Goal: Task Accomplishment & Management: Use online tool/utility

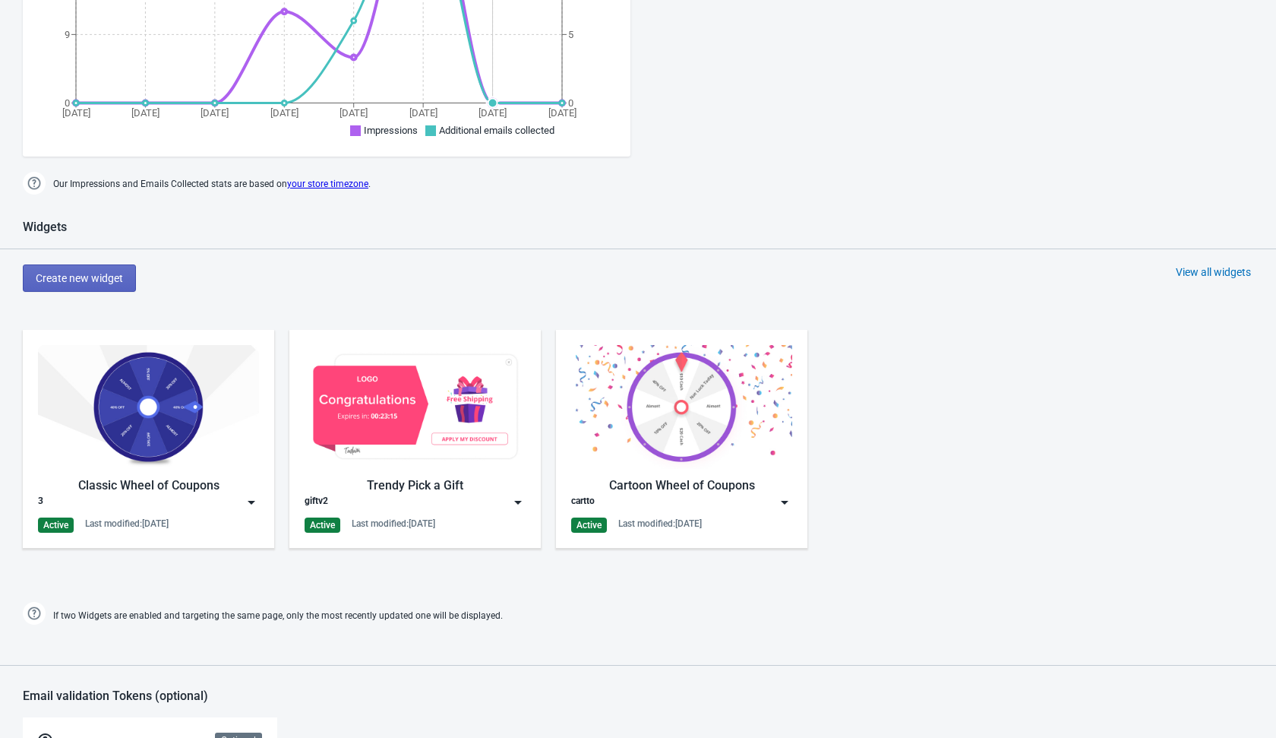
scroll to position [457, 0]
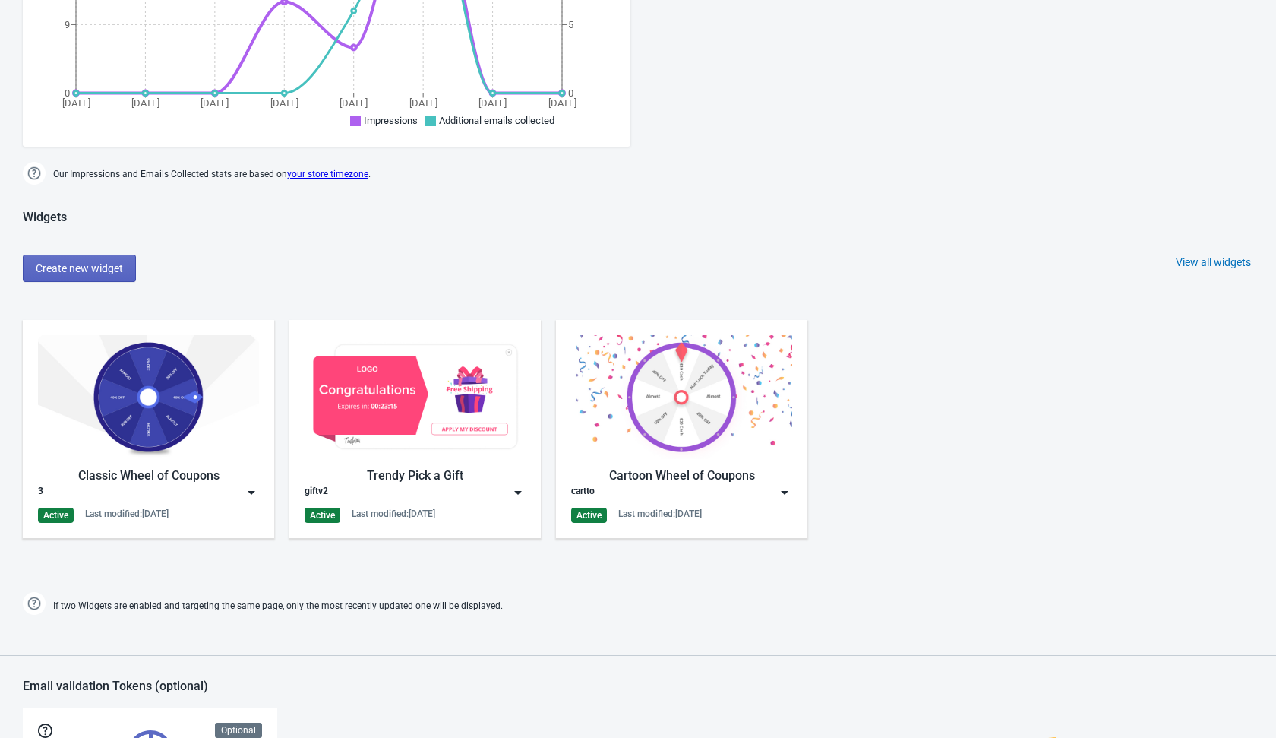
click at [1212, 256] on div "View all widgets" at bounding box center [1213, 262] width 75 height 15
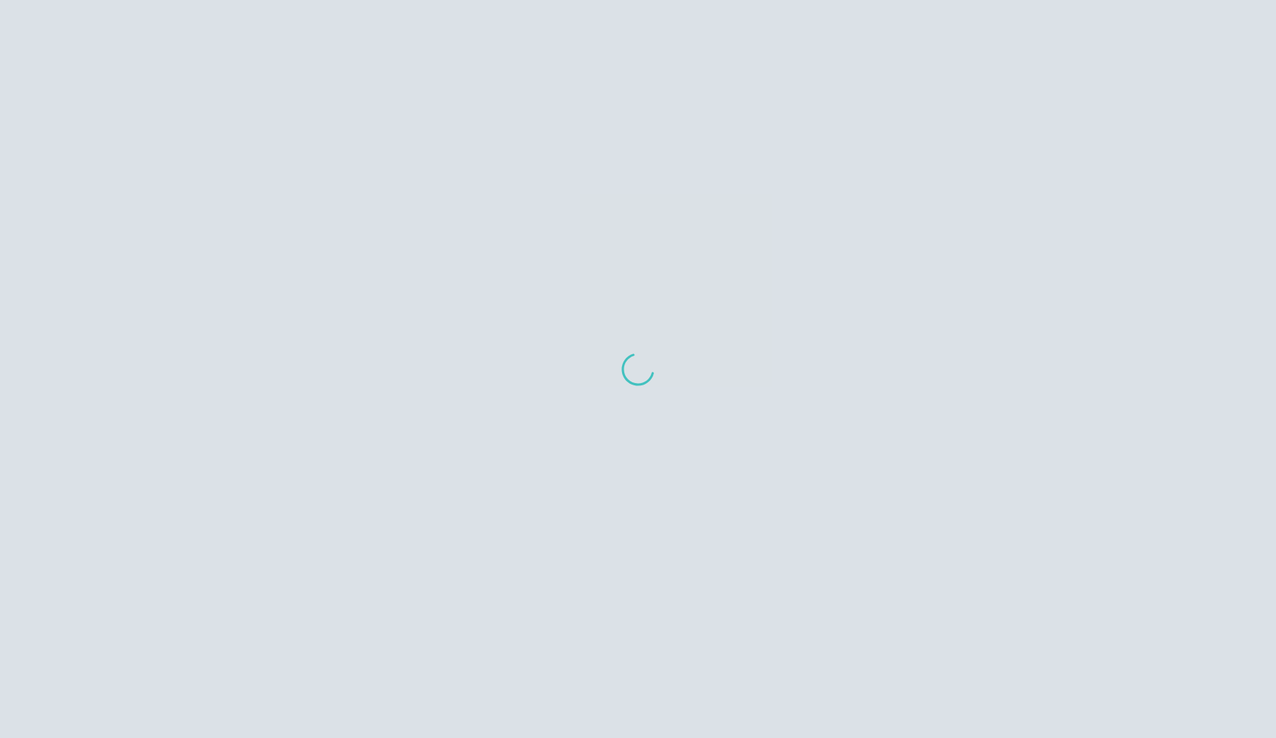
scroll to position [15, 0]
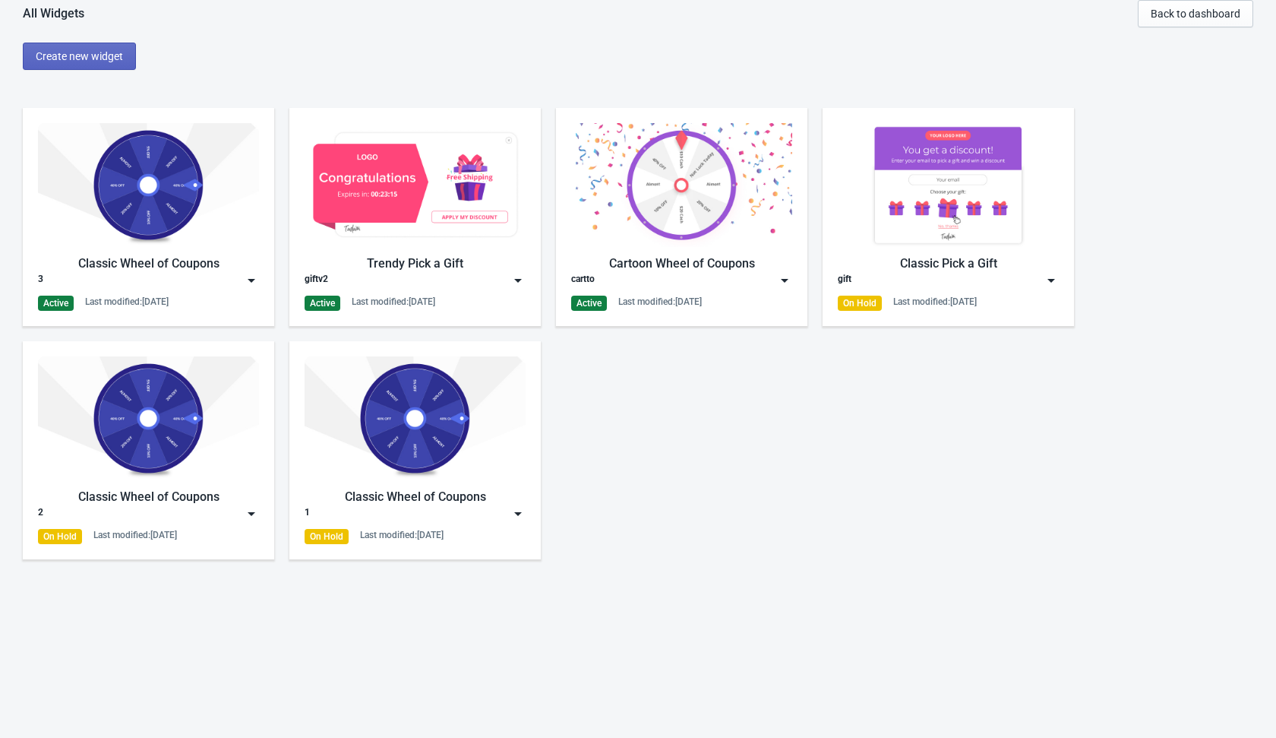
click at [257, 280] on img at bounding box center [251, 280] width 15 height 15
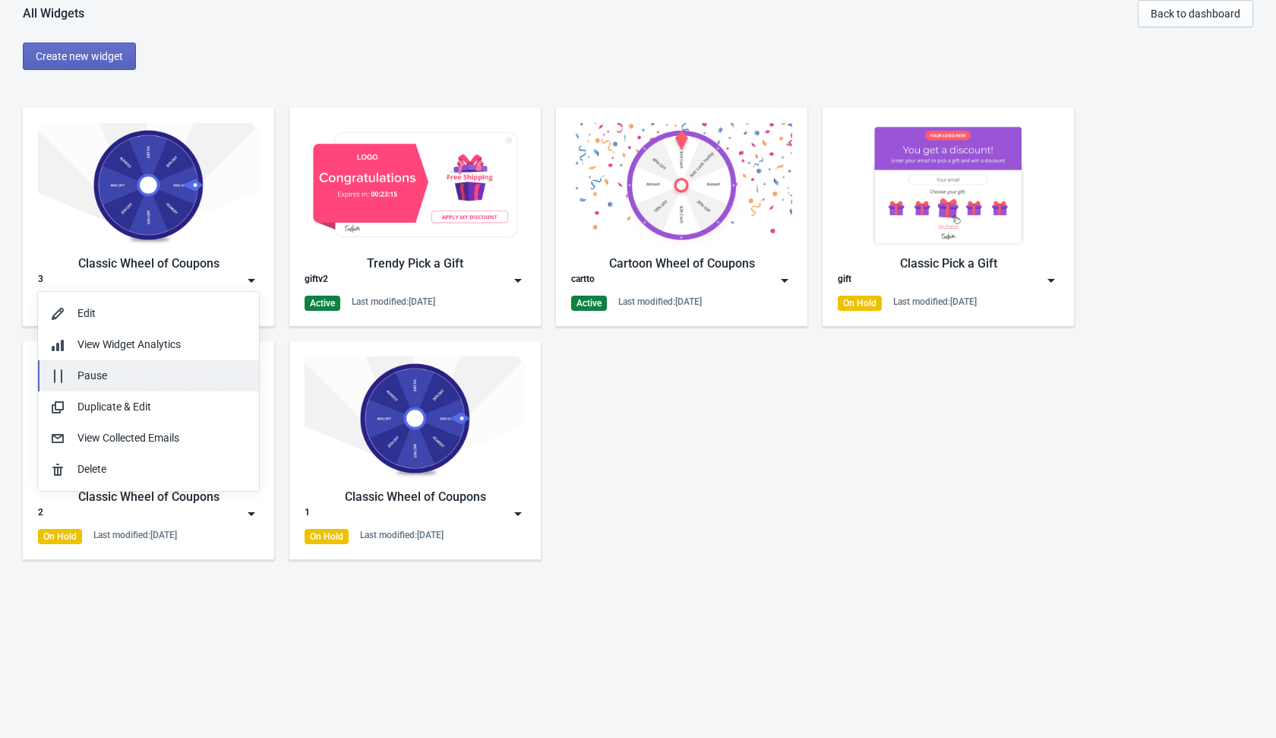
click at [137, 377] on div "Pause" at bounding box center [161, 376] width 169 height 16
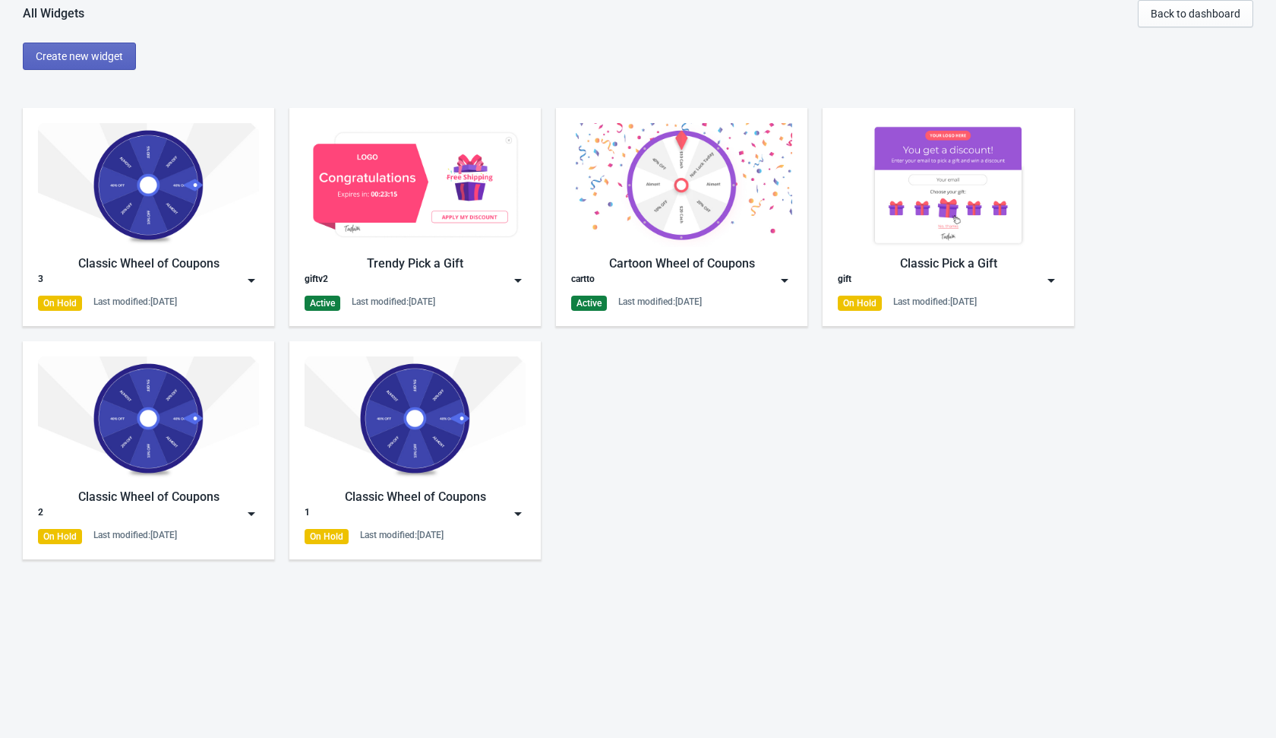
click at [522, 280] on img at bounding box center [518, 280] width 15 height 15
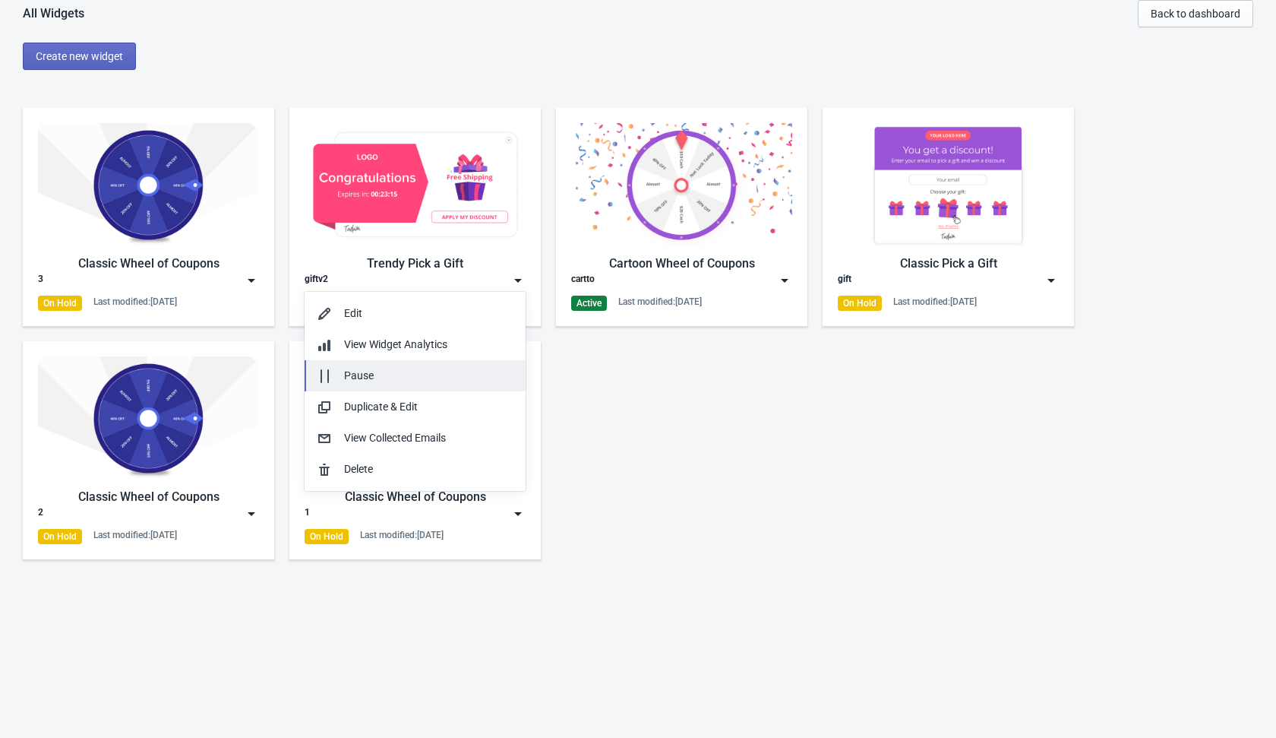
click at [427, 372] on div "Pause" at bounding box center [428, 376] width 169 height 16
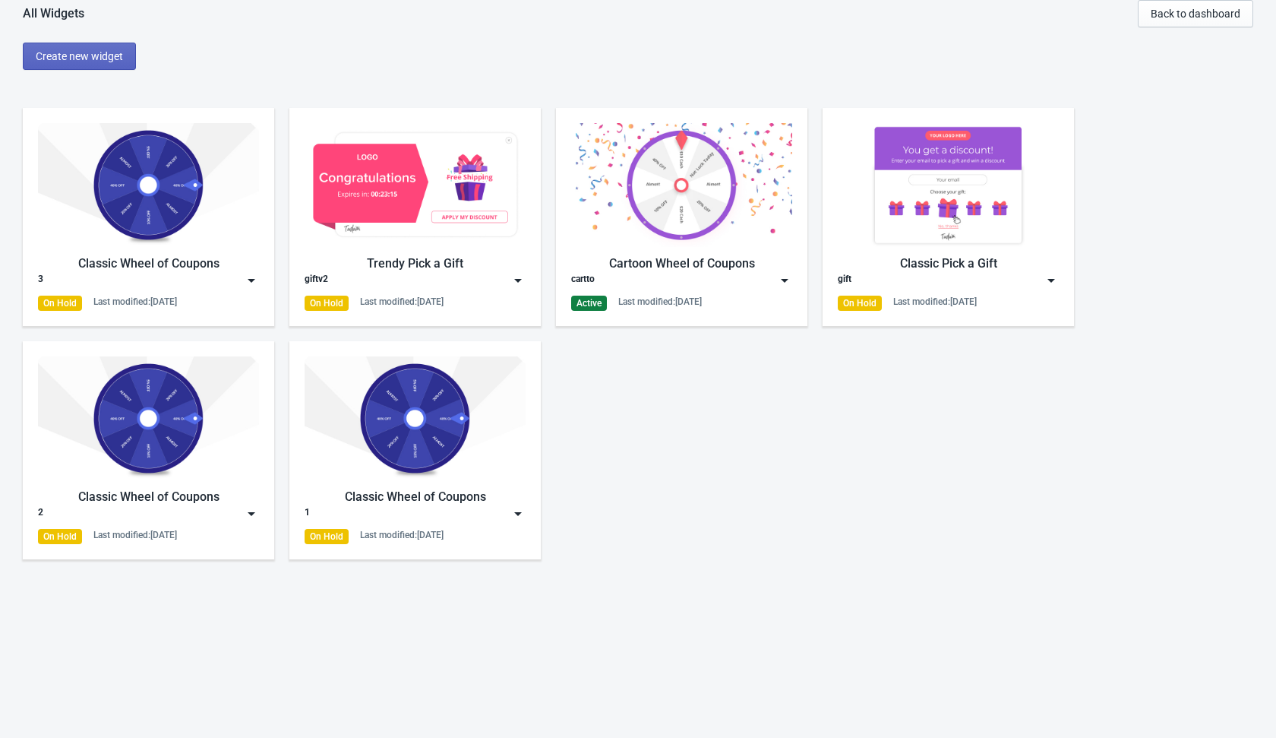
click at [781, 281] on img at bounding box center [784, 280] width 15 height 15
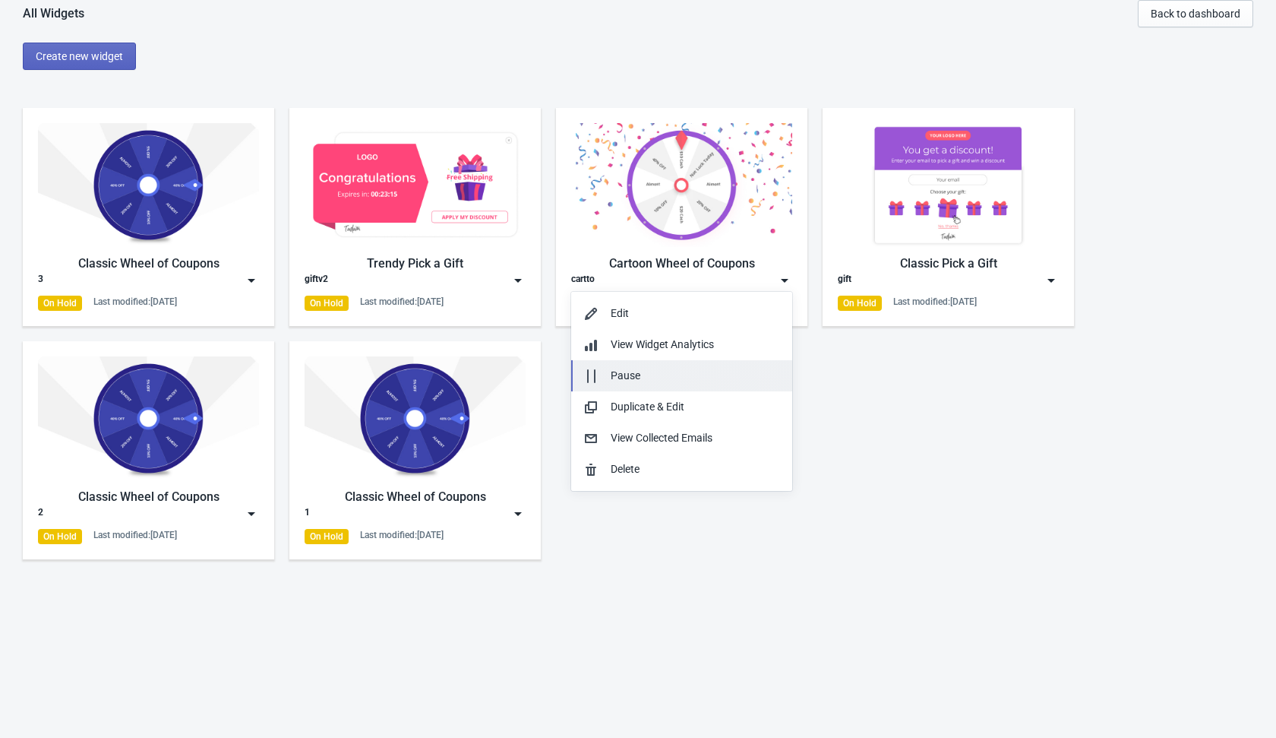
click at [675, 381] on div "Pause" at bounding box center [695, 376] width 169 height 16
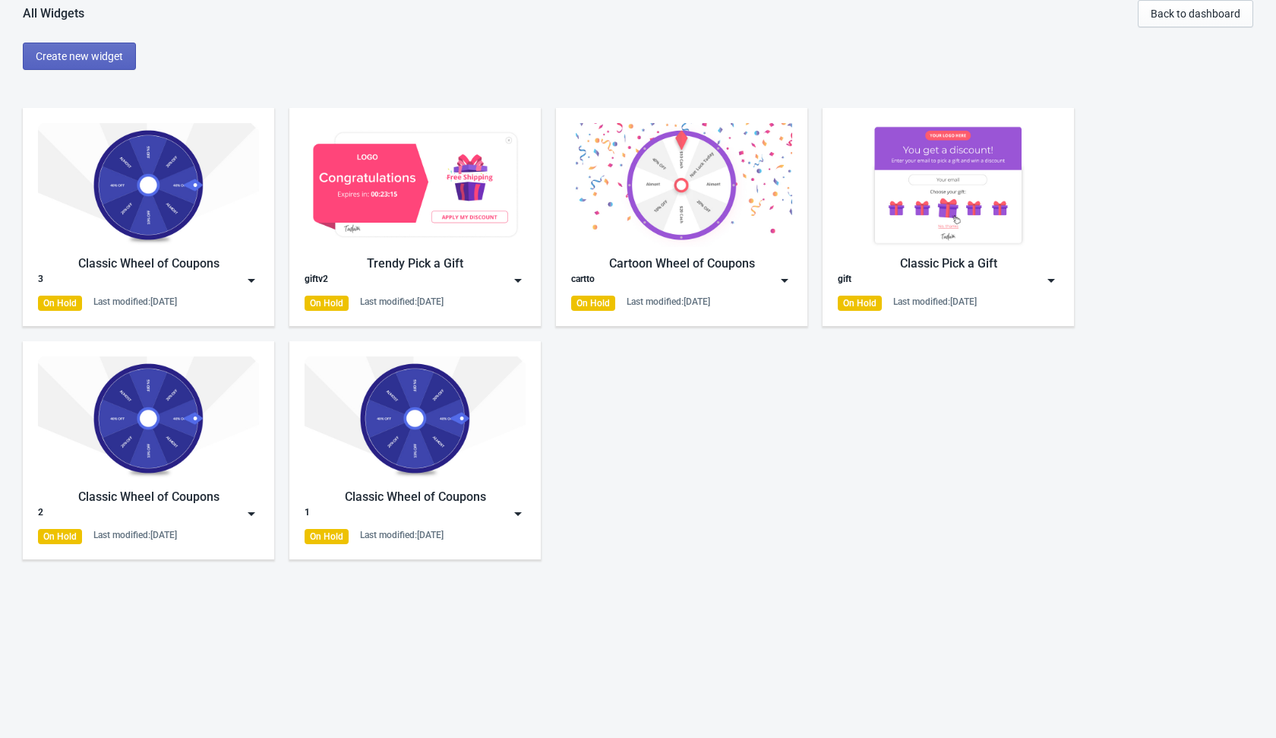
click at [654, 422] on div "Classic Wheel of Coupons 3 On Hold Last modified: [DATE] Trendy Pick a Gift gif…" at bounding box center [638, 326] width 1276 height 466
click at [297, 86] on div "All Widgets Back to dashboard Create new widget Classic Wheel of Coupons 3 On H…" at bounding box center [638, 279] width 1276 height 559
click at [107, 72] on div "All Widgets Back to dashboard Create new widget Classic Wheel of Coupons 3 On H…" at bounding box center [638, 279] width 1276 height 559
click at [118, 54] on span "Create new widget" at bounding box center [79, 56] width 87 height 12
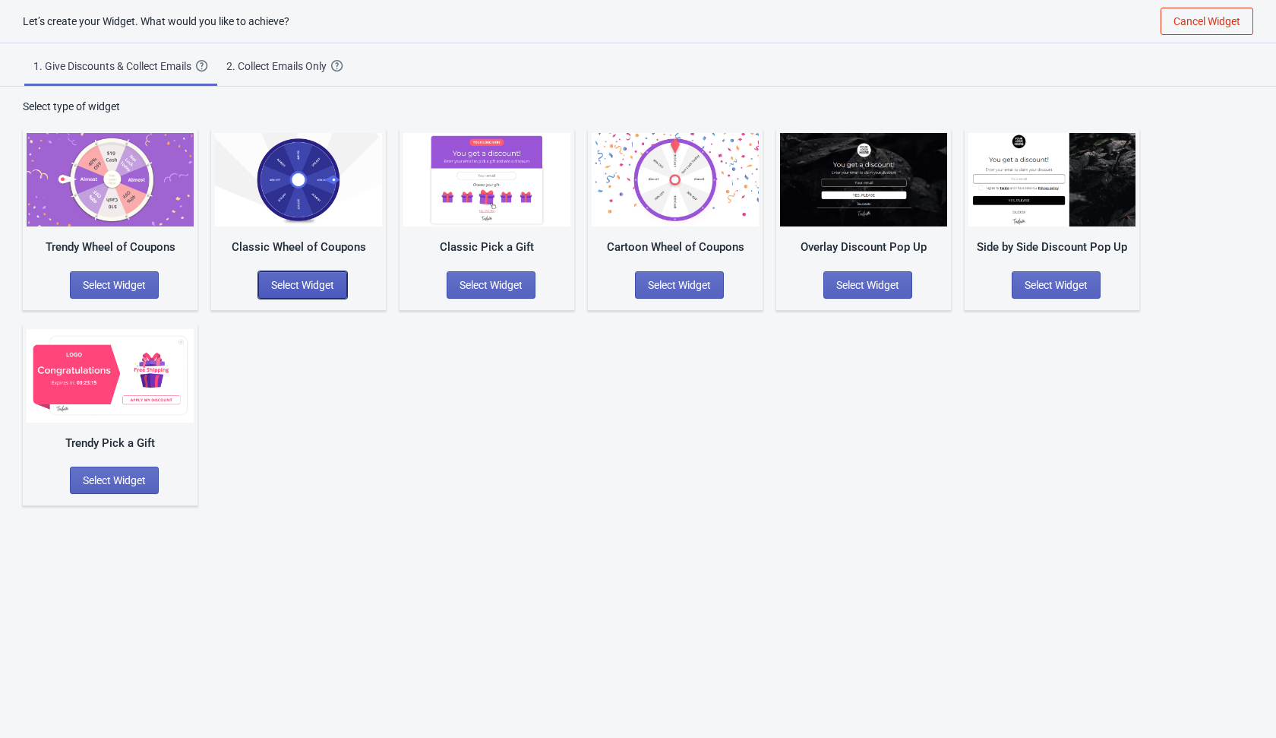
click at [316, 287] on span "Select Widget" at bounding box center [302, 285] width 63 height 12
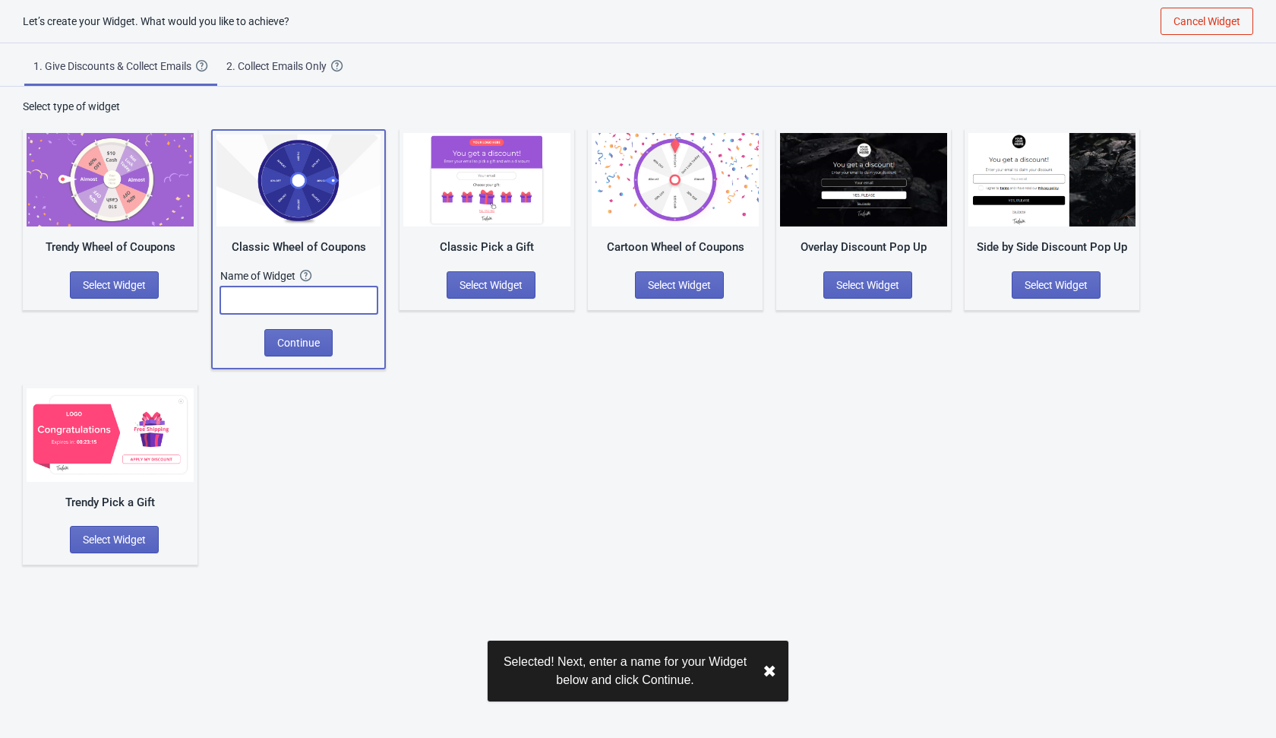
click at [315, 307] on input "text" at bounding box center [298, 299] width 157 height 27
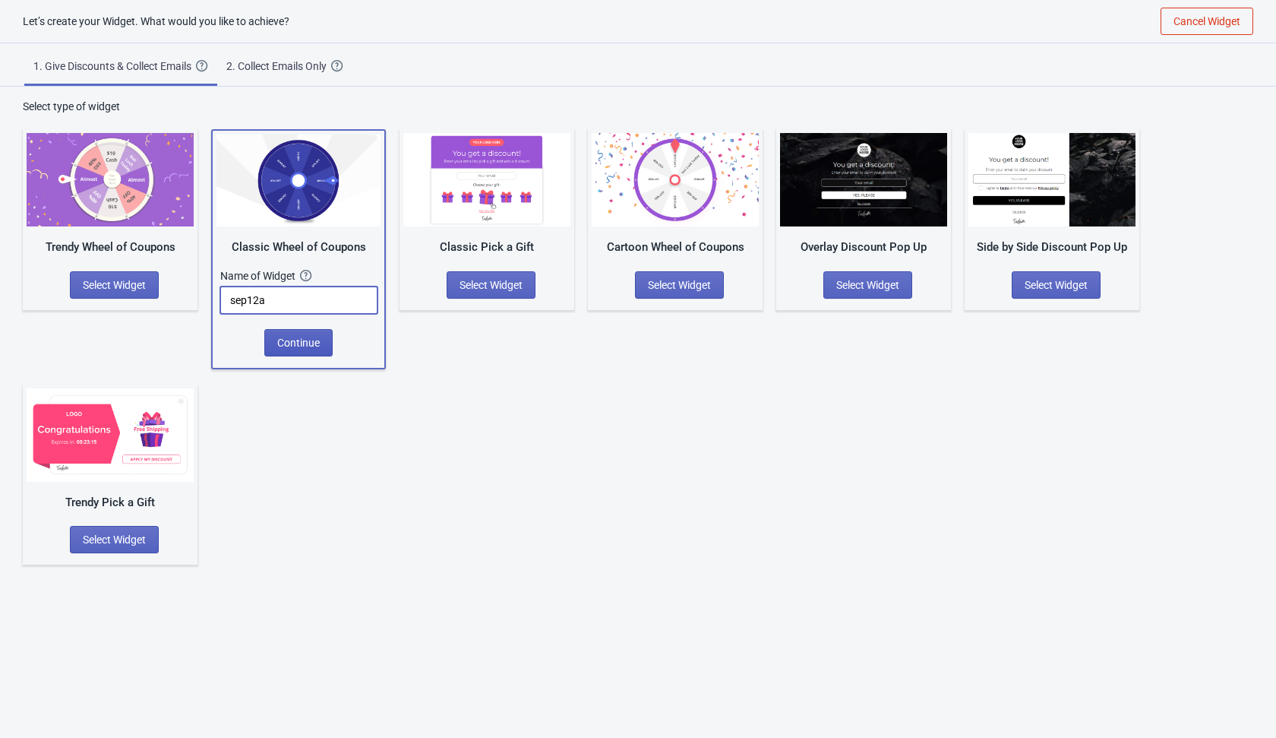
type input "sep12a"
click at [312, 340] on span "Continue" at bounding box center [298, 343] width 43 height 12
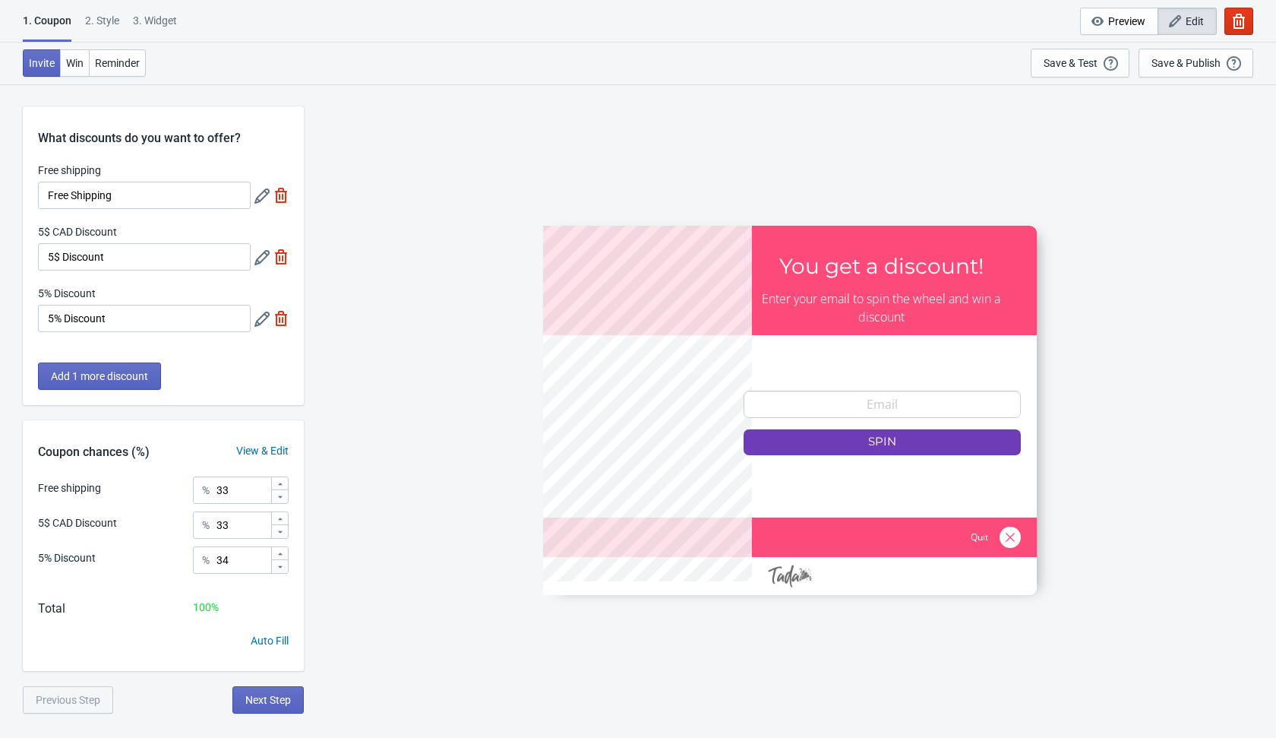
click at [286, 258] on img at bounding box center [281, 256] width 15 height 15
type input "50"
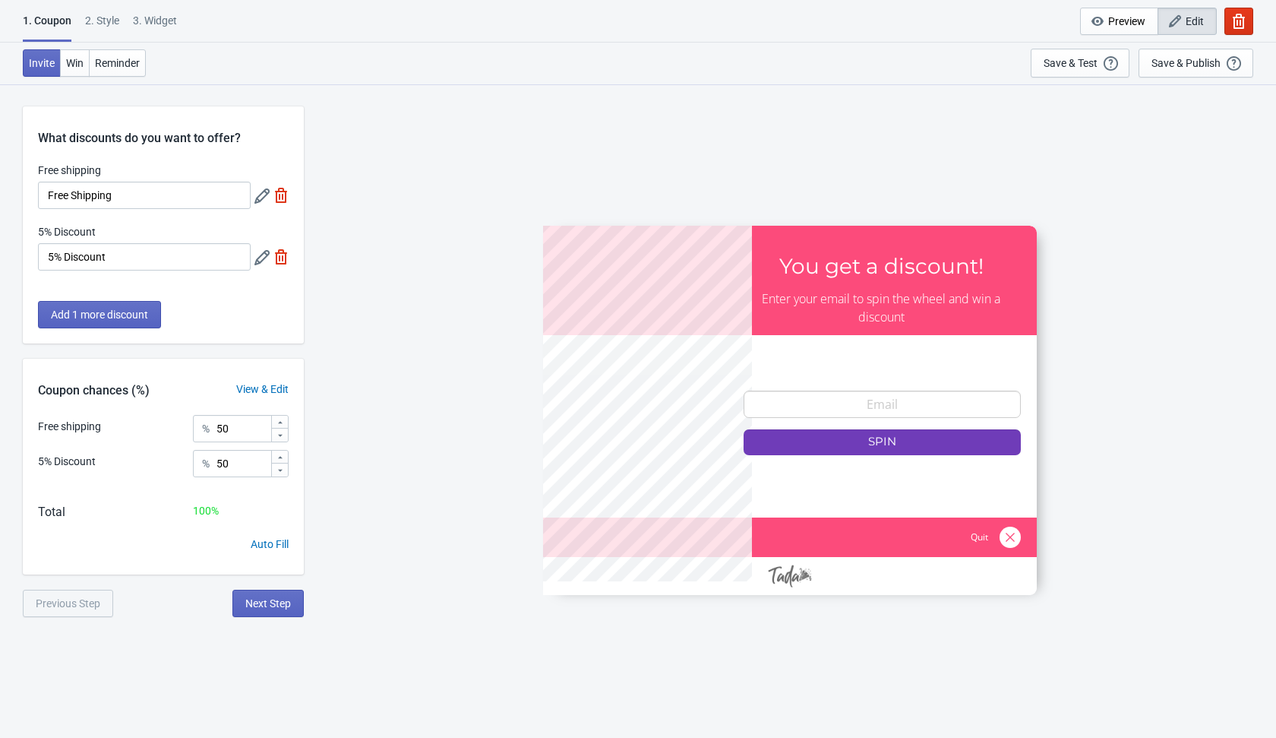
click at [286, 258] on img at bounding box center [281, 256] width 15 height 15
type input "100"
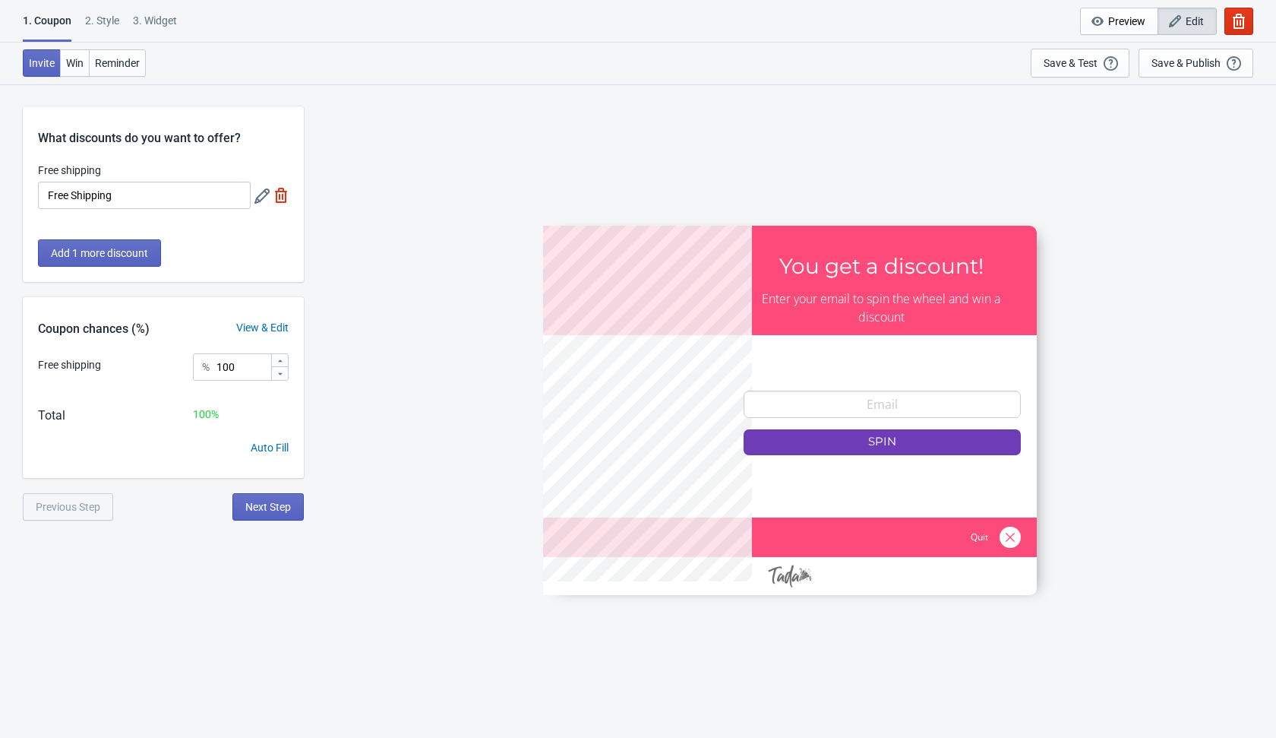
click at [282, 191] on img at bounding box center [281, 195] width 15 height 15
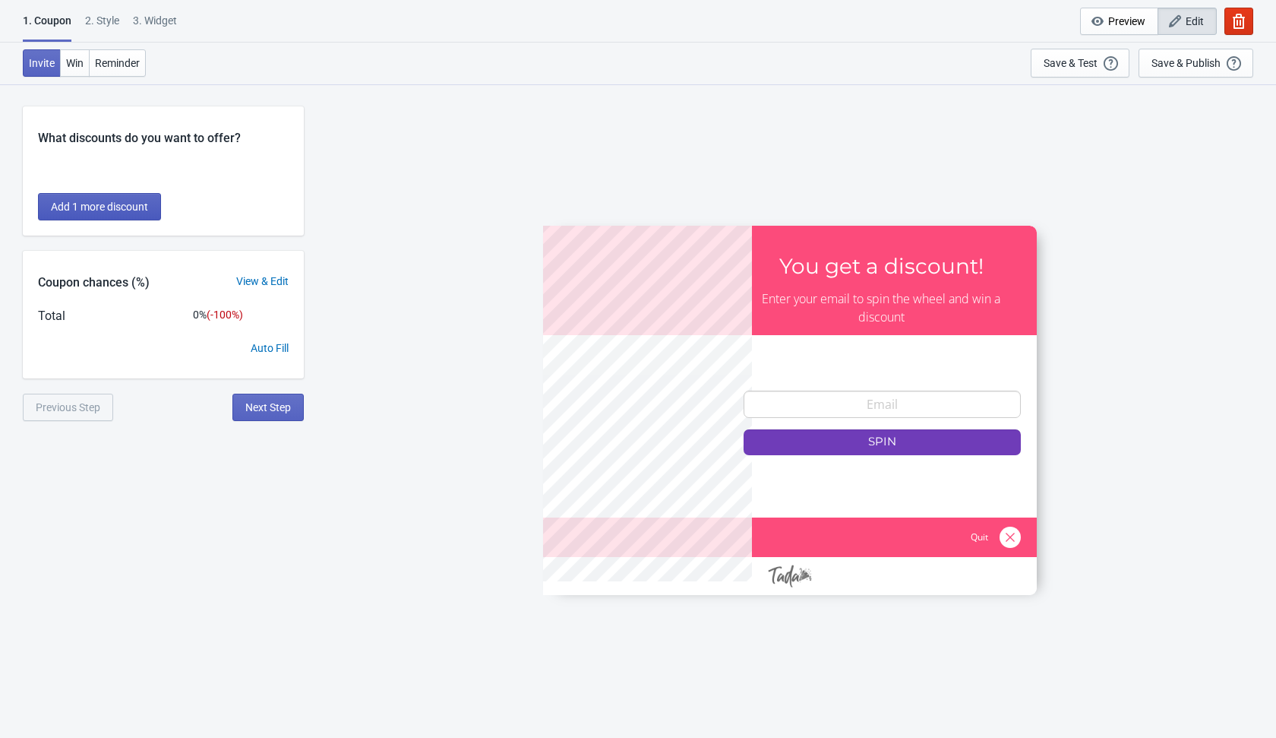
click at [123, 199] on button "Add 1 more discount" at bounding box center [99, 206] width 123 height 27
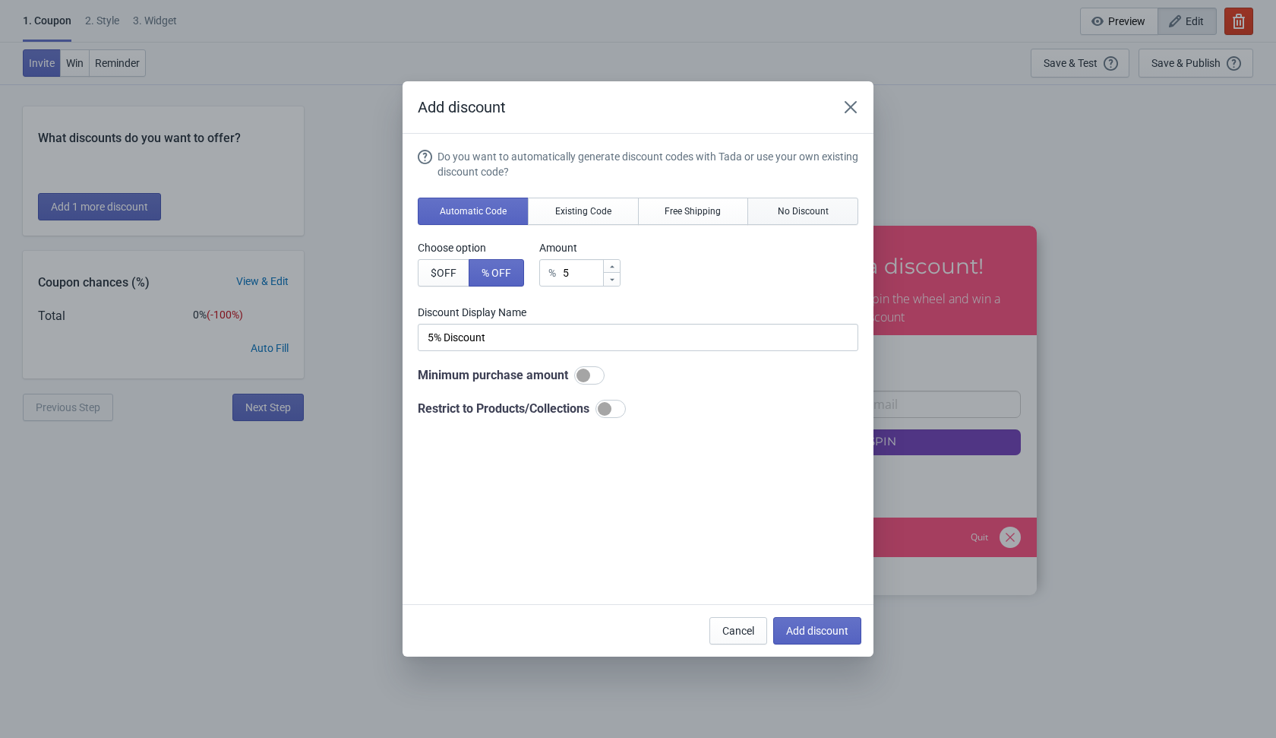
click at [804, 214] on span "No Discount" at bounding box center [803, 211] width 51 height 12
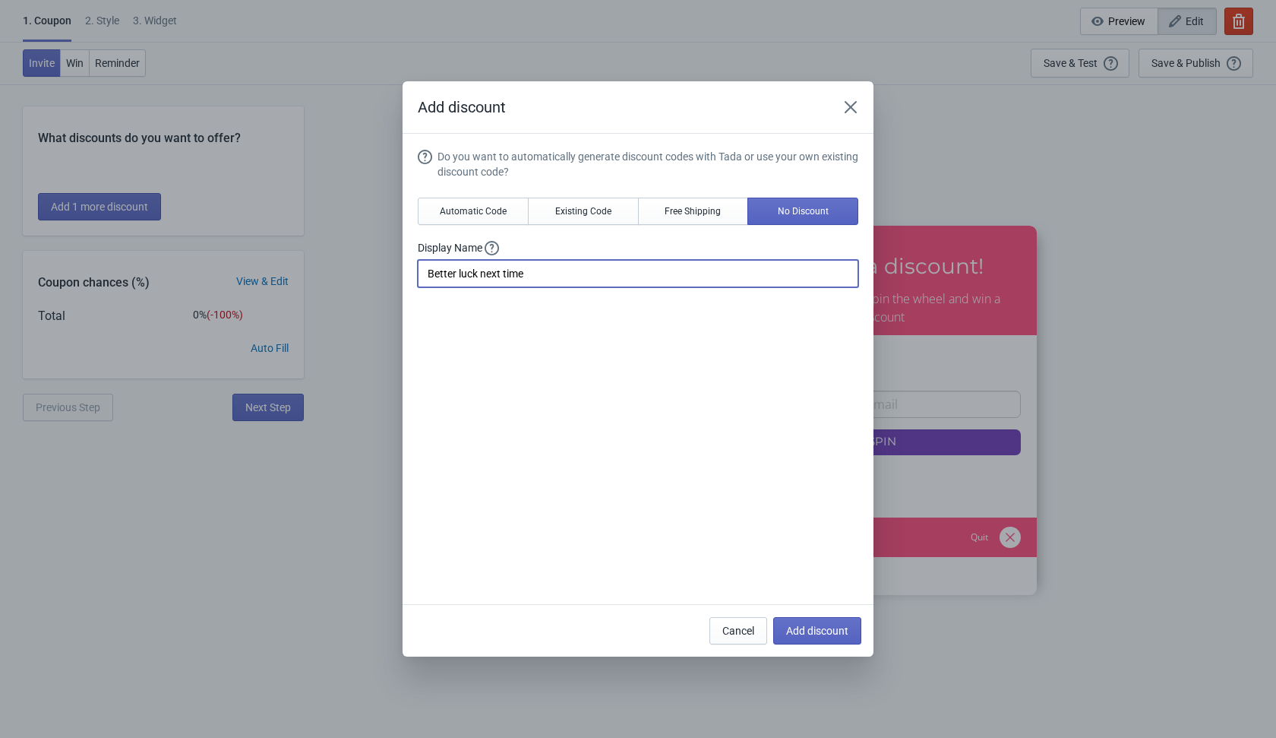
click at [625, 264] on input "Better luck next time" at bounding box center [638, 273] width 441 height 27
click at [837, 629] on span "Add discount" at bounding box center [817, 631] width 62 height 12
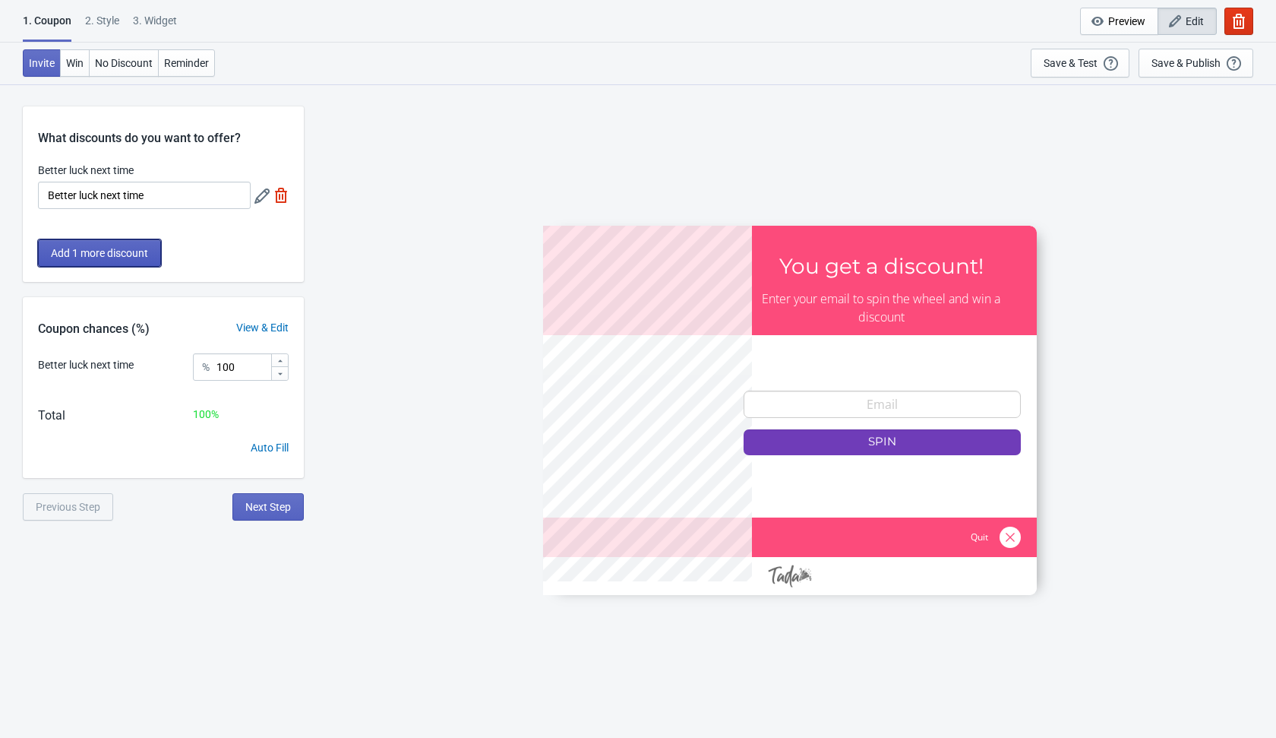
click at [138, 248] on span "Add 1 more discount" at bounding box center [99, 253] width 97 height 12
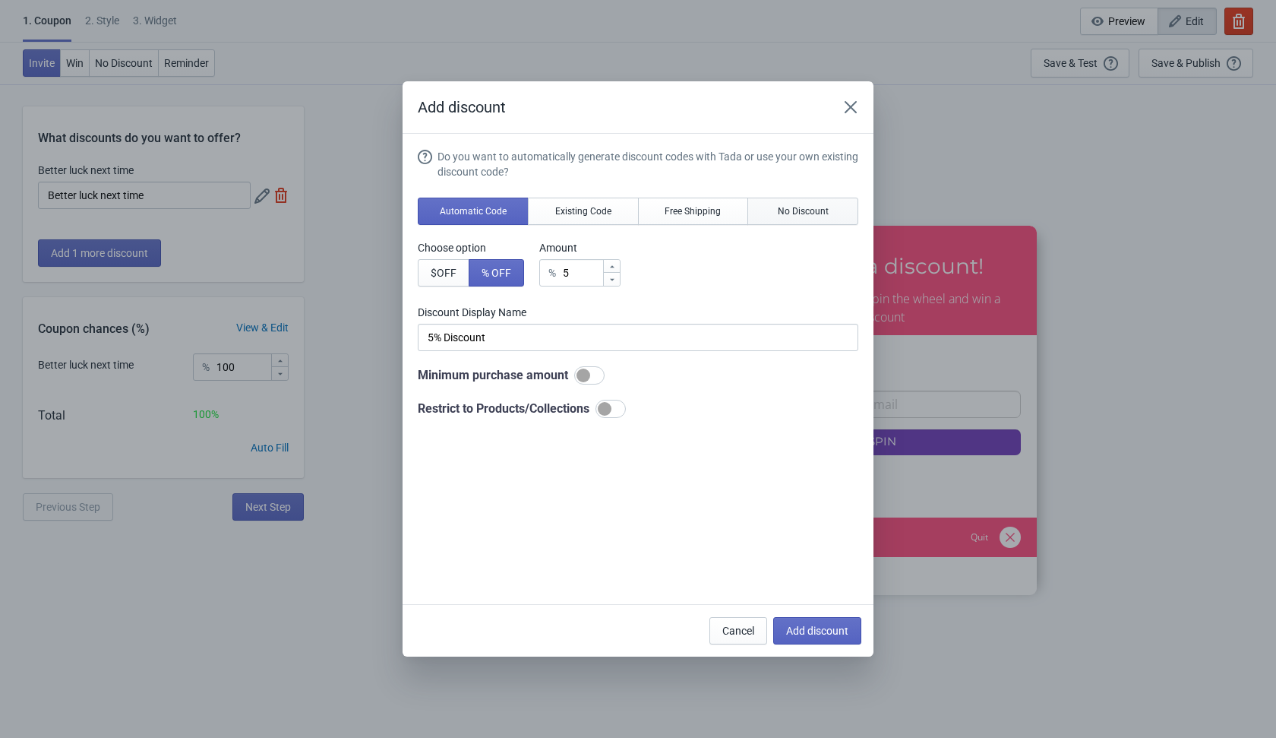
click at [829, 219] on button "No Discount" at bounding box center [803, 211] width 111 height 27
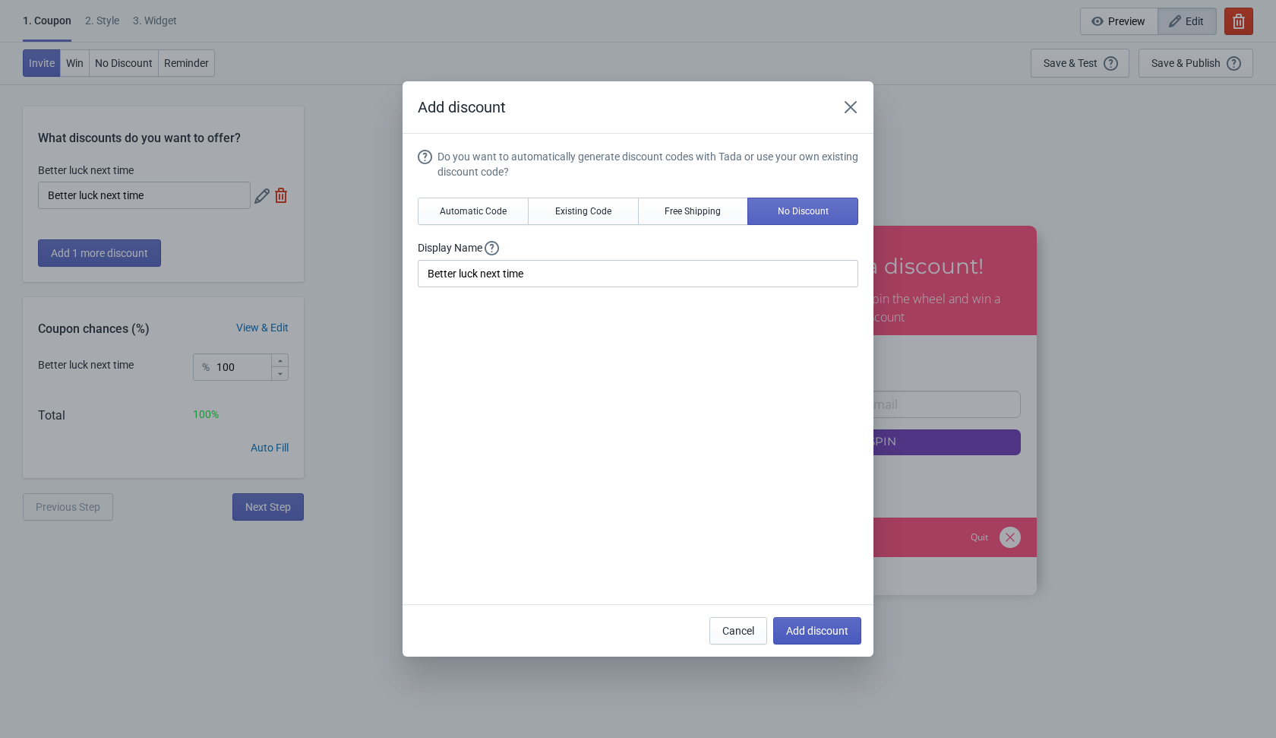
click at [830, 635] on span "Add discount" at bounding box center [817, 631] width 62 height 12
type input "50"
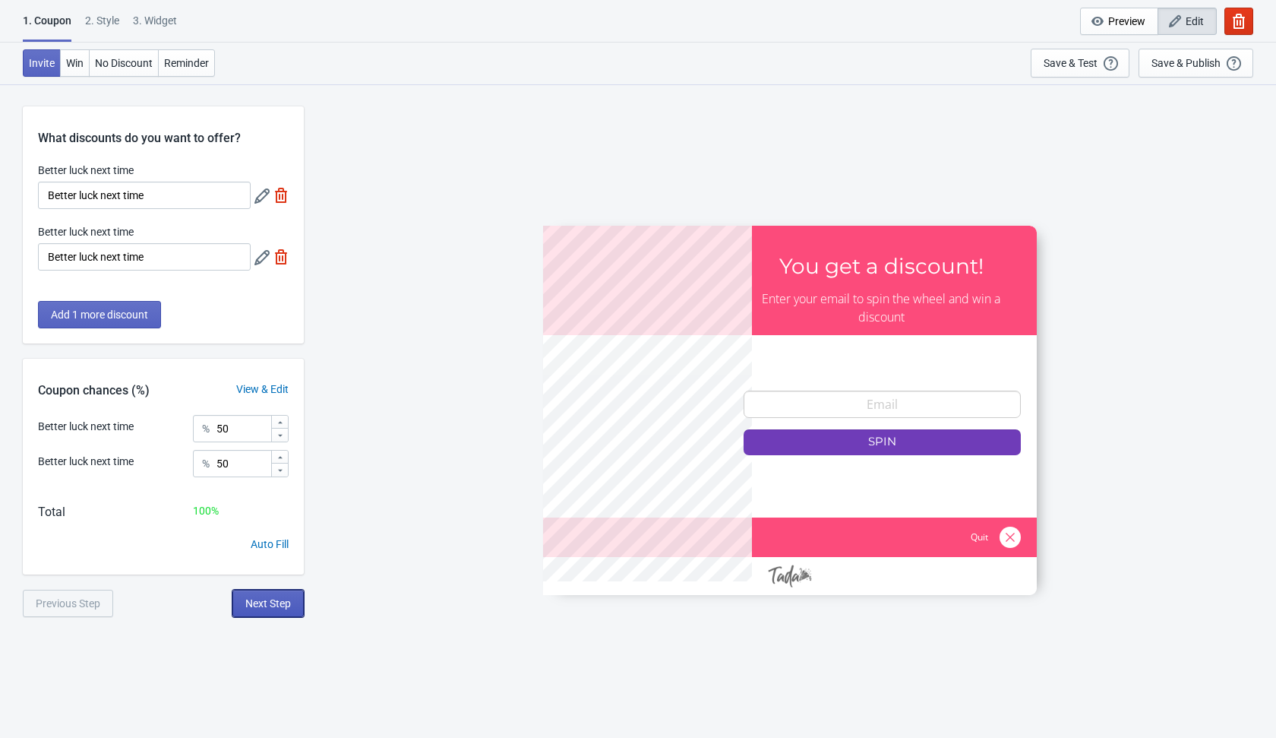
click at [267, 609] on span "Next Step" at bounding box center [268, 603] width 46 height 12
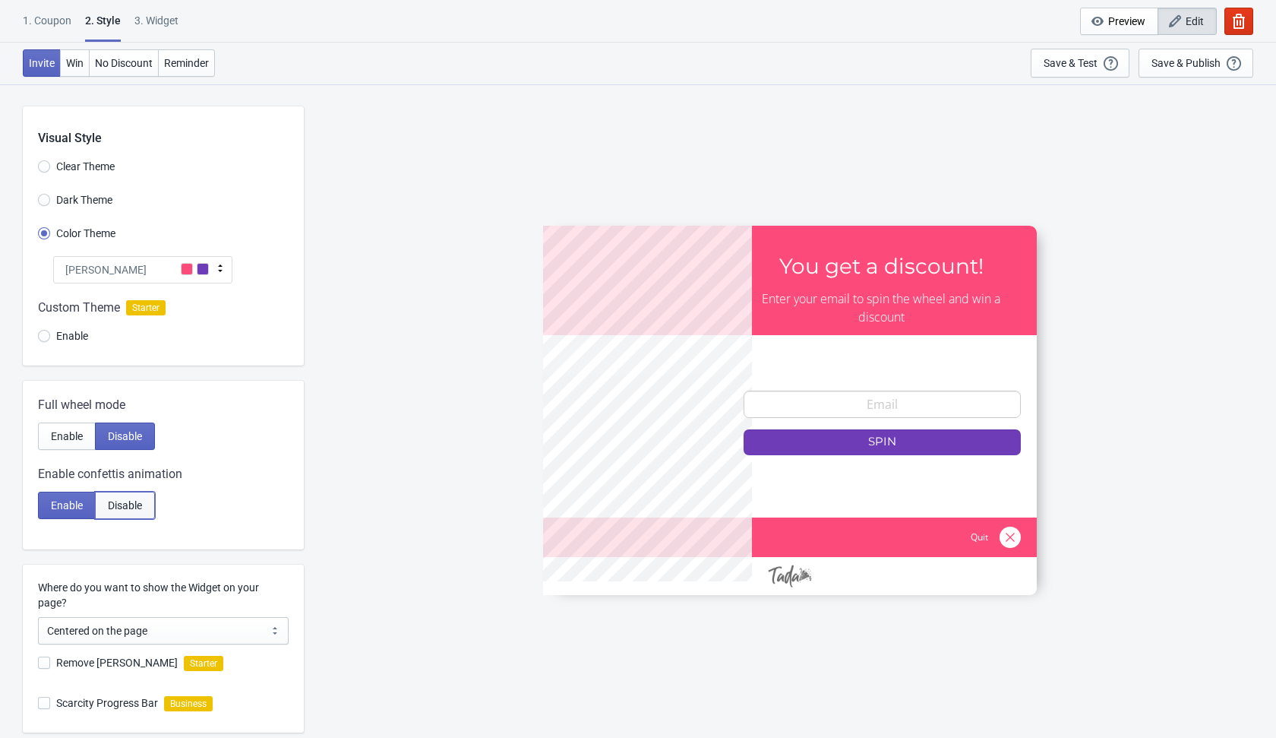
click at [141, 508] on span "Disable" at bounding box center [125, 505] width 34 height 12
radio input "true"
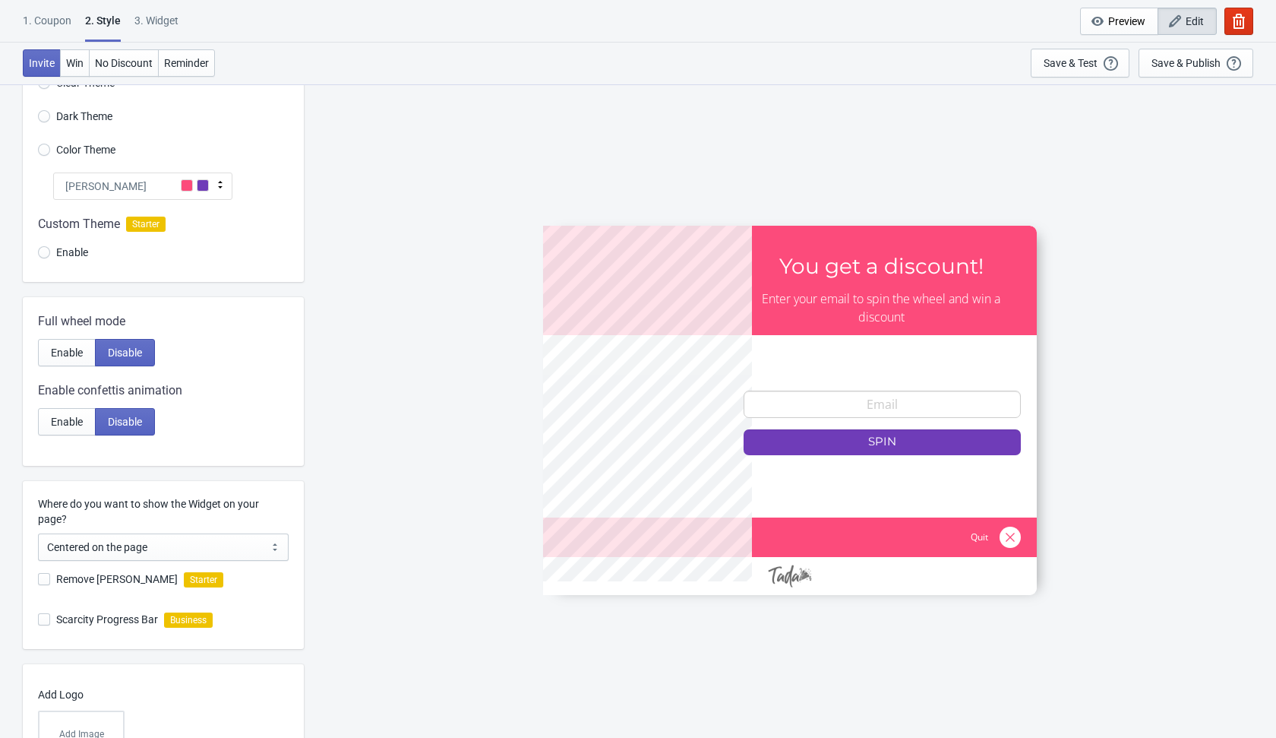
scroll to position [201, 0]
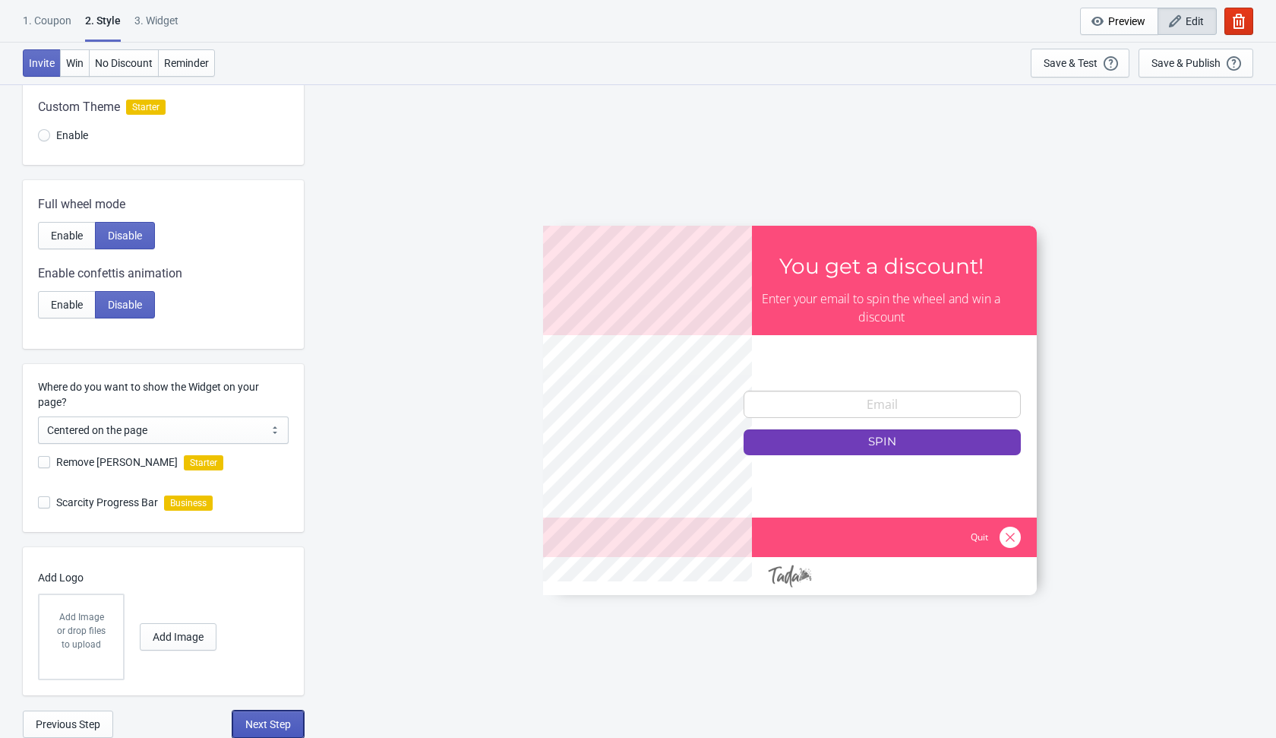
click at [274, 725] on span "Next Step" at bounding box center [268, 724] width 46 height 12
select select "once"
select select "1"
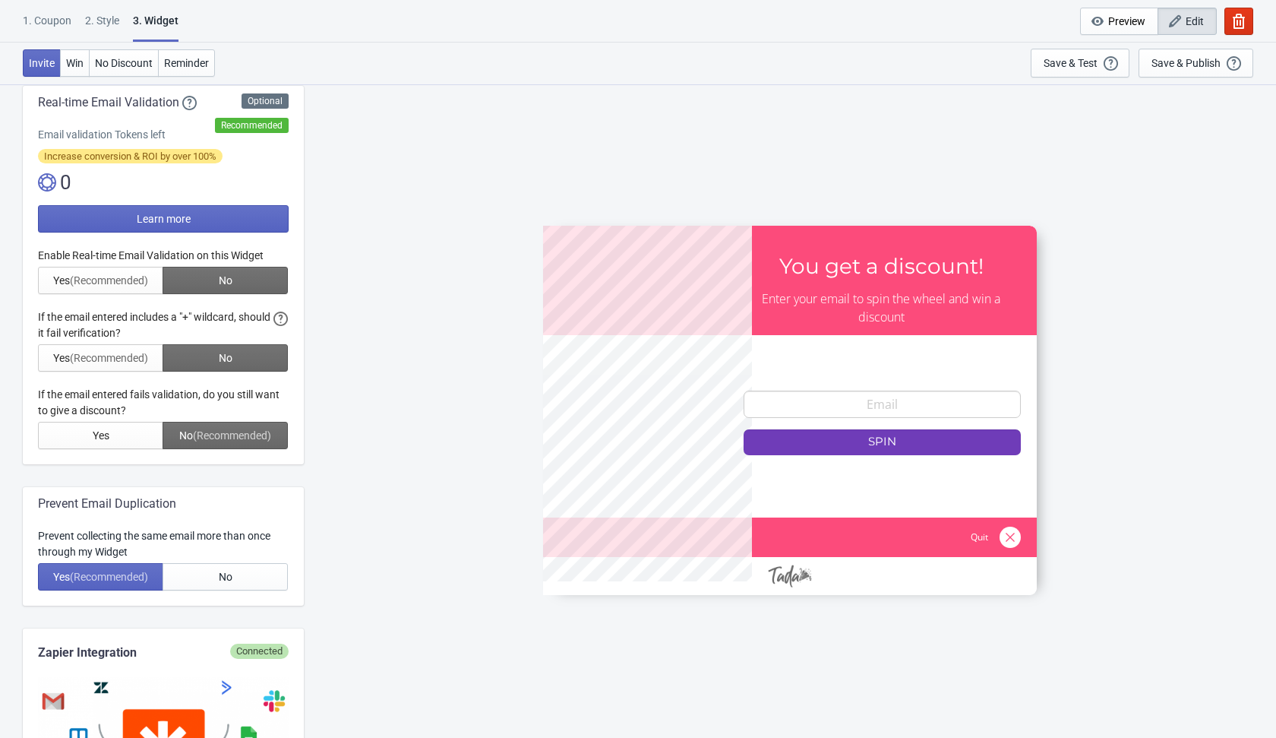
scroll to position [296, 0]
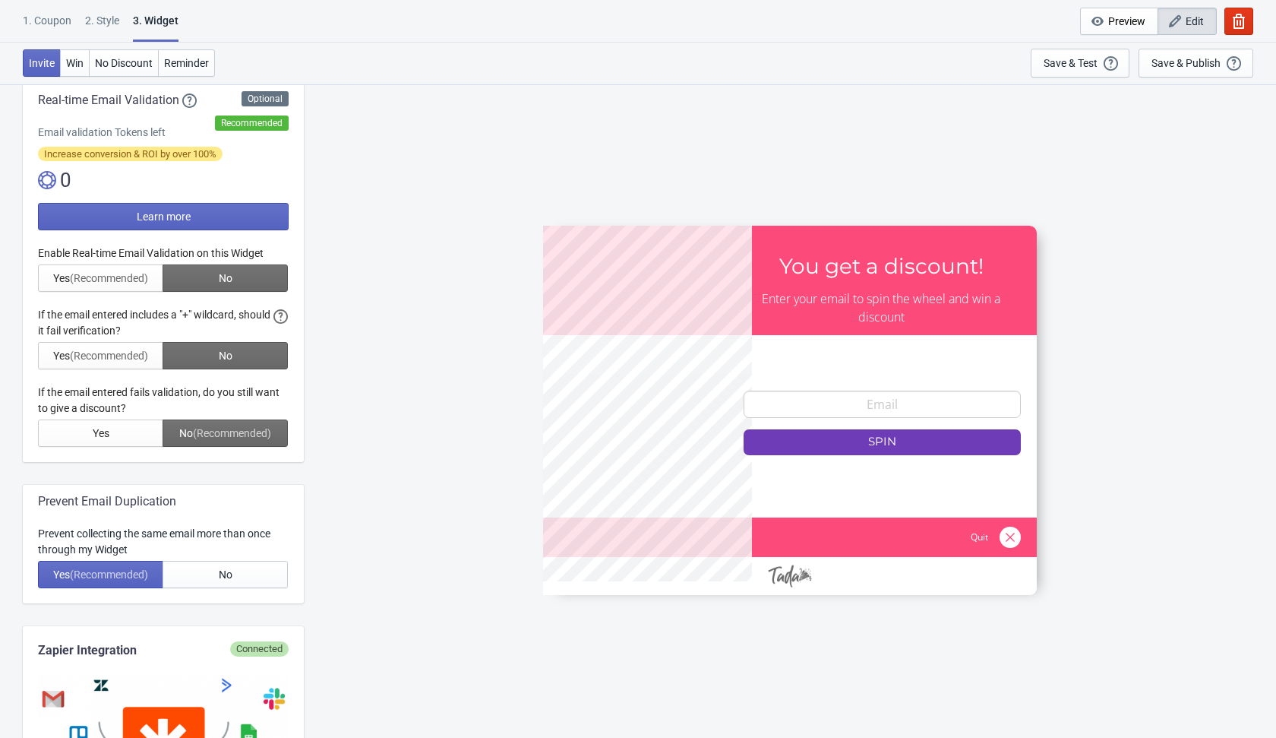
click at [246, 296] on div at bounding box center [163, 345] width 251 height 201
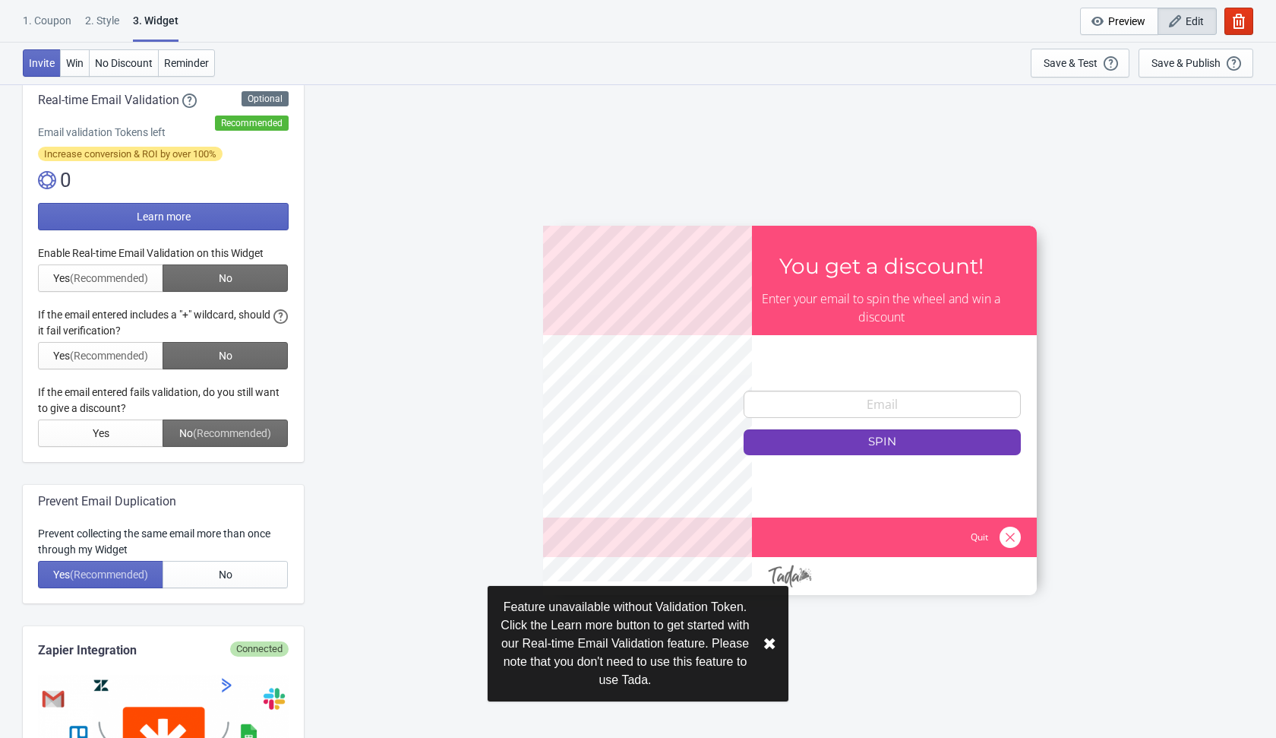
click at [257, 277] on div at bounding box center [163, 345] width 251 height 201
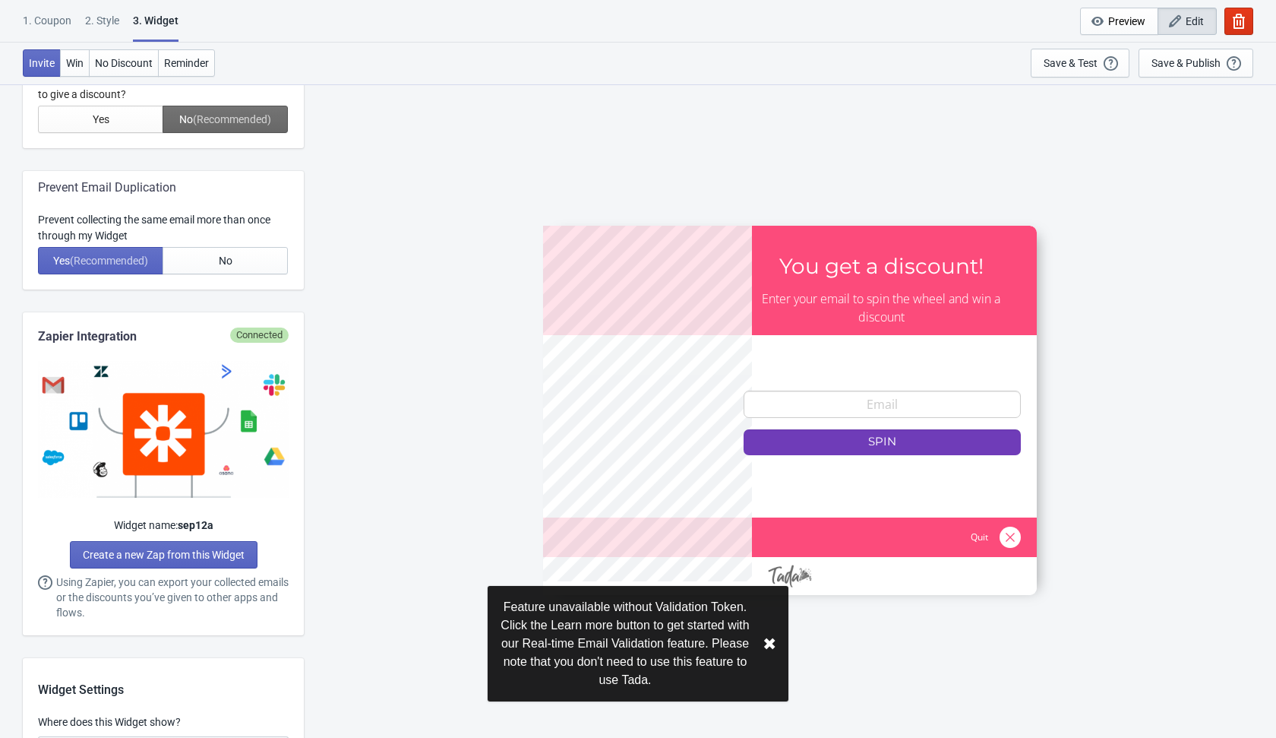
scroll to position [637, 0]
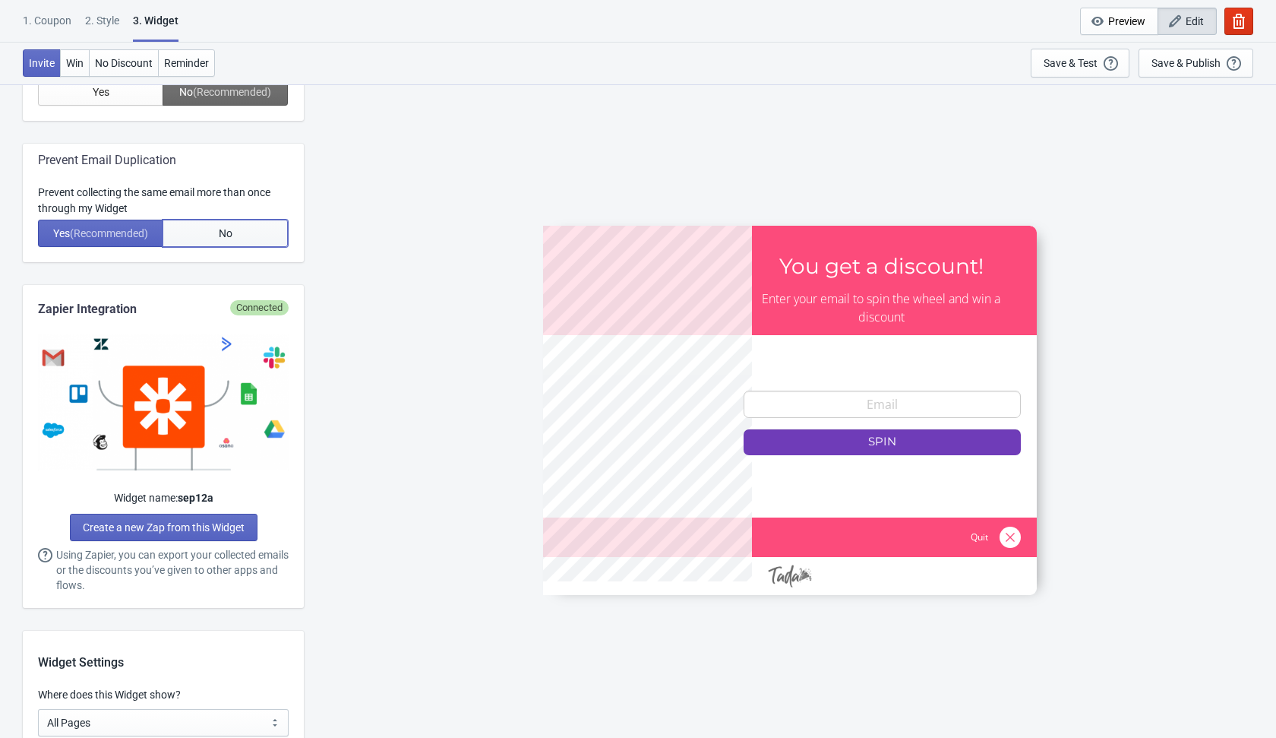
click at [226, 232] on span "No" at bounding box center [226, 233] width 14 height 12
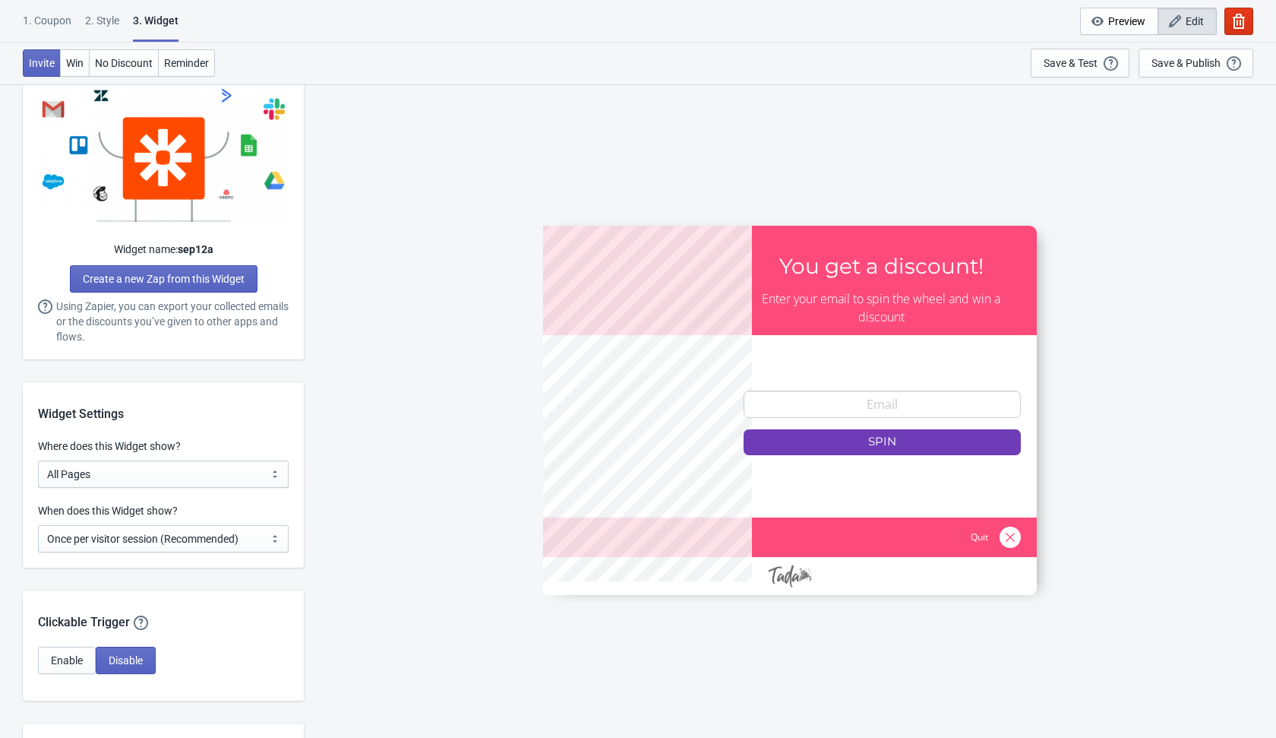
scroll to position [1052, 0]
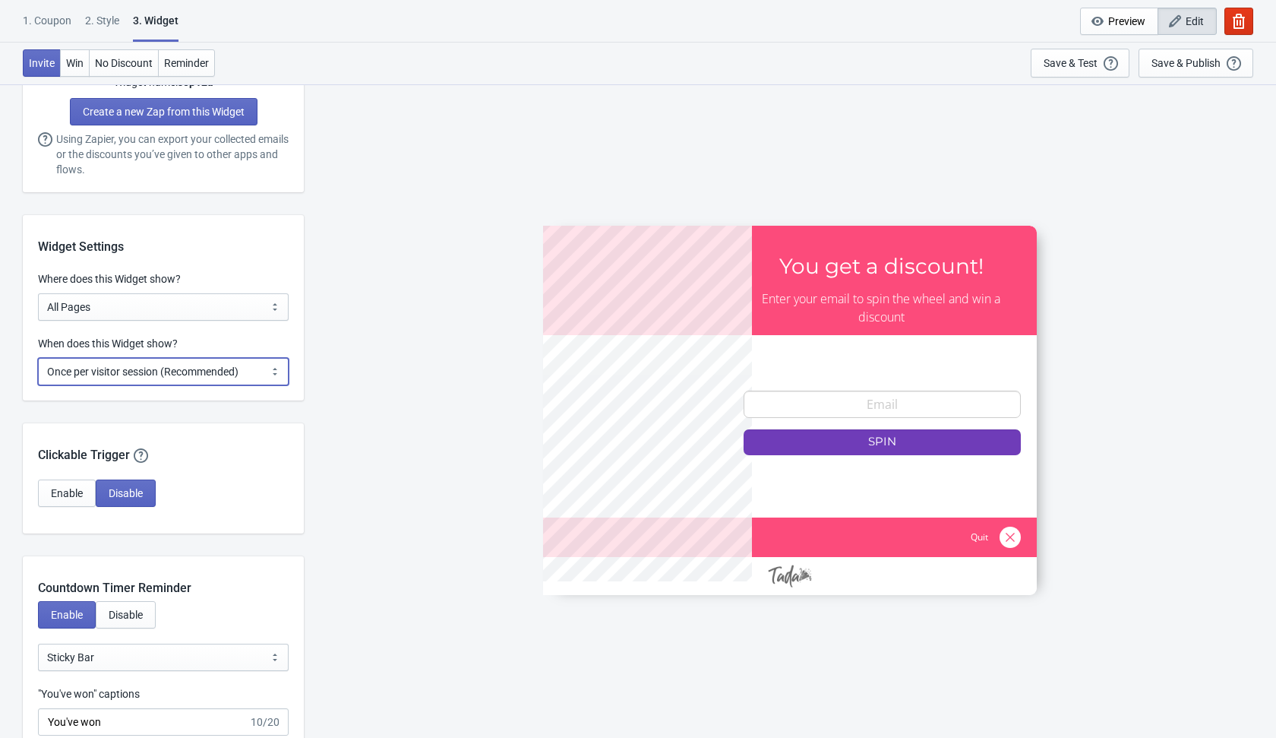
click at [237, 372] on select "Every new visit of page Once every period of time Once per visitor session (Rec…" at bounding box center [163, 371] width 251 height 27
select select "every"
click at [38, 358] on select "Every new visit of page Once every period of time Once per visitor session (Rec…" at bounding box center [163, 371] width 251 height 27
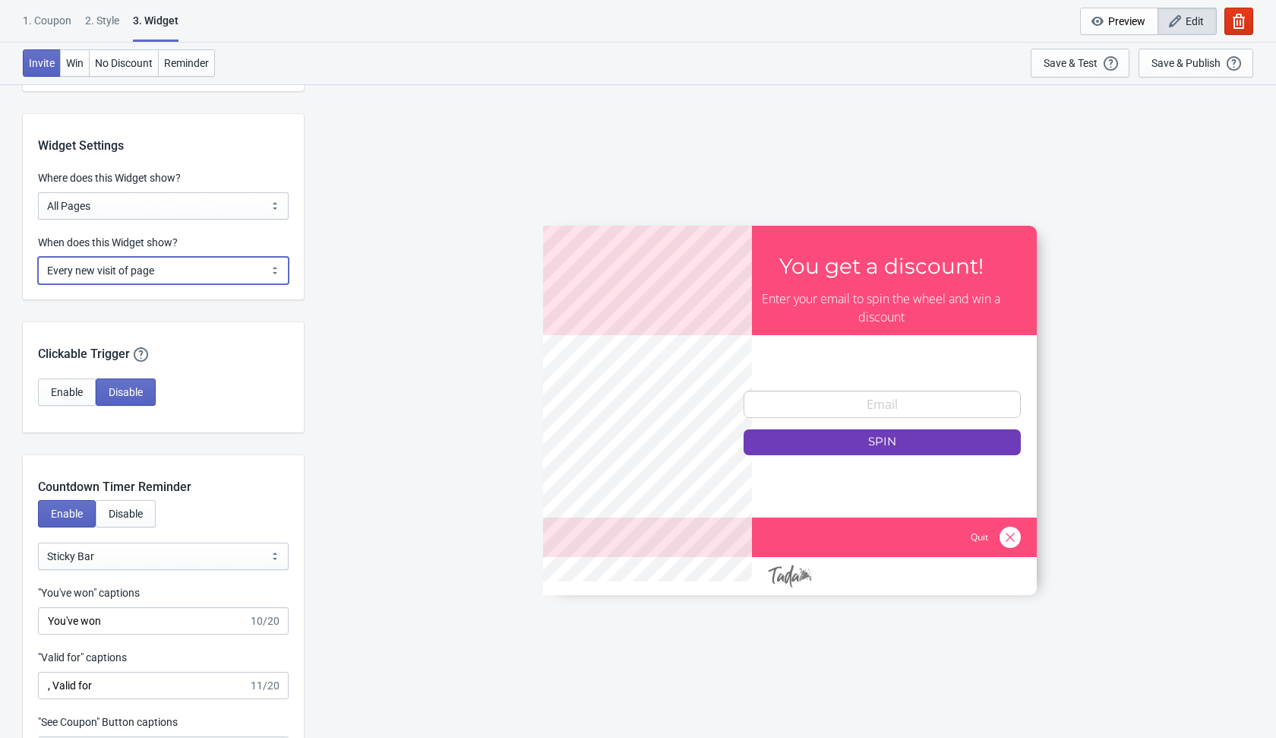
scroll to position [1286, 0]
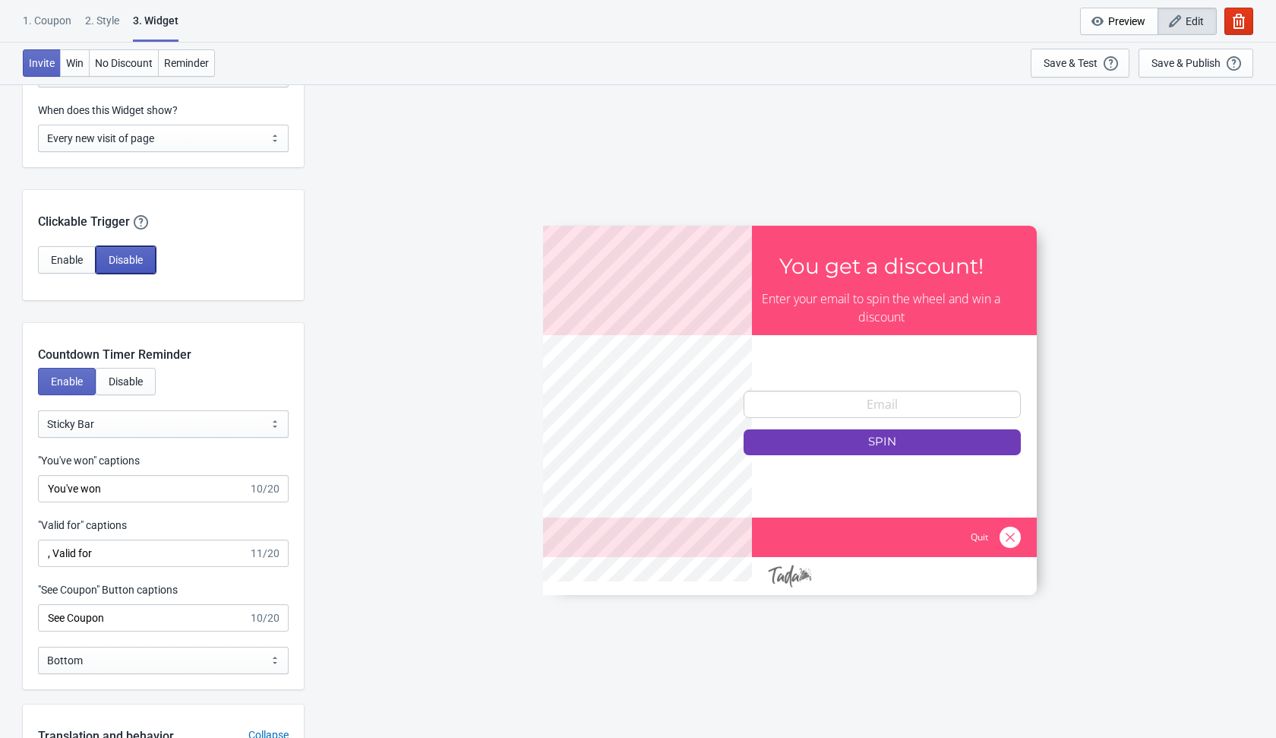
click at [141, 258] on span "Disable" at bounding box center [126, 260] width 34 height 12
click at [230, 354] on div "Countdown Timer Reminder" at bounding box center [163, 343] width 281 height 41
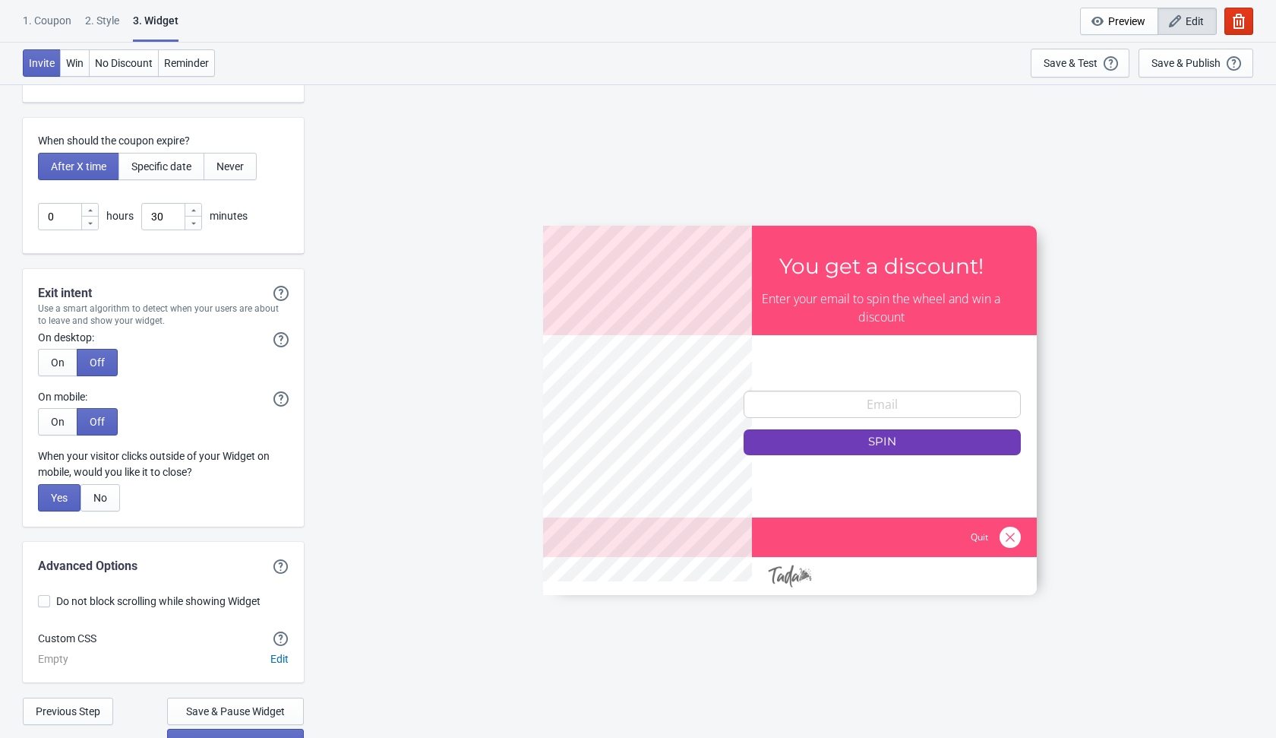
scroll to position [4015, 0]
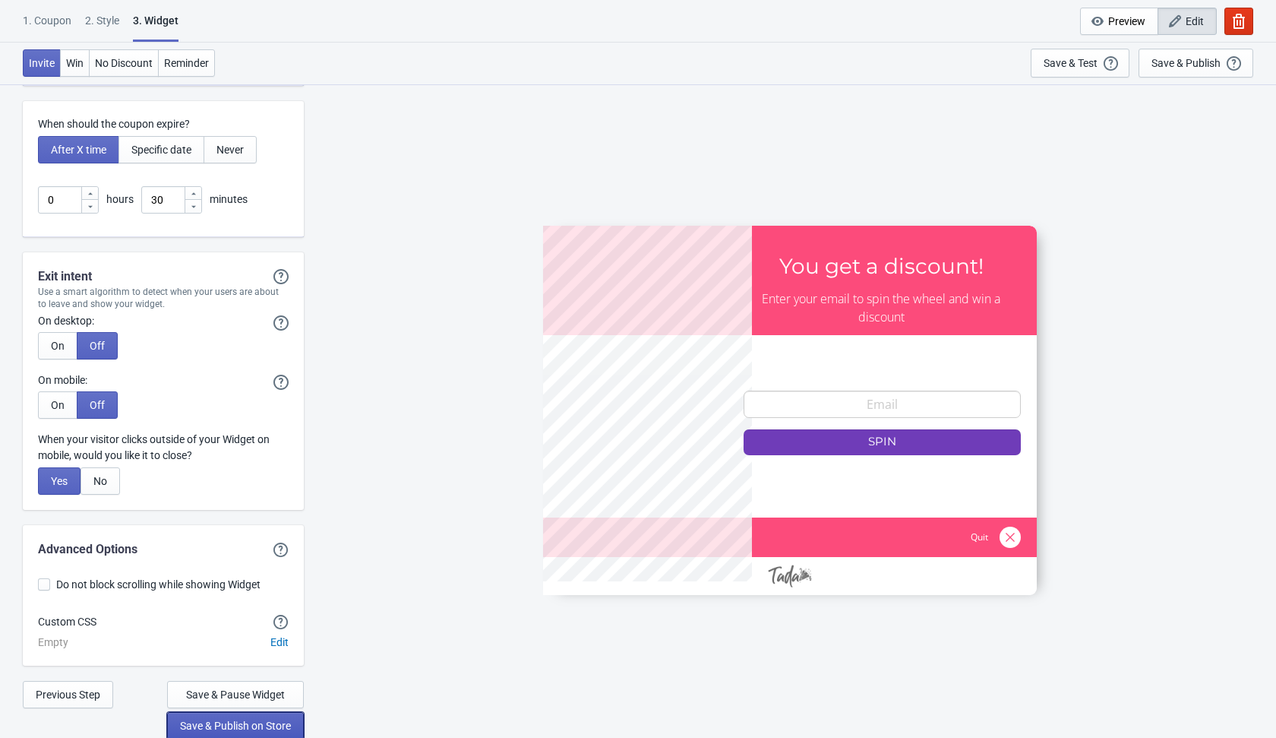
click at [264, 730] on button "Save & Publish on Store" at bounding box center [235, 725] width 137 height 27
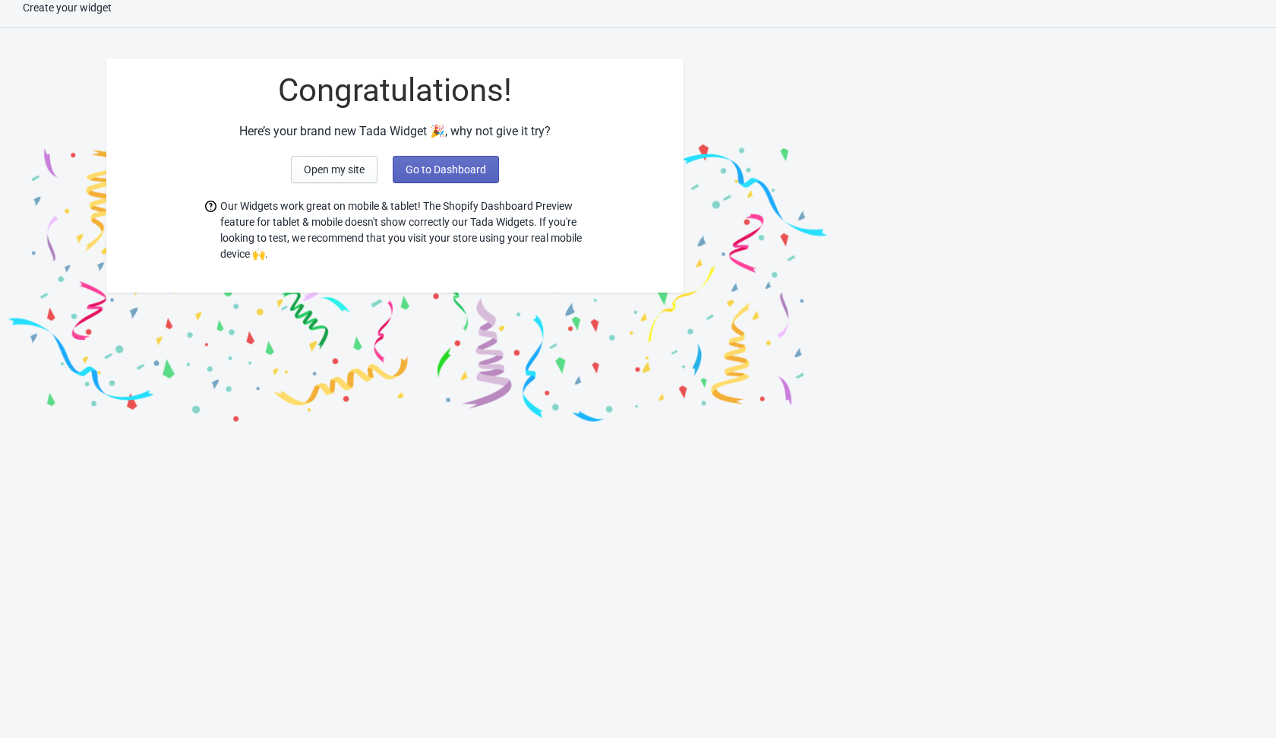
scroll to position [15, 0]
click at [447, 169] on span "Go to Dashboard" at bounding box center [446, 169] width 81 height 12
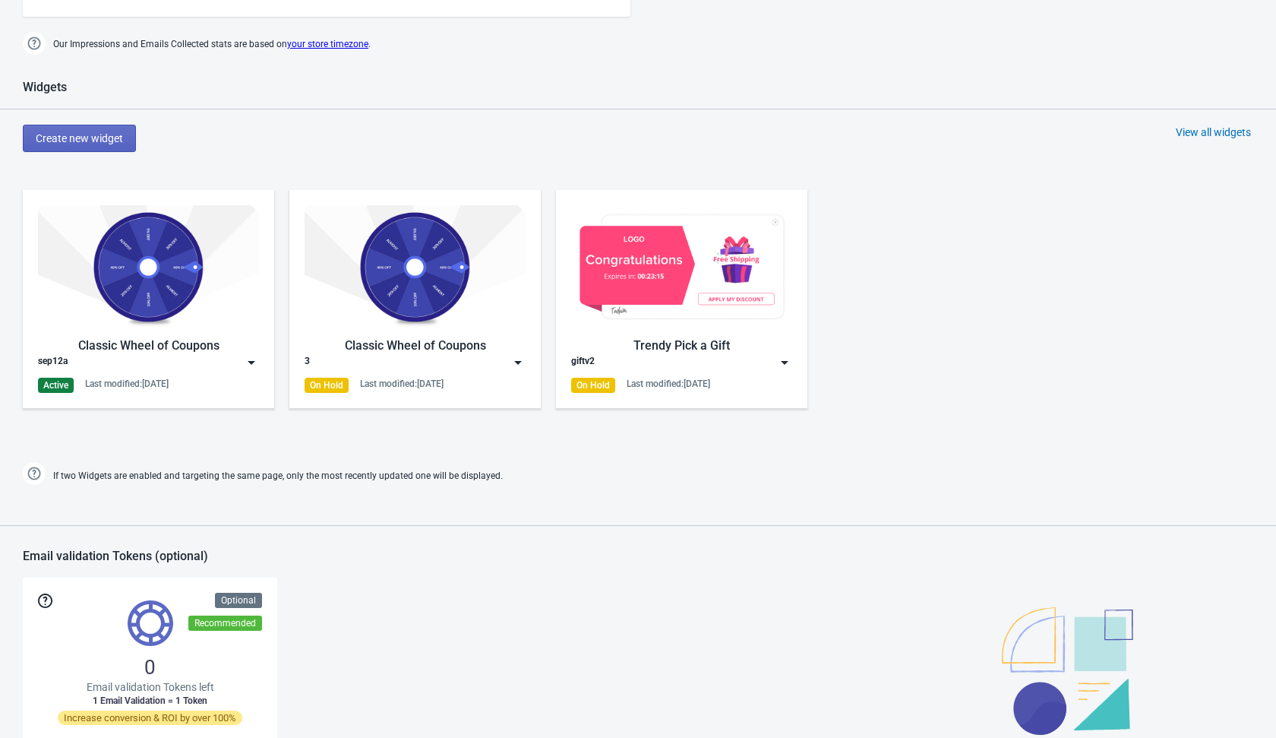
scroll to position [602, 0]
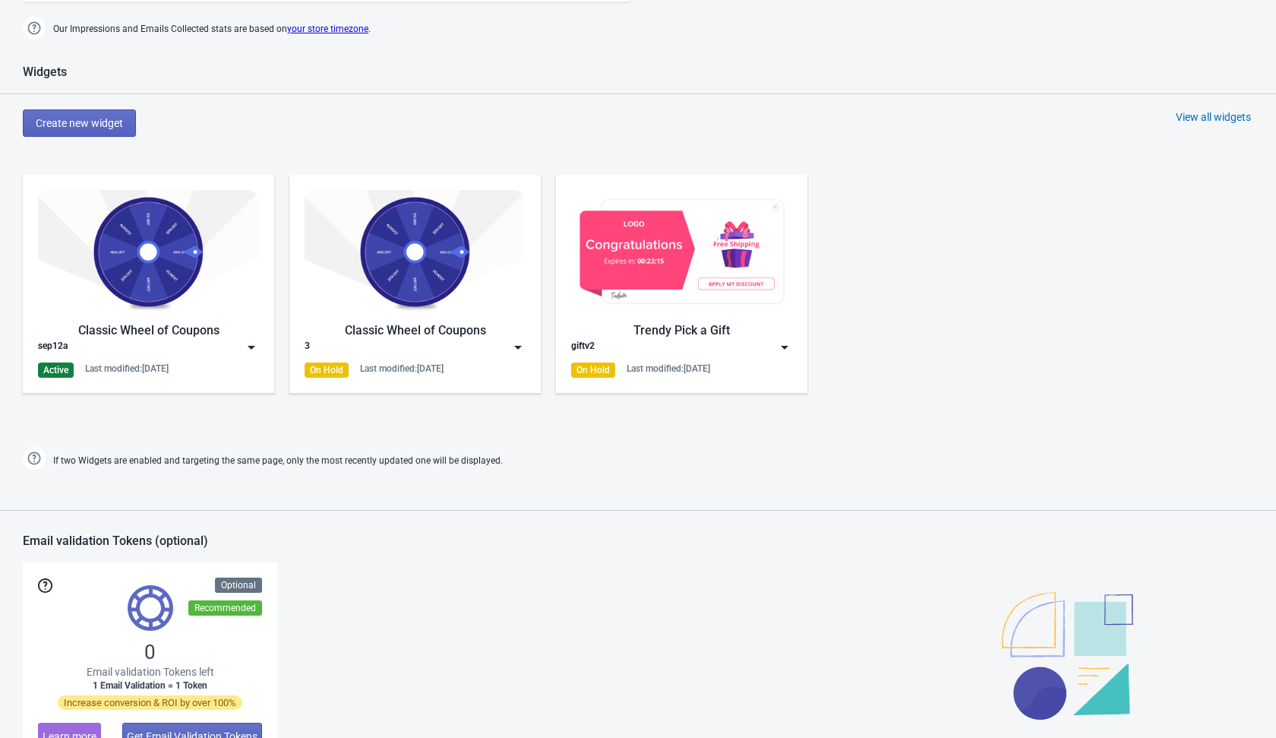
click at [258, 345] on img at bounding box center [251, 347] width 15 height 15
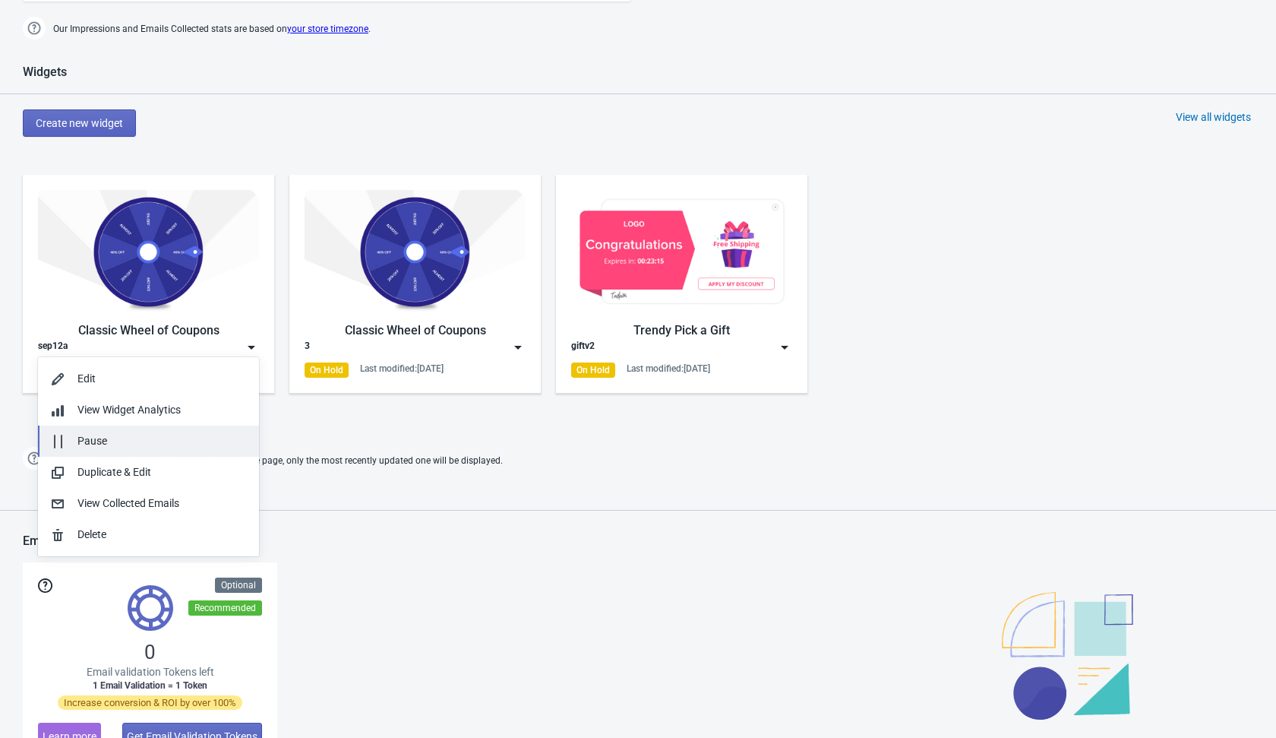
click at [242, 438] on div "Pause" at bounding box center [161, 441] width 169 height 16
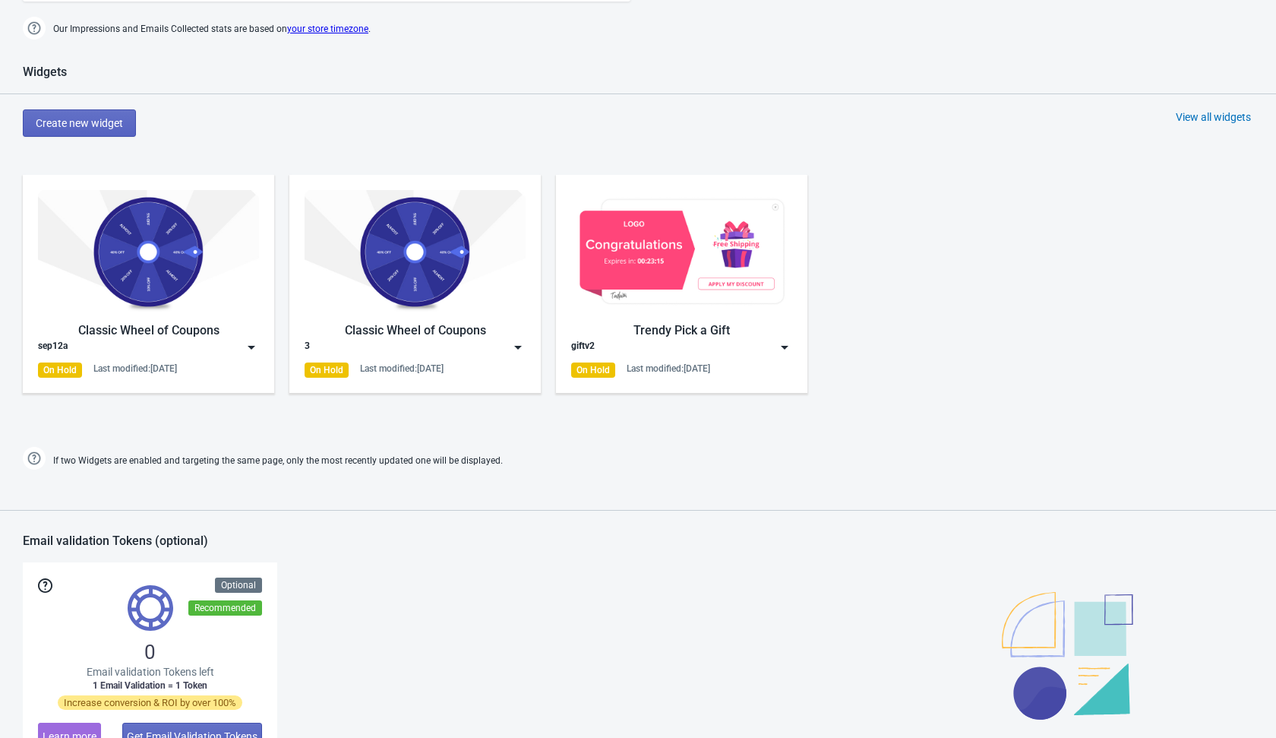
click at [1191, 113] on div "View all widgets" at bounding box center [1213, 116] width 75 height 15
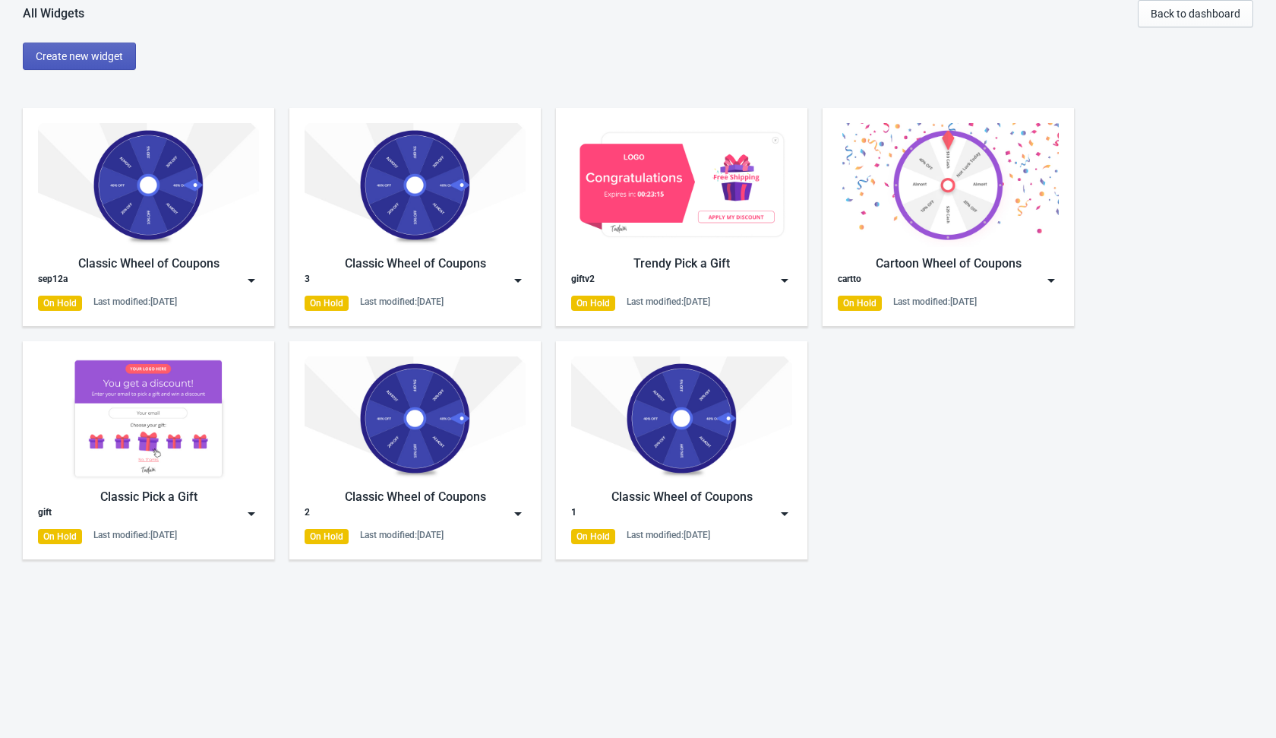
click at [87, 52] on span "Create new widget" at bounding box center [79, 56] width 87 height 12
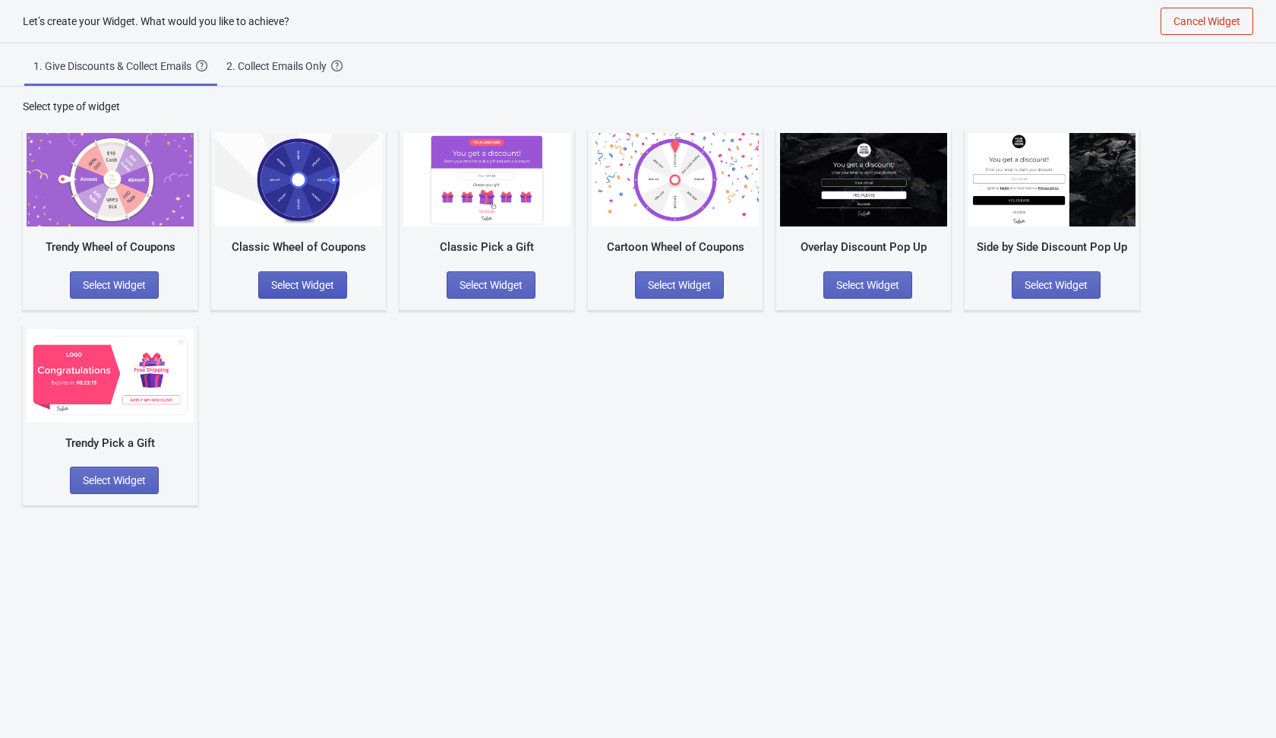
click at [321, 277] on button "Select Widget" at bounding box center [302, 284] width 89 height 27
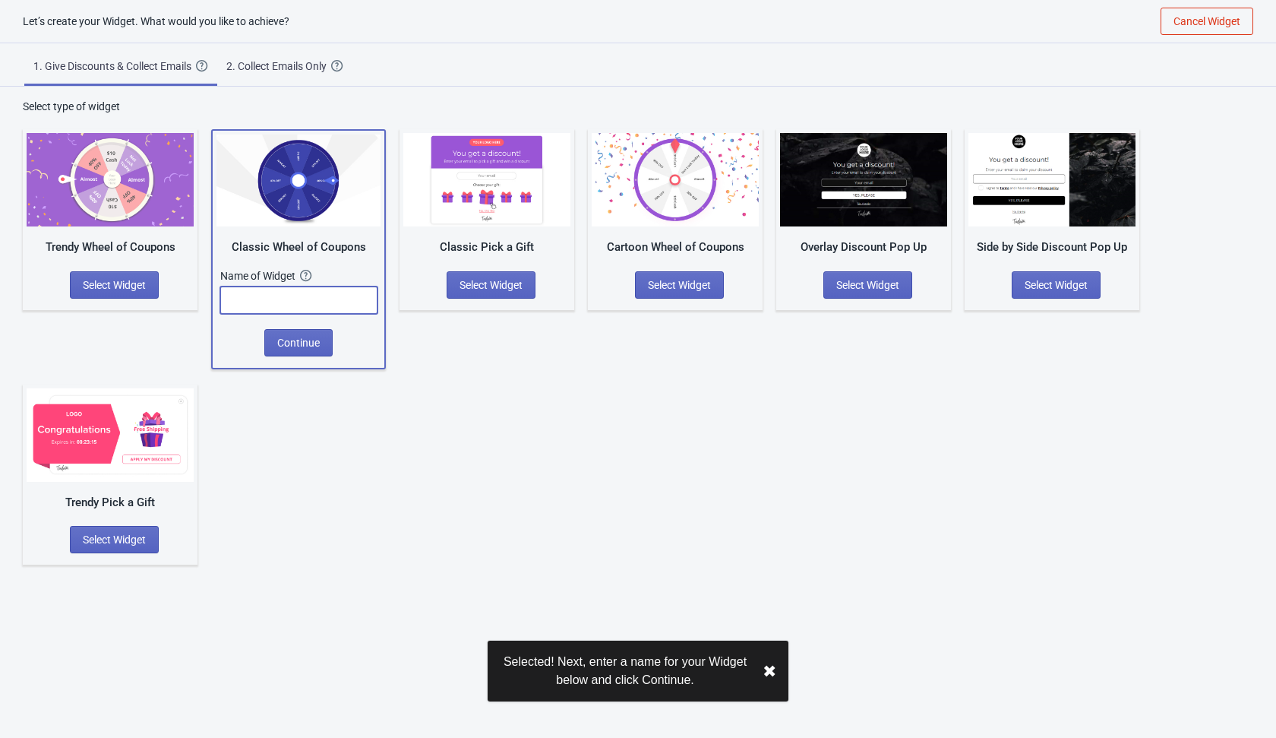
click at [306, 301] on input "text" at bounding box center [298, 299] width 157 height 27
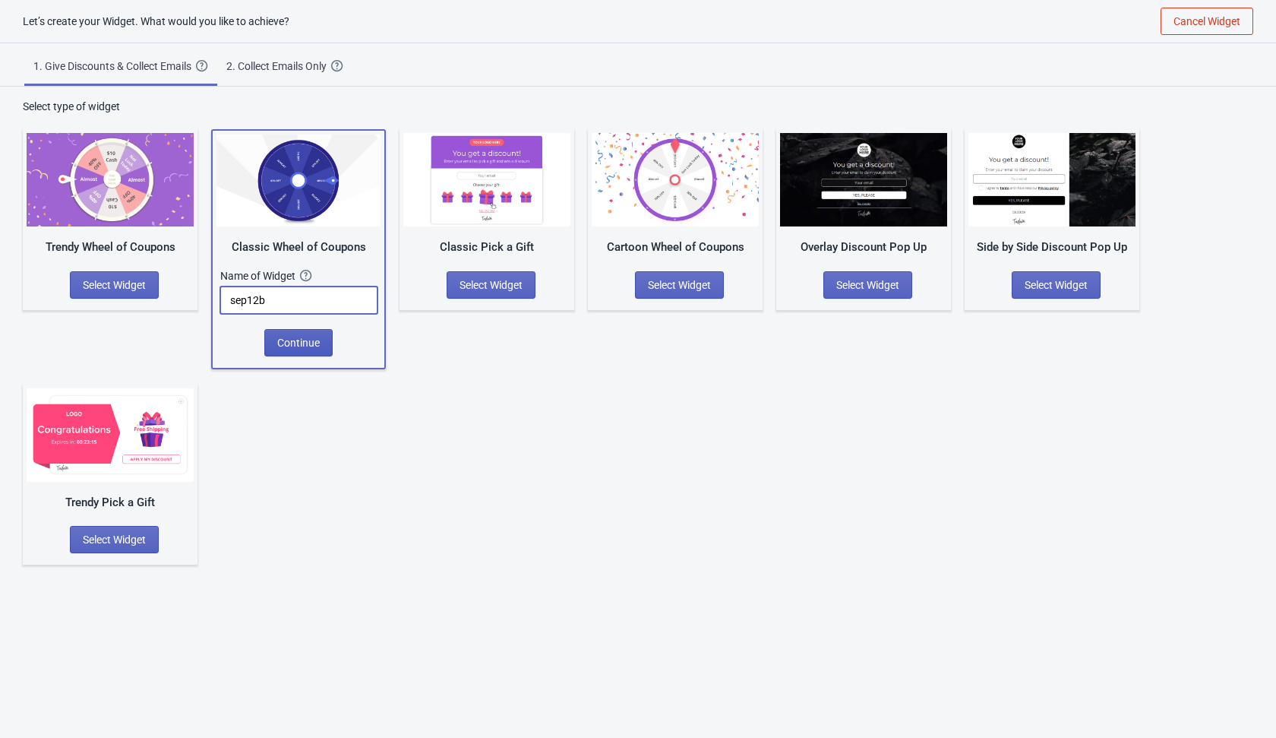
type input "sep12b"
click at [302, 339] on span "Continue" at bounding box center [298, 343] width 43 height 12
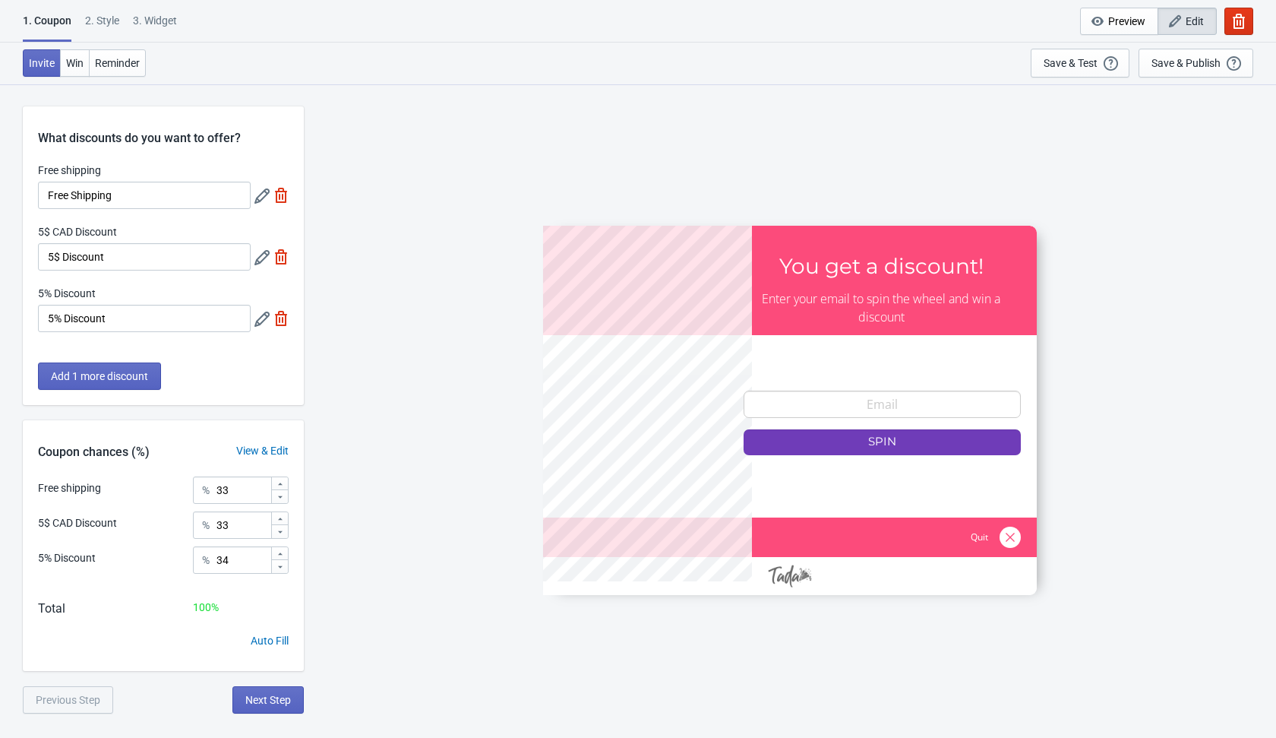
click at [279, 258] on img at bounding box center [281, 256] width 15 height 15
type input "50"
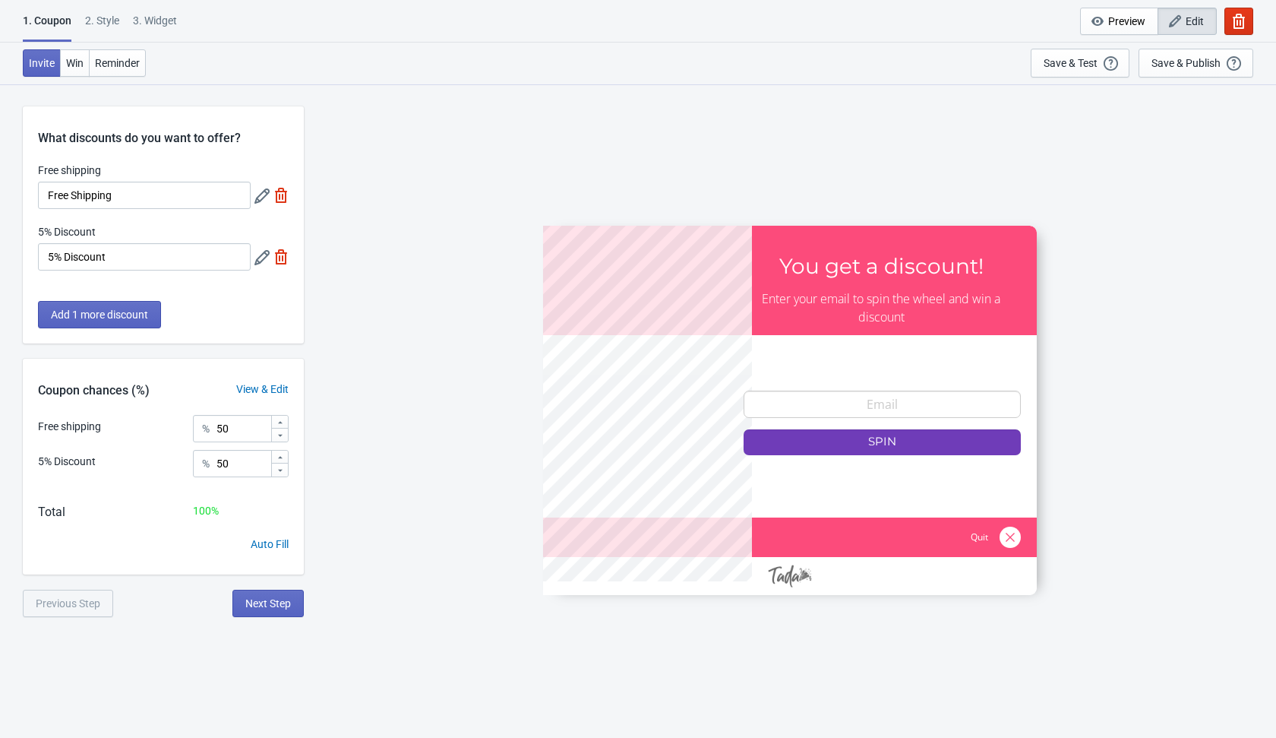
click at [279, 258] on img at bounding box center [281, 256] width 15 height 15
type input "100"
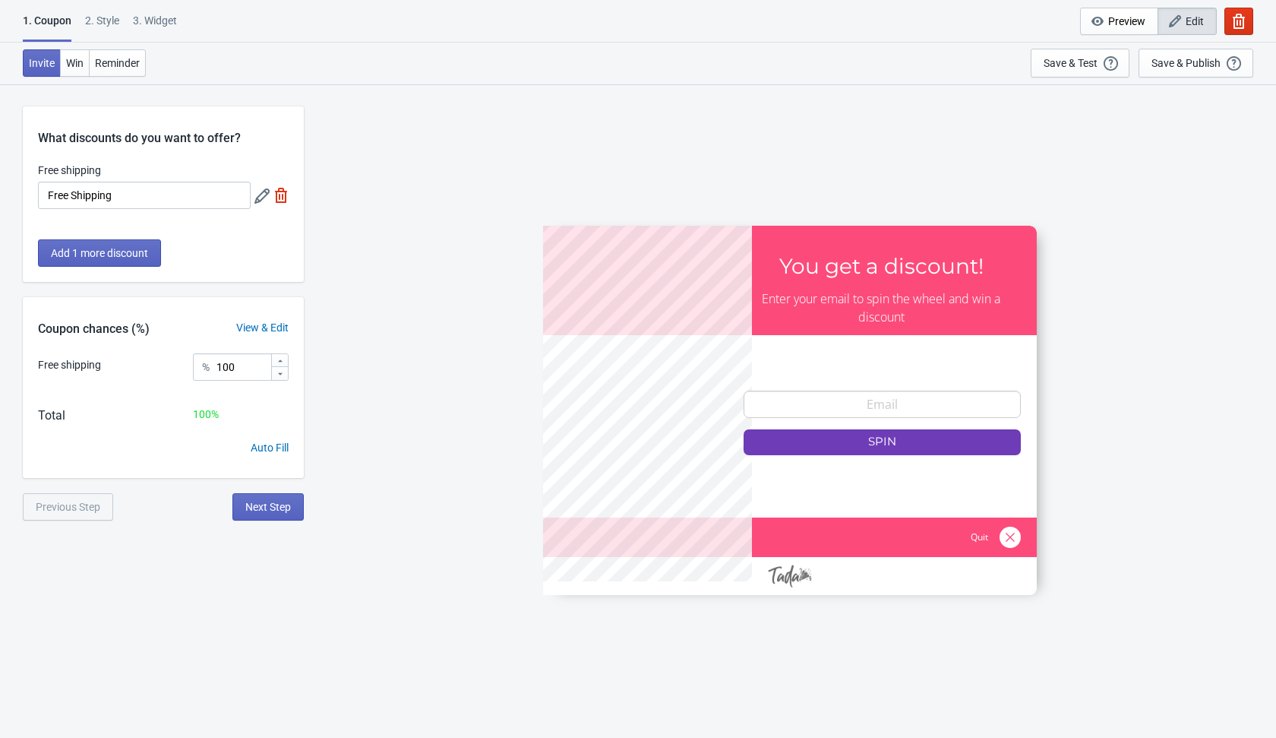
click at [283, 196] on img at bounding box center [281, 195] width 15 height 15
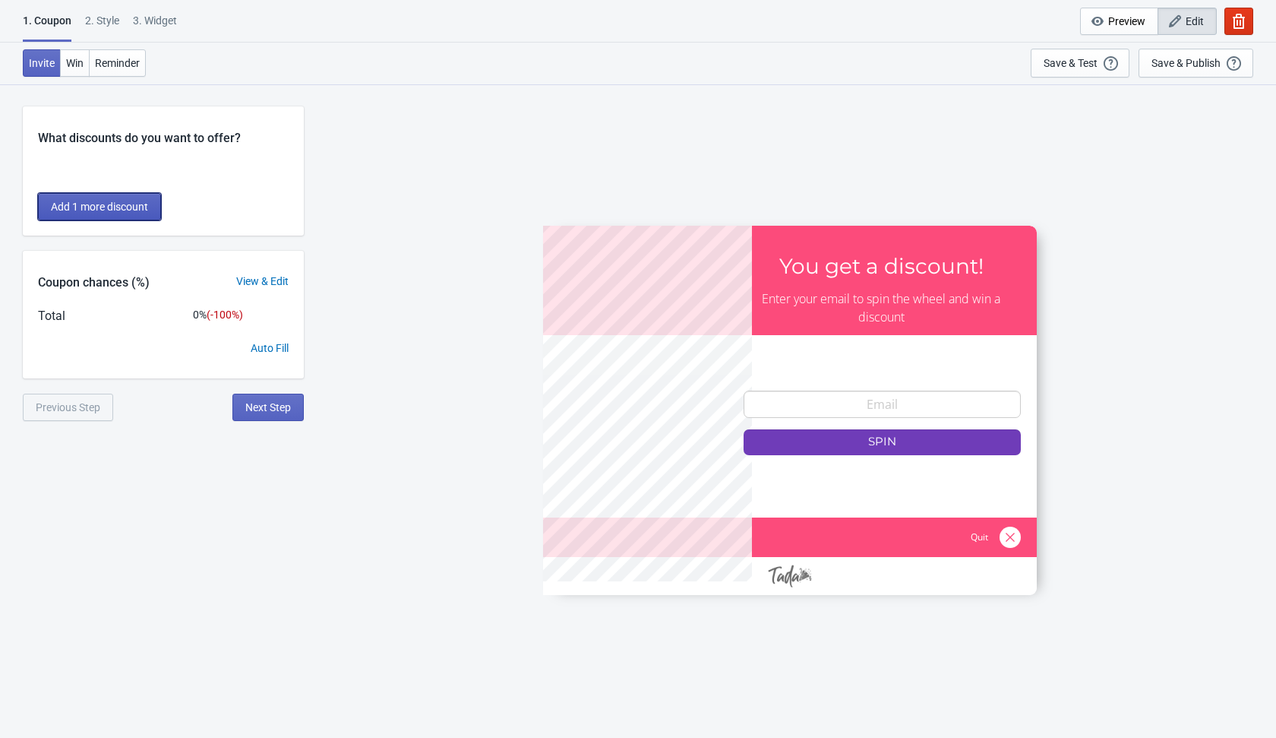
click at [147, 209] on span "Add 1 more discount" at bounding box center [99, 207] width 97 height 12
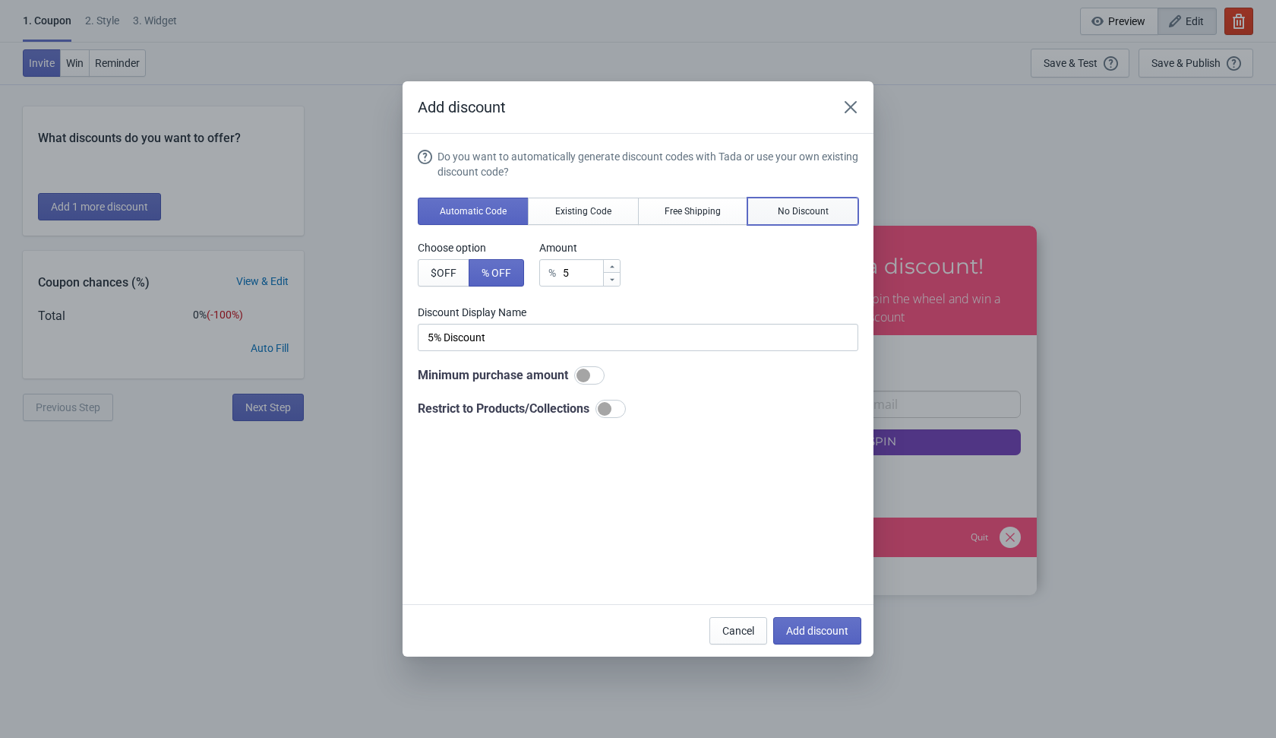
click at [787, 213] on span "No Discount" at bounding box center [803, 211] width 51 height 12
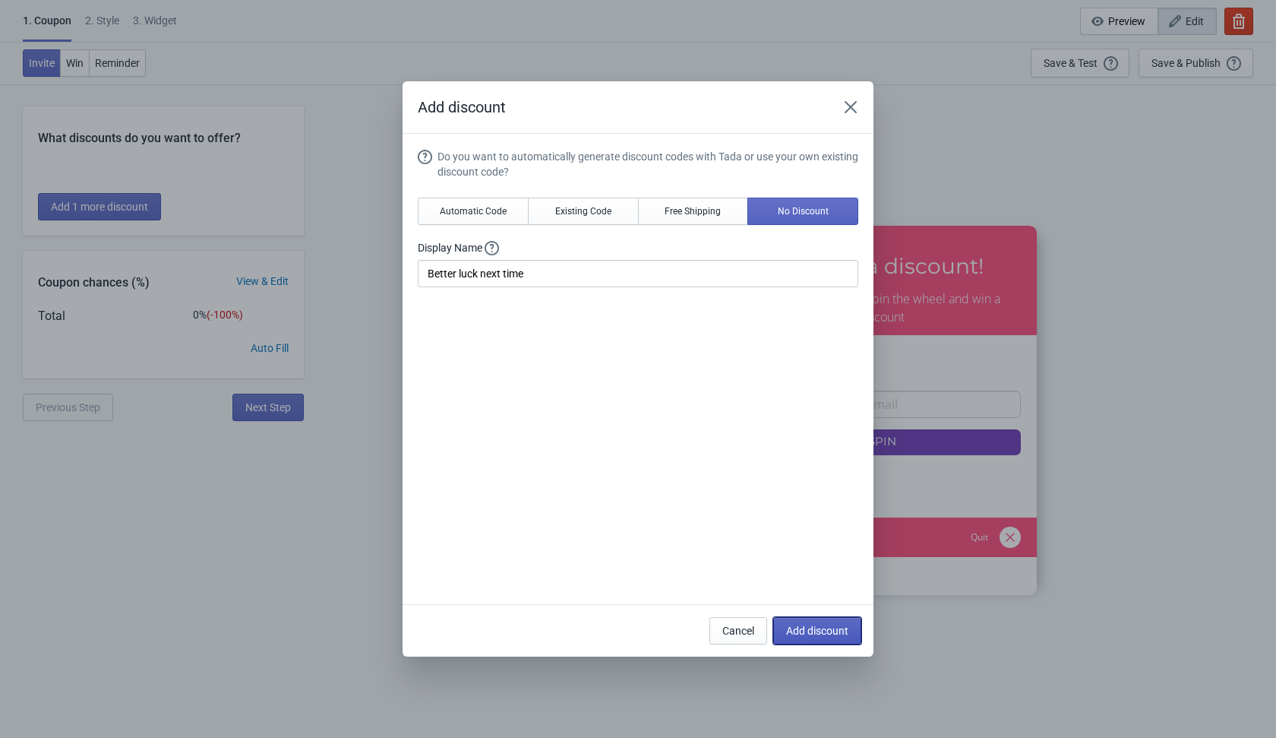
click at [801, 631] on span "Add discount" at bounding box center [817, 631] width 62 height 12
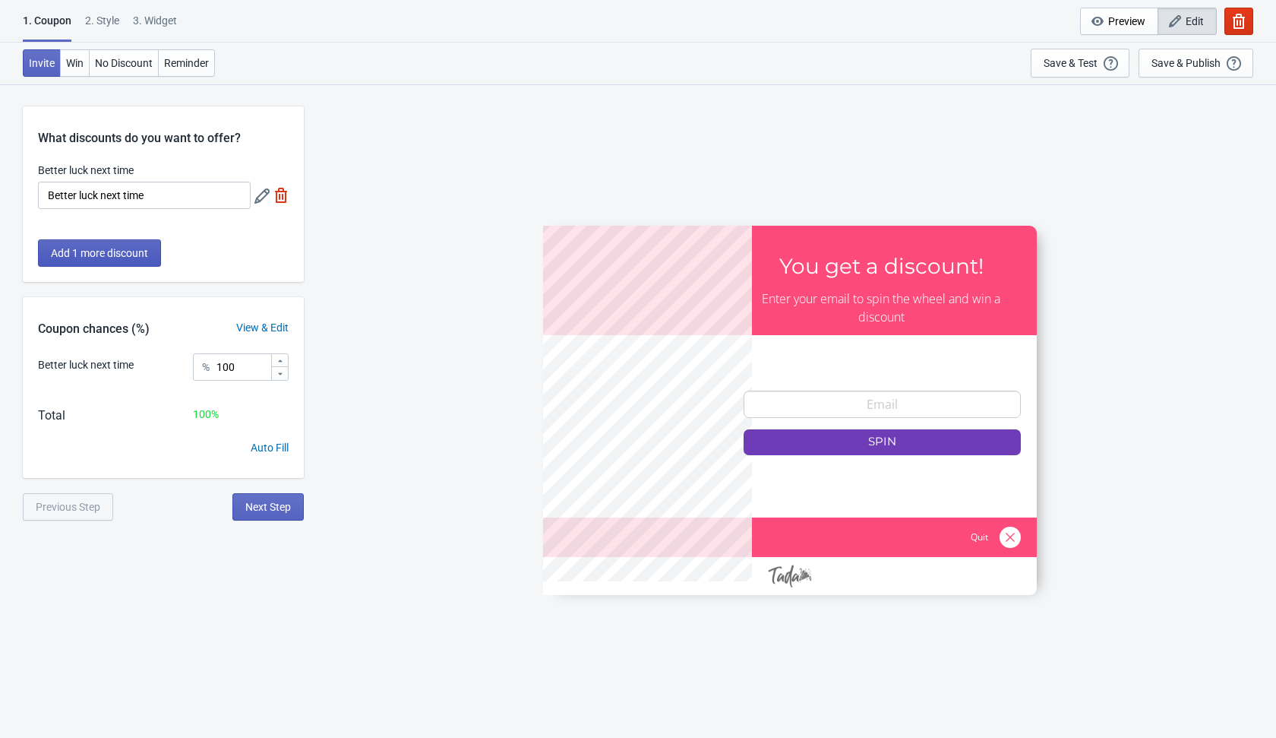
click at [81, 245] on button "Add 1 more discount" at bounding box center [99, 252] width 123 height 27
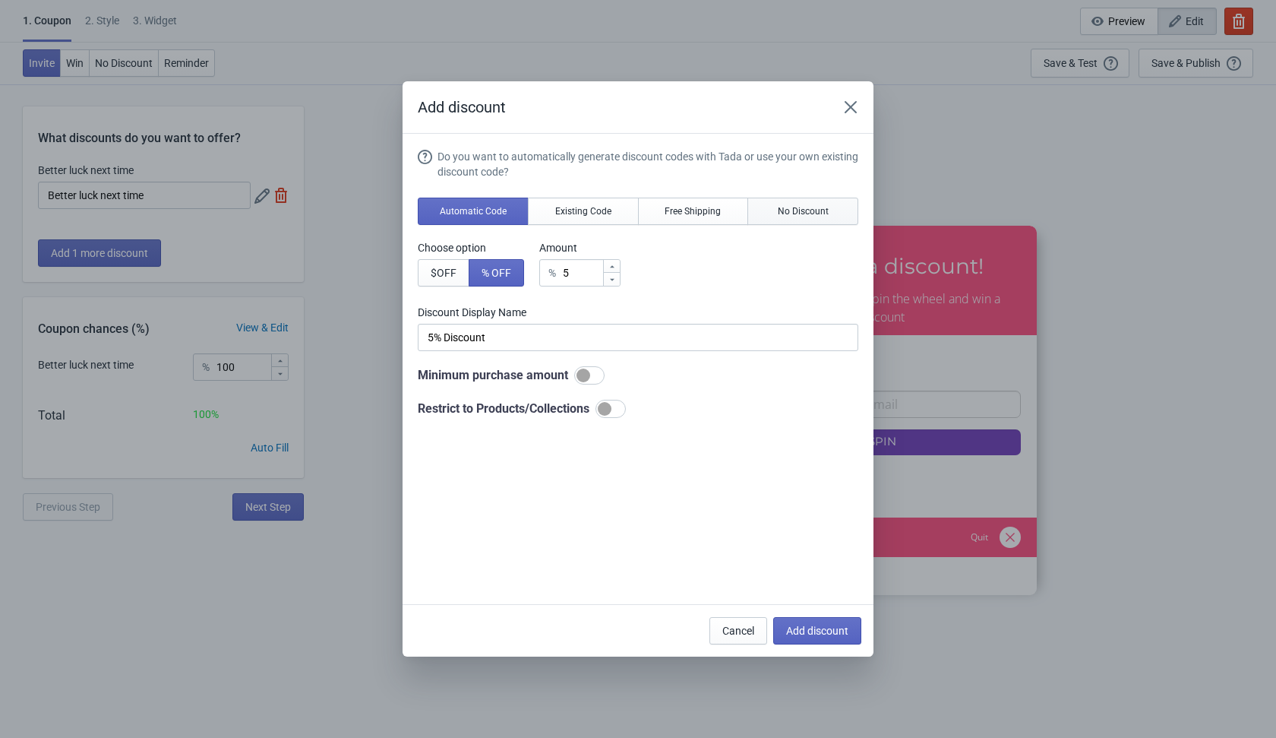
click at [809, 215] on span "No Discount" at bounding box center [803, 211] width 51 height 12
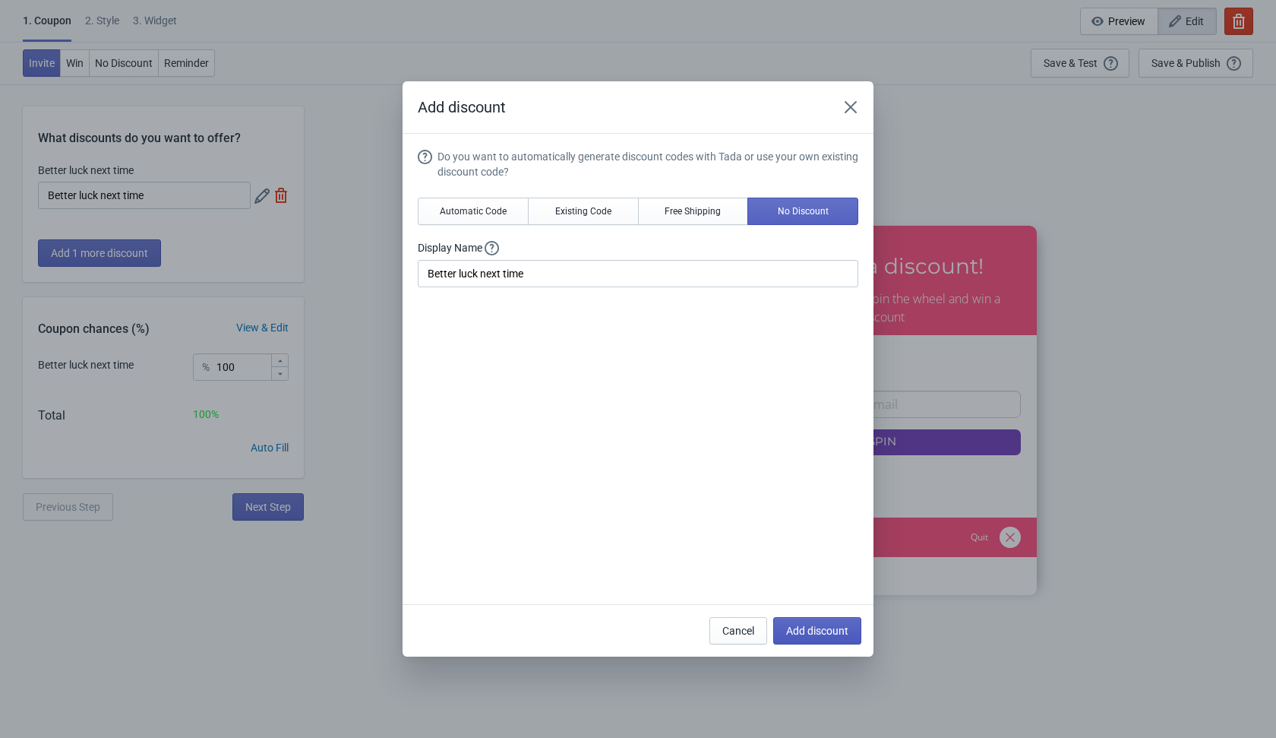
click at [820, 628] on span "Add discount" at bounding box center [817, 631] width 62 height 12
type input "50"
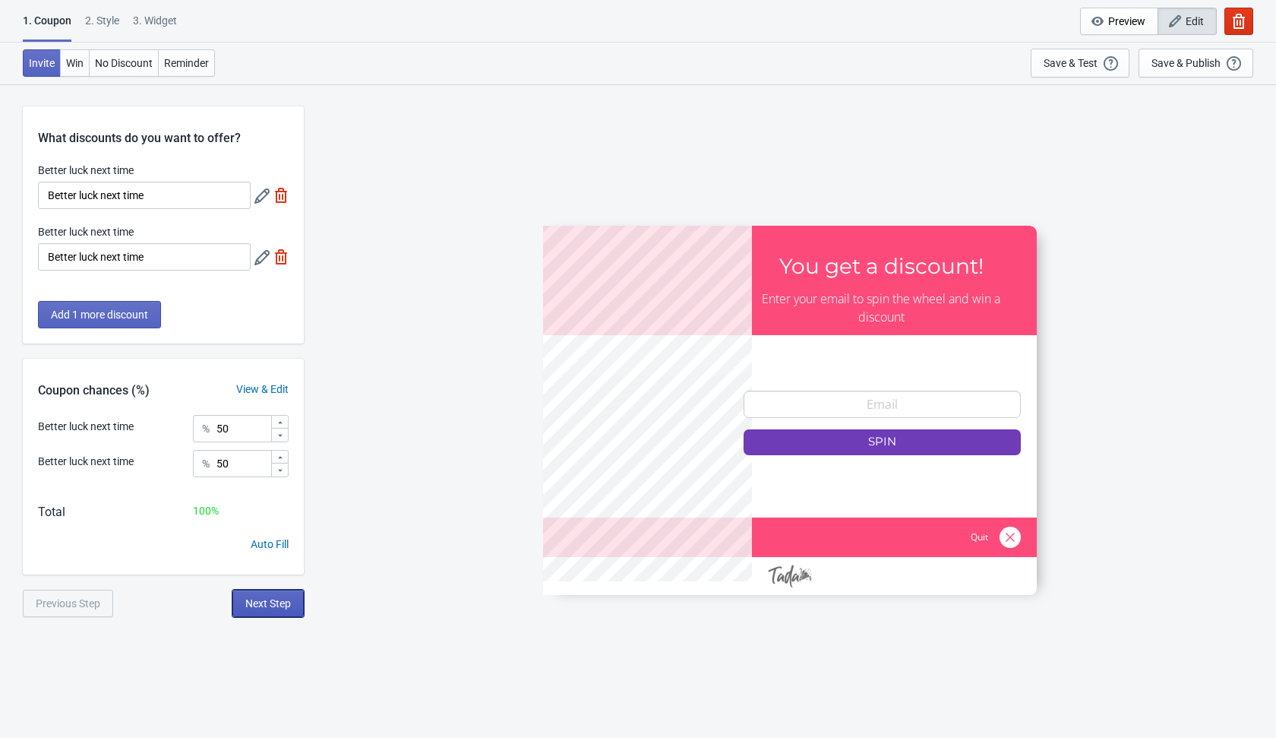
click at [283, 606] on span "Next Step" at bounding box center [268, 603] width 46 height 12
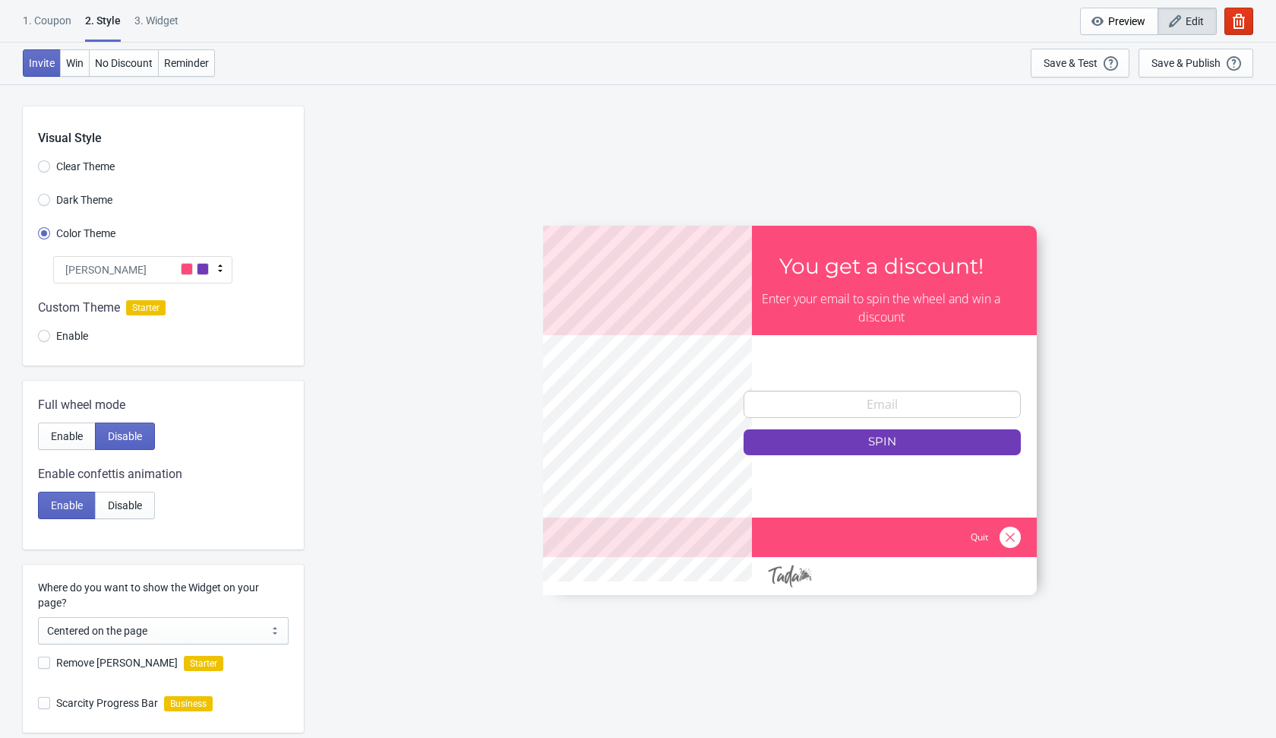
scroll to position [201, 0]
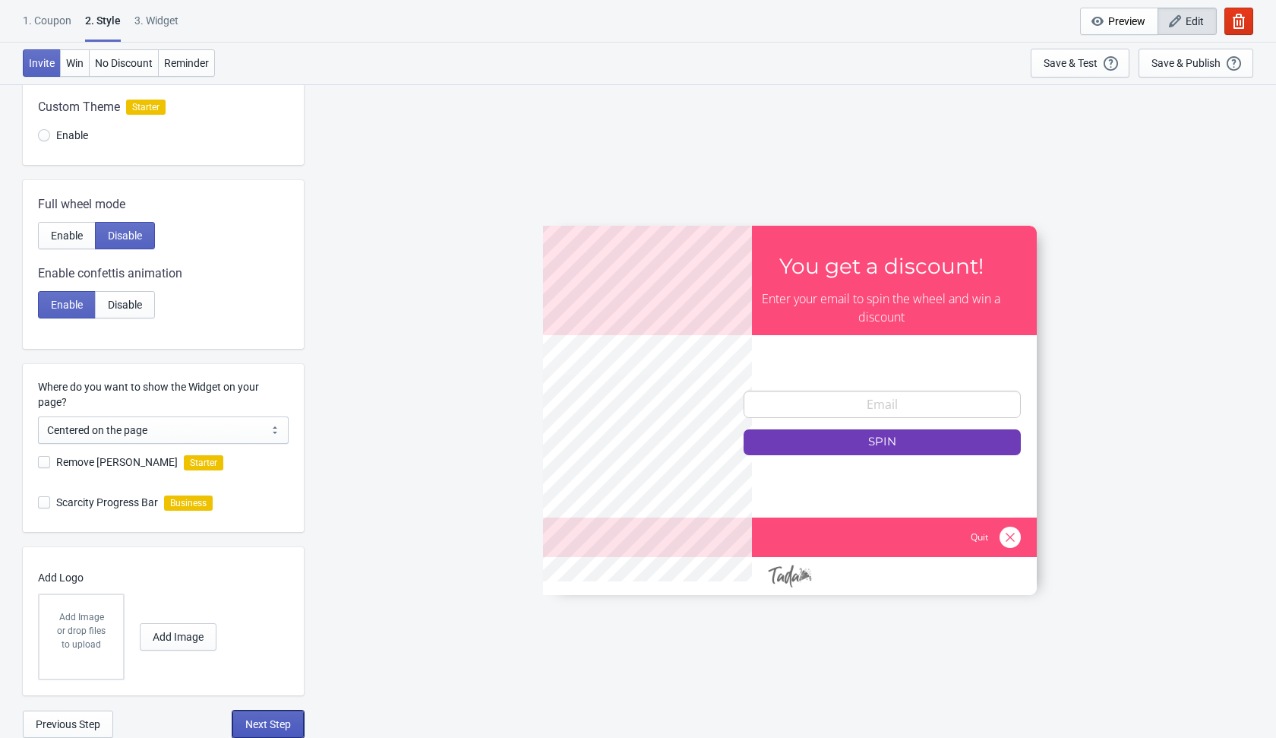
click at [276, 719] on span "Next Step" at bounding box center [268, 724] width 46 height 12
select select "once"
select select "1"
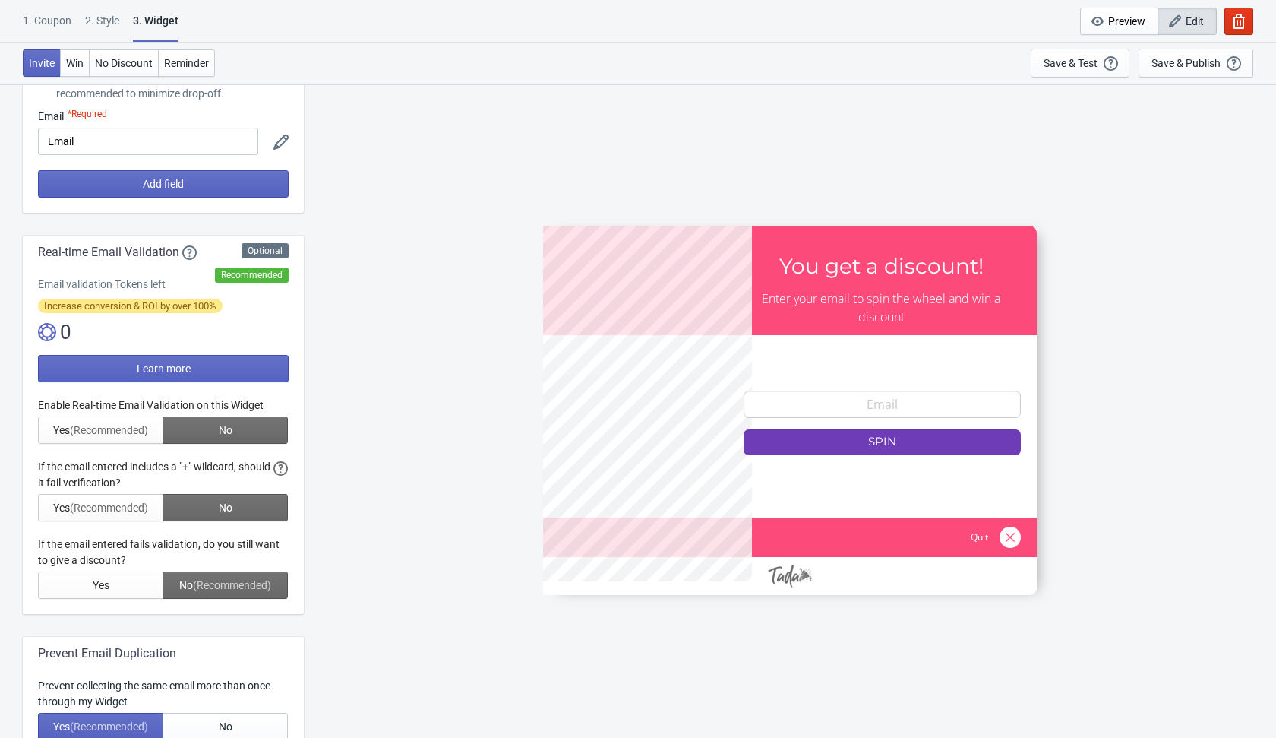
scroll to position [146, 0]
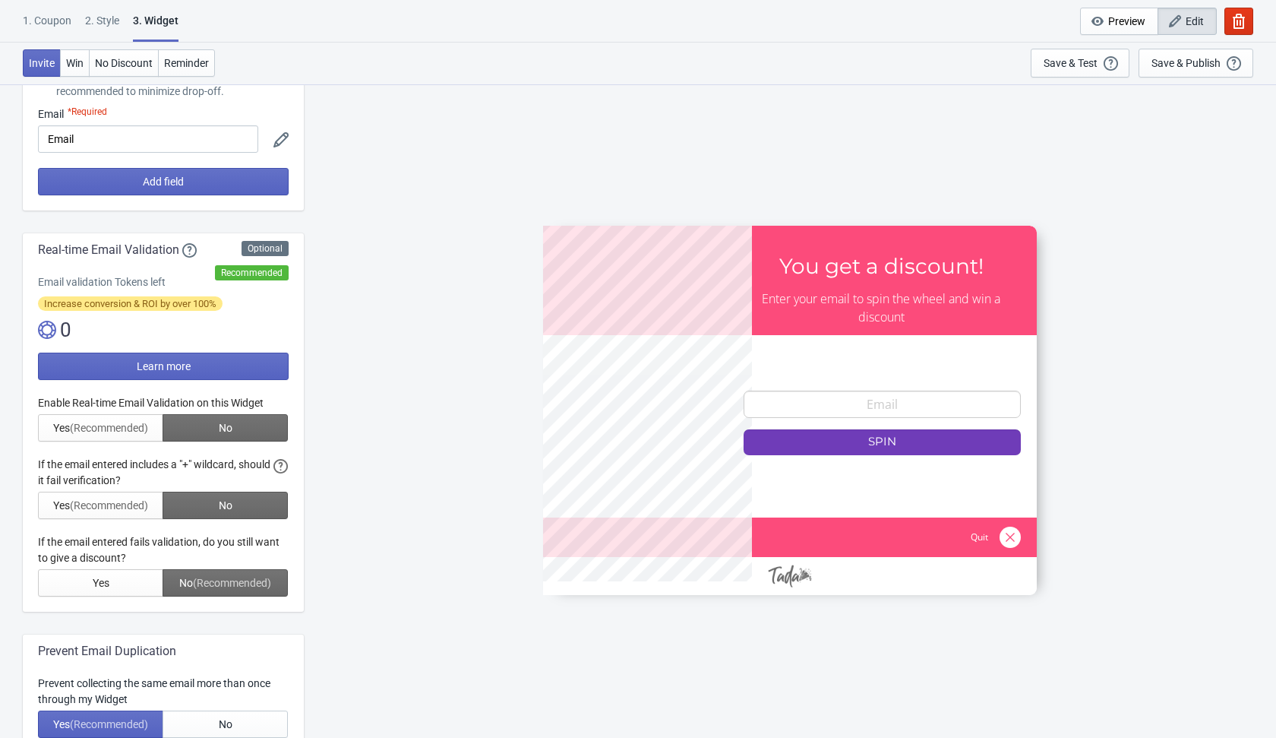
click at [231, 437] on div at bounding box center [163, 495] width 251 height 201
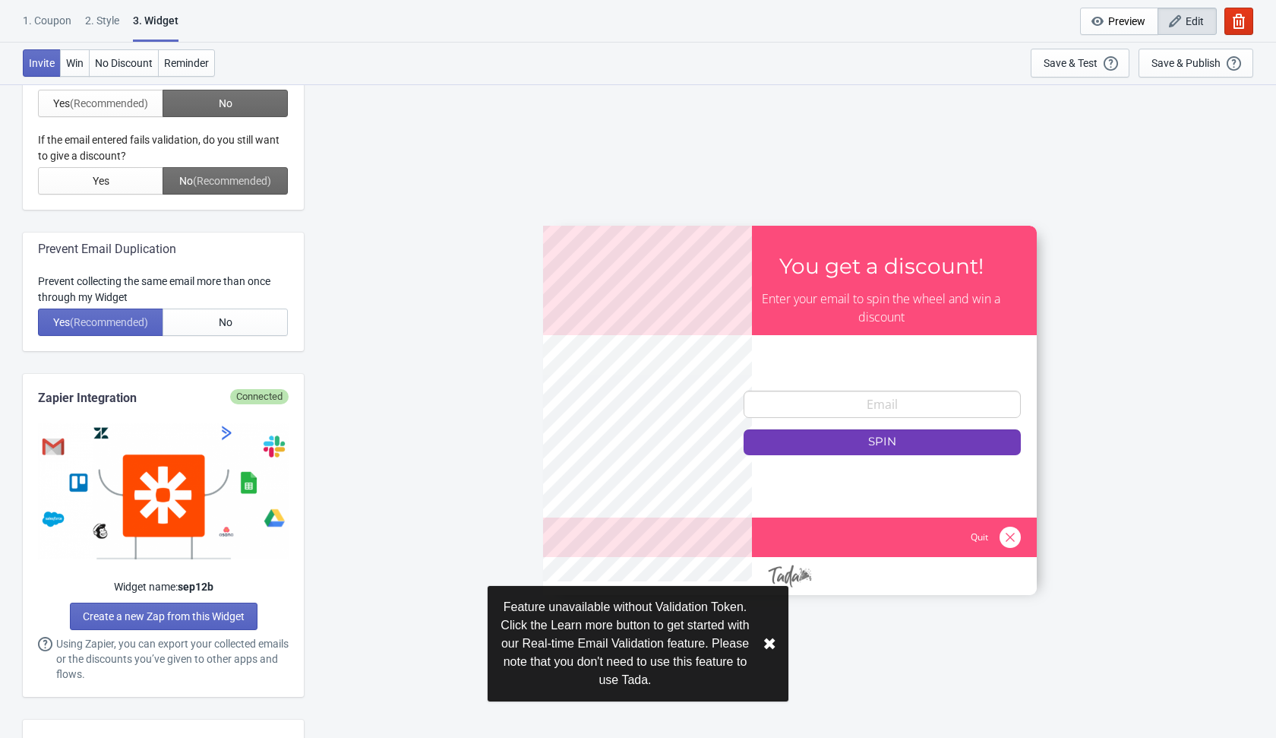
scroll to position [568, 0]
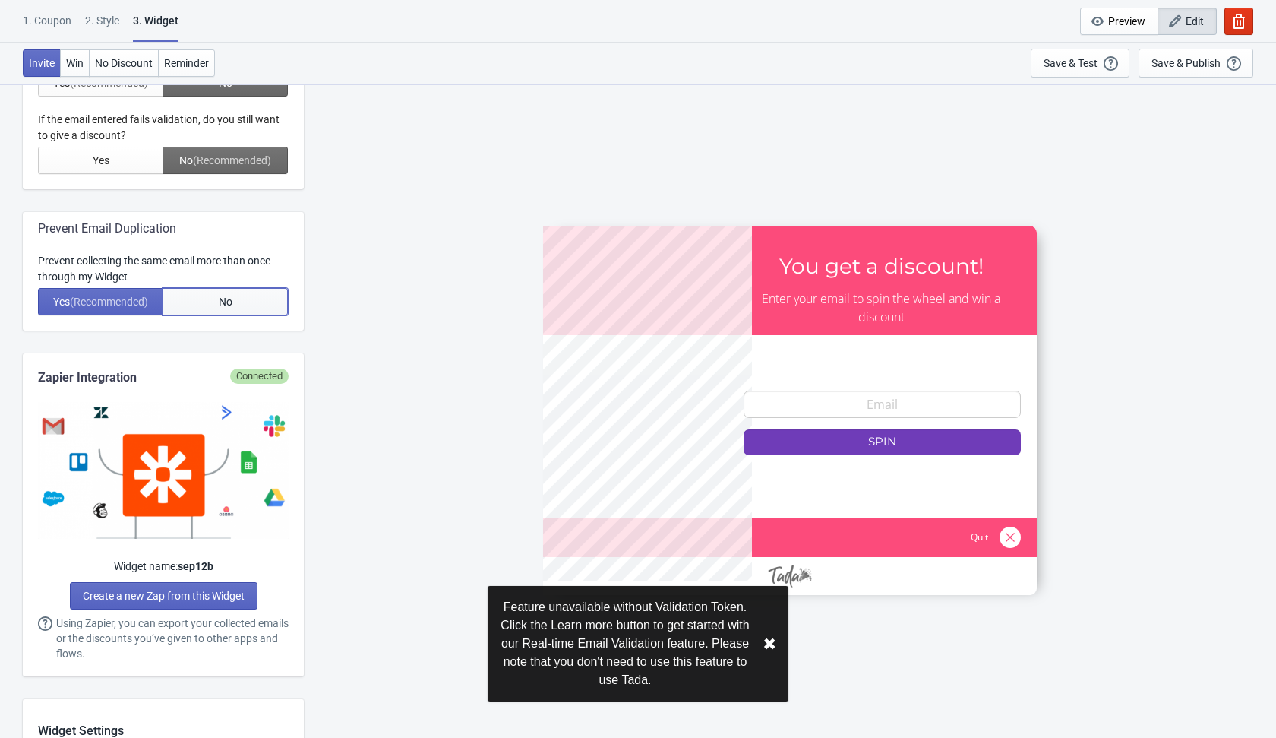
click at [228, 296] on span "No" at bounding box center [226, 302] width 14 height 12
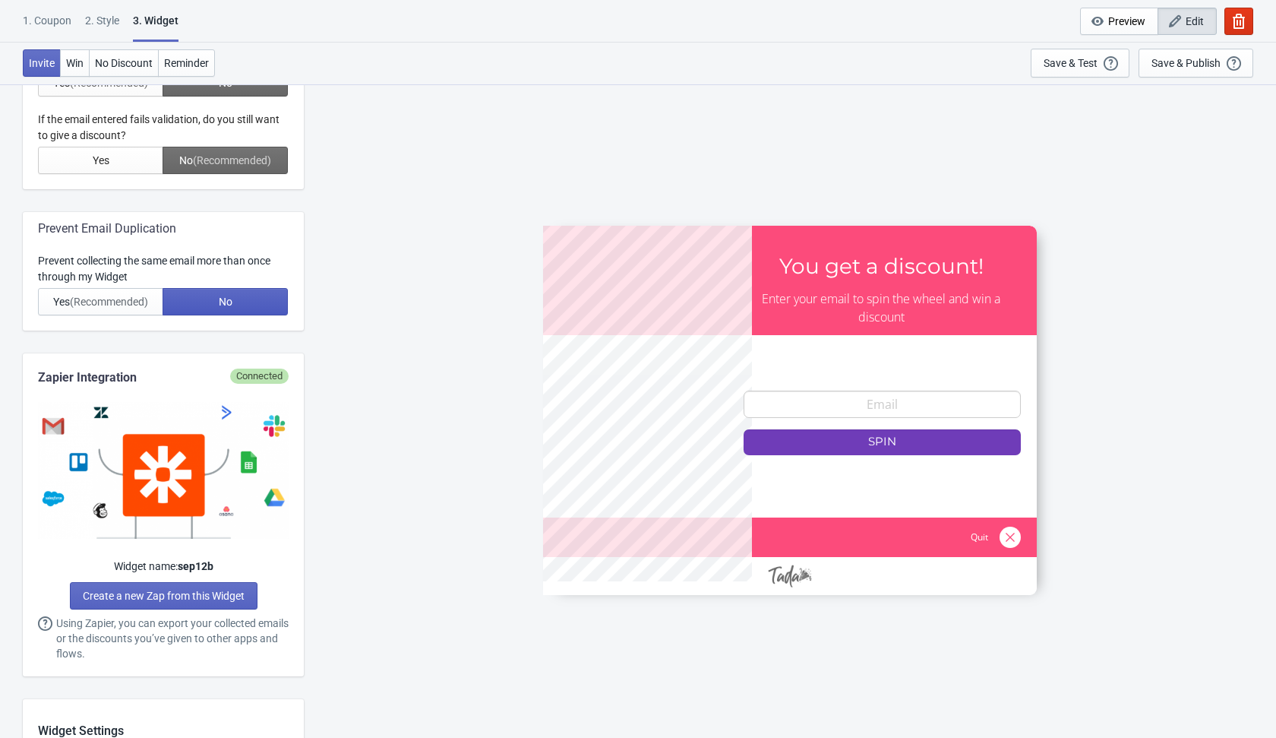
click at [261, 293] on button "No" at bounding box center [225, 301] width 125 height 27
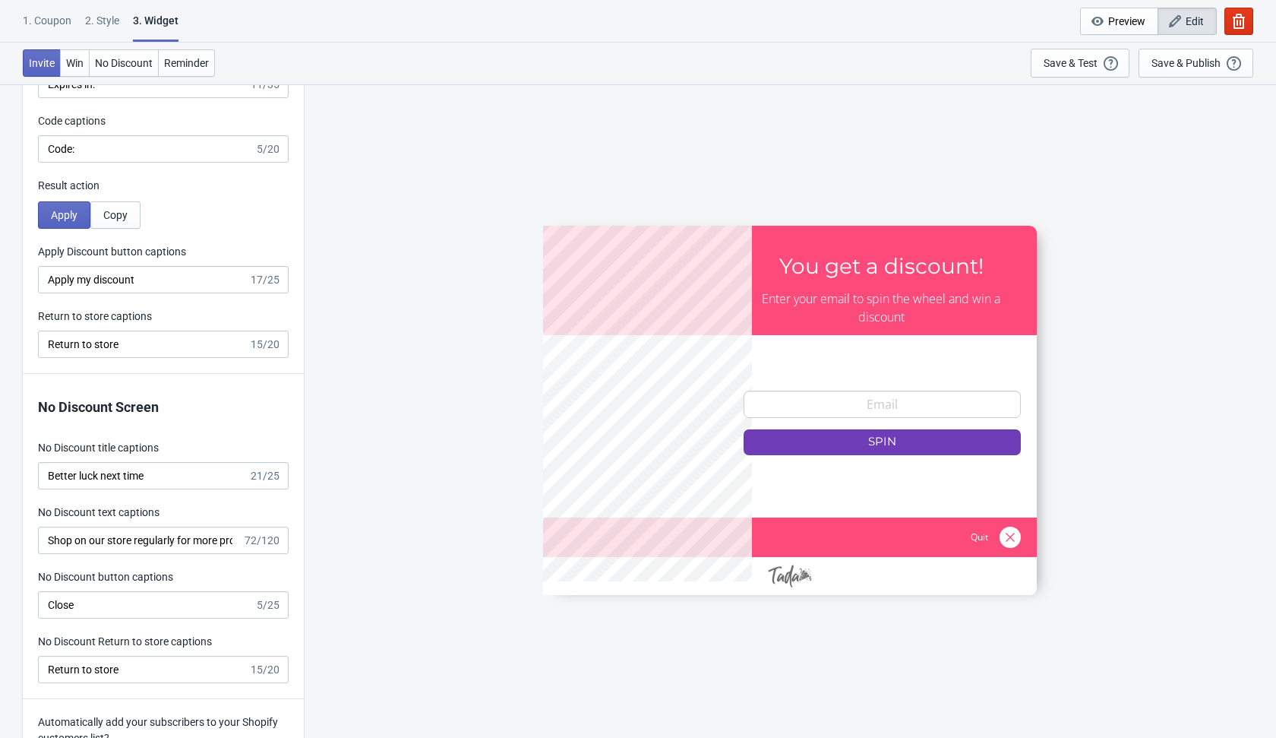
scroll to position [3133, 0]
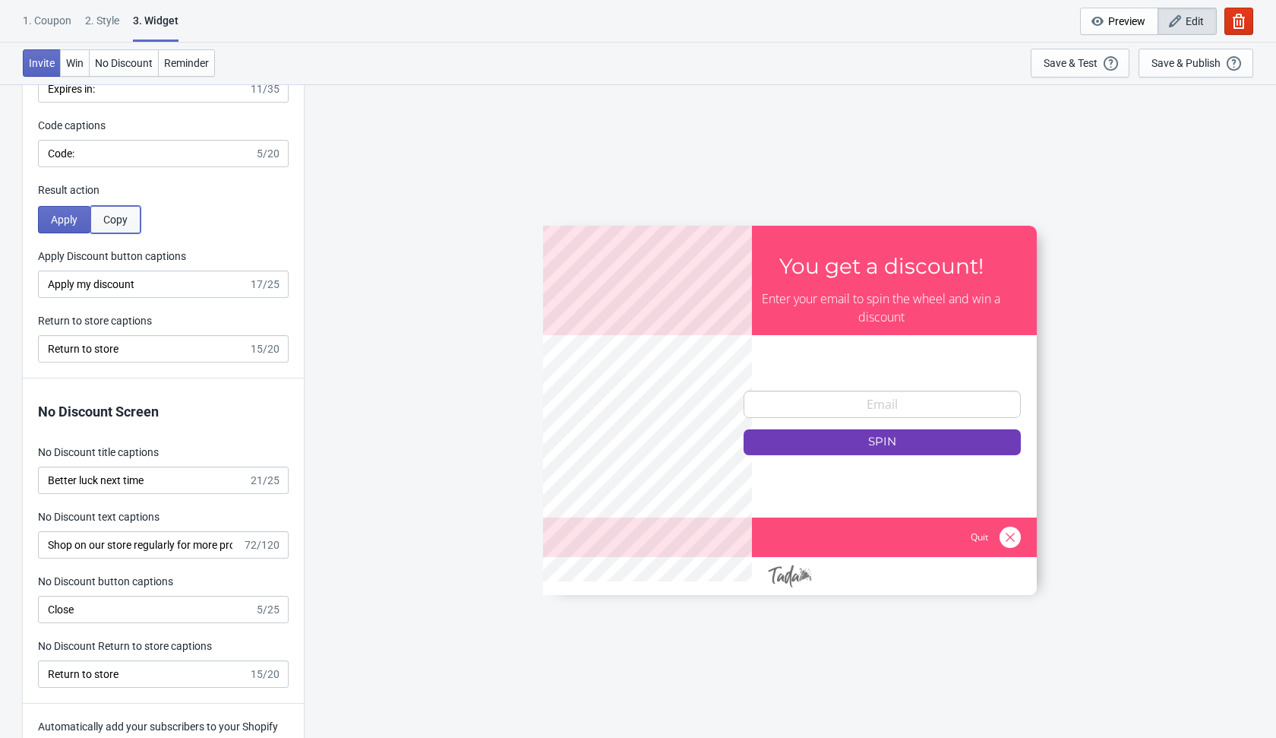
click at [112, 226] on button "Copy" at bounding box center [115, 219] width 50 height 27
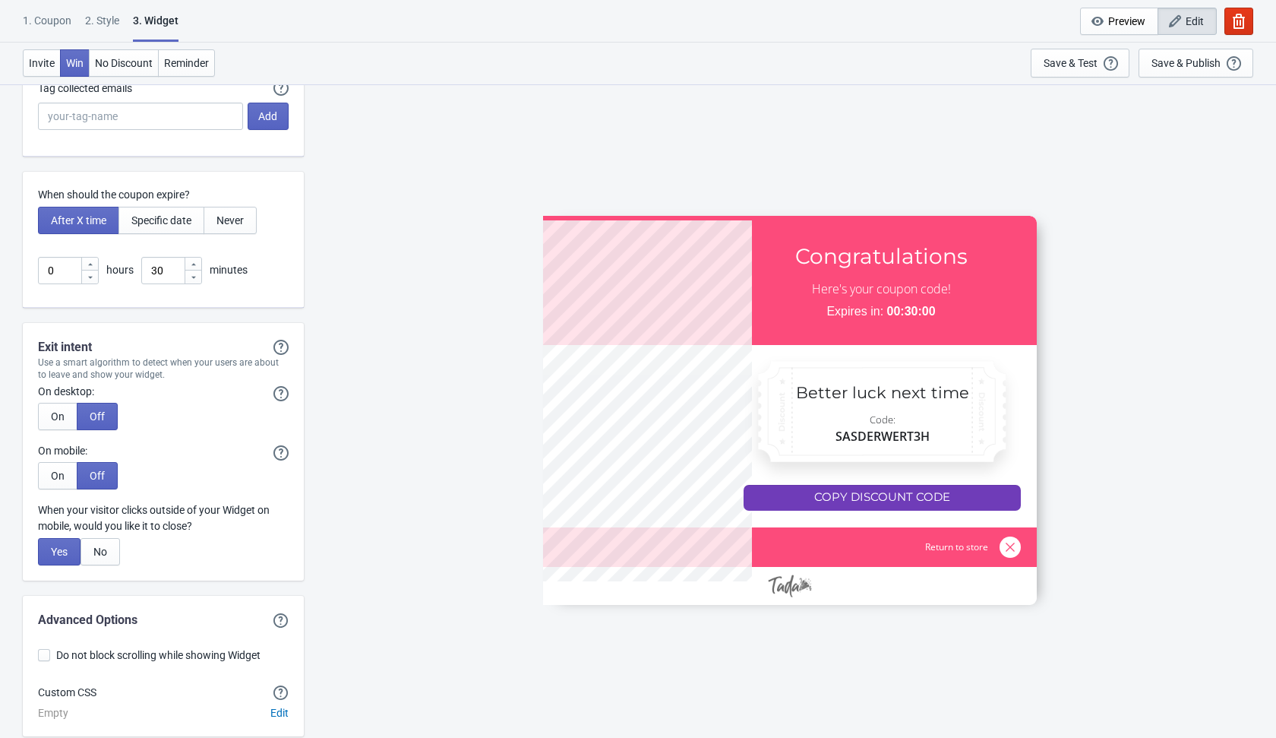
scroll to position [4079, 0]
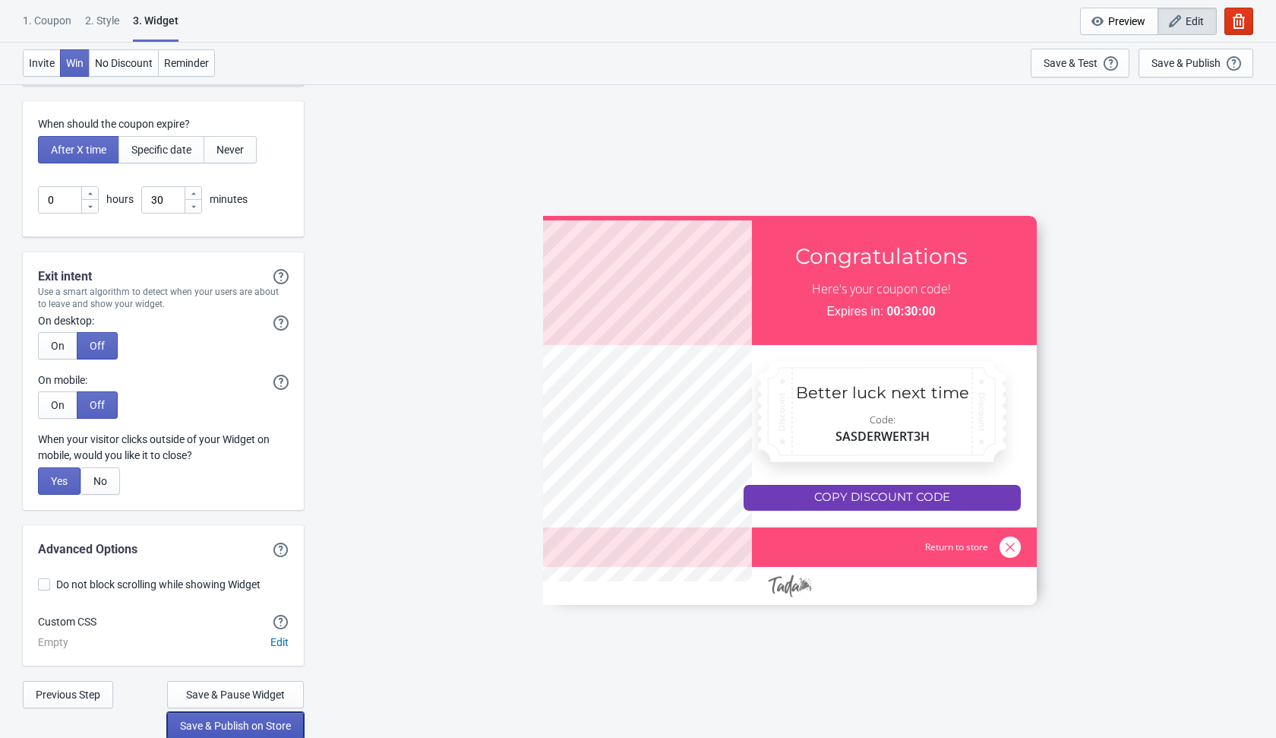
click at [188, 716] on button "Save & Publish on Store" at bounding box center [235, 725] width 137 height 27
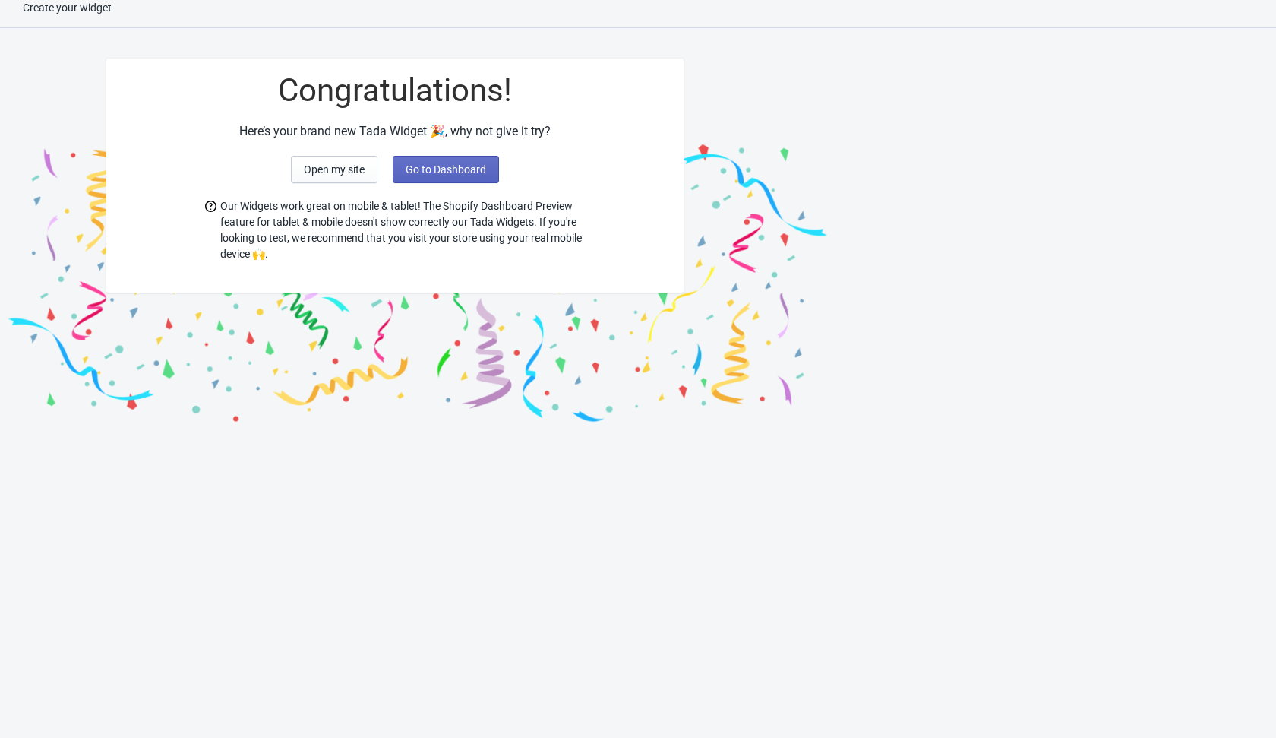
scroll to position [15, 0]
click at [422, 166] on span "Go to Dashboard" at bounding box center [446, 169] width 81 height 12
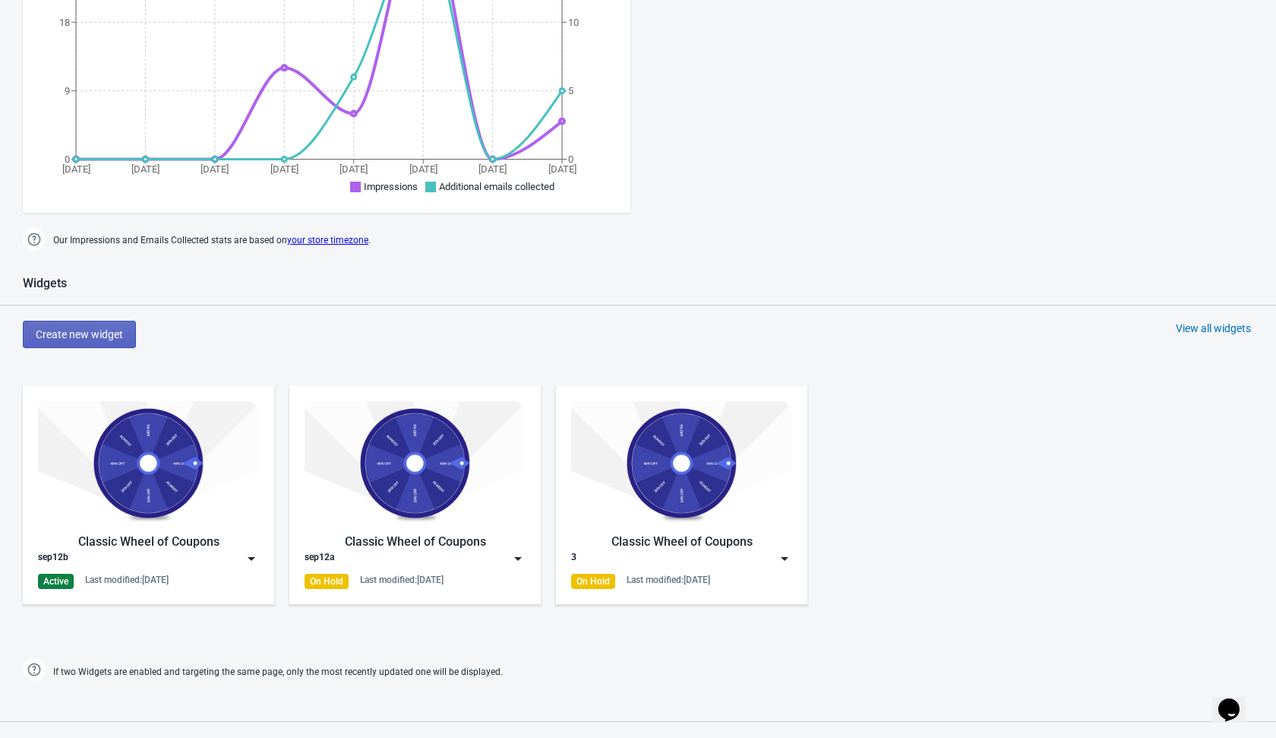
scroll to position [394, 0]
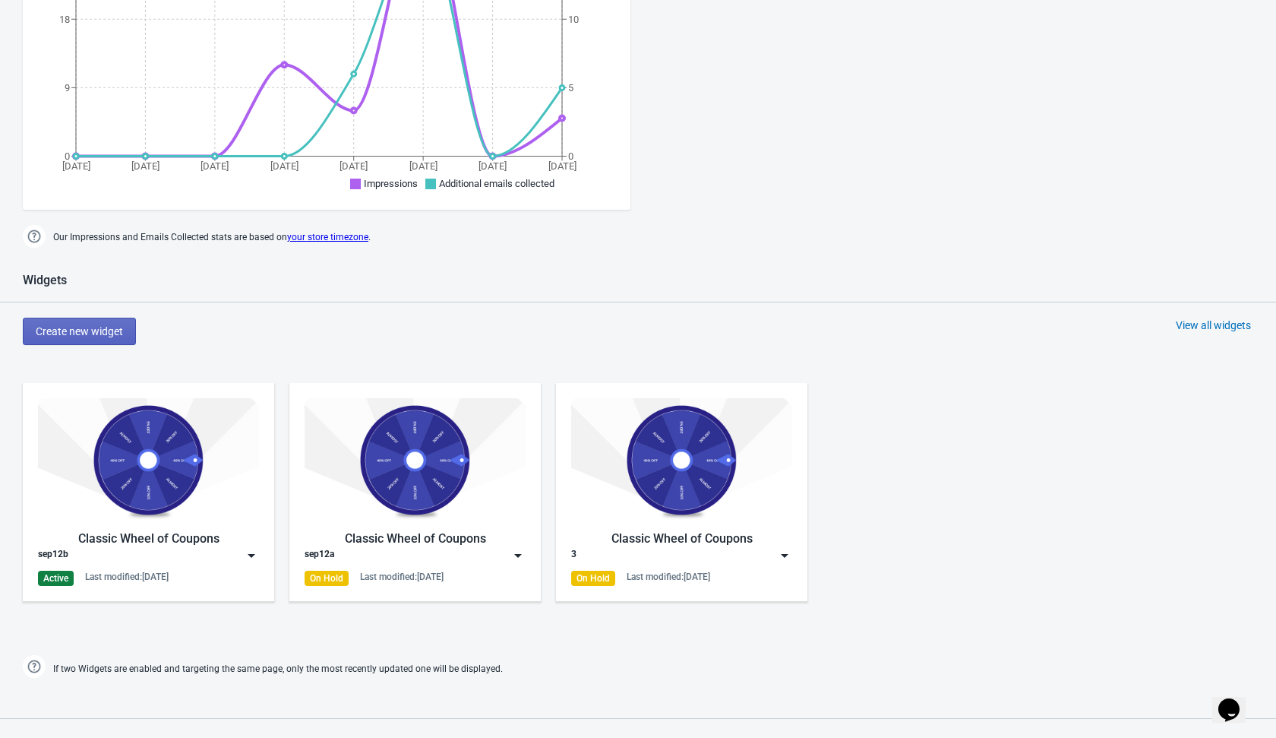
click at [248, 552] on img at bounding box center [251, 555] width 15 height 15
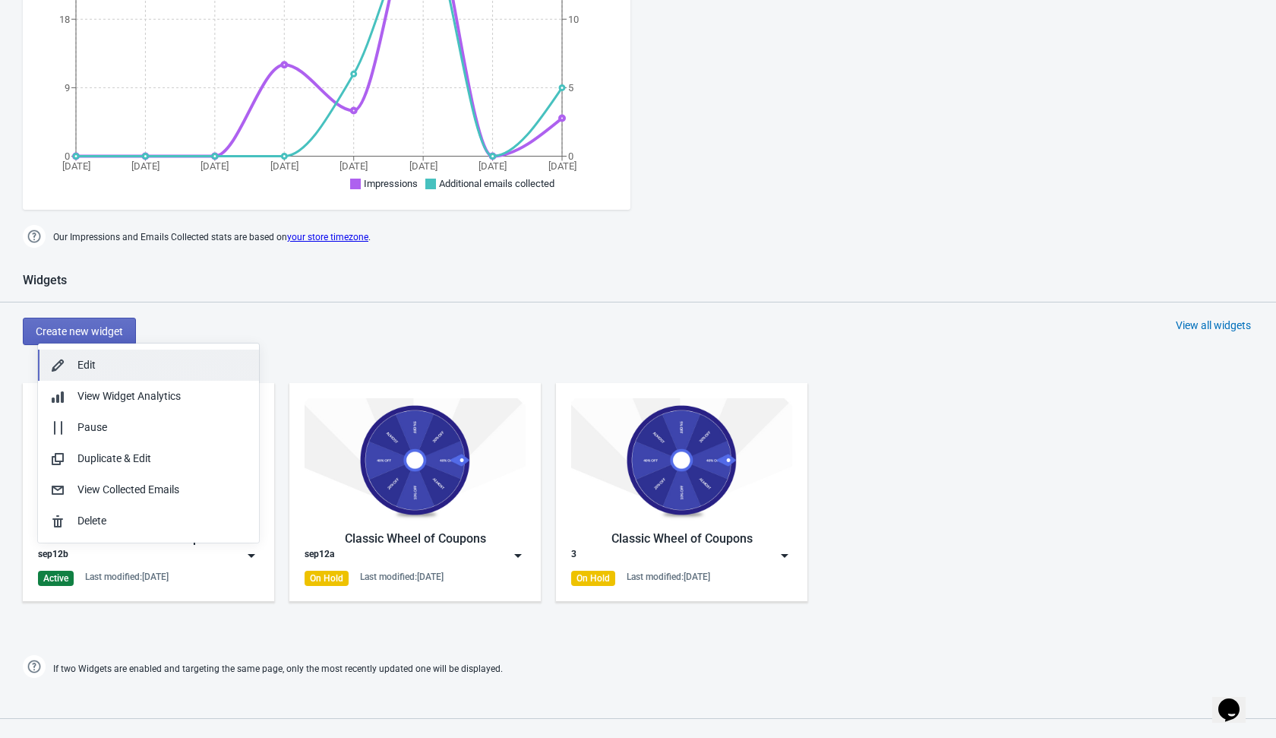
click at [157, 361] on div "Edit" at bounding box center [161, 365] width 169 height 16
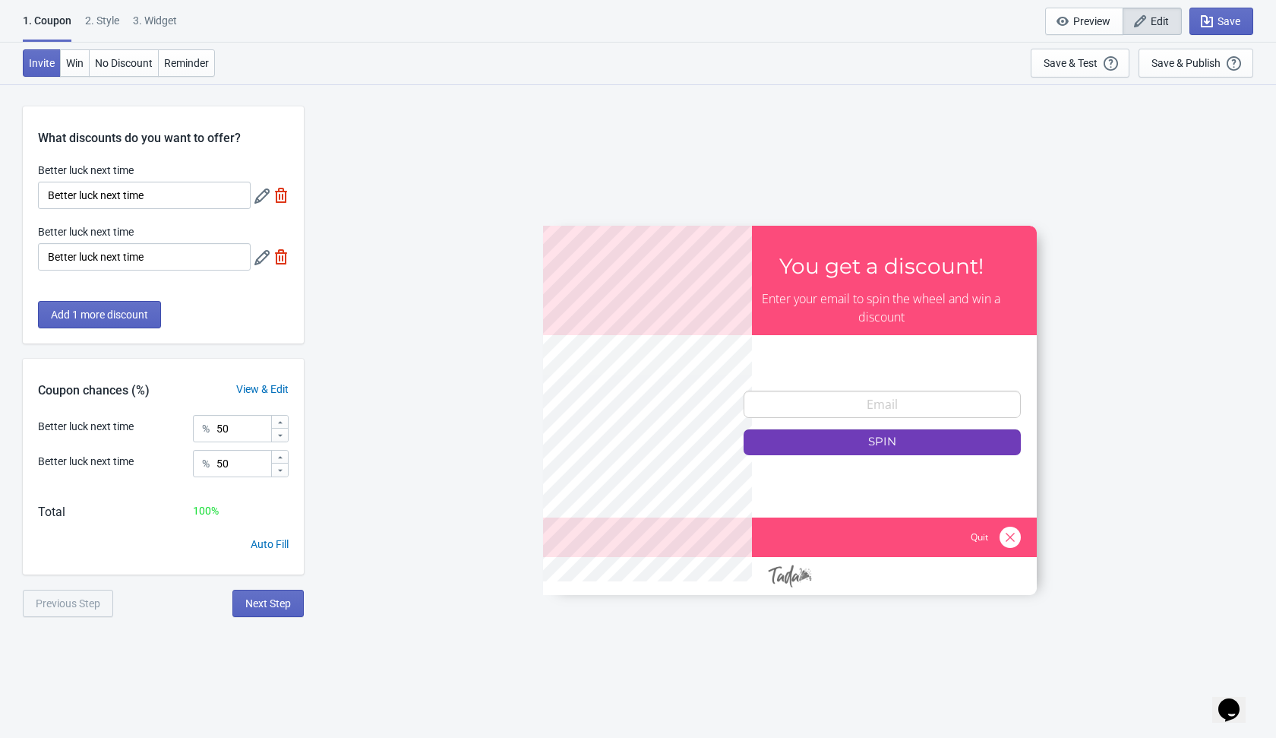
click at [279, 264] on div at bounding box center [272, 256] width 34 height 27
click at [279, 262] on img at bounding box center [281, 256] width 15 height 15
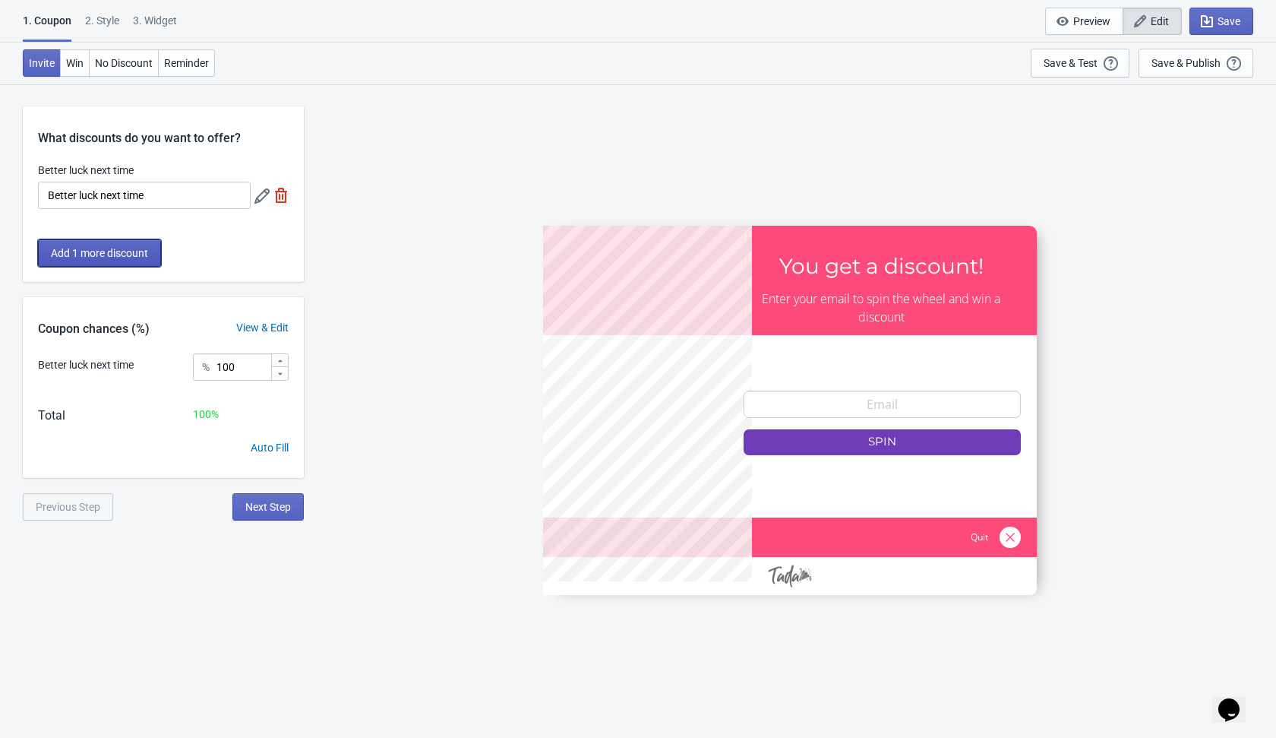
click at [116, 258] on span "Add 1 more discount" at bounding box center [99, 253] width 97 height 12
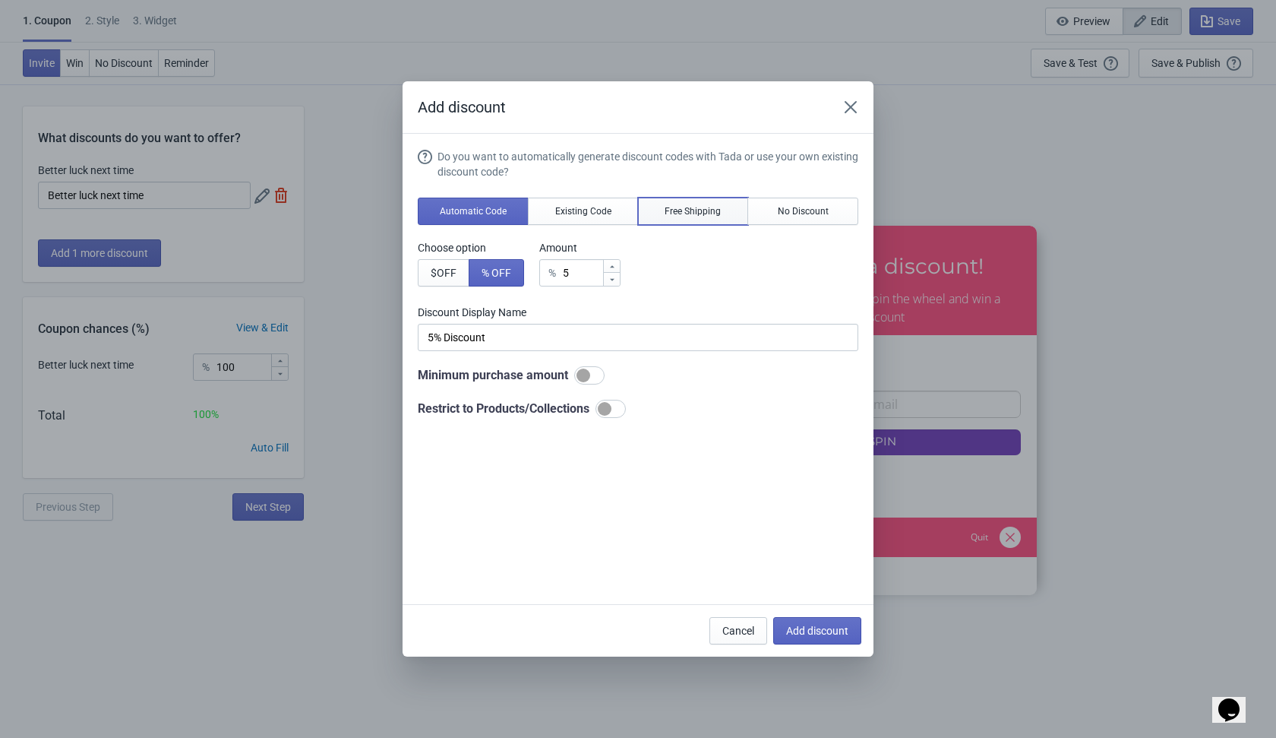
click at [683, 214] on span "Free Shipping" at bounding box center [693, 211] width 56 height 12
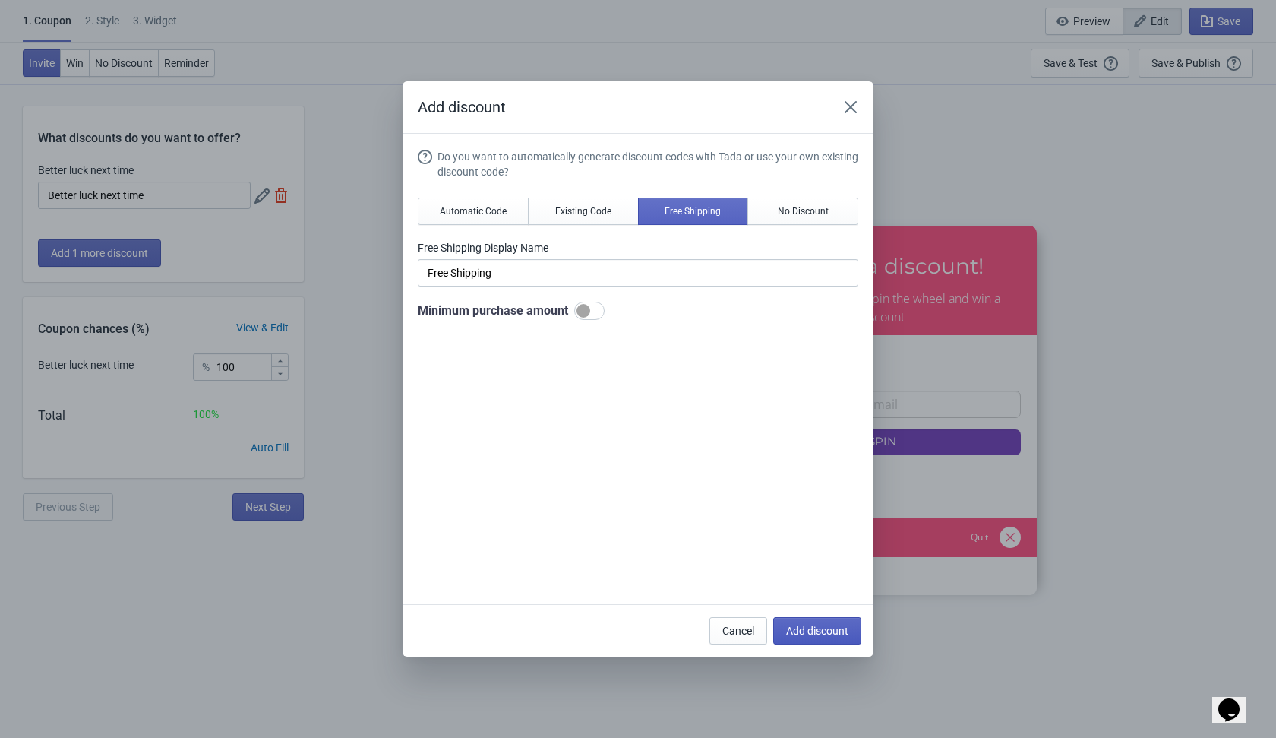
click at [816, 631] on span "Add discount" at bounding box center [817, 631] width 62 height 12
type input "50"
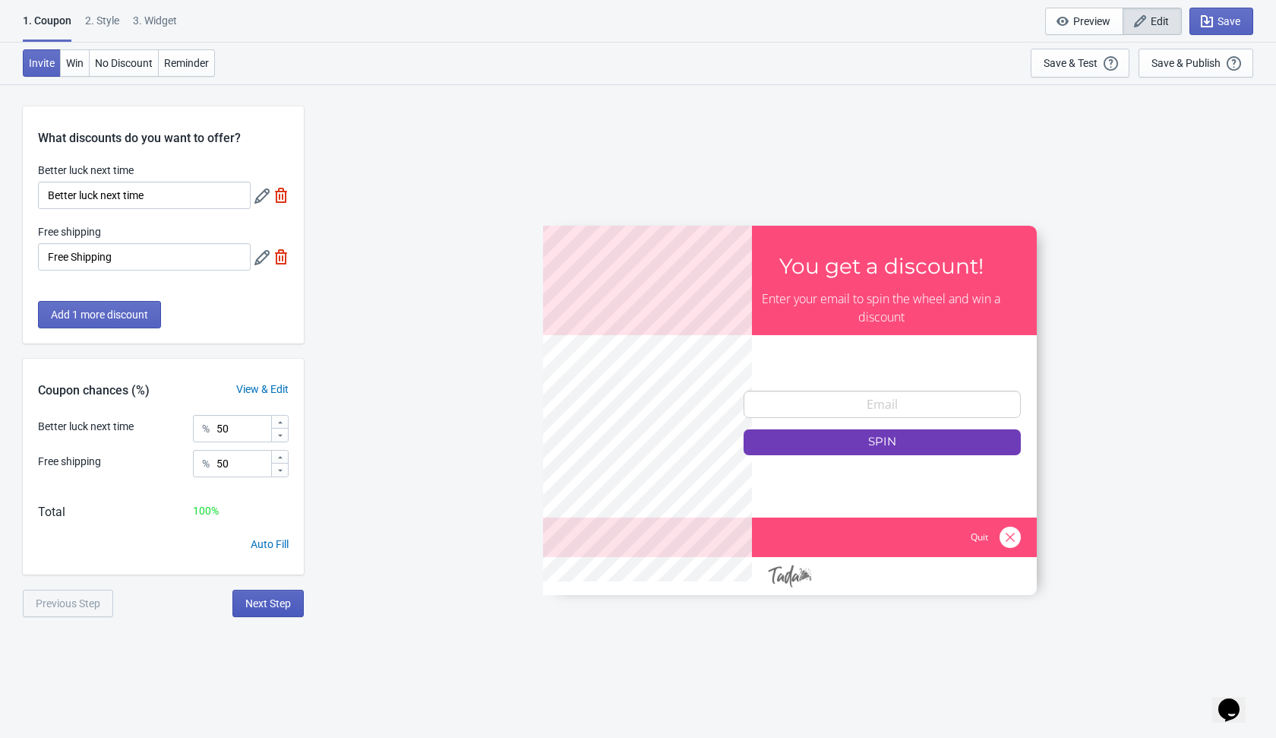
click at [280, 599] on span "Next Step" at bounding box center [268, 603] width 46 height 12
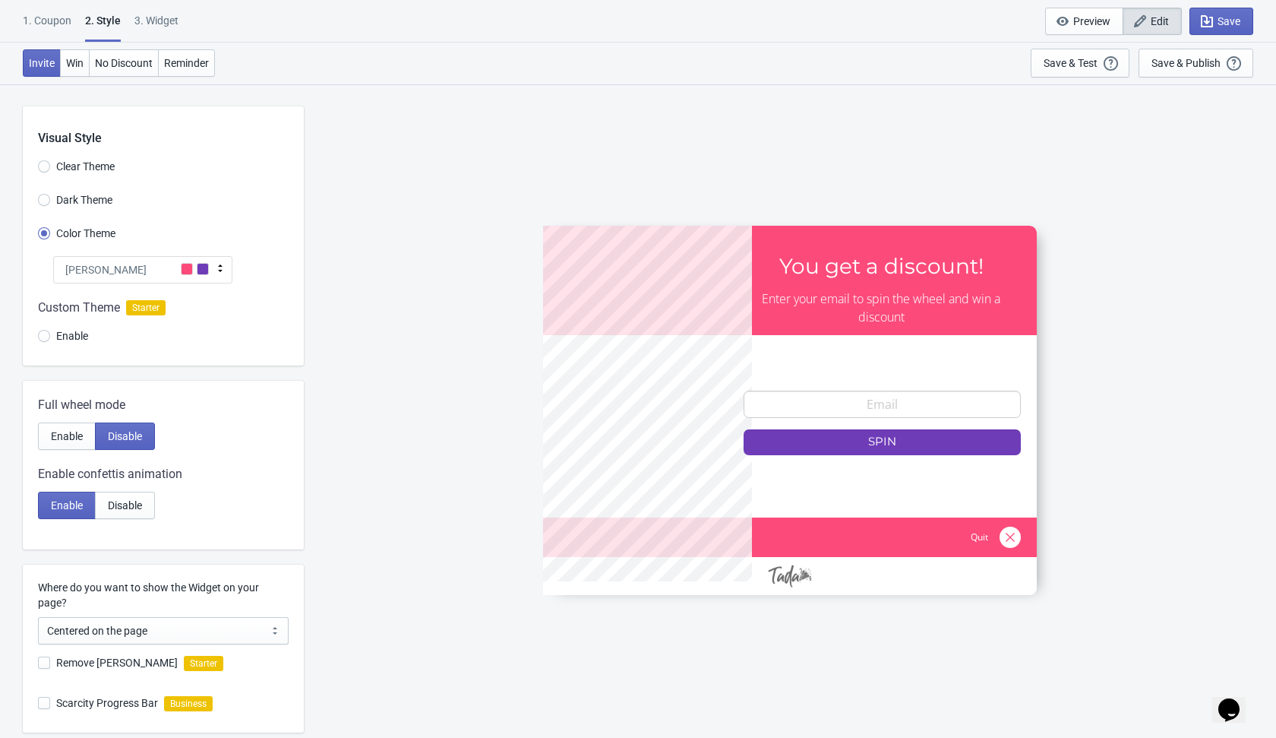
scroll to position [201, 0]
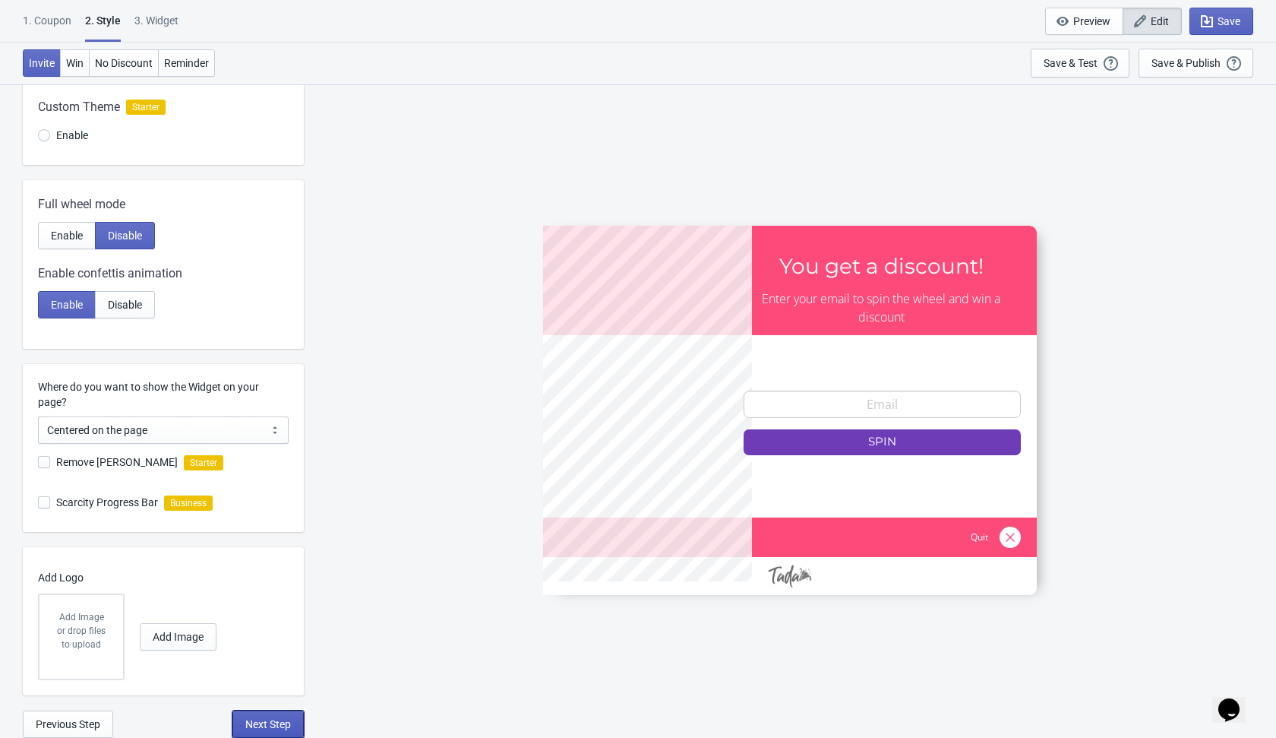
click at [275, 726] on span "Next Step" at bounding box center [268, 724] width 46 height 12
select select "once"
select select "1"
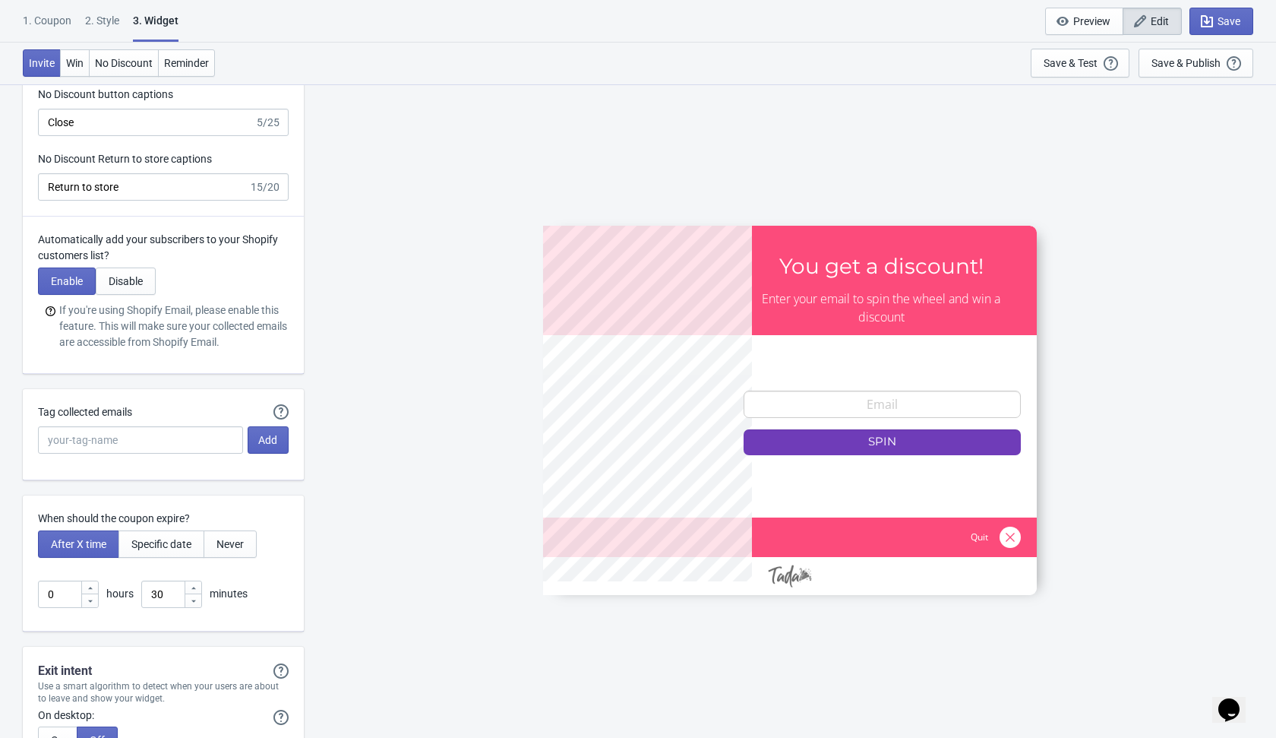
scroll to position [4079, 0]
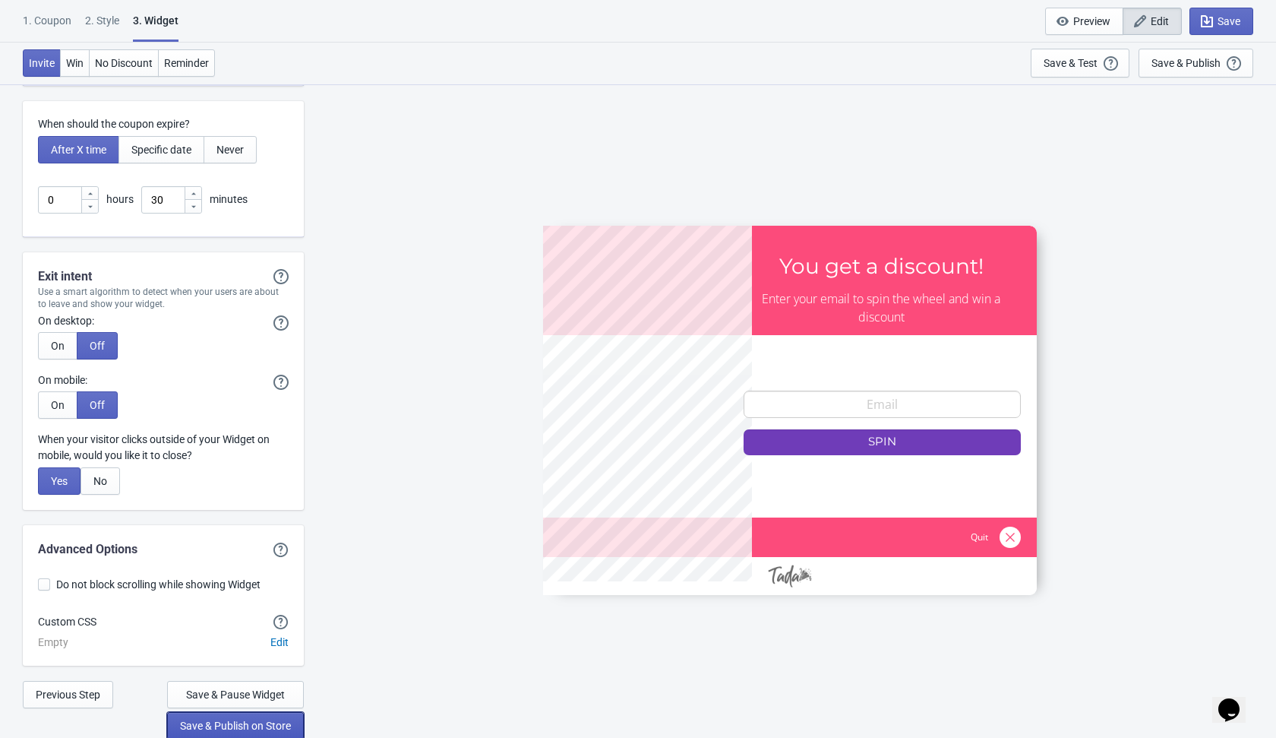
click at [248, 731] on button "Save & Publish on Store" at bounding box center [235, 725] width 137 height 27
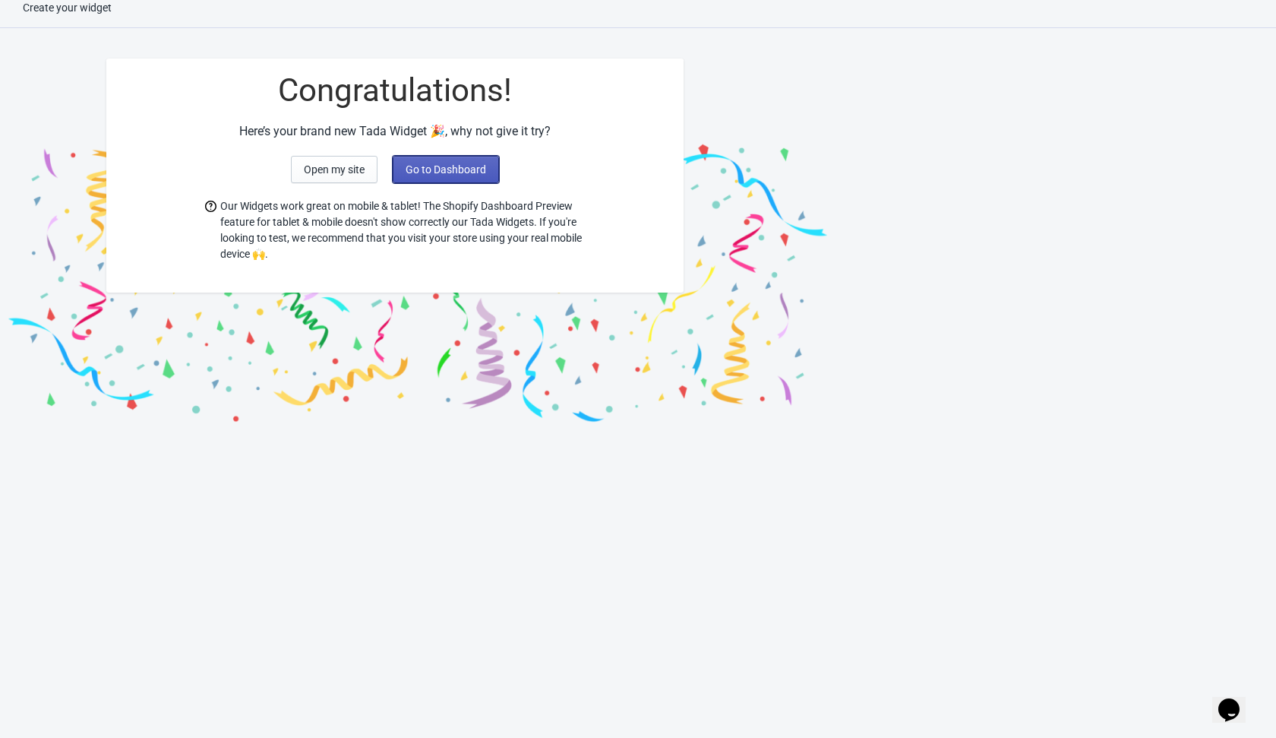
click at [446, 167] on span "Go to Dashboard" at bounding box center [446, 169] width 81 height 12
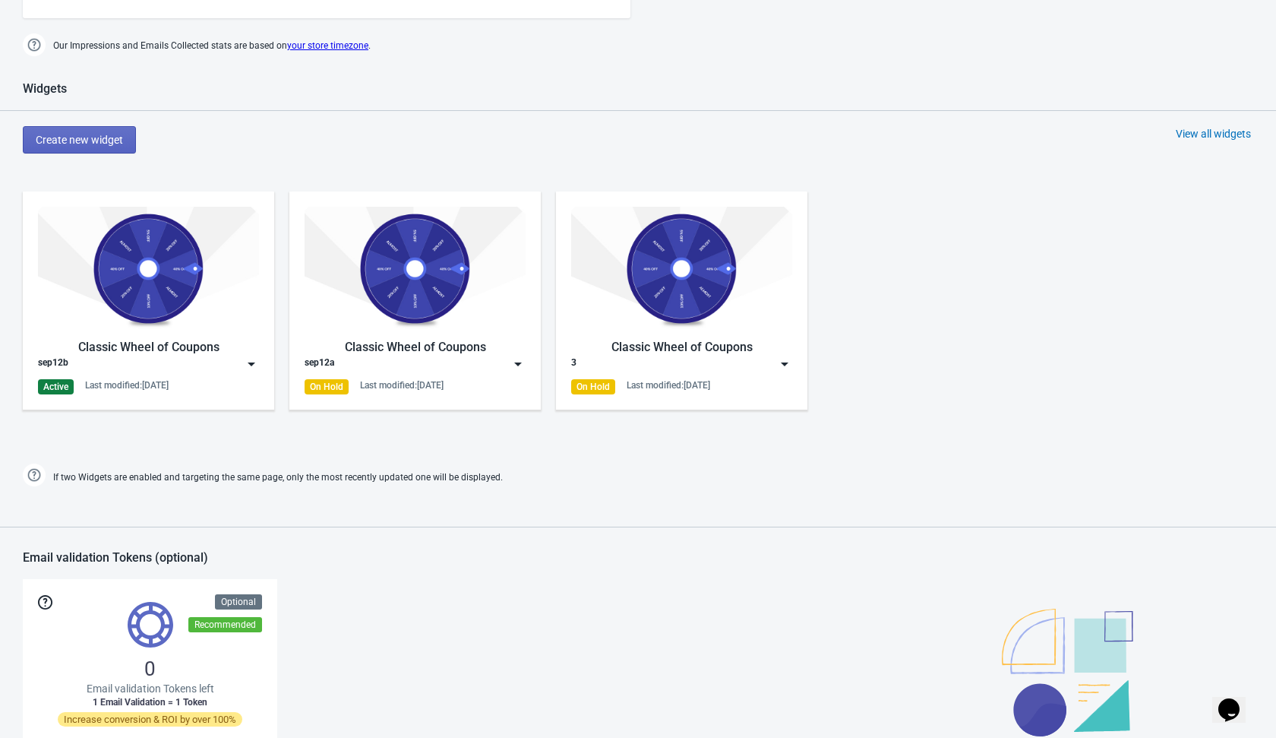
scroll to position [581, 0]
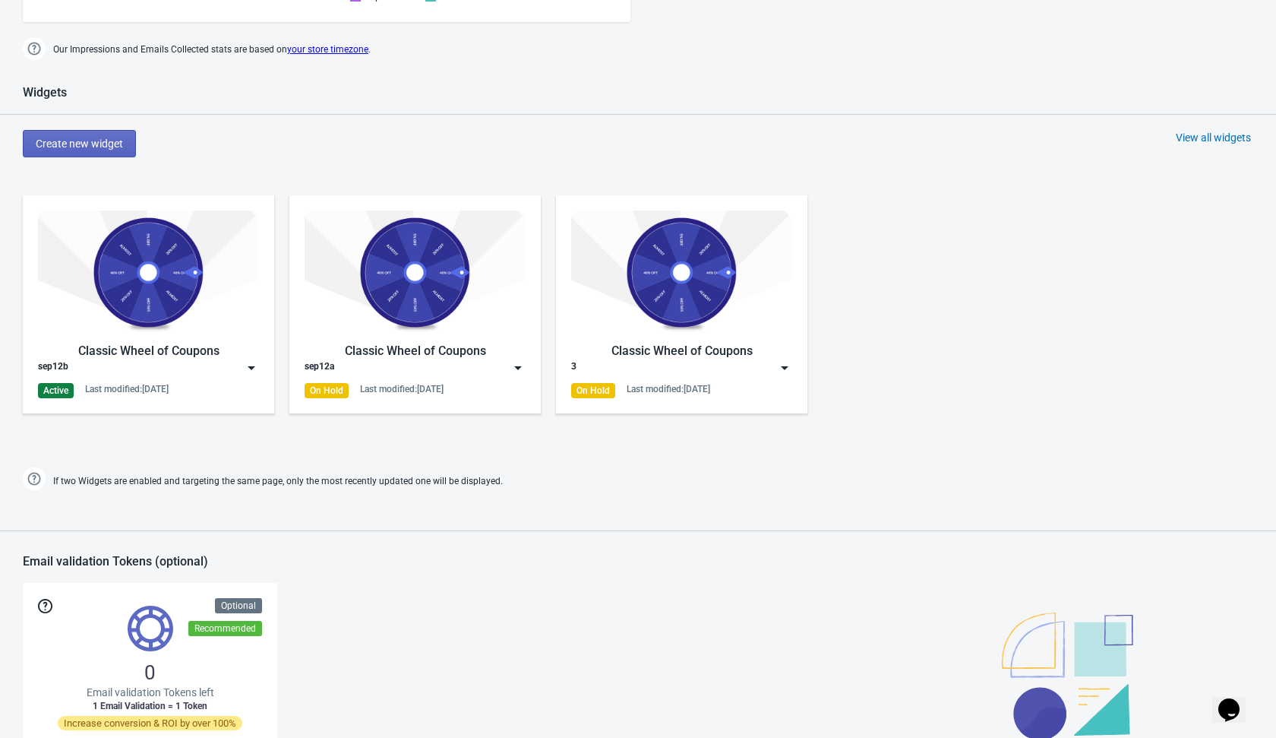
click at [253, 370] on img at bounding box center [251, 367] width 15 height 15
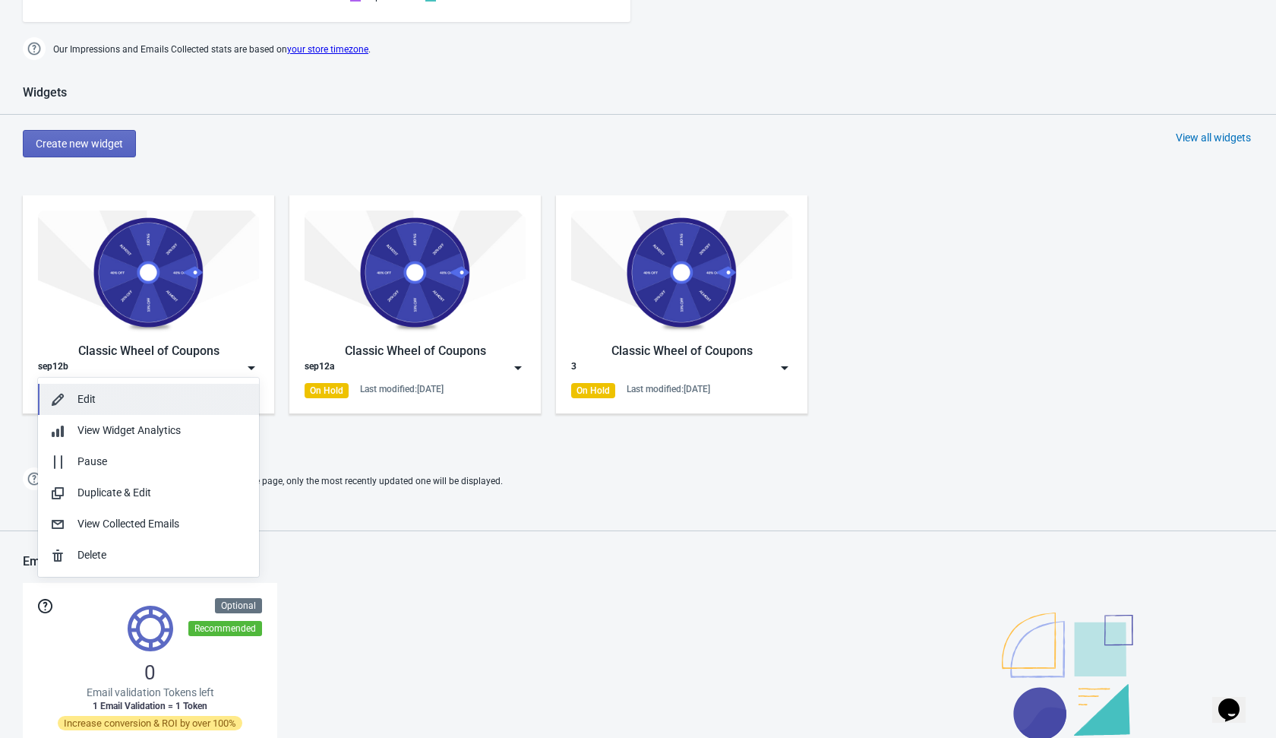
click at [222, 397] on div "Edit" at bounding box center [161, 399] width 169 height 16
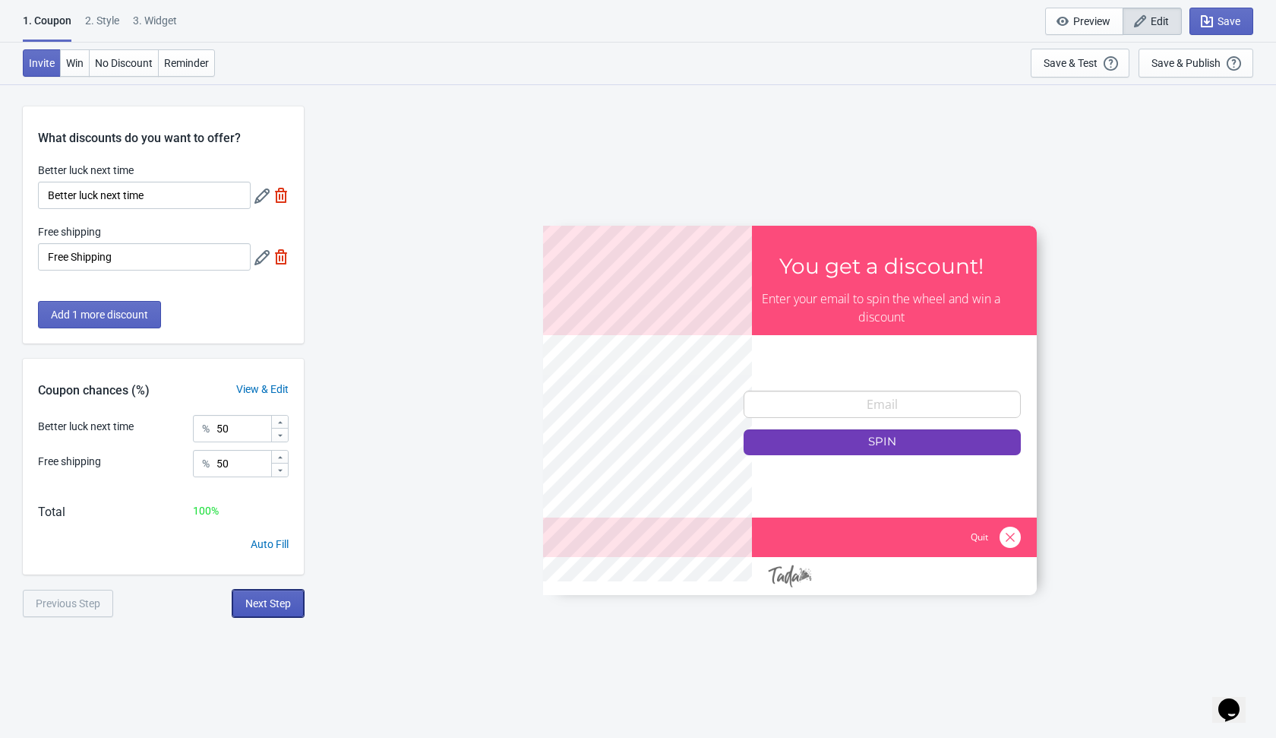
click at [256, 602] on span "Next Step" at bounding box center [268, 603] width 46 height 12
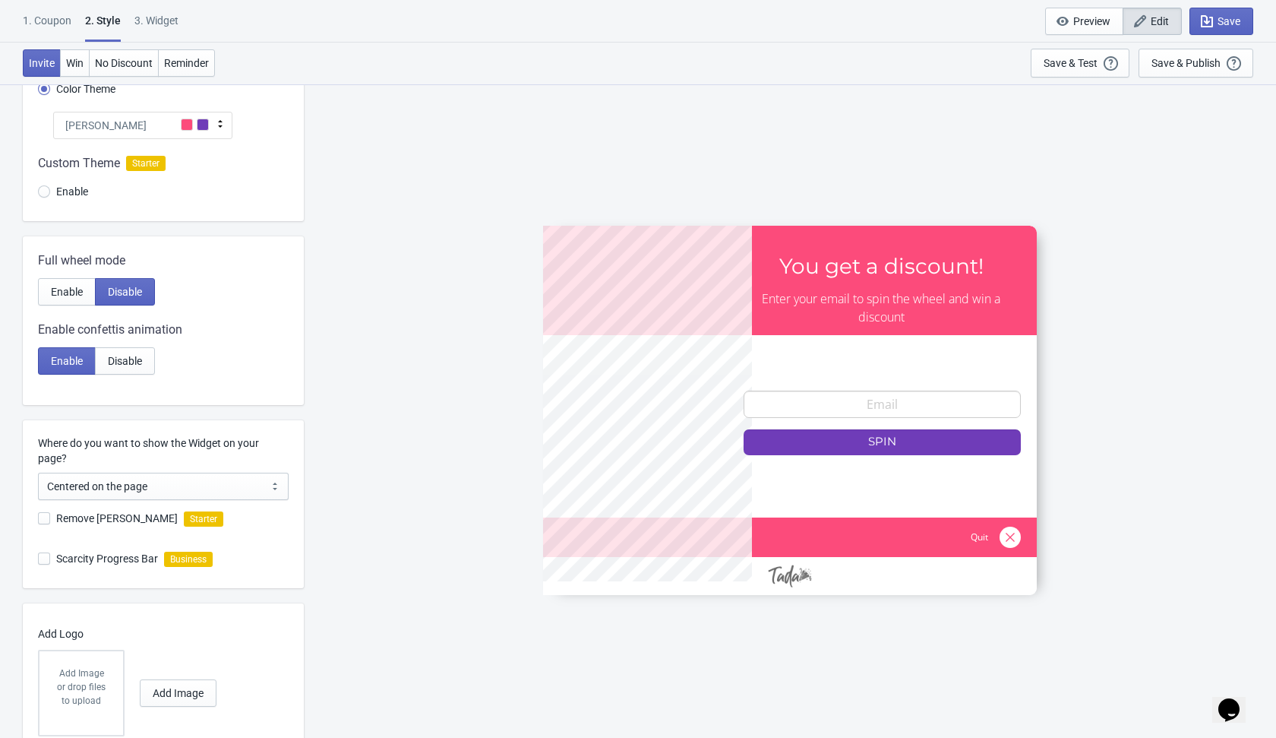
scroll to position [201, 0]
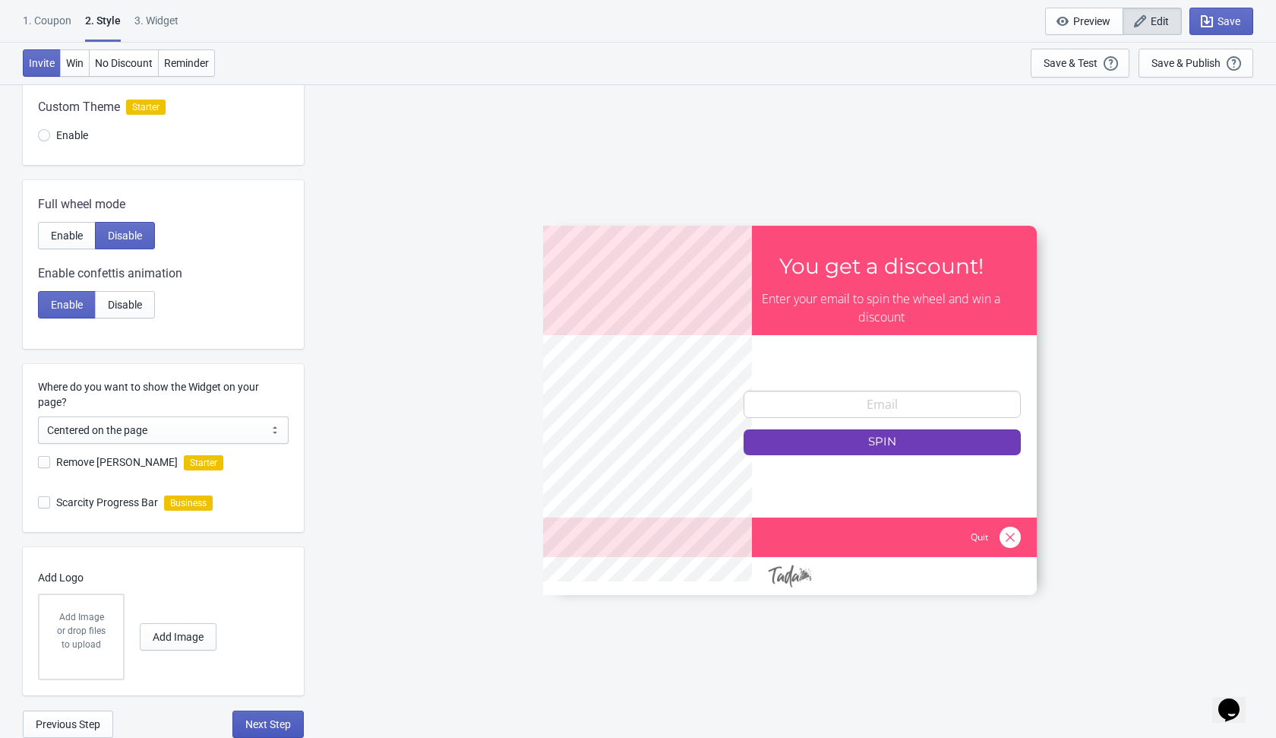
click at [259, 719] on span "Next Step" at bounding box center [268, 724] width 46 height 12
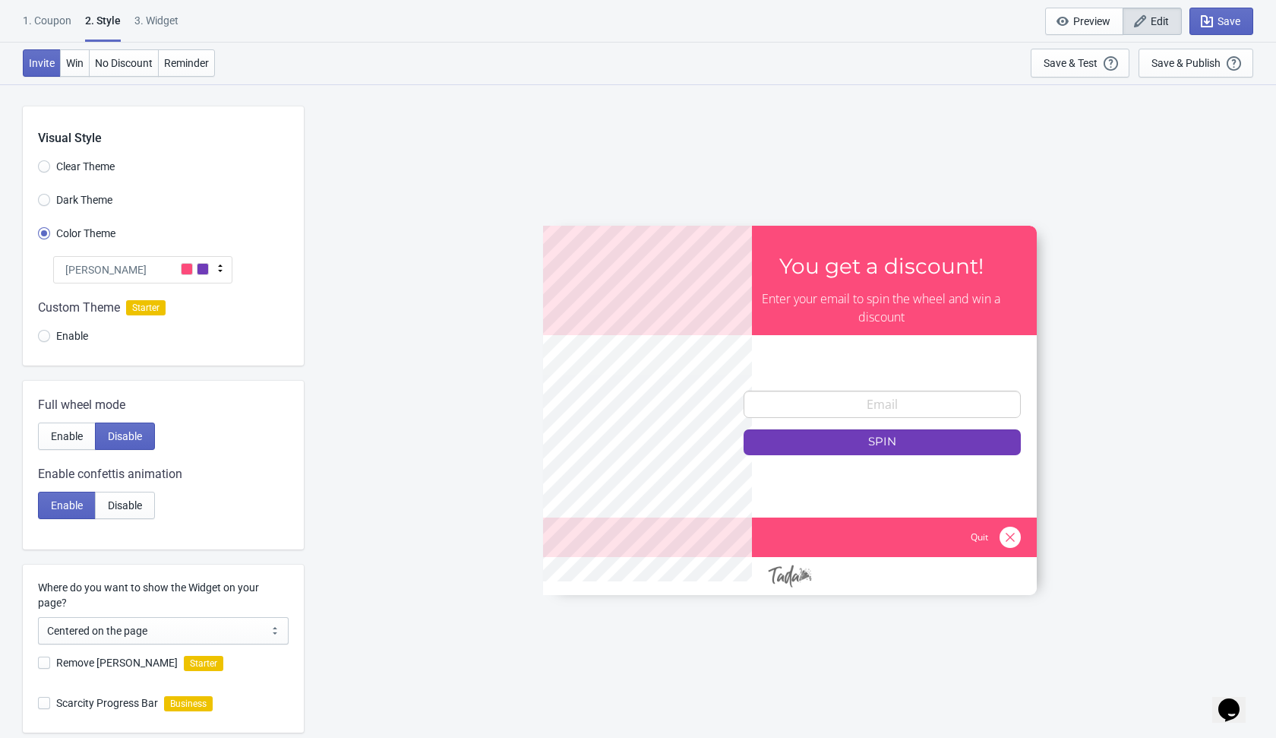
select select "once"
select select "1"
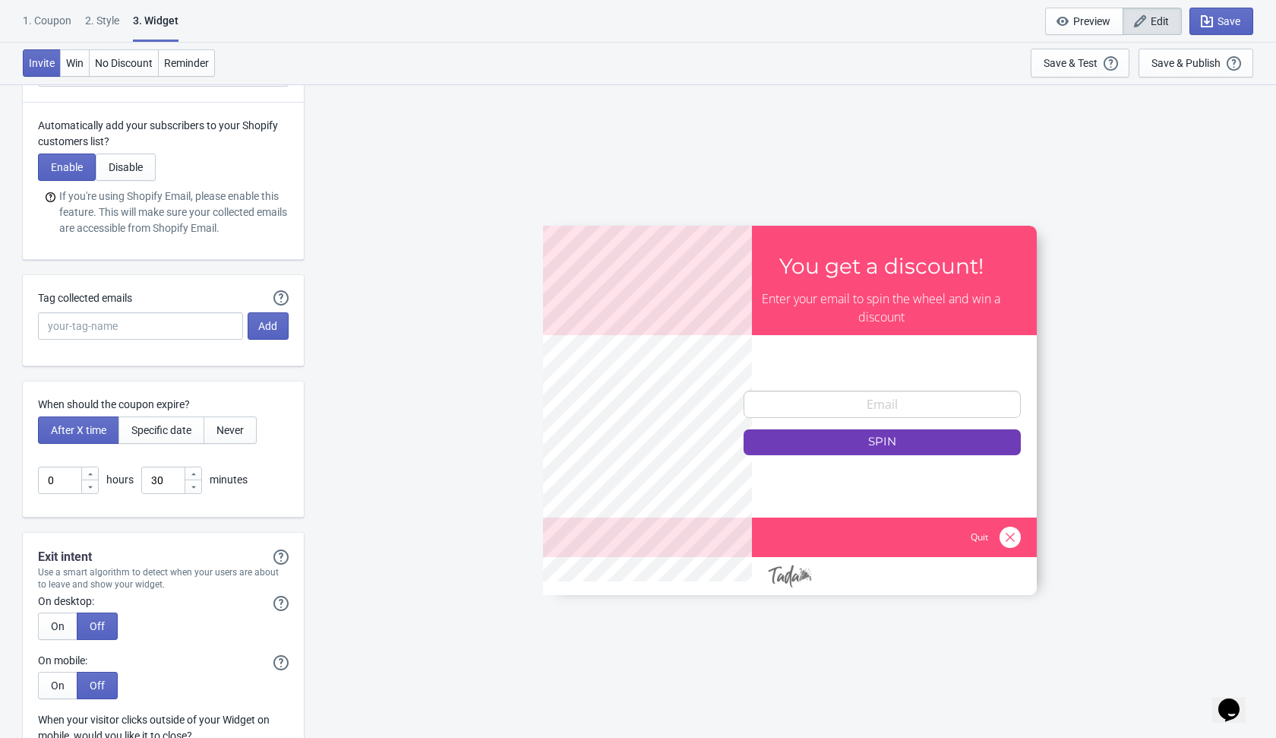
scroll to position [3844, 0]
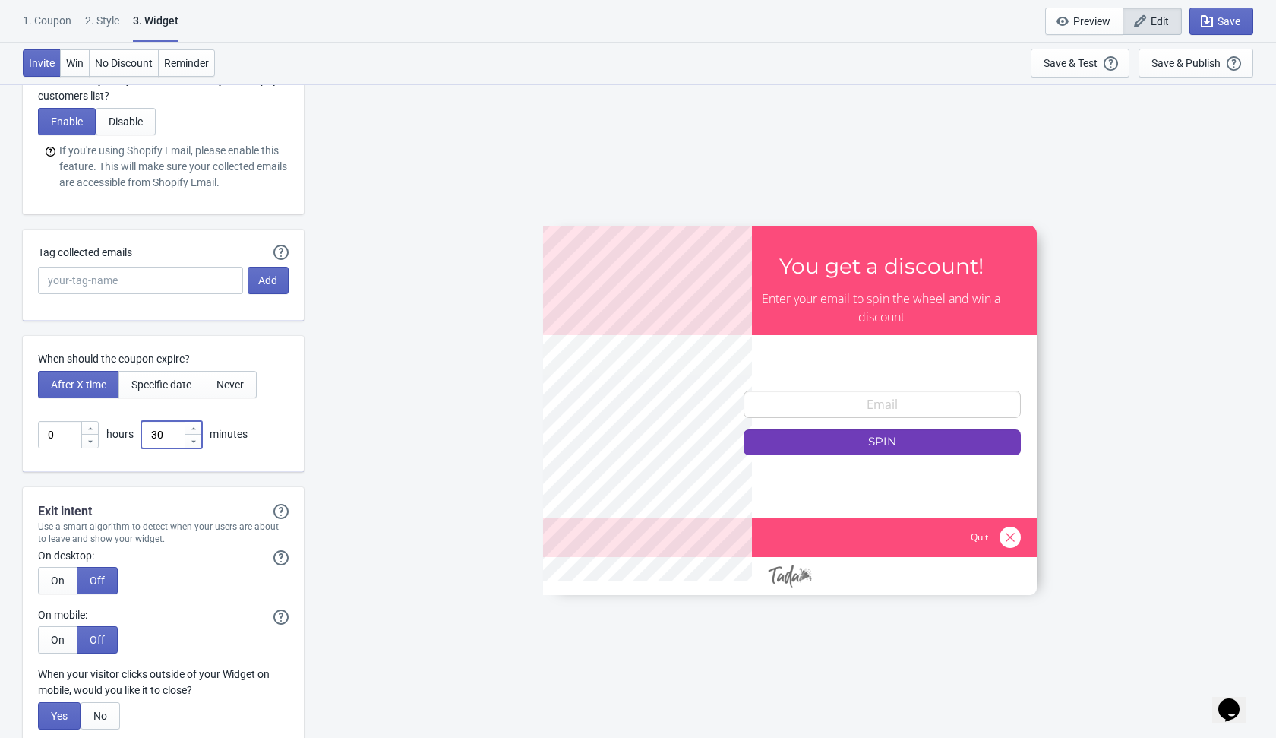
click at [162, 427] on input "30" at bounding box center [162, 434] width 43 height 27
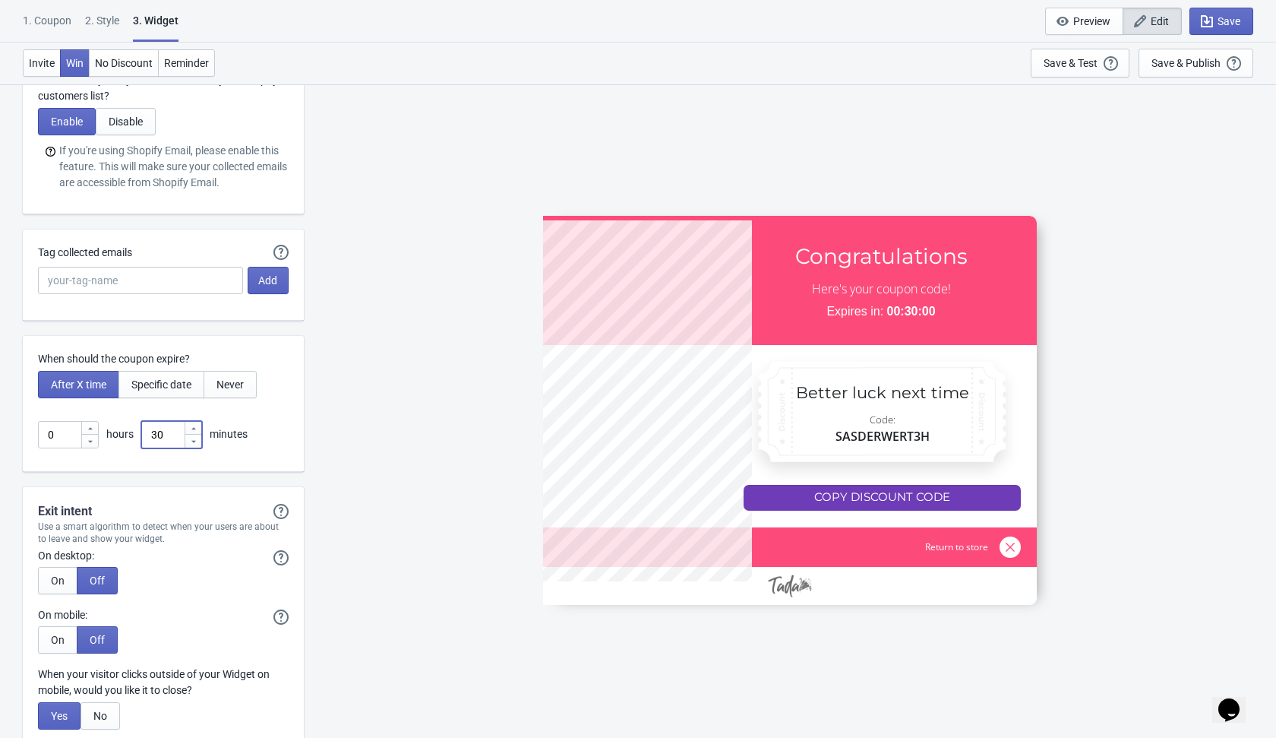
type input "3"
type input "1"
click at [359, 353] on div "SASDERWERT3H Congratulations Here's your coupon code! Expires in: 00:01:00 Bett…" at bounding box center [789, 410] width 957 height 653
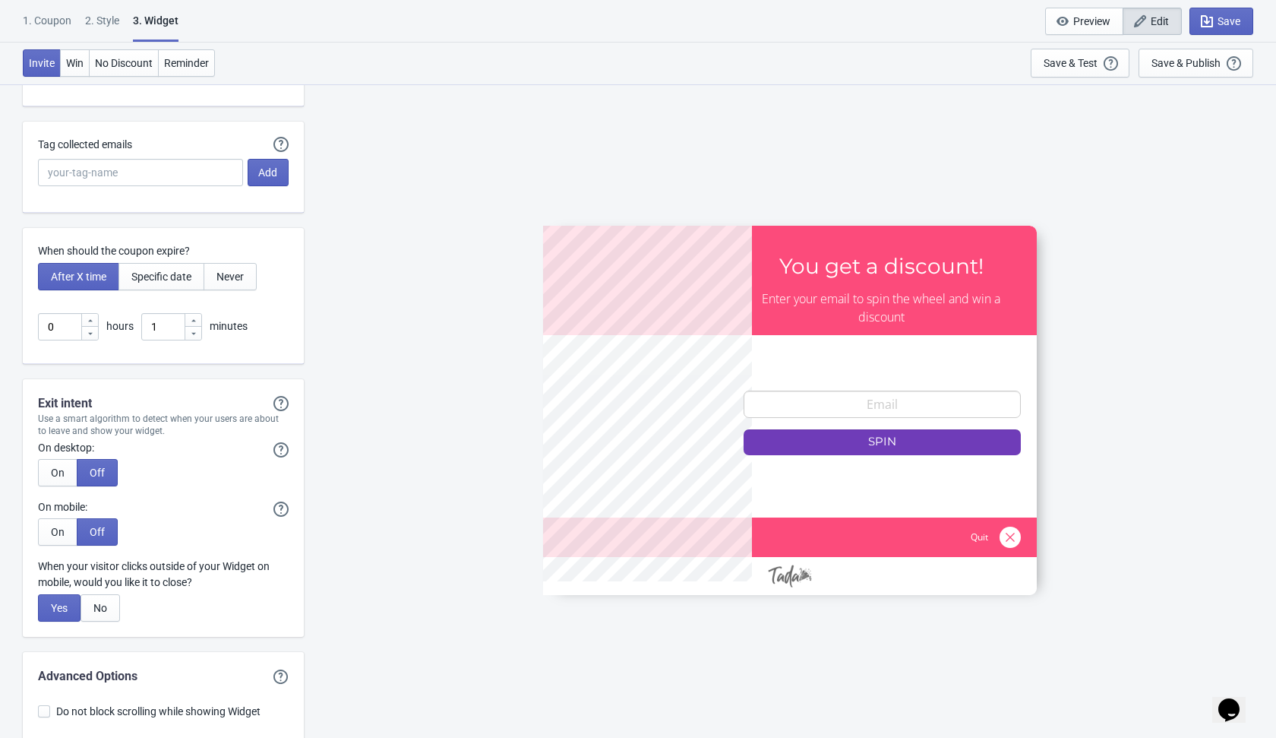
scroll to position [4079, 0]
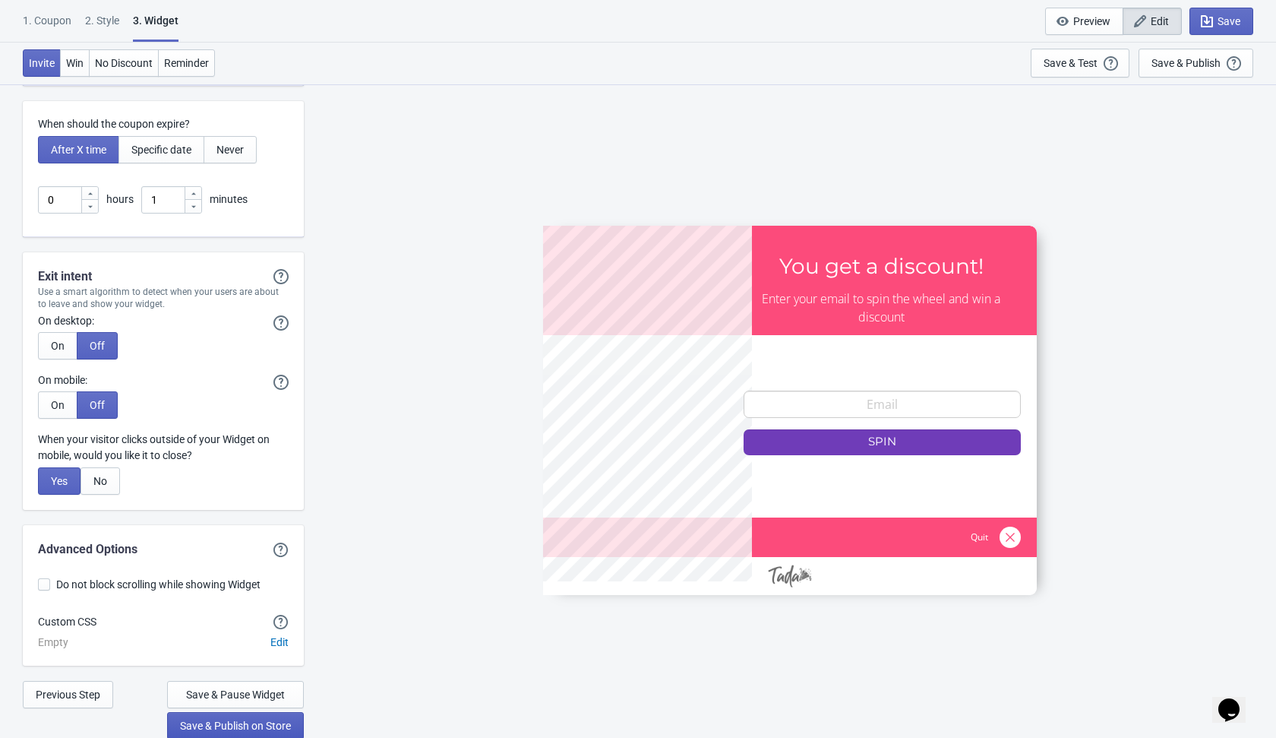
click at [255, 733] on button "Save & Publish on Store" at bounding box center [235, 725] width 137 height 27
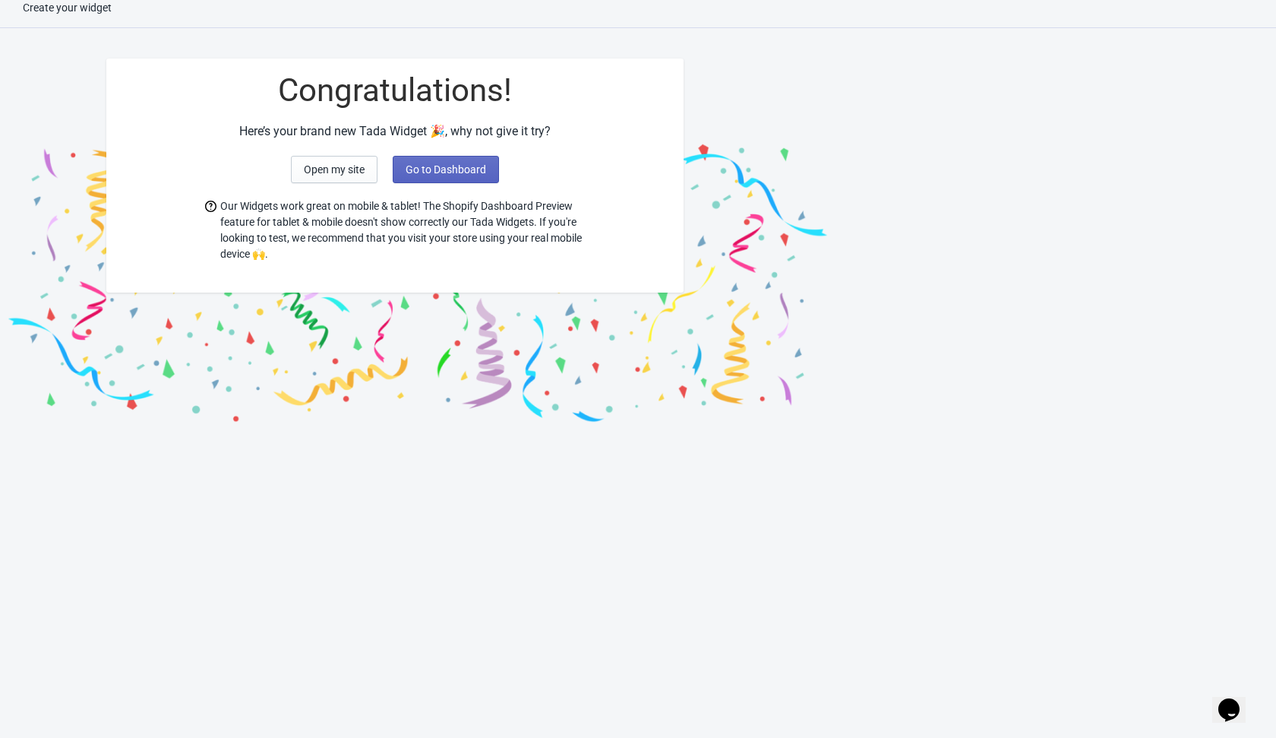
scroll to position [15, 0]
click at [429, 174] on span "Go to Dashboard" at bounding box center [446, 169] width 81 height 12
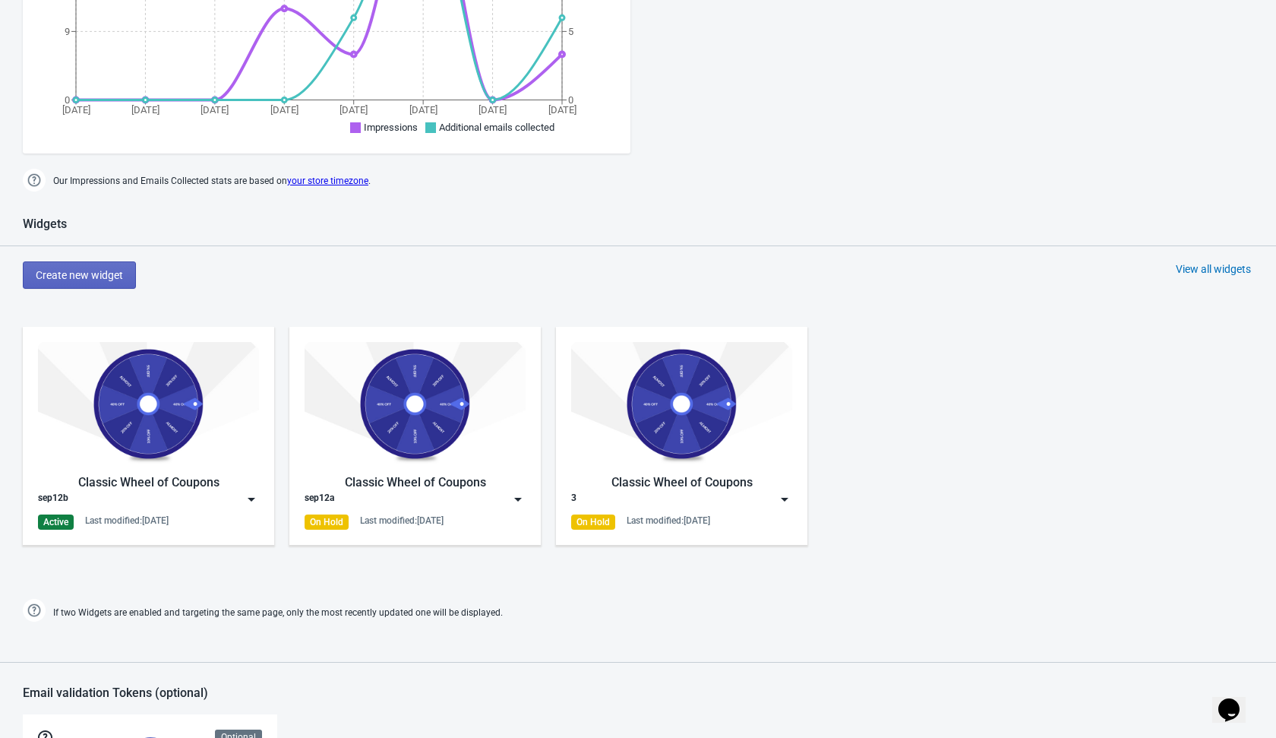
scroll to position [460, 0]
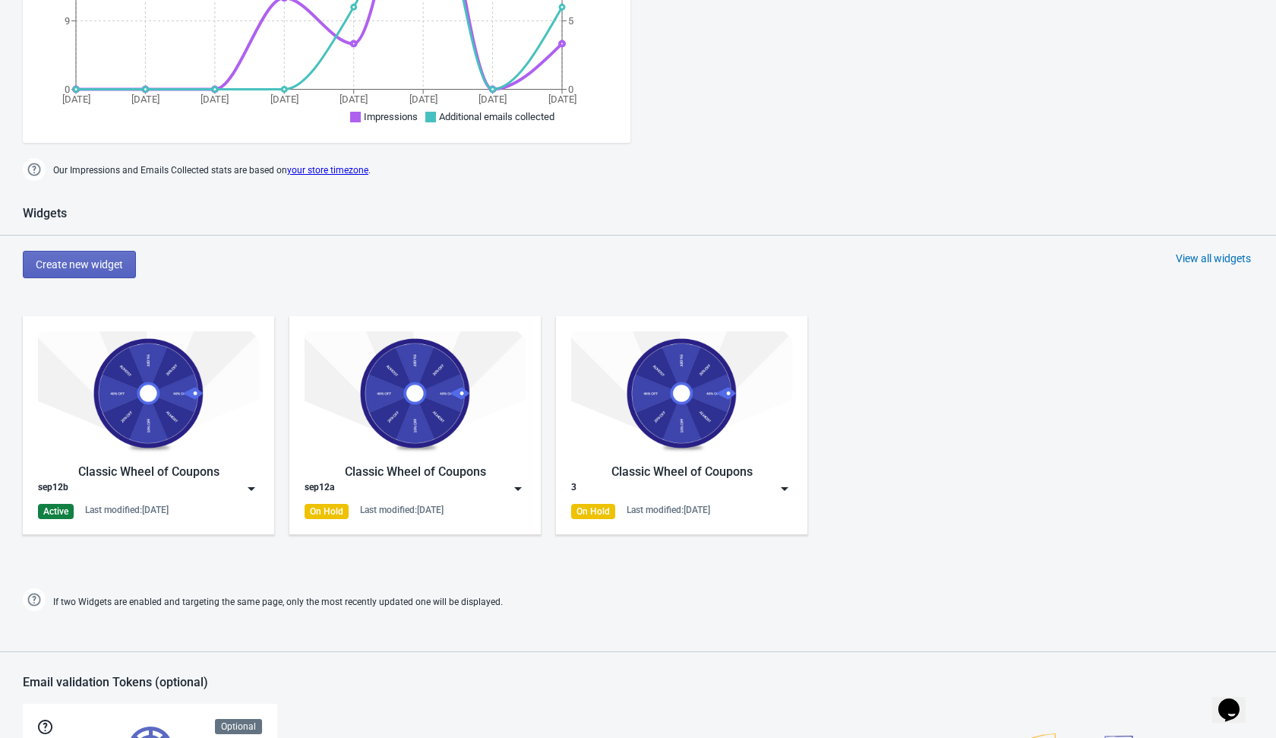
click at [250, 487] on img at bounding box center [251, 488] width 15 height 15
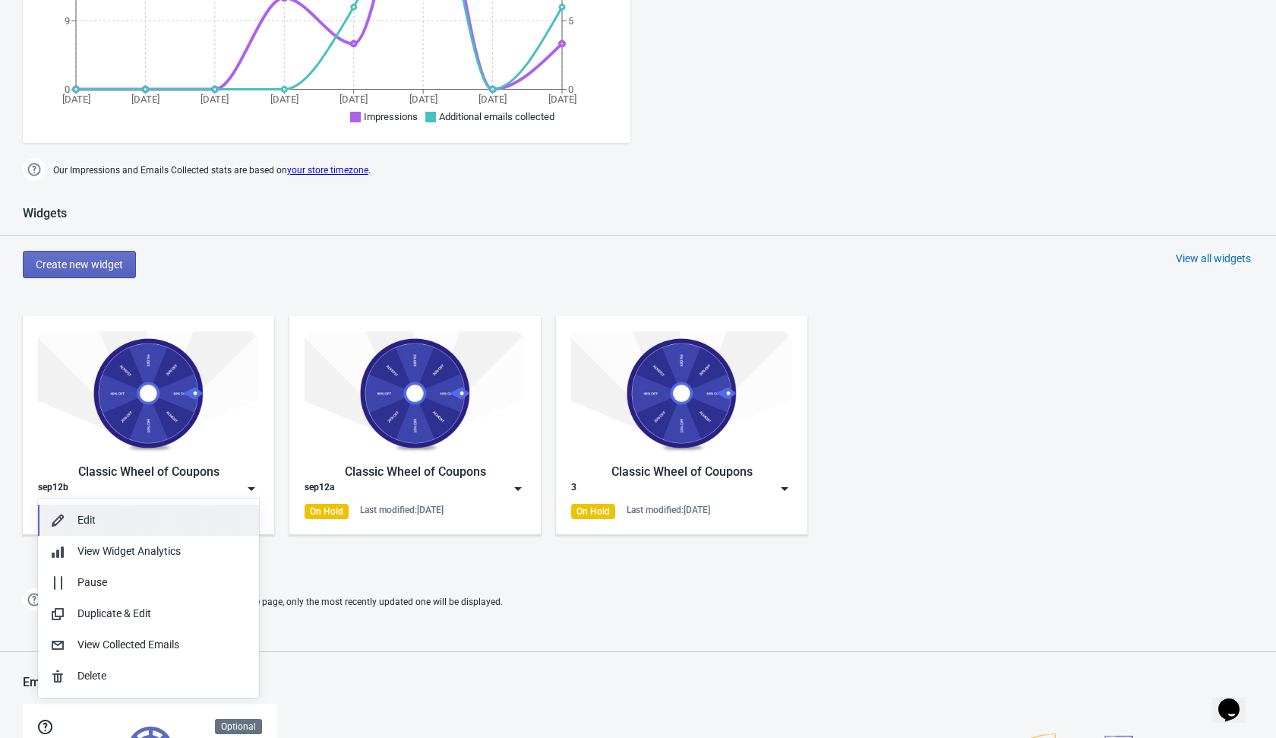
click at [171, 525] on div "Edit" at bounding box center [161, 520] width 169 height 16
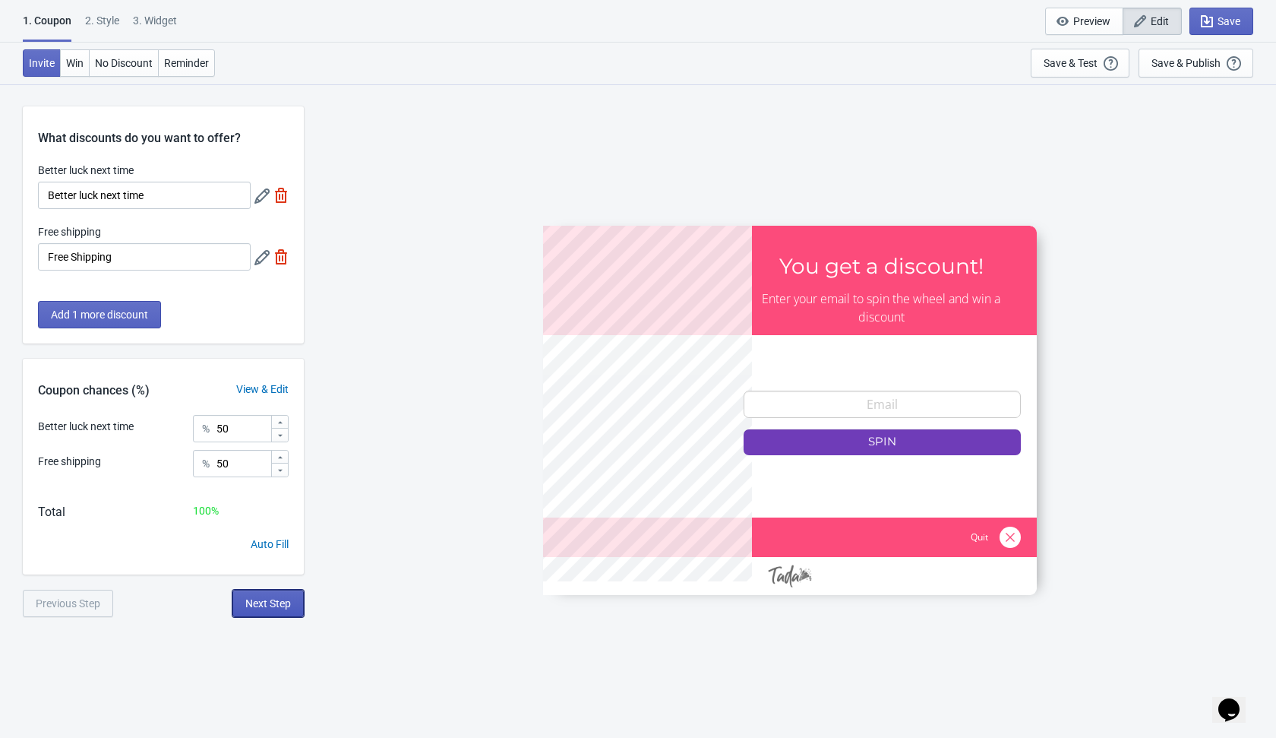
click at [281, 605] on span "Next Step" at bounding box center [268, 603] width 46 height 12
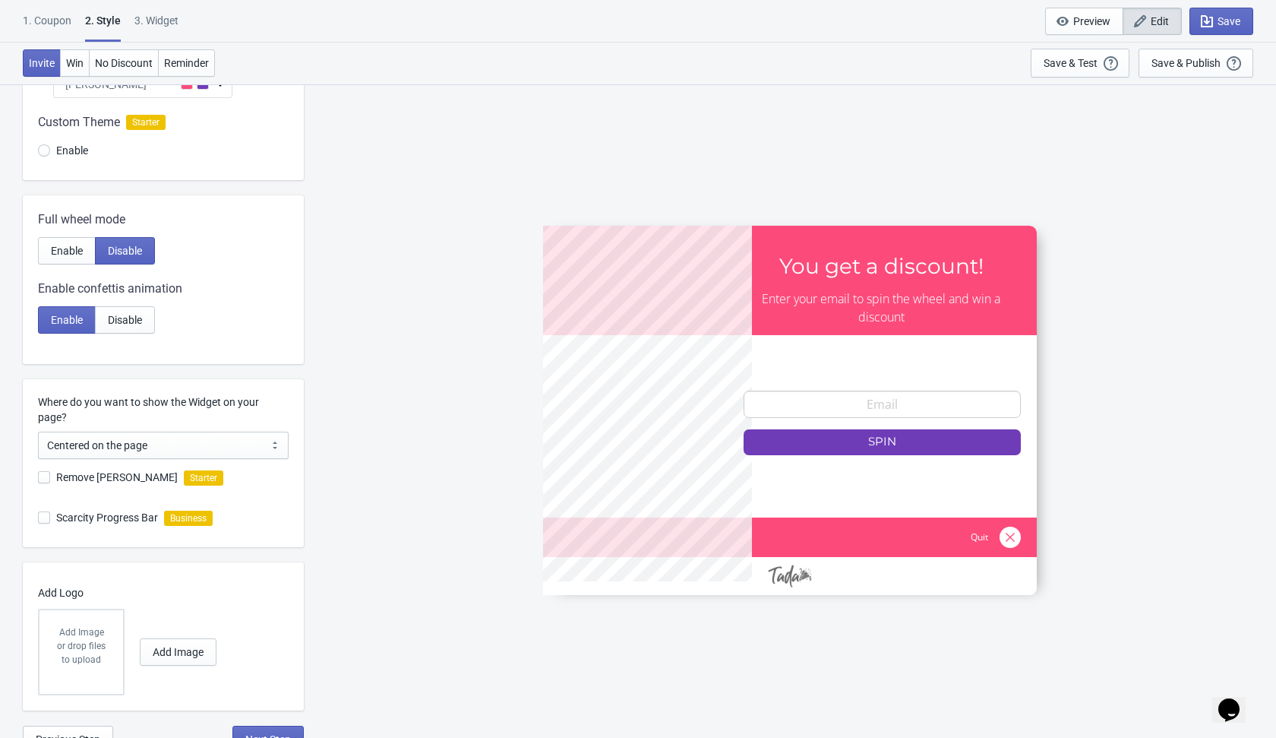
scroll to position [201, 0]
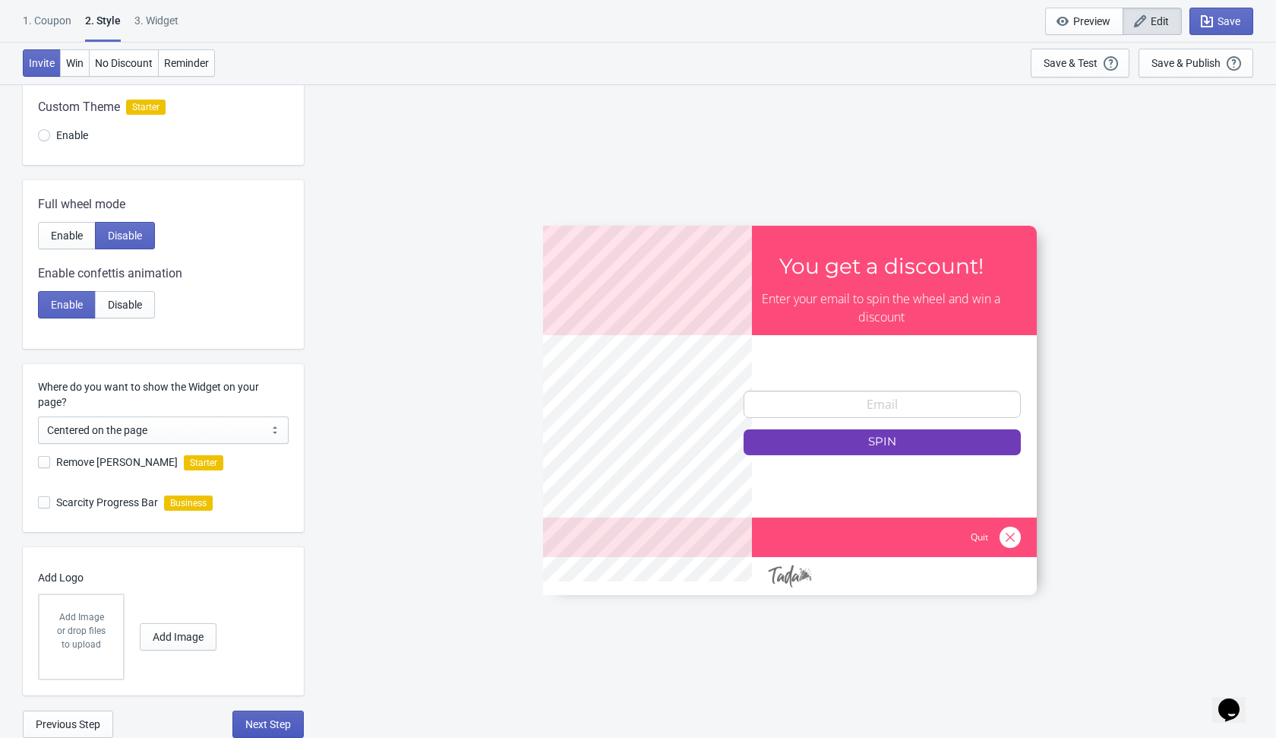
click at [260, 714] on button "Next Step" at bounding box center [267, 723] width 71 height 27
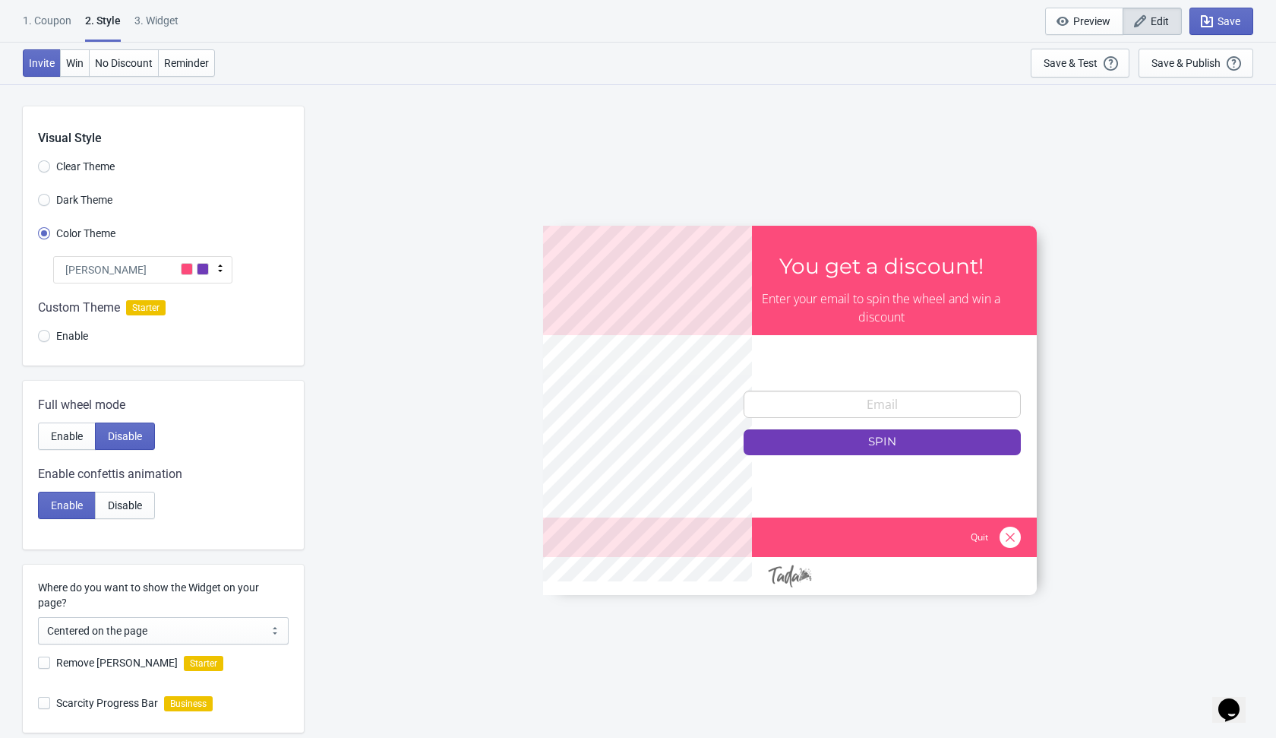
select select "once"
select select "1"
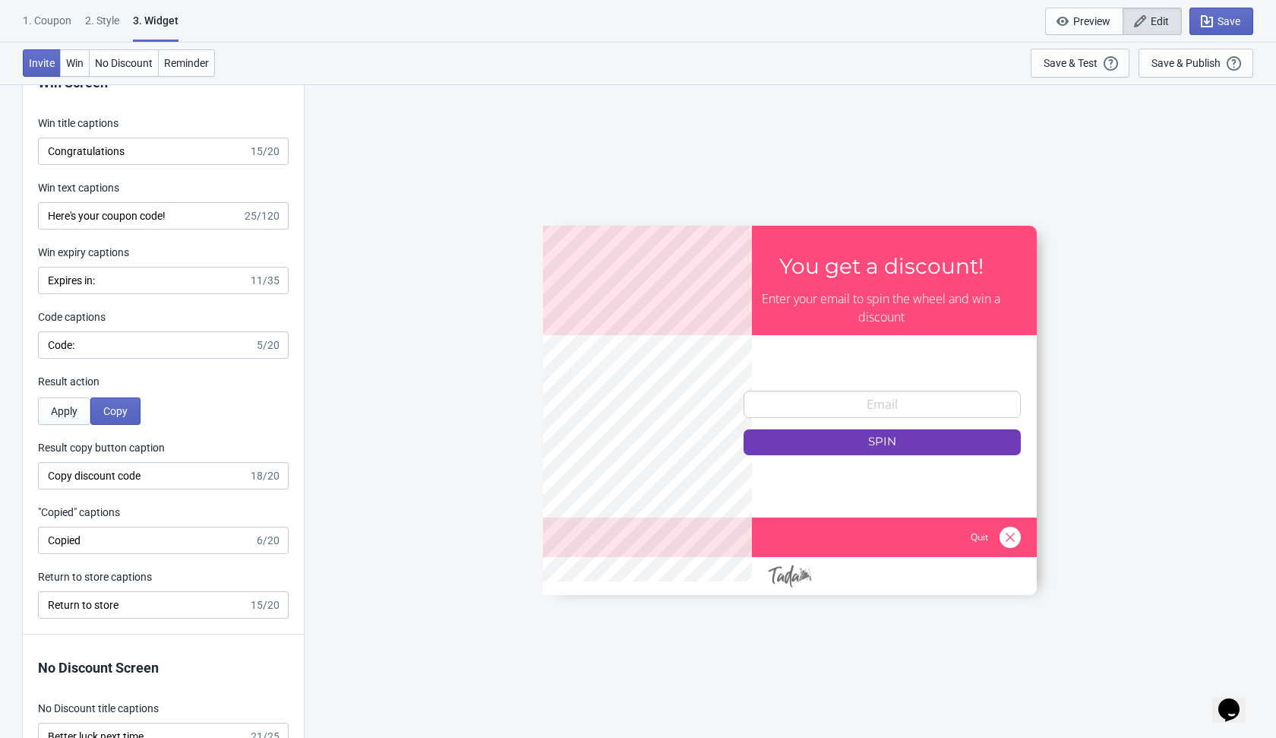
scroll to position [2948, 0]
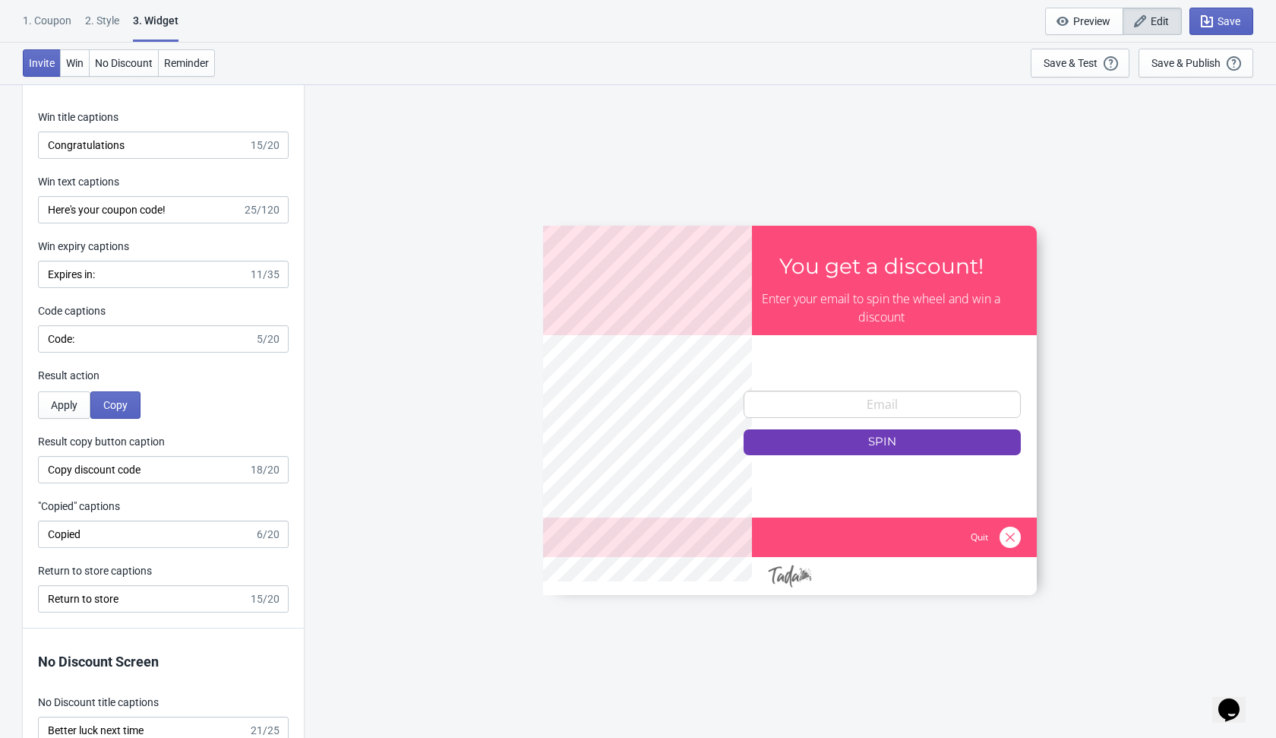
click at [216, 393] on div "Apply Copy" at bounding box center [163, 404] width 251 height 27
click at [76, 405] on span "Apply" at bounding box center [64, 405] width 27 height 12
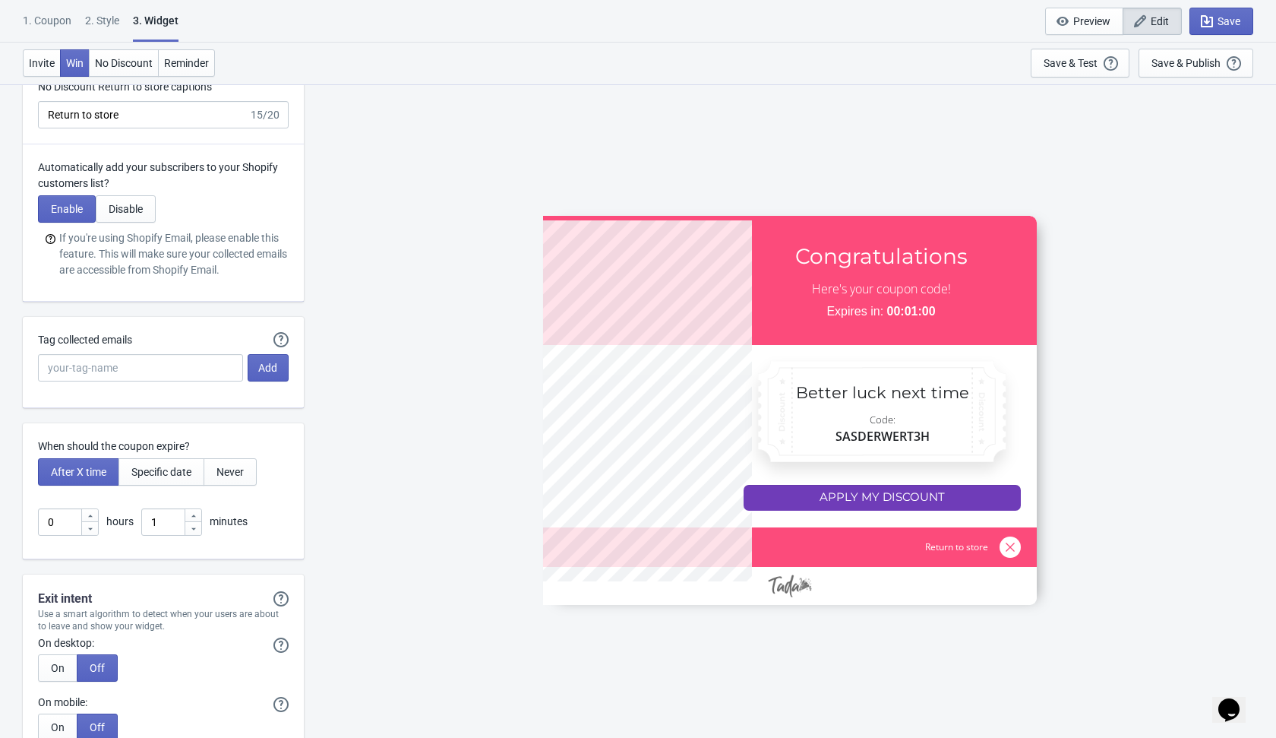
scroll to position [4015, 0]
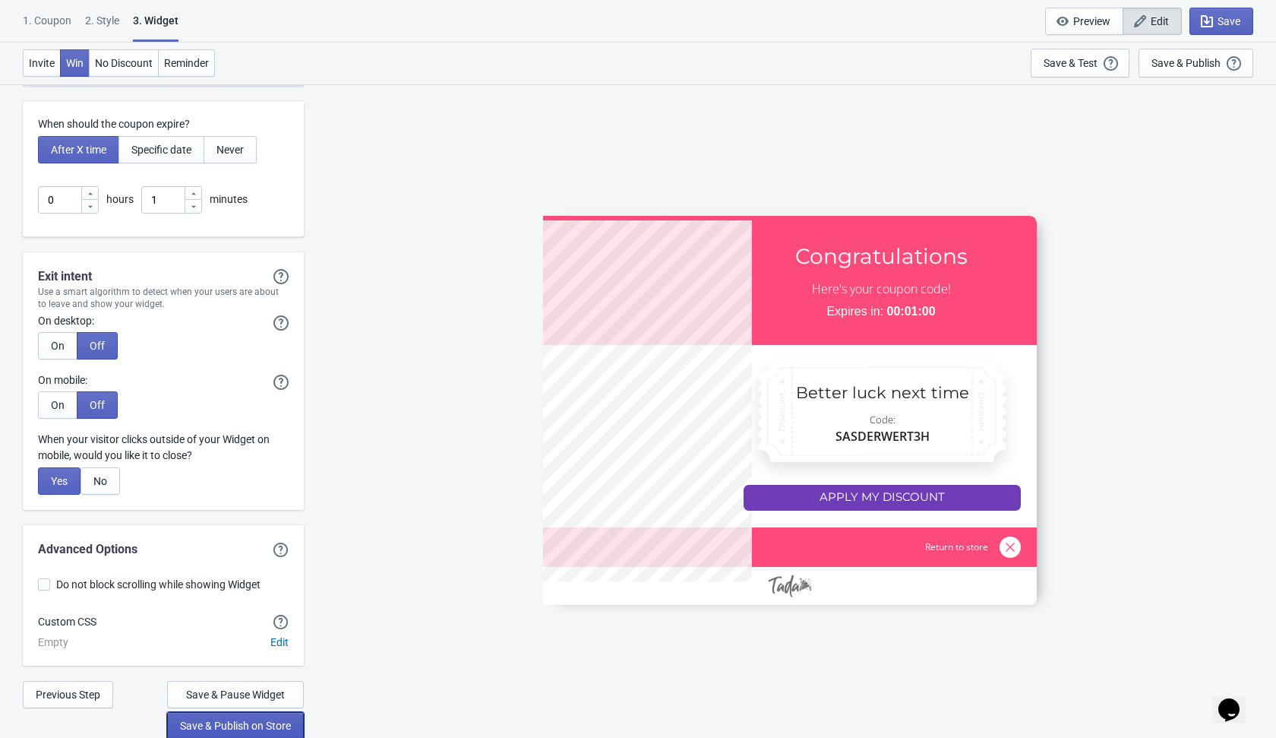
click at [230, 724] on span "Save & Publish on Store" at bounding box center [235, 725] width 111 height 12
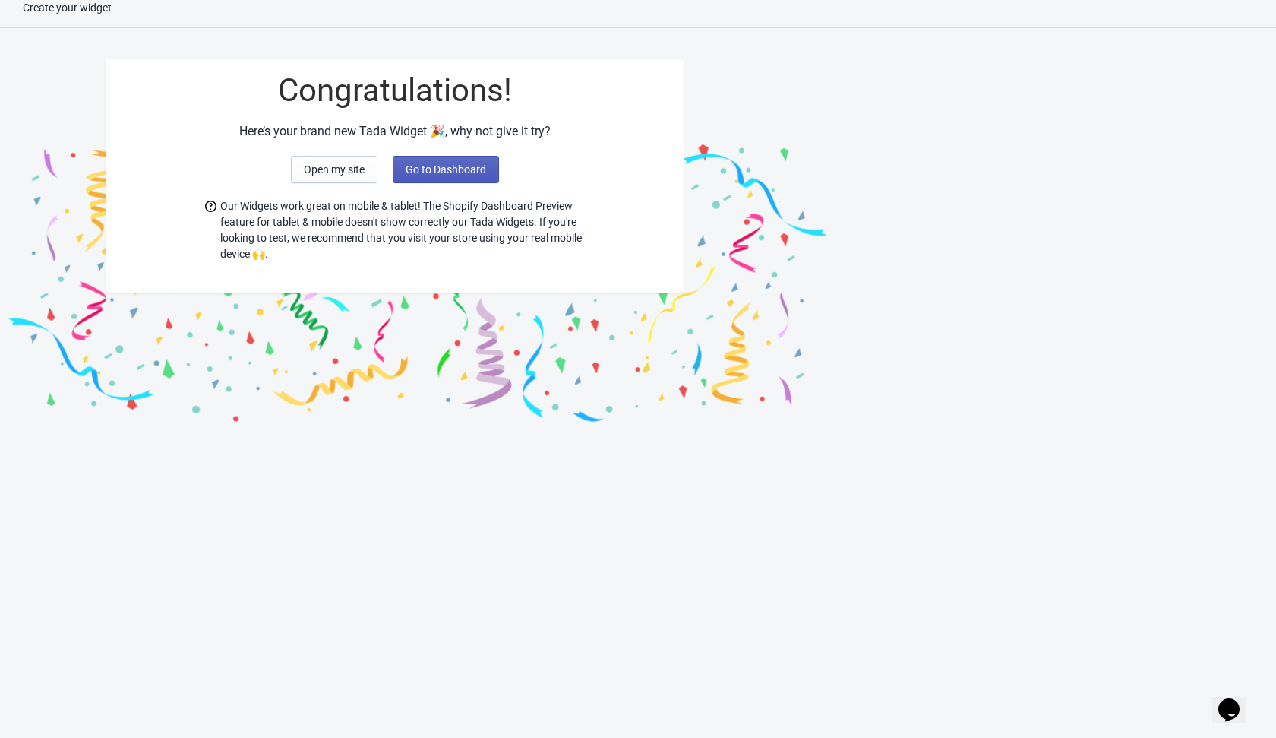
click at [479, 163] on span "Go to Dashboard" at bounding box center [446, 169] width 81 height 12
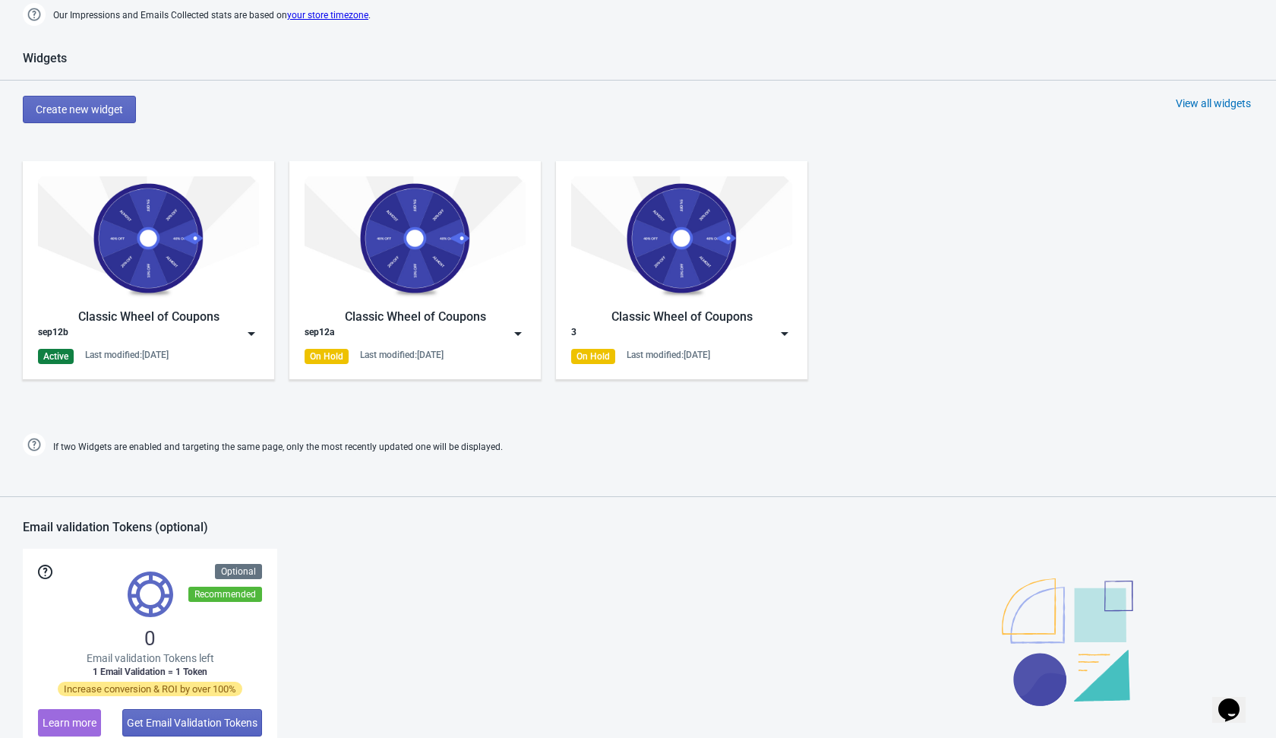
scroll to position [618, 0]
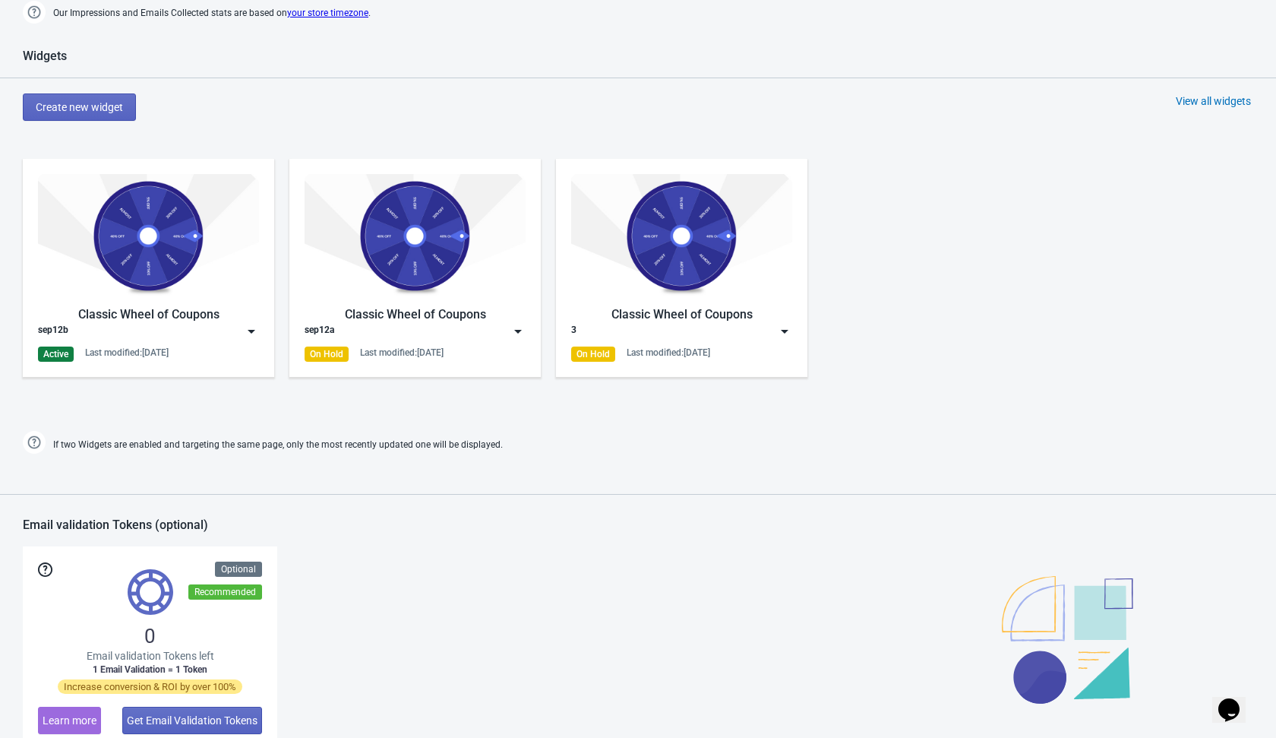
click at [255, 329] on img at bounding box center [251, 331] width 15 height 15
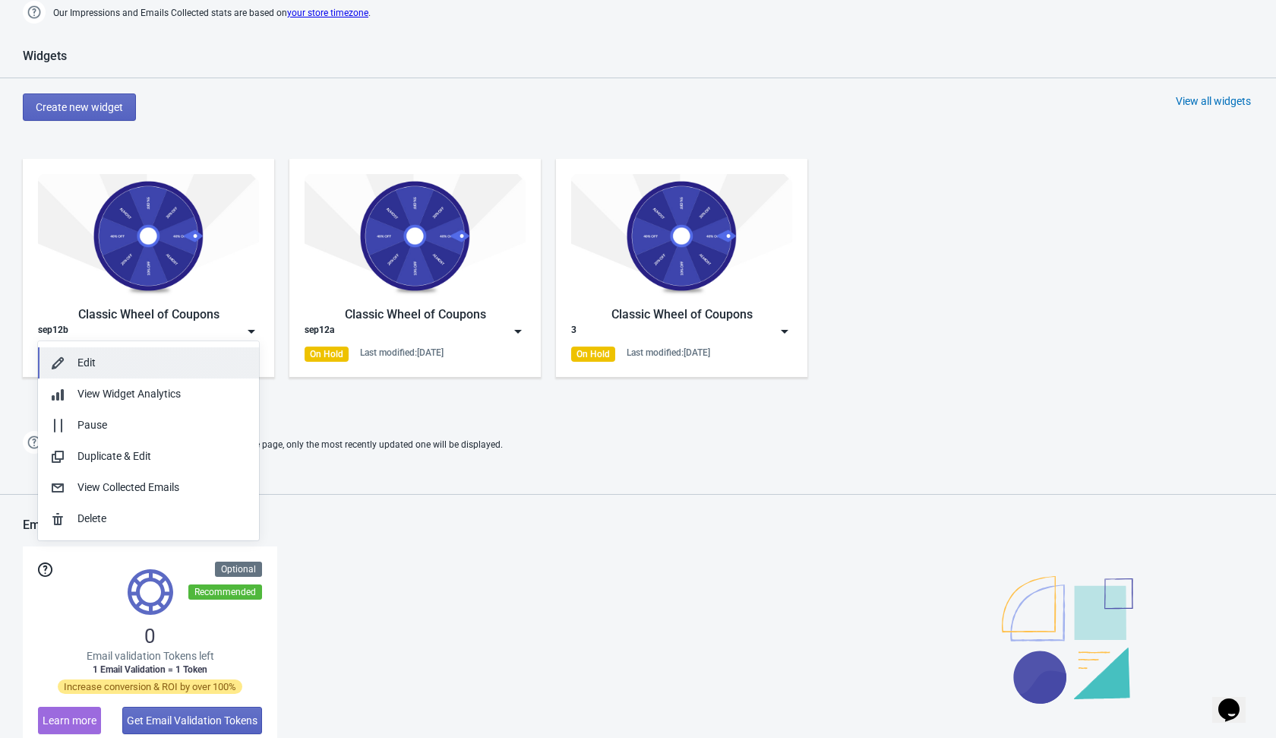
click at [220, 373] on button "Edit" at bounding box center [148, 362] width 221 height 31
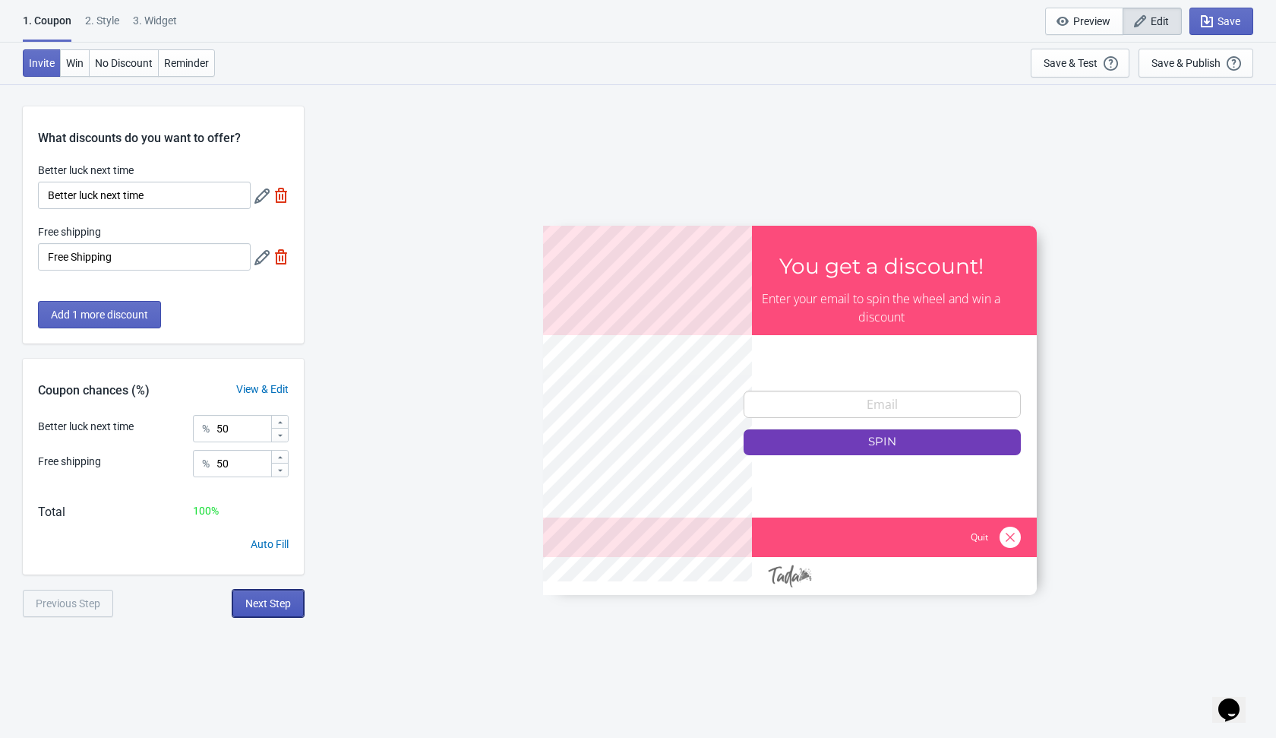
click at [261, 610] on button "Next Step" at bounding box center [267, 603] width 71 height 27
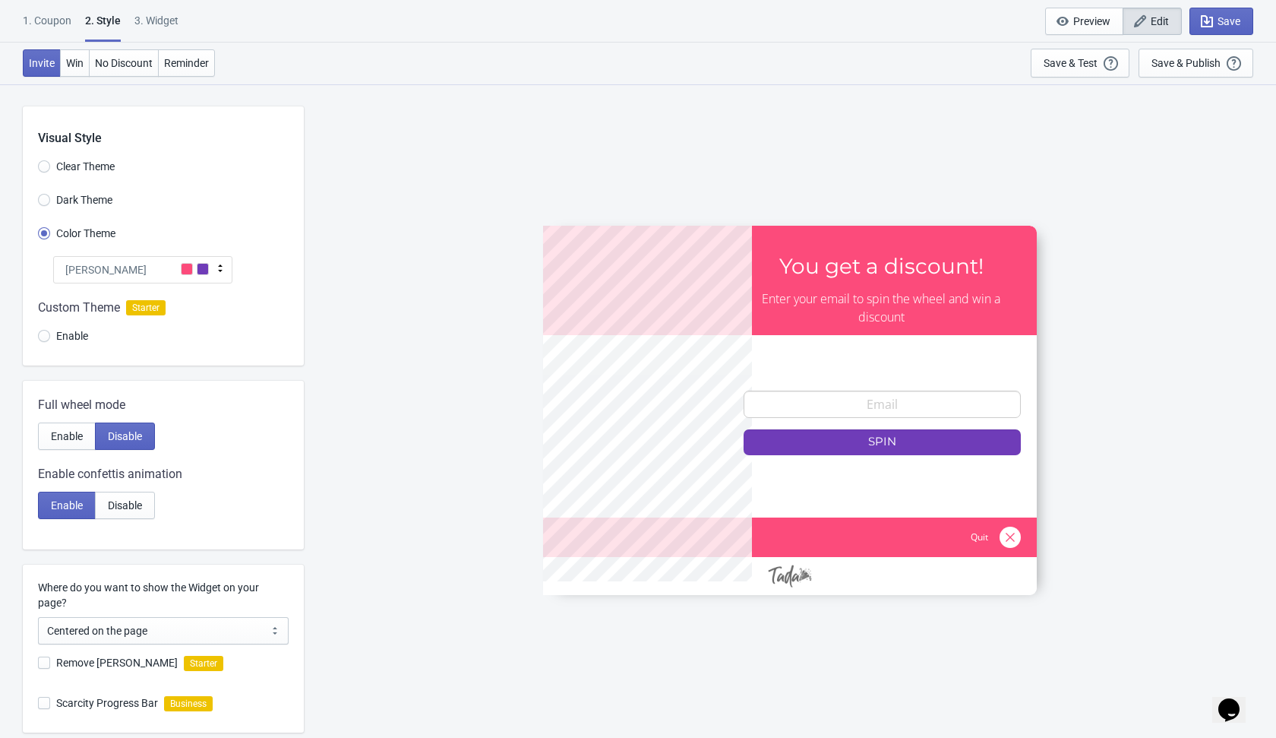
scroll to position [201, 0]
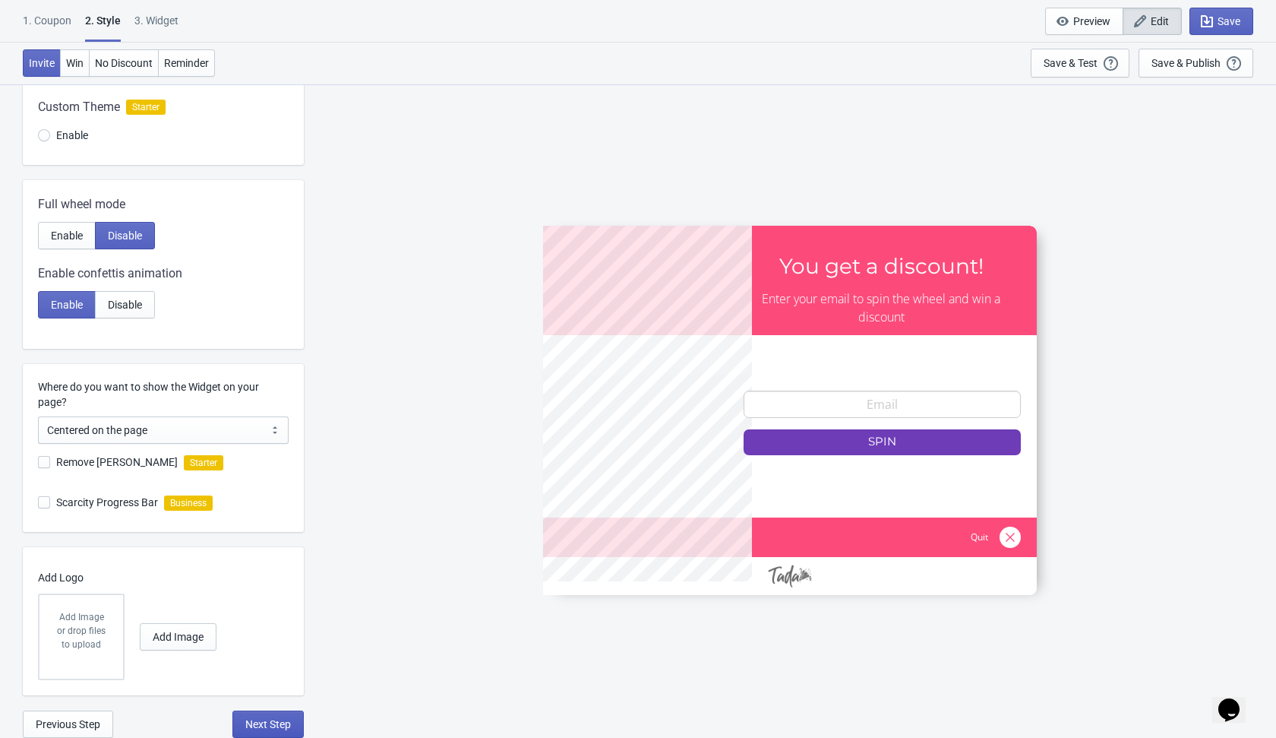
click at [253, 726] on span "Next Step" at bounding box center [268, 724] width 46 height 12
select select "once"
select select "1"
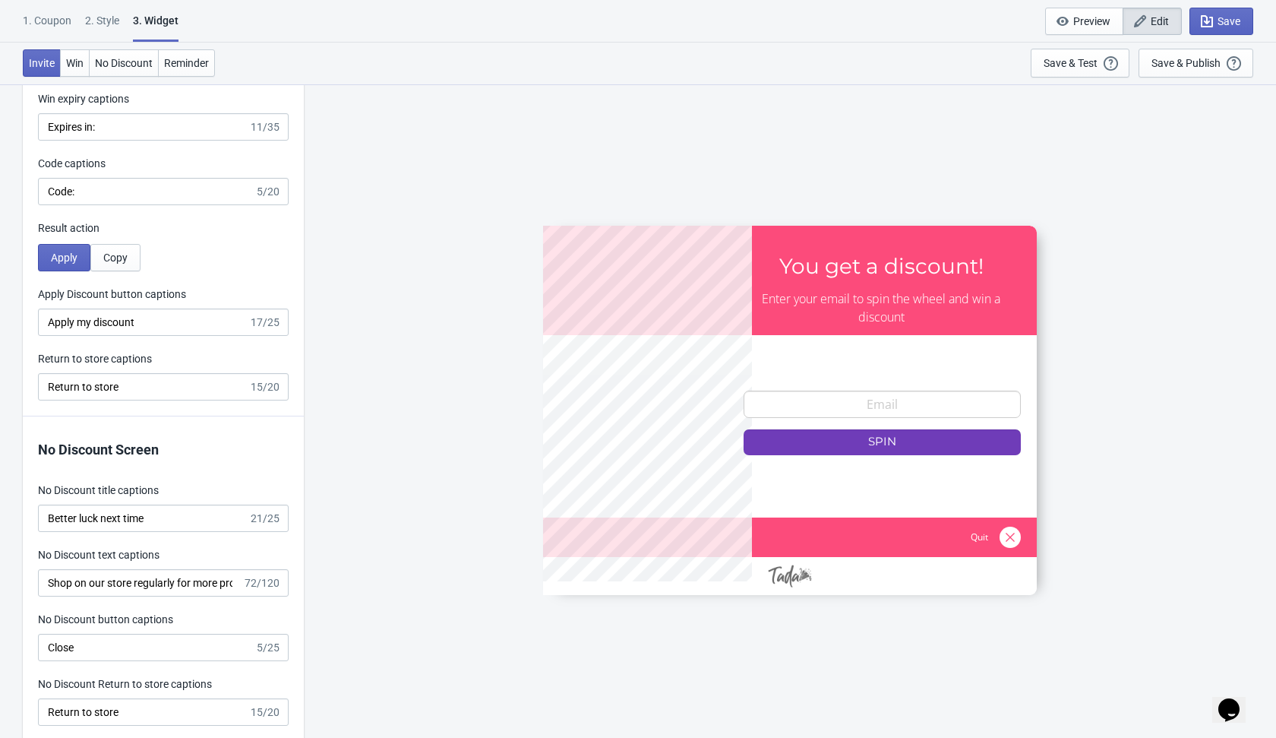
scroll to position [3079, 0]
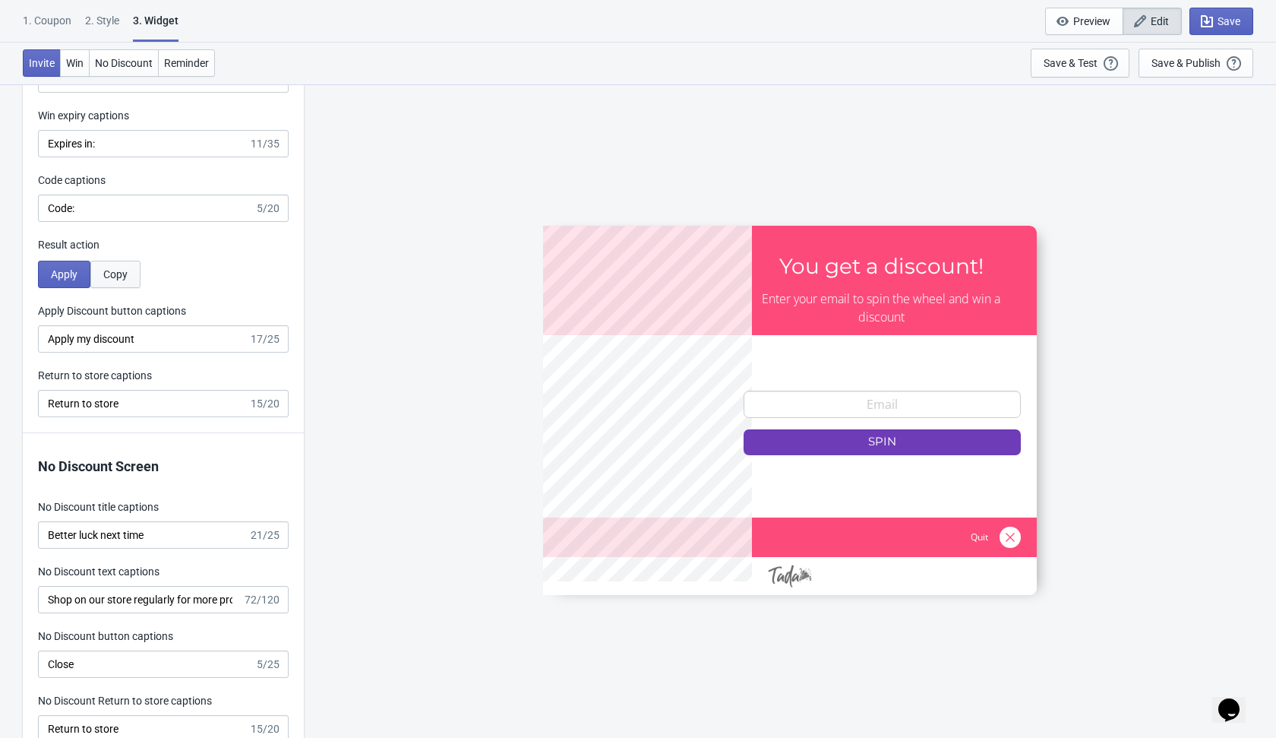
click at [128, 276] on span "Copy" at bounding box center [115, 274] width 24 height 12
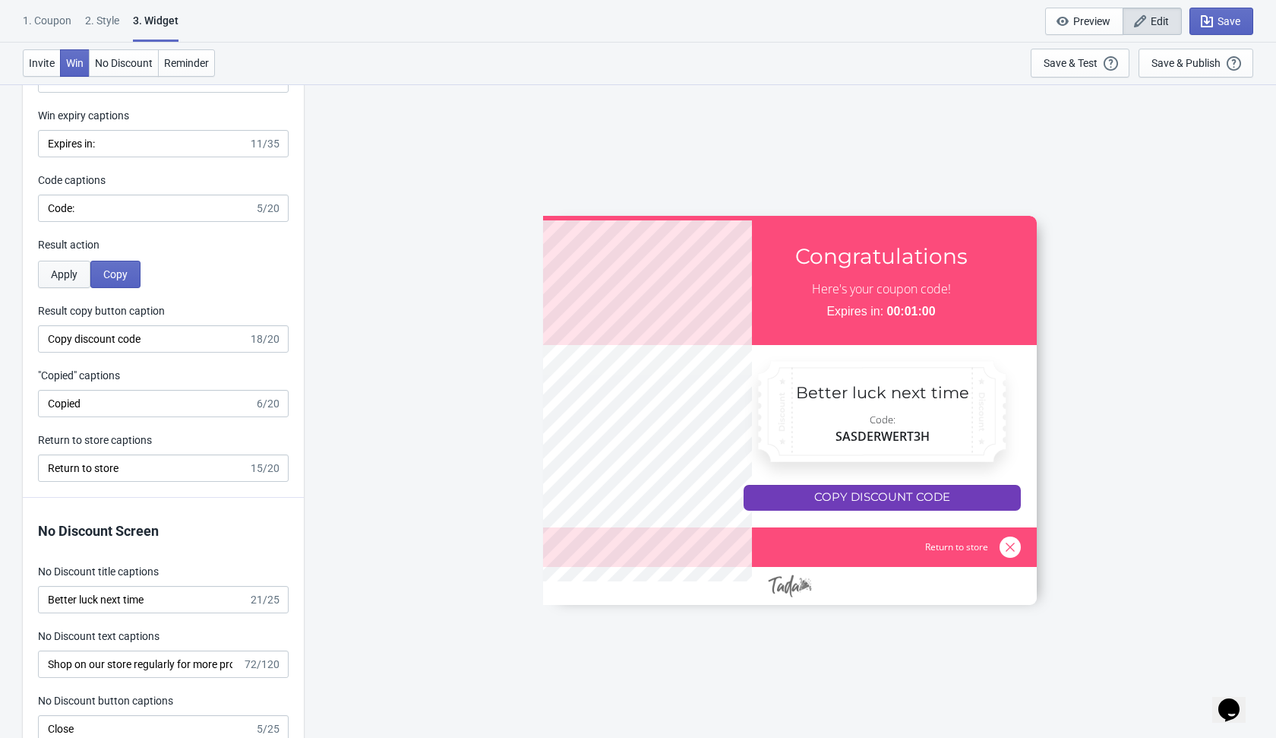
click at [77, 272] on span "Apply" at bounding box center [64, 274] width 27 height 12
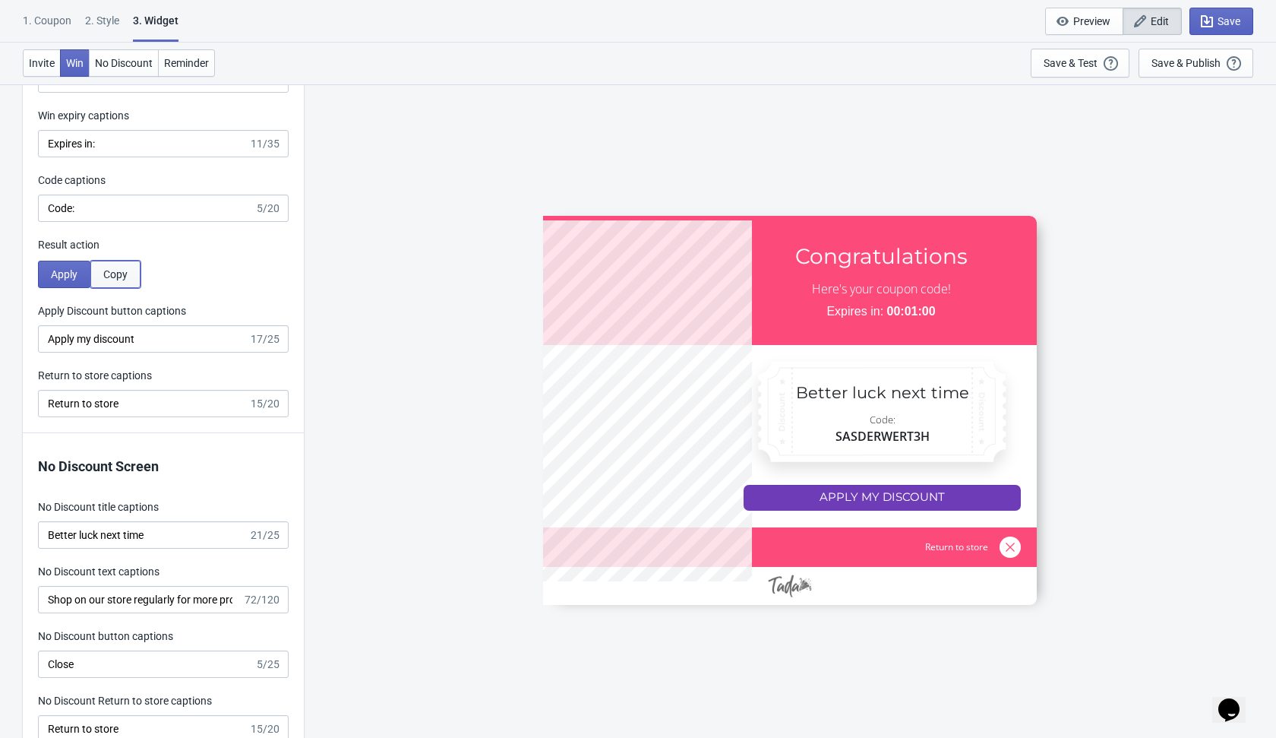
click at [118, 277] on span "Copy" at bounding box center [115, 274] width 24 height 12
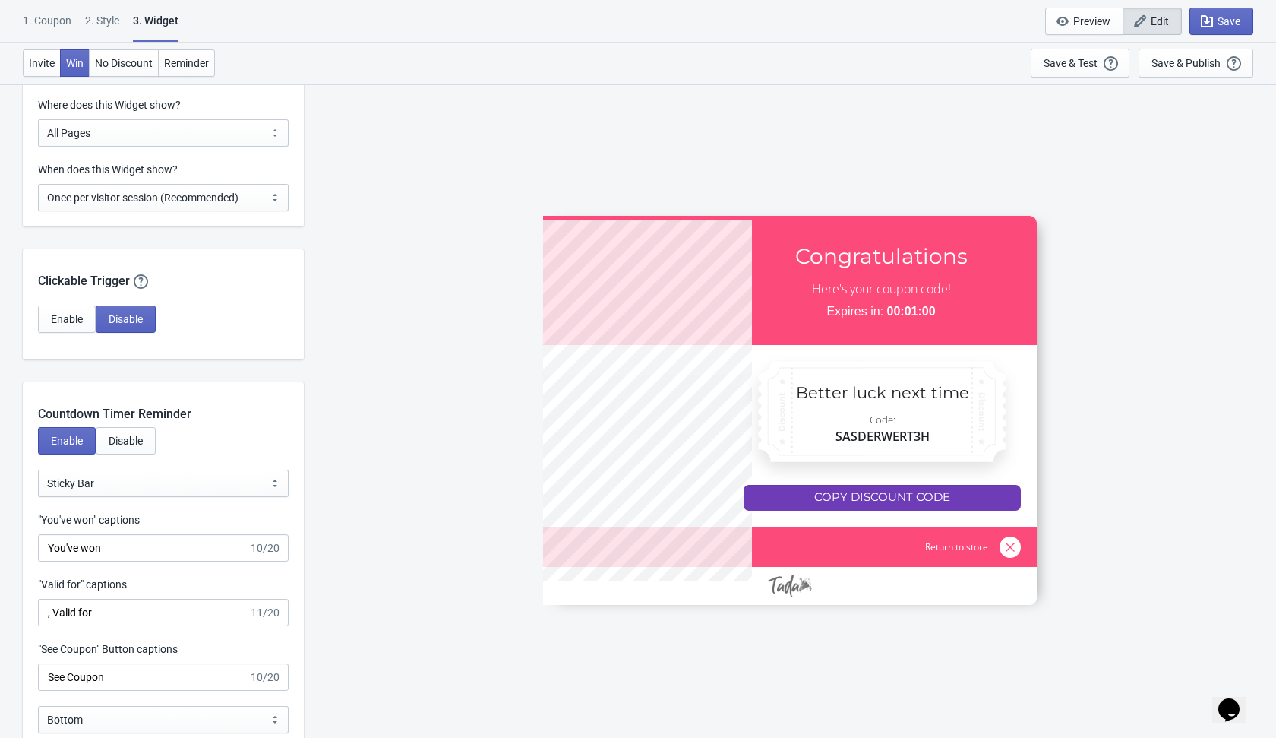
scroll to position [1210, 0]
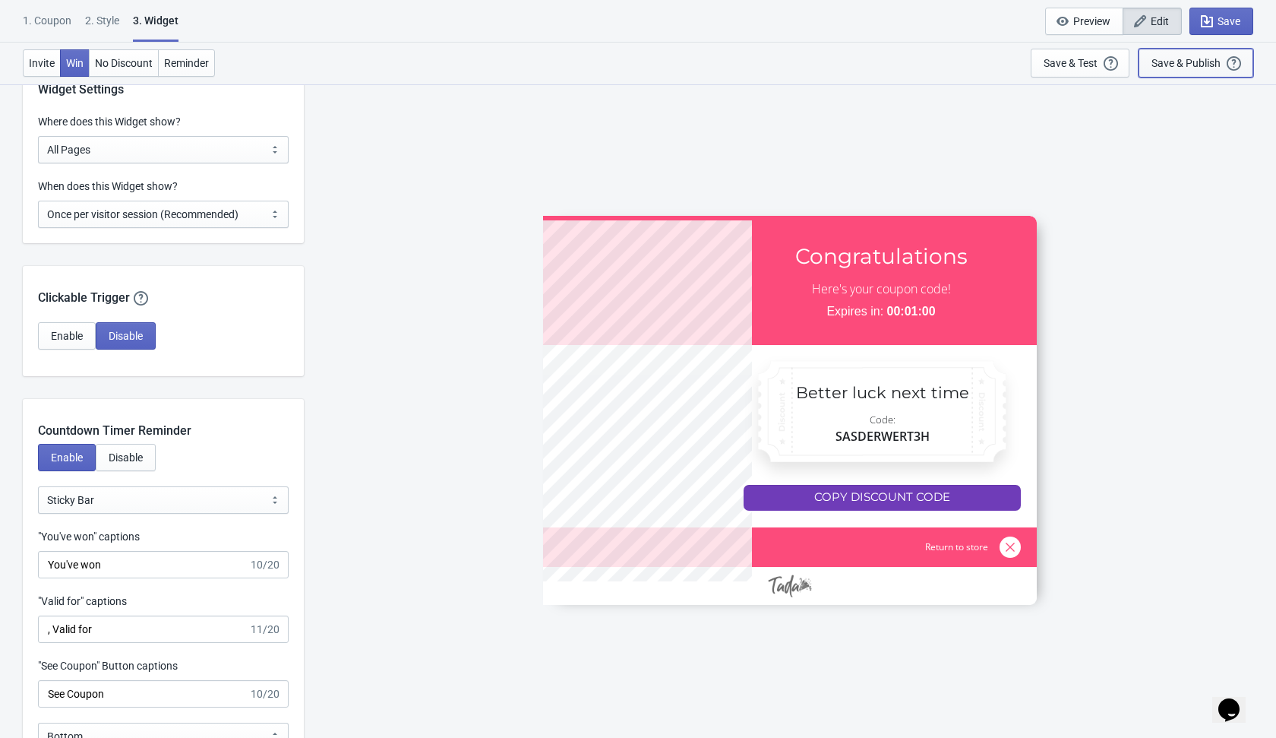
click at [1172, 59] on div "Save & Publish" at bounding box center [1186, 63] width 69 height 12
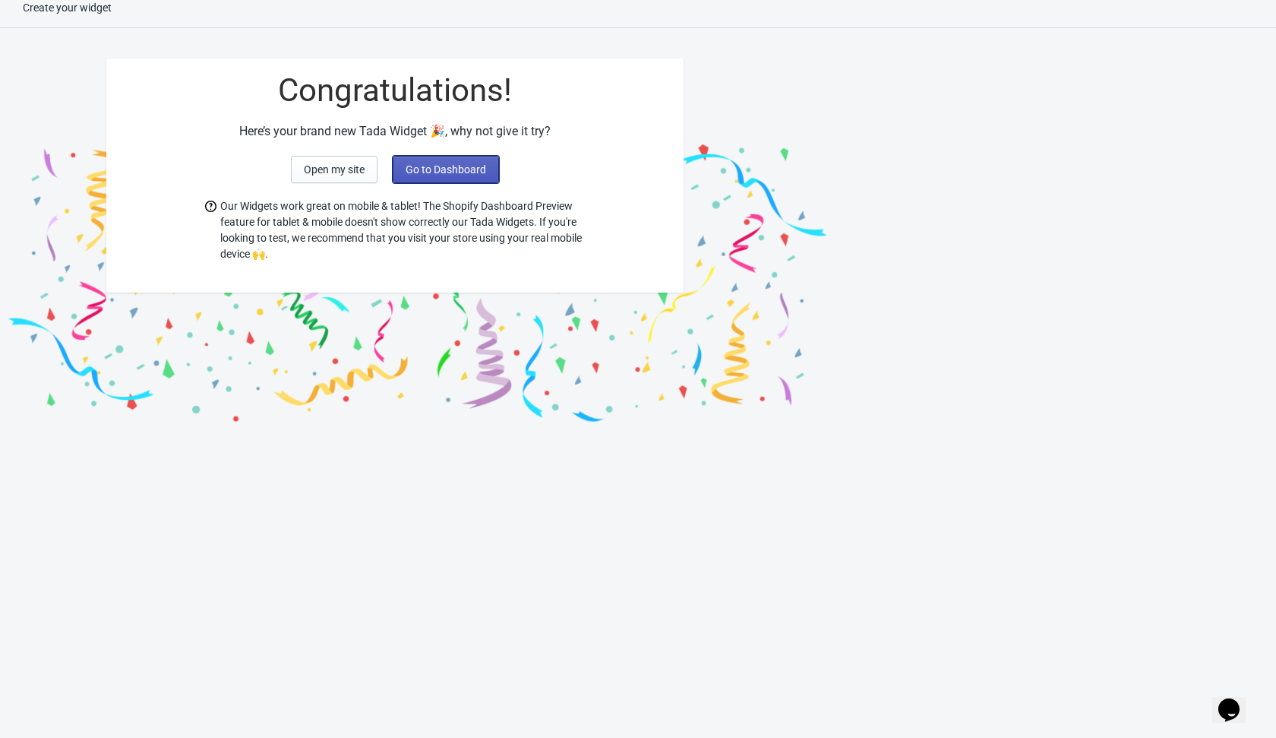
click at [475, 168] on span "Go to Dashboard" at bounding box center [446, 169] width 81 height 12
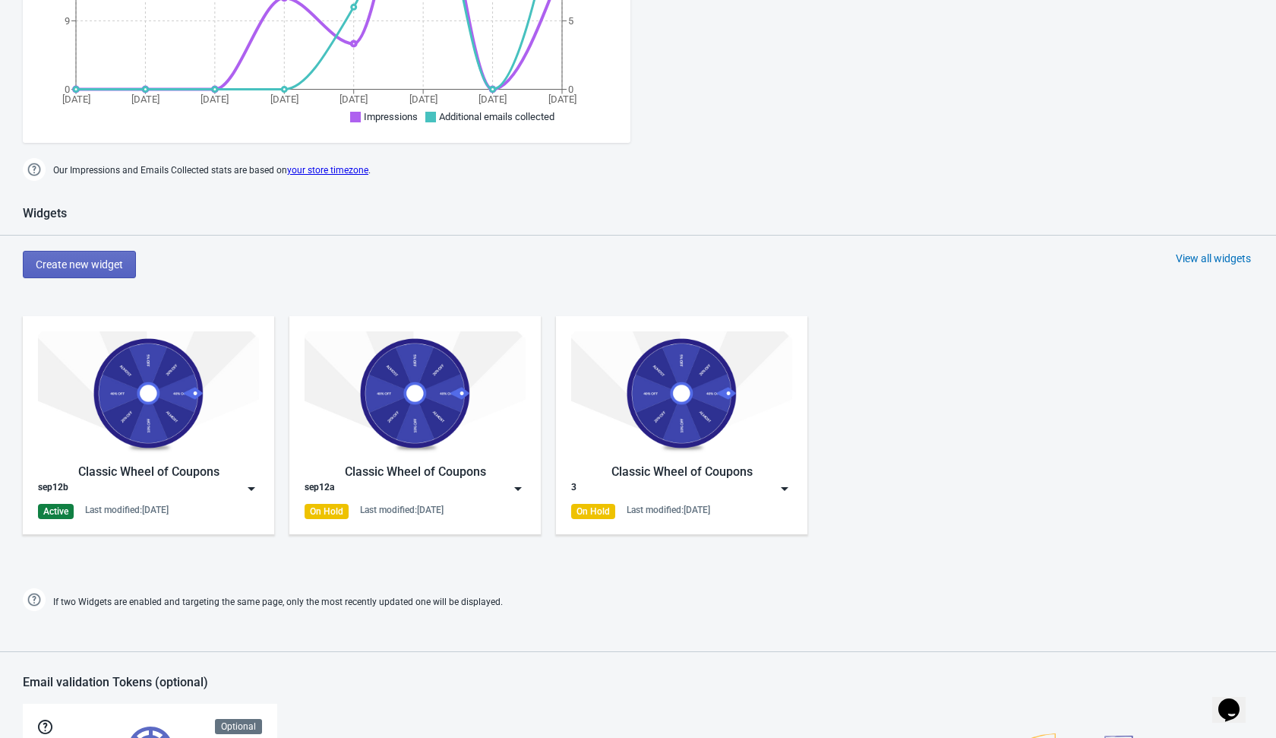
scroll to position [542, 0]
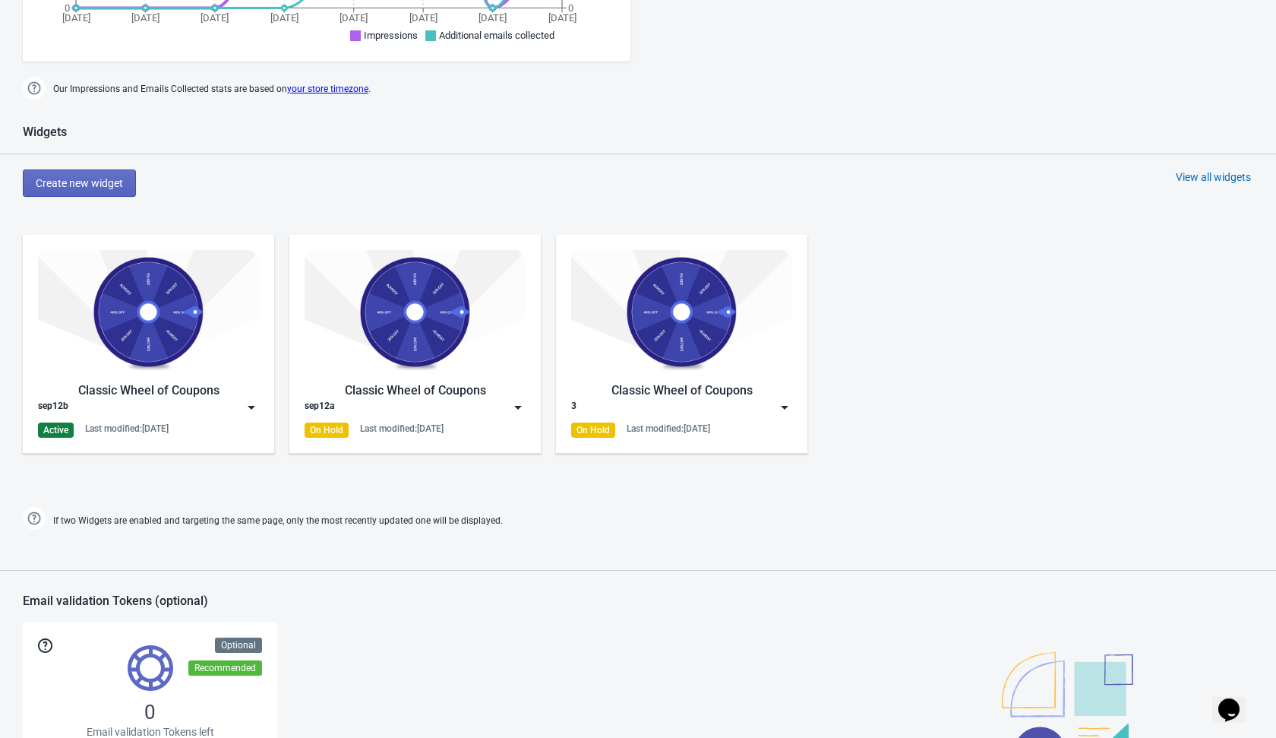
click at [248, 400] on img at bounding box center [251, 407] width 15 height 15
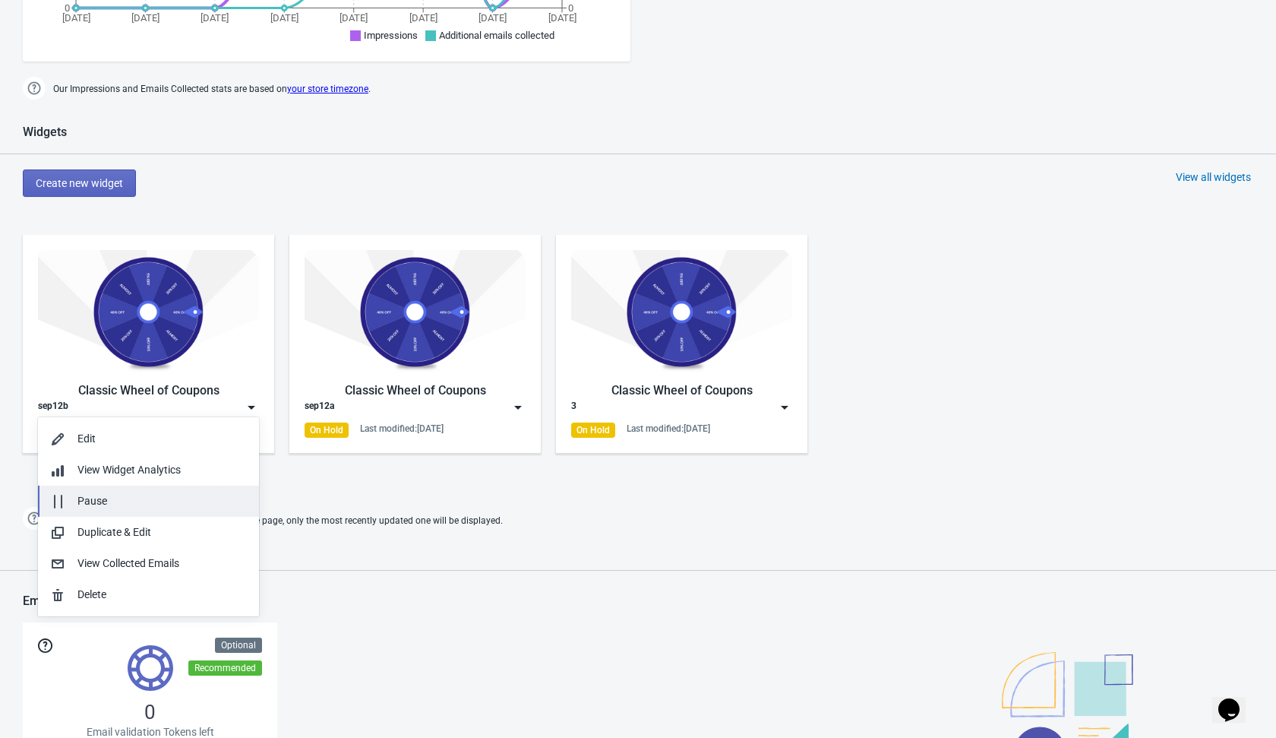
click at [180, 502] on div "Pause" at bounding box center [161, 501] width 169 height 16
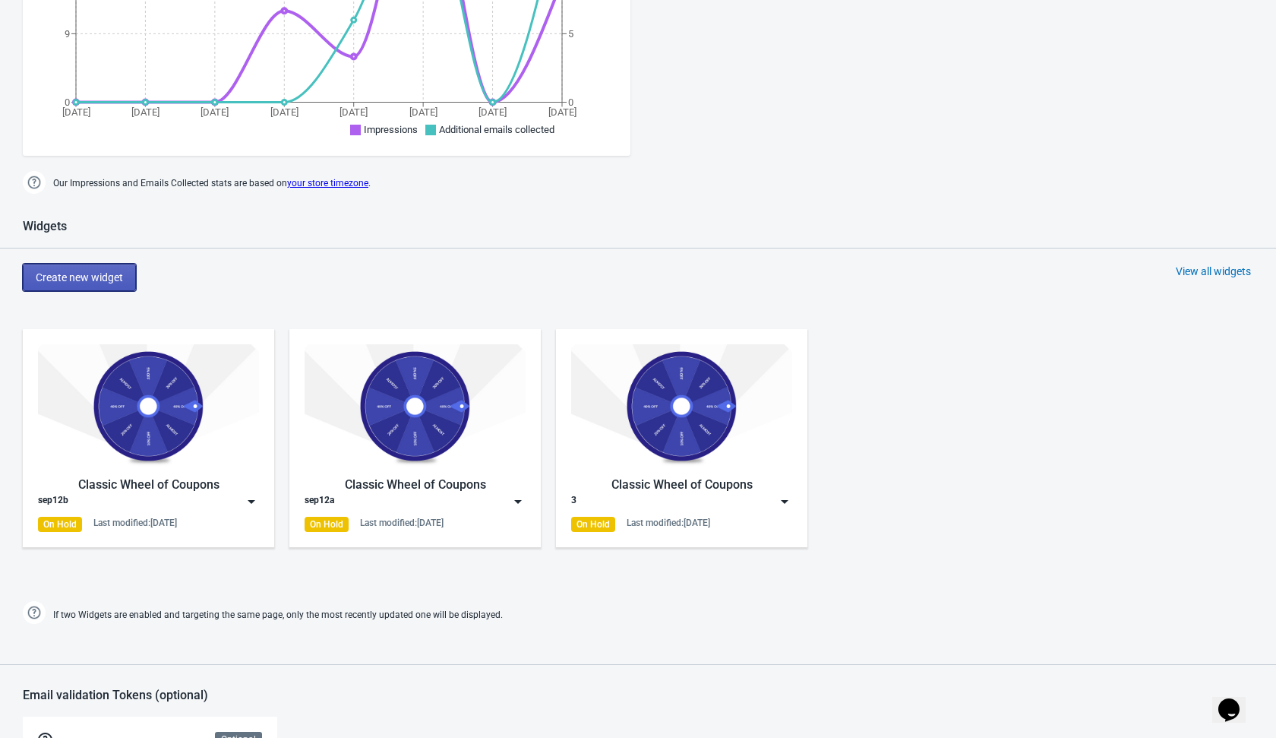
click at [103, 271] on span "Create new widget" at bounding box center [79, 277] width 87 height 12
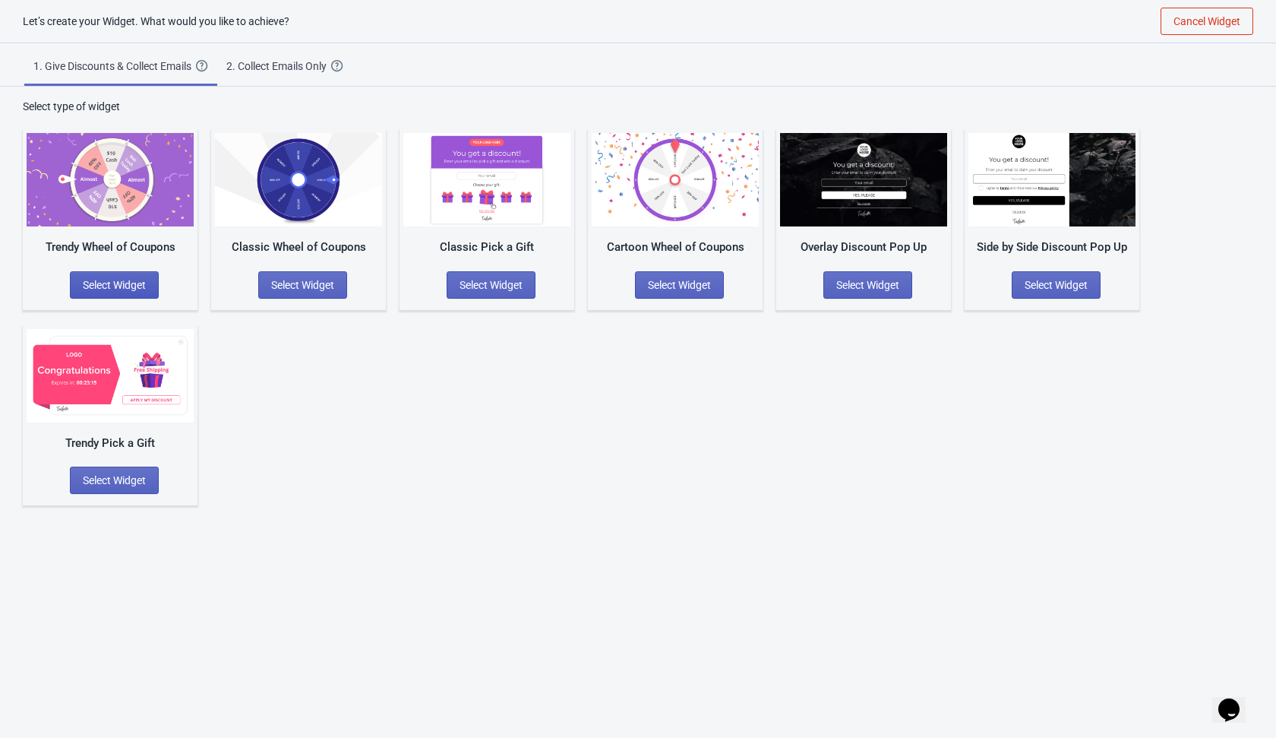
click at [130, 275] on button "Select Widget" at bounding box center [114, 284] width 89 height 27
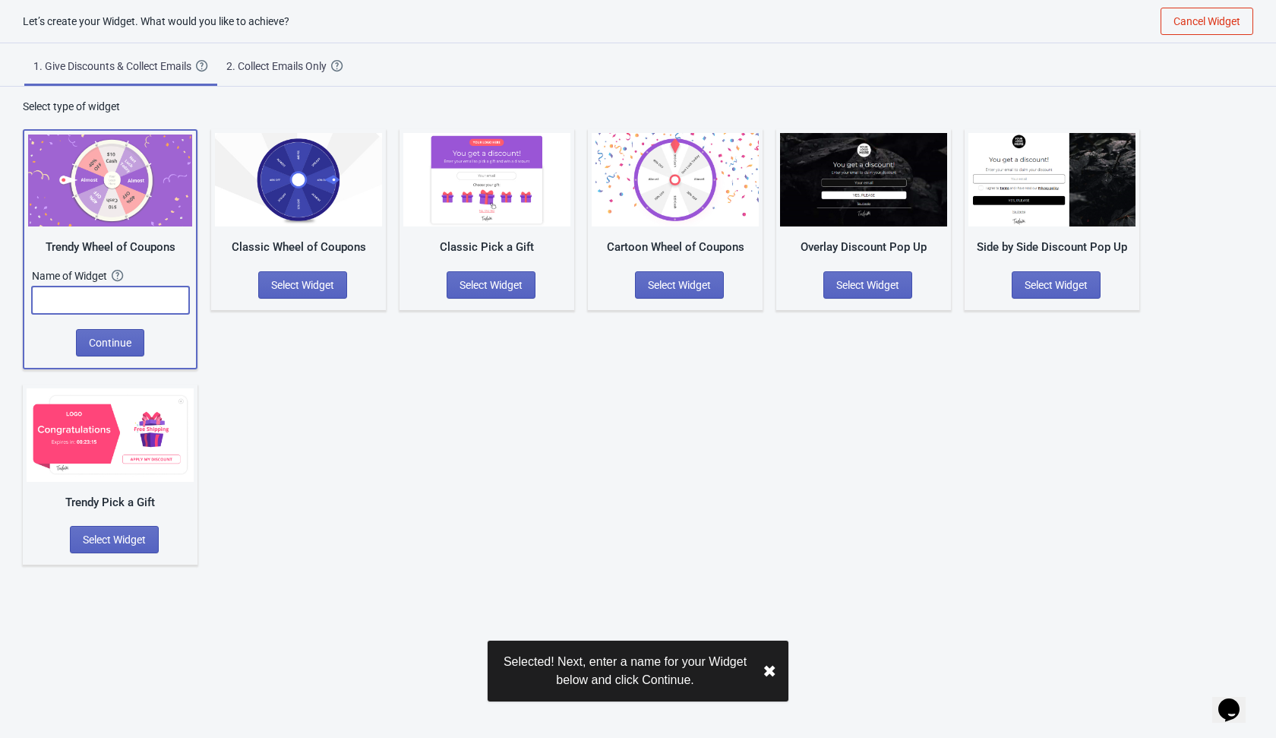
click at [134, 302] on input "text" at bounding box center [110, 299] width 157 height 27
type input "1"
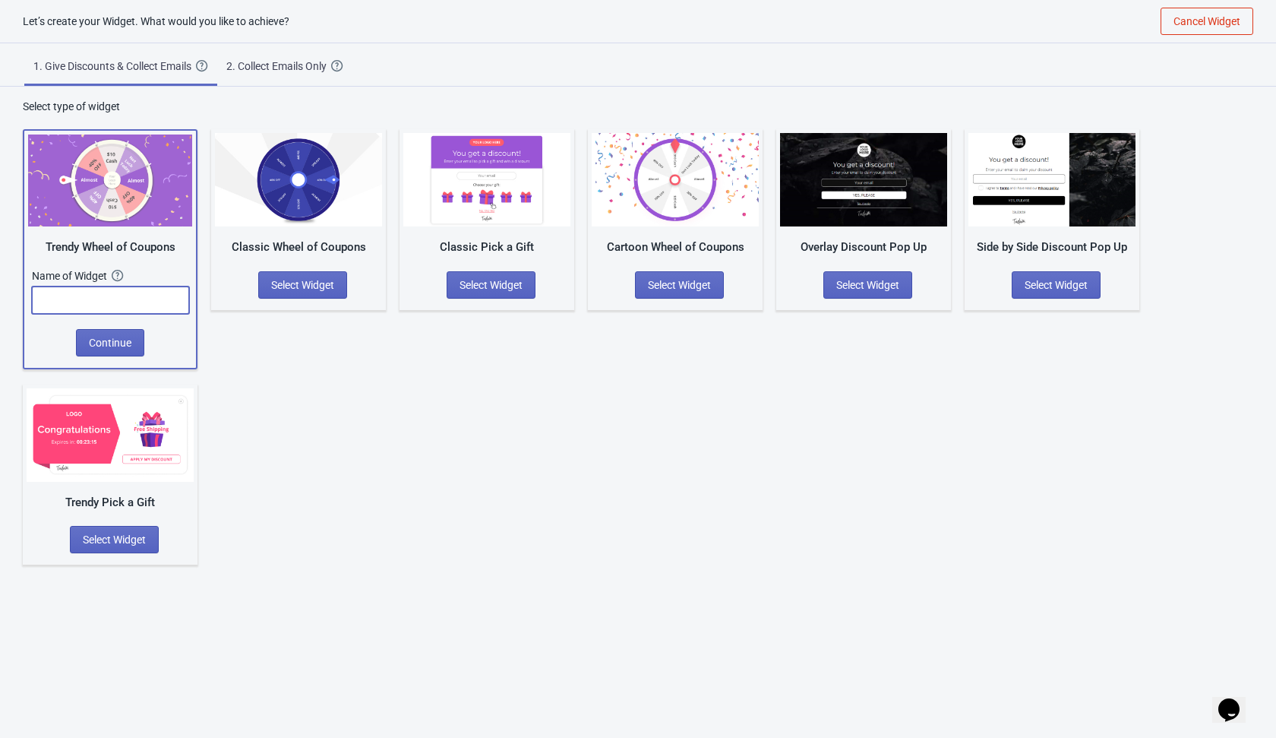
type input "q"
type input "a"
click at [130, 347] on span "Continue" at bounding box center [110, 343] width 43 height 12
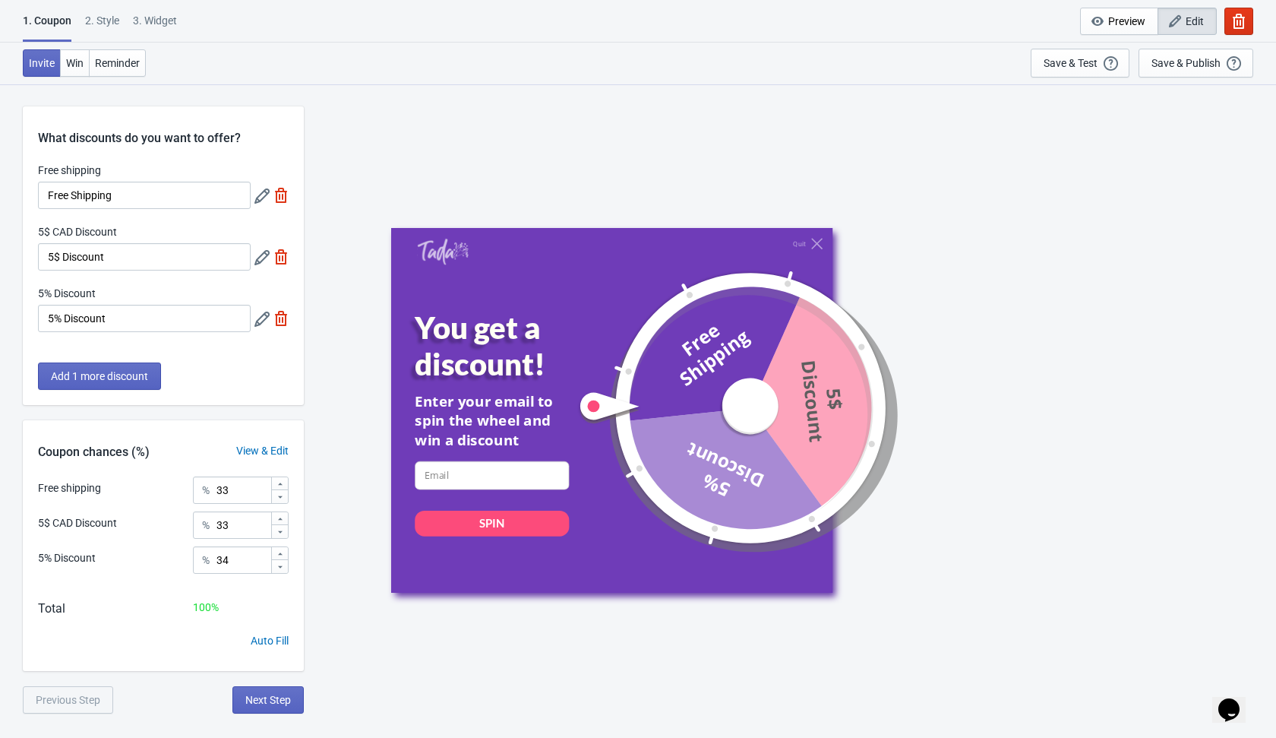
click at [278, 257] on img at bounding box center [281, 256] width 15 height 15
type input "50"
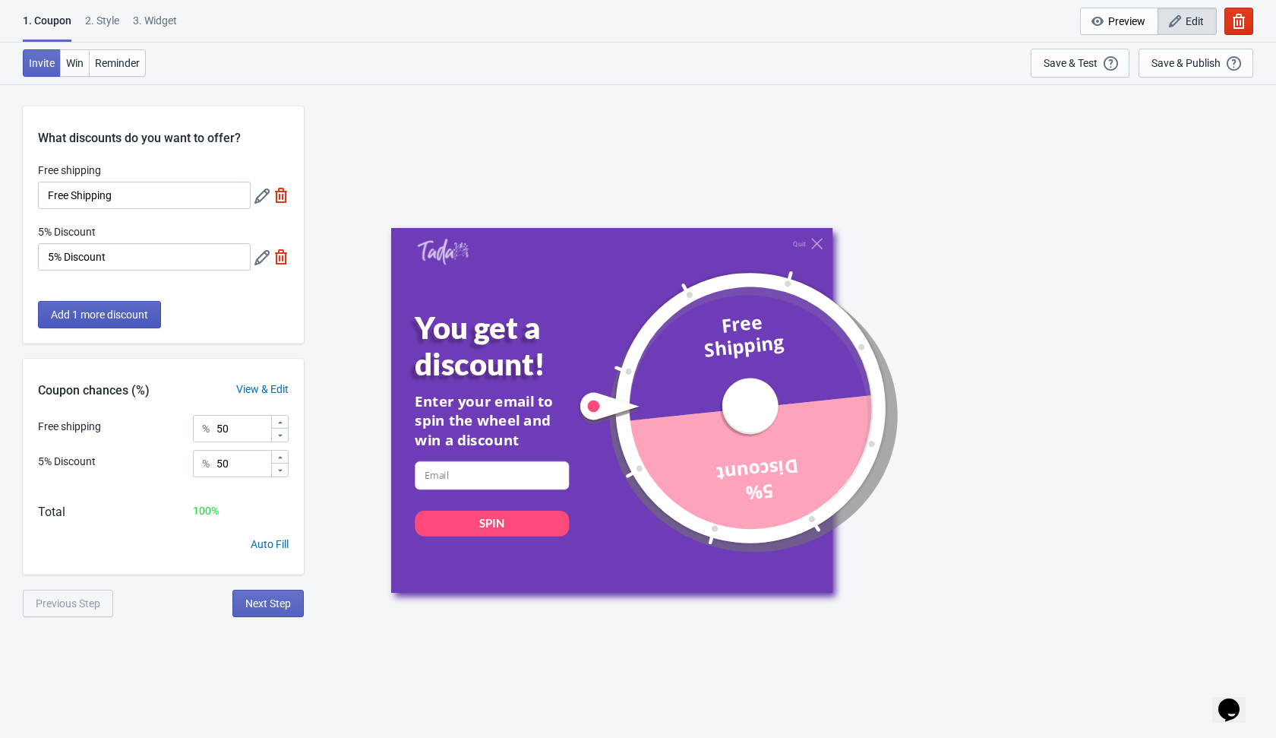
click at [121, 307] on button "Add 1 more discount" at bounding box center [99, 314] width 123 height 27
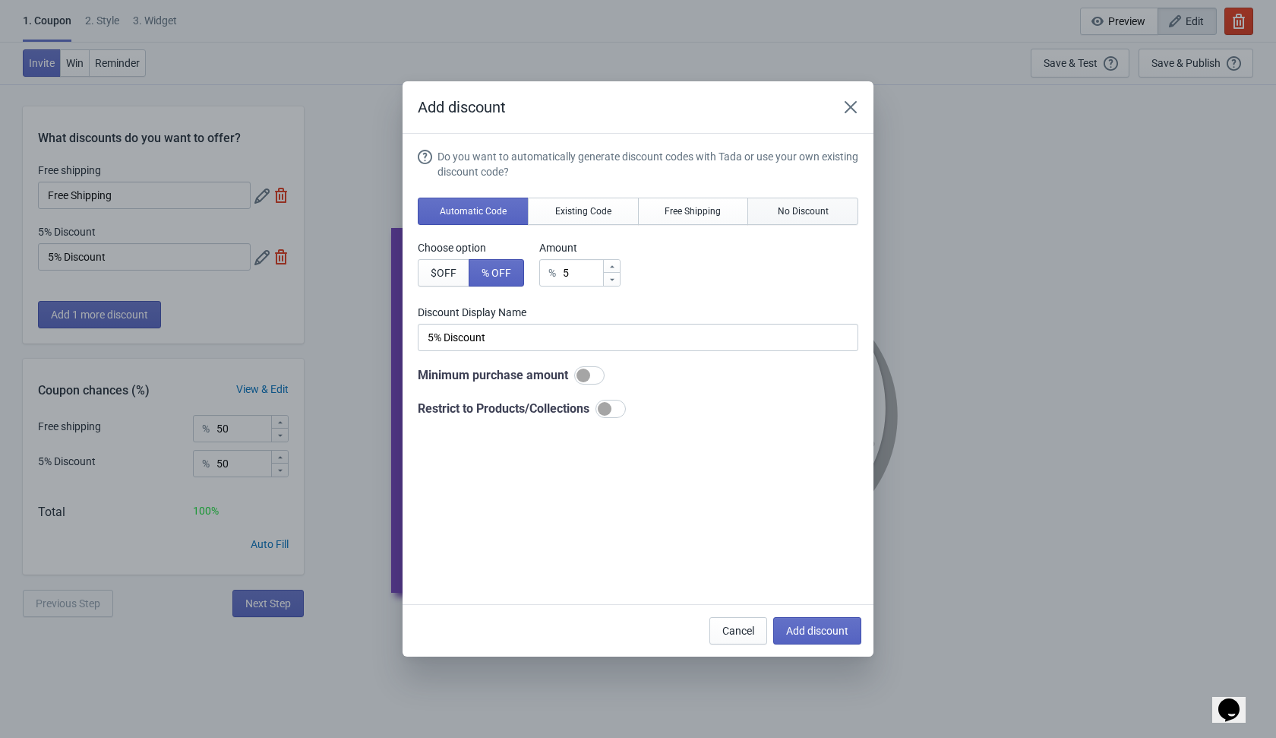
click at [820, 215] on span "No Discount" at bounding box center [803, 211] width 51 height 12
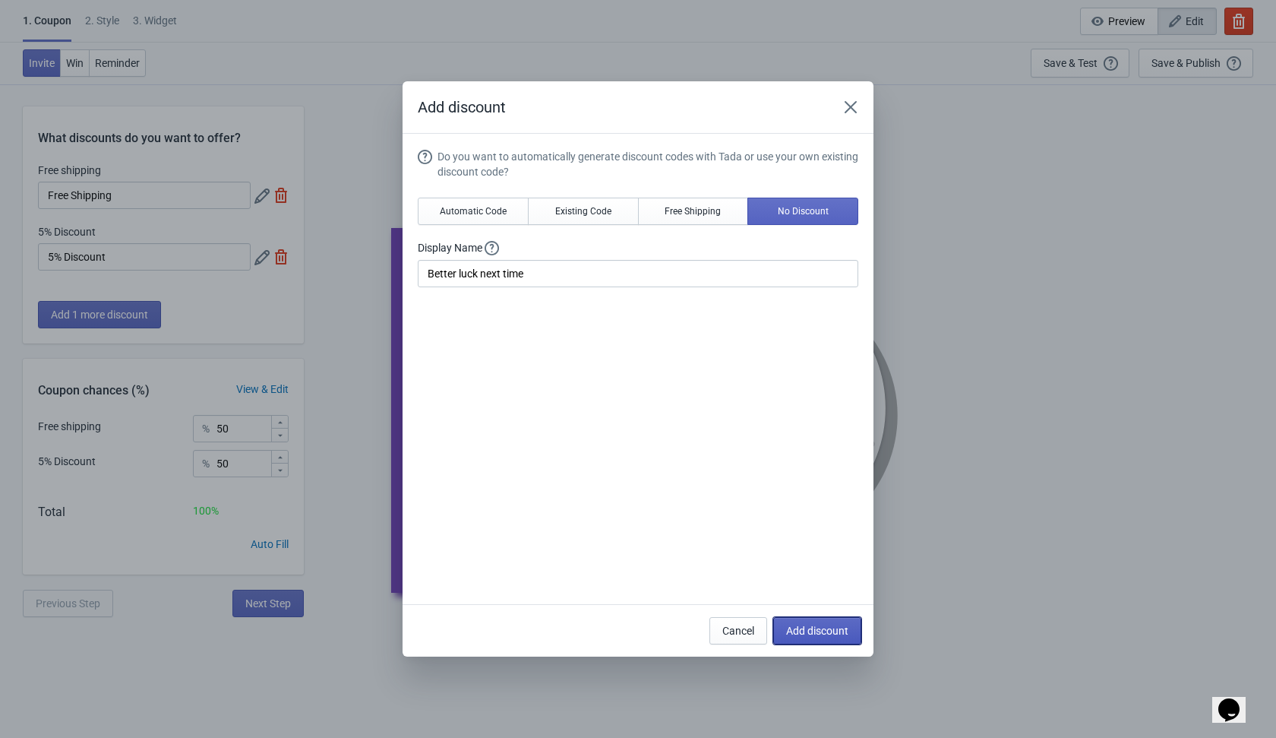
click at [808, 630] on span "Add discount" at bounding box center [817, 631] width 62 height 12
type input "33"
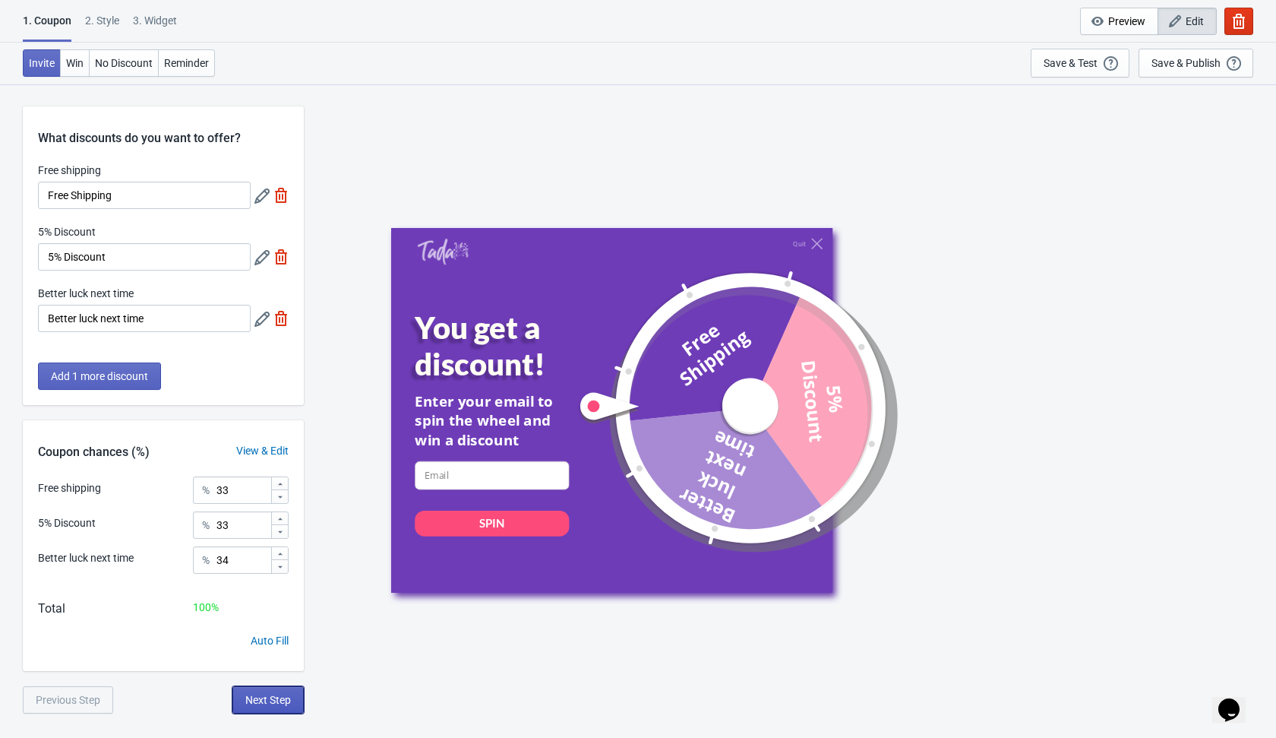
click at [265, 697] on span "Next Step" at bounding box center [268, 700] width 46 height 12
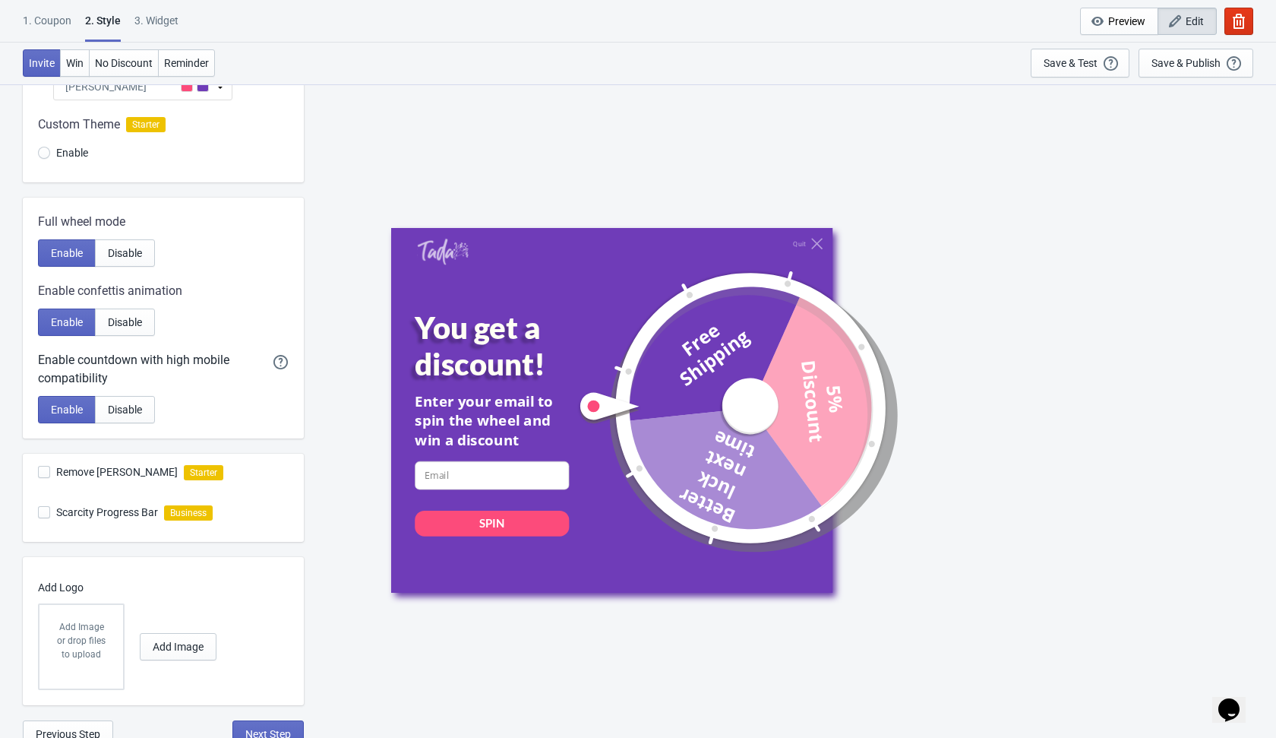
scroll to position [193, 0]
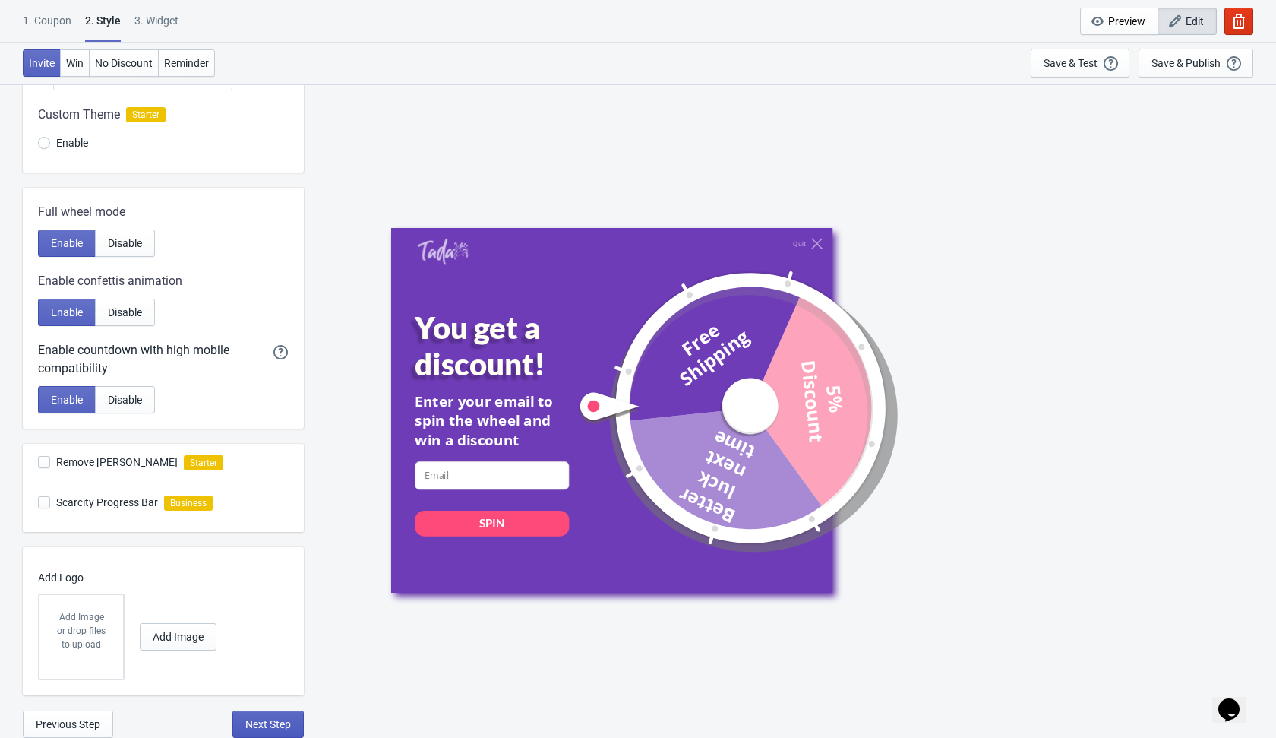
click at [265, 728] on span "Next Step" at bounding box center [268, 724] width 46 height 12
select select "once"
select select "1"
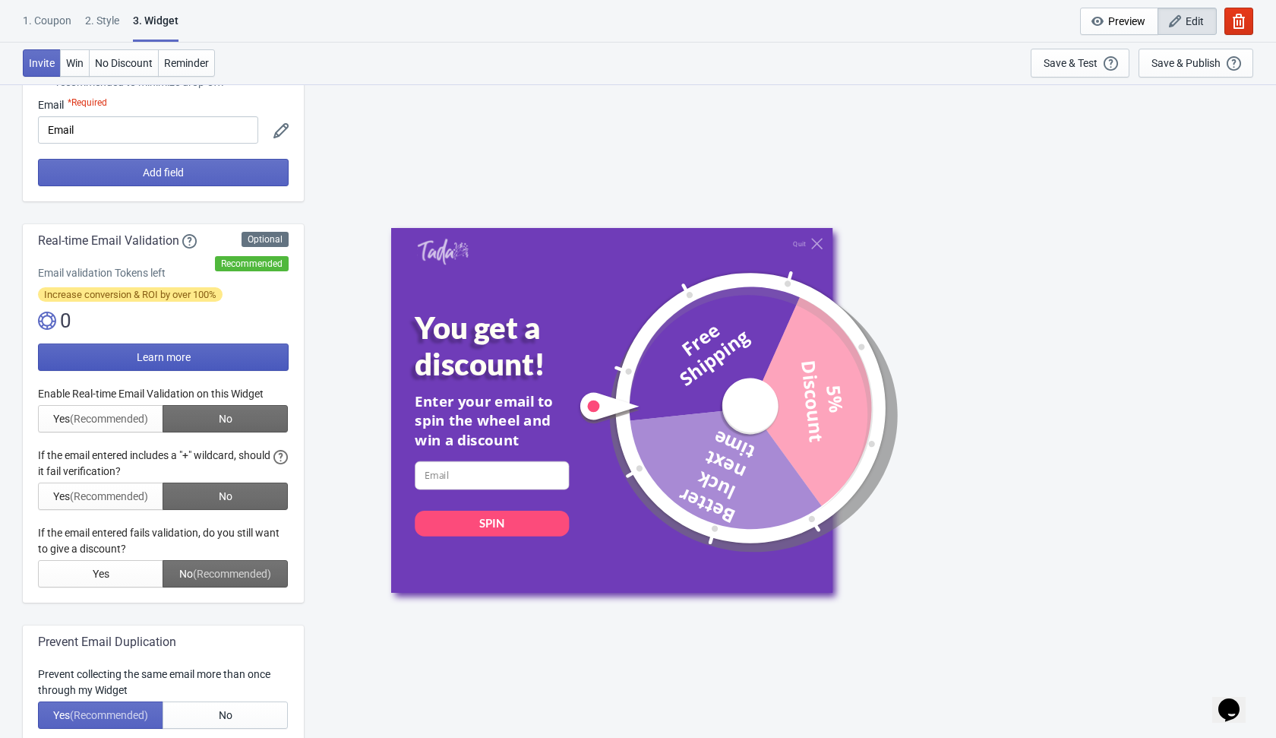
scroll to position [187, 0]
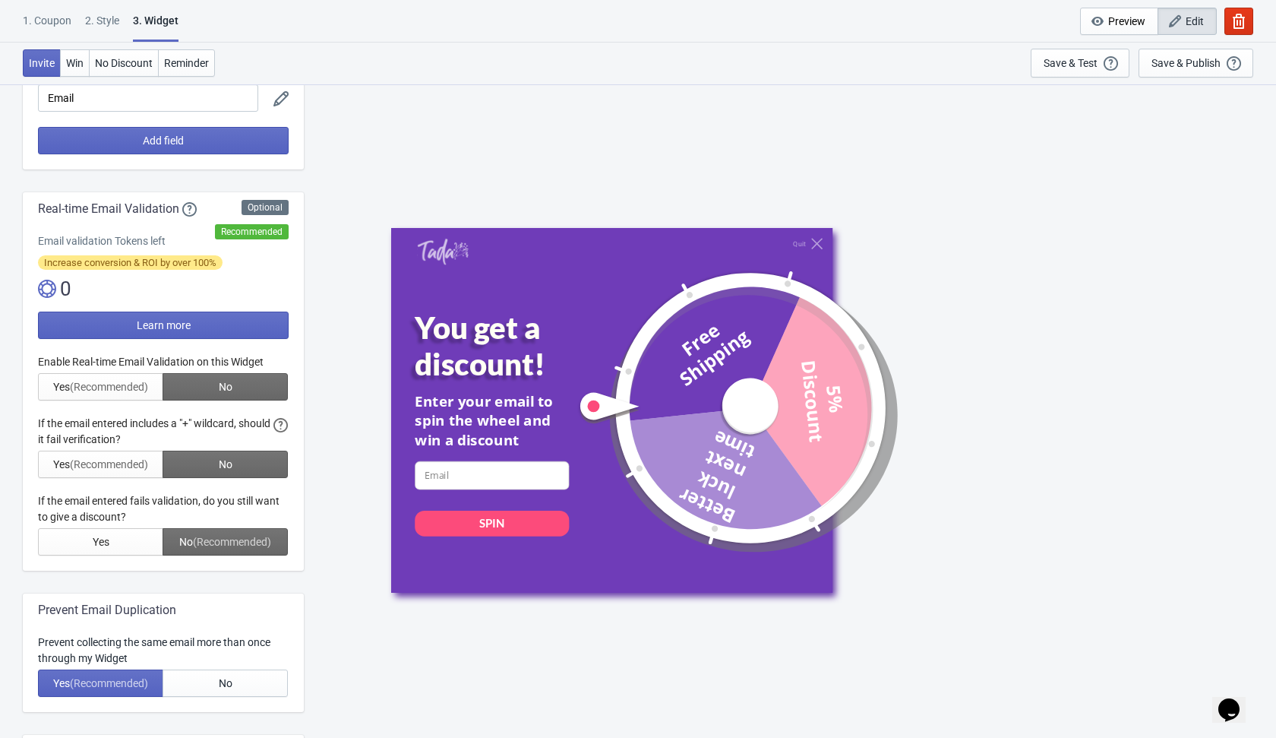
click at [234, 393] on div at bounding box center [163, 454] width 251 height 201
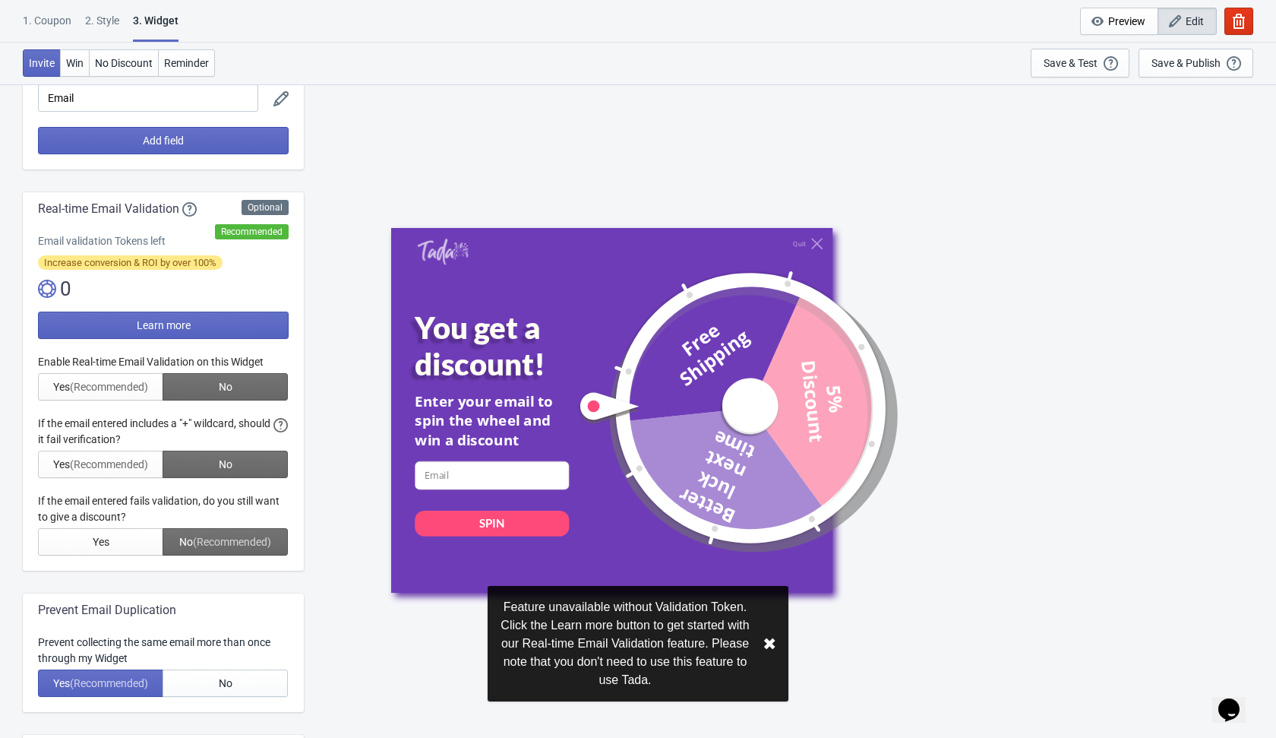
scroll to position [407, 0]
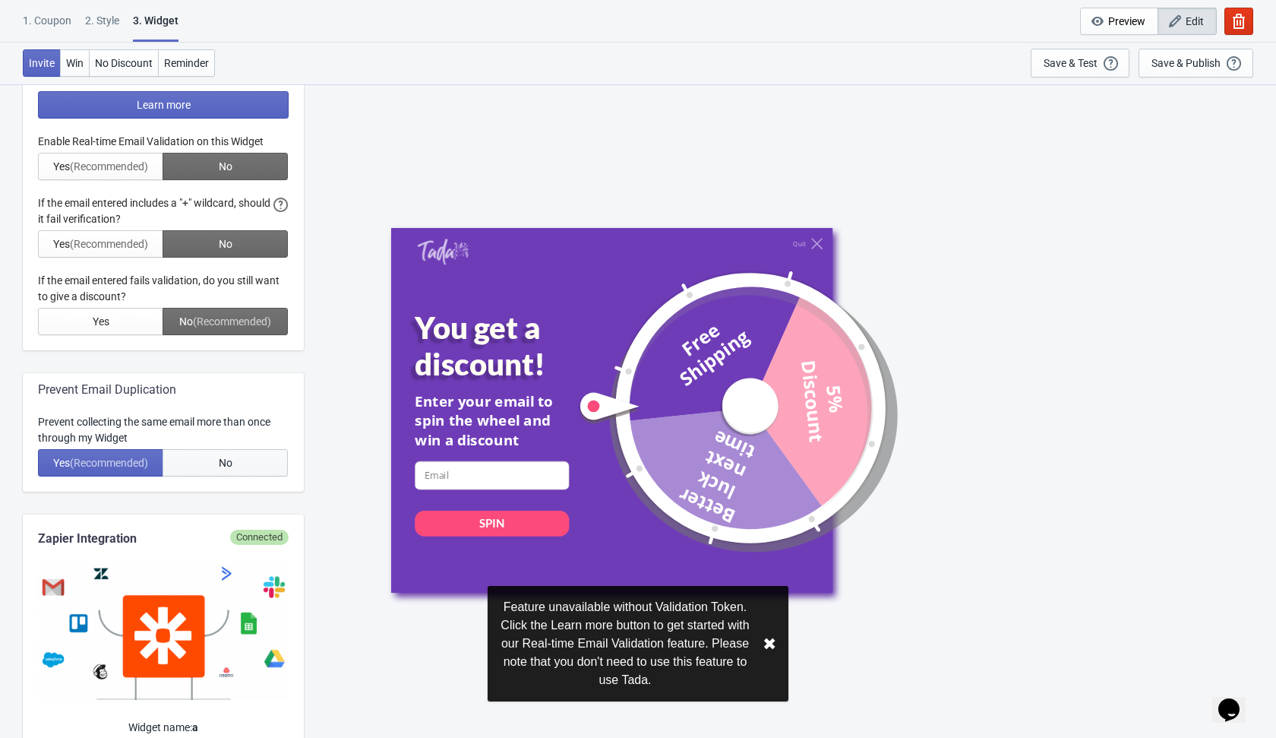
click at [238, 465] on button "No" at bounding box center [225, 462] width 125 height 27
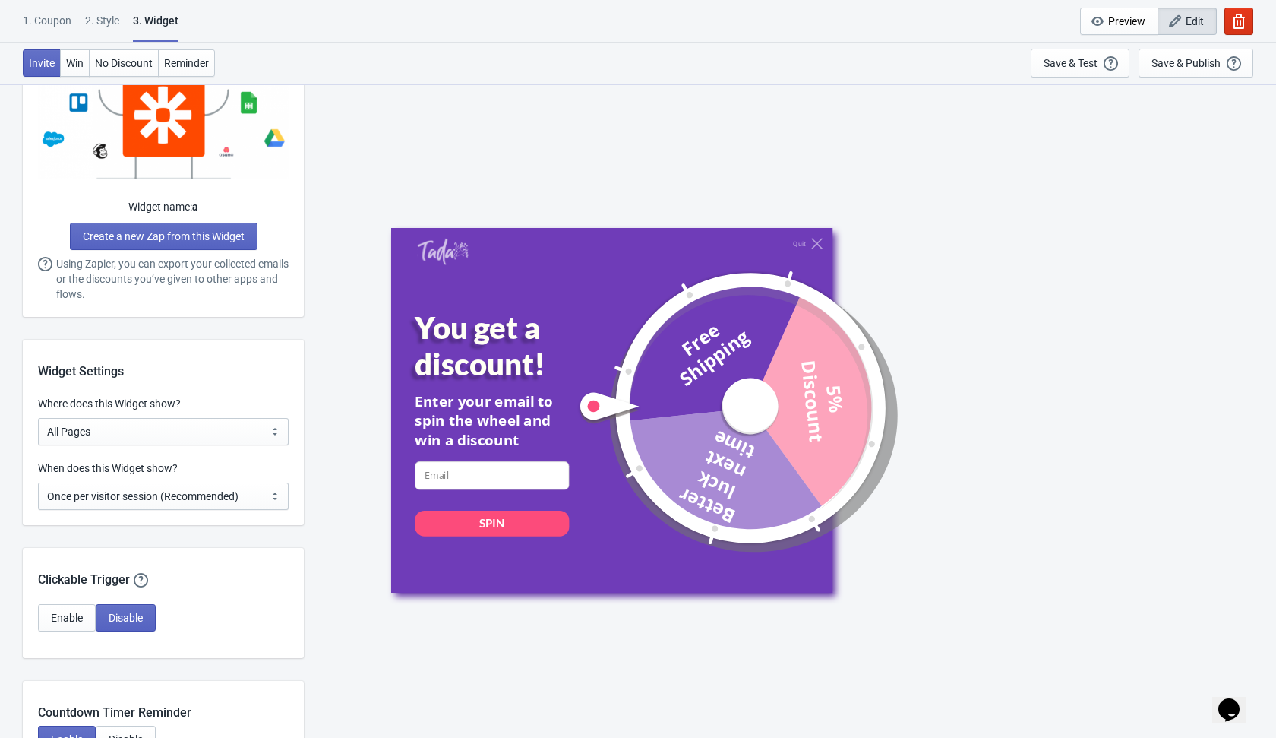
scroll to position [961, 0]
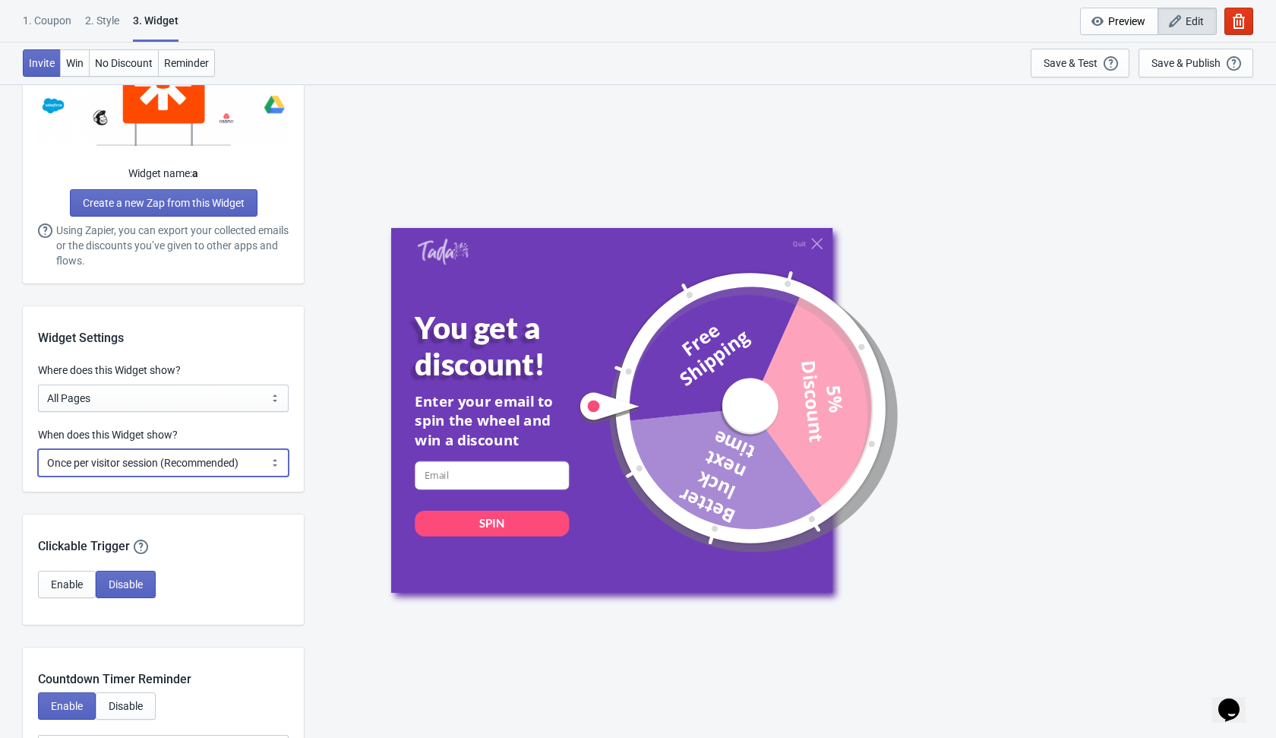
click at [259, 461] on select "Every new visit of page Once every period of time Once per visitor session (Rec…" at bounding box center [163, 462] width 251 height 27
select select "every"
click at [38, 449] on select "Every new visit of page Once every period of time Once per visitor session (Rec…" at bounding box center [163, 462] width 251 height 27
click at [349, 536] on div "Quit You get a discount! Enter your email to spin the wheel and win a discount …" at bounding box center [789, 410] width 957 height 653
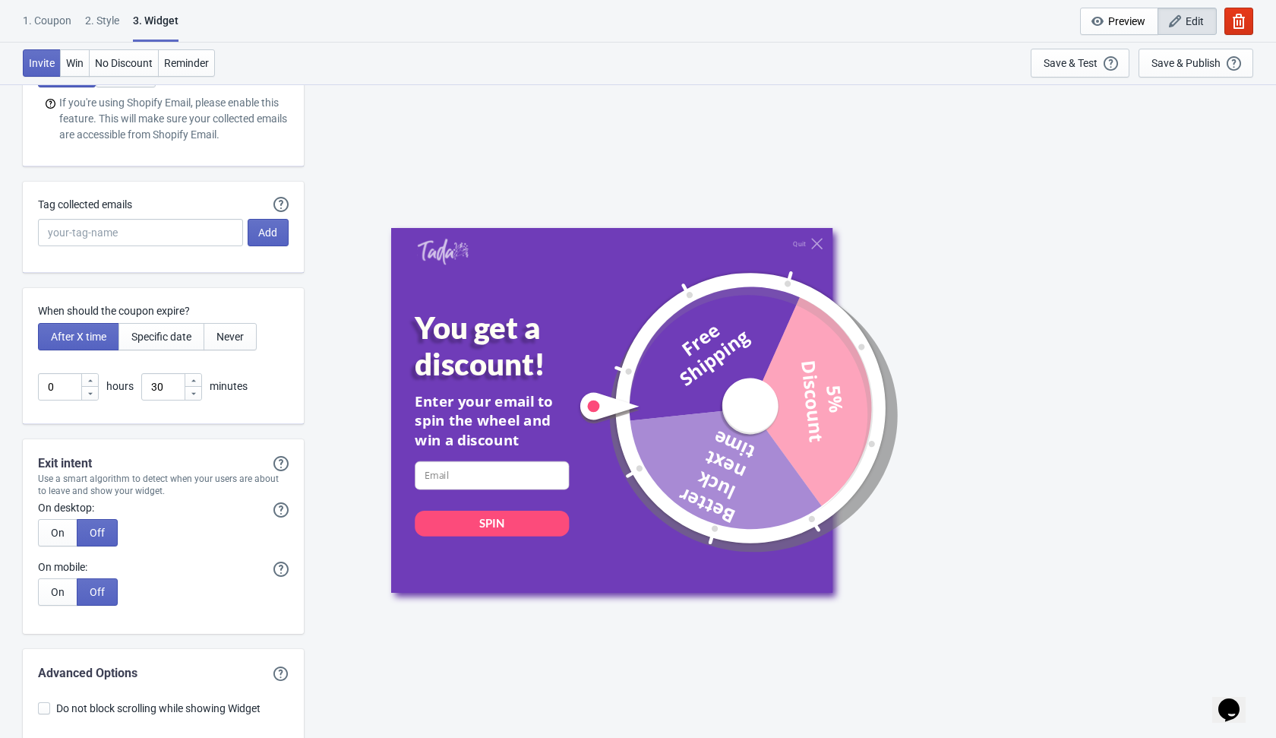
scroll to position [3916, 0]
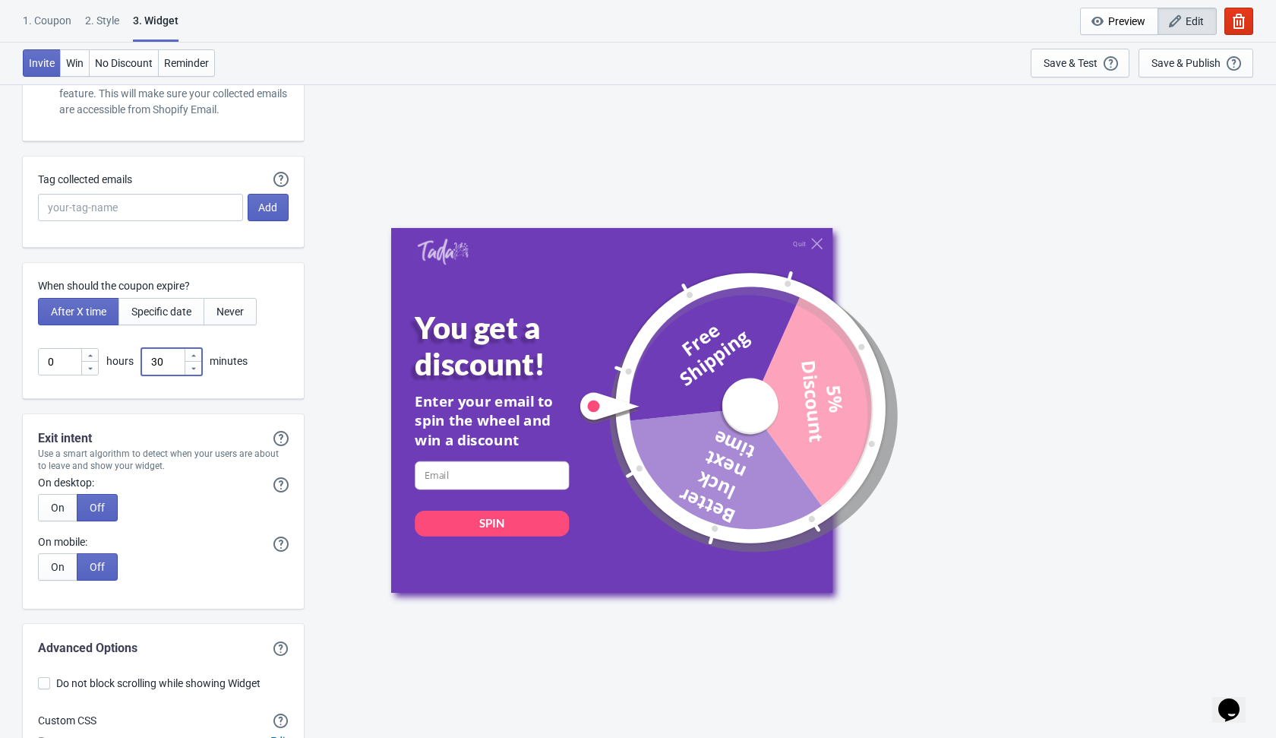
click at [178, 363] on input "30" at bounding box center [162, 361] width 43 height 27
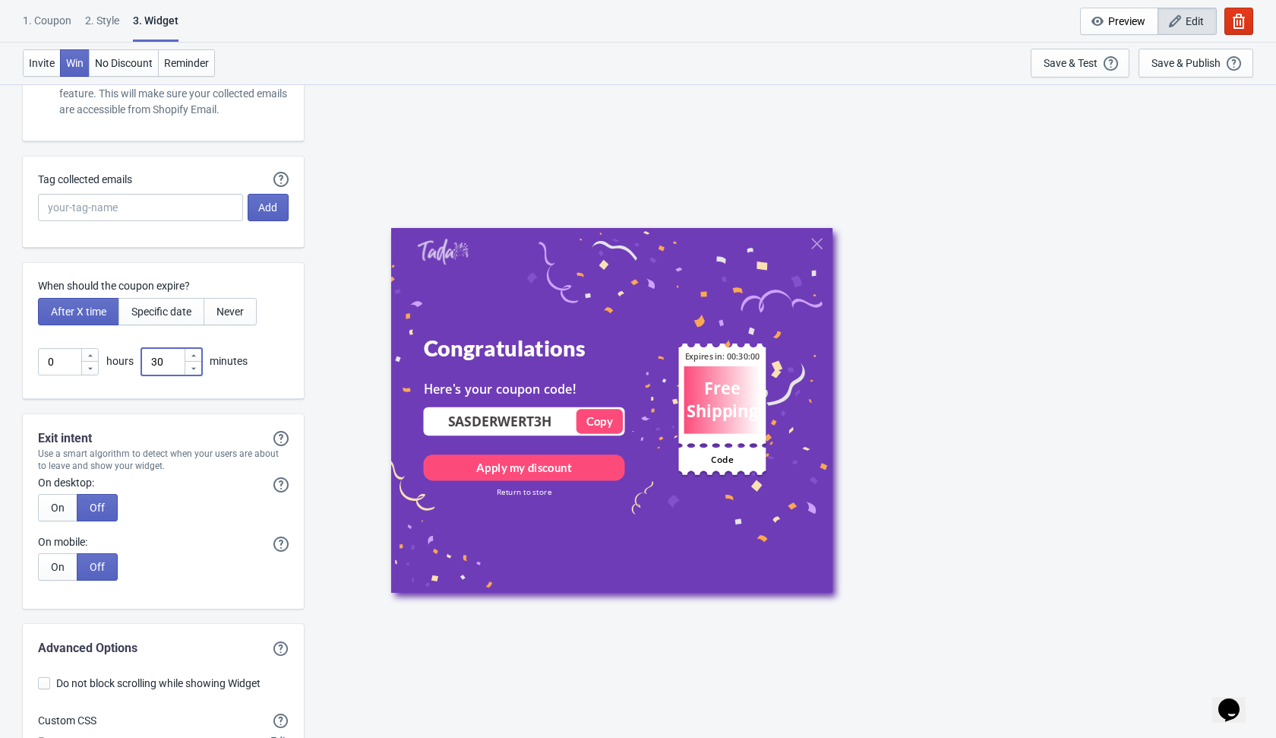
type input "3"
type input "1"
click at [301, 357] on div "When should the coupon expire? After X time Specific date Never 0 hours 1 minut…" at bounding box center [163, 331] width 281 height 136
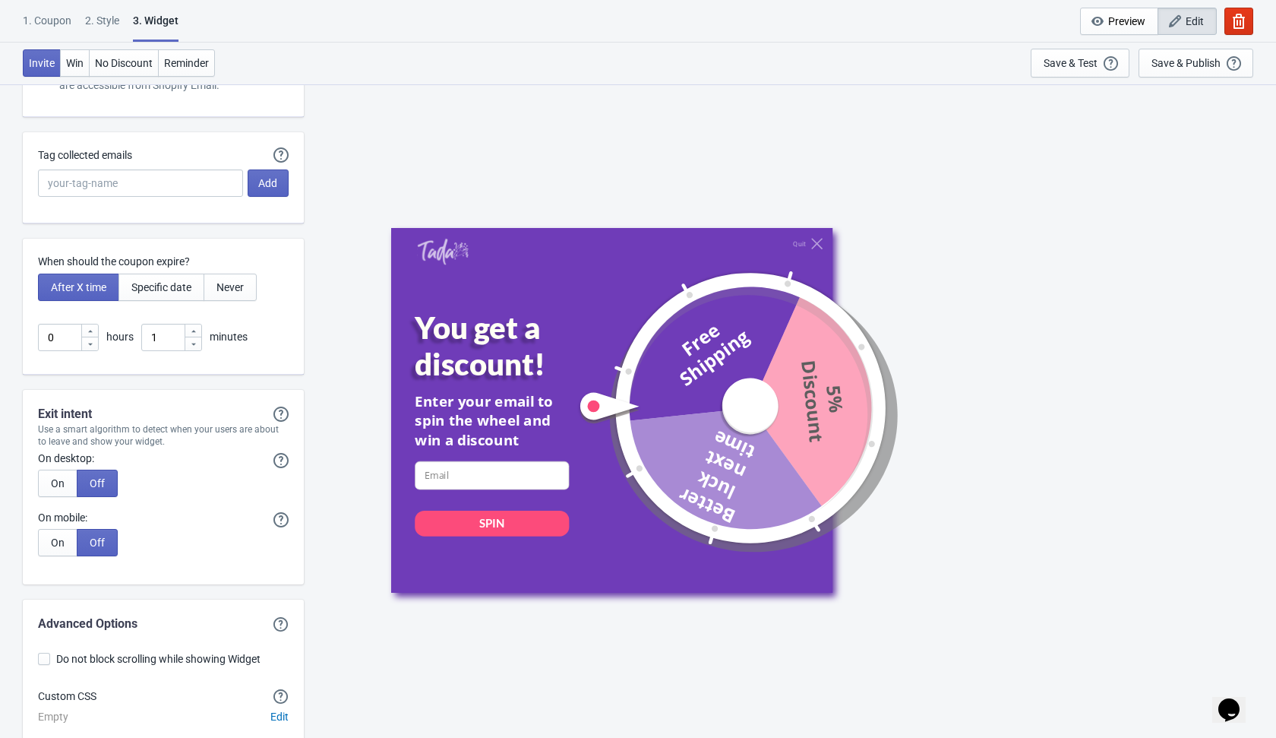
scroll to position [4015, 0]
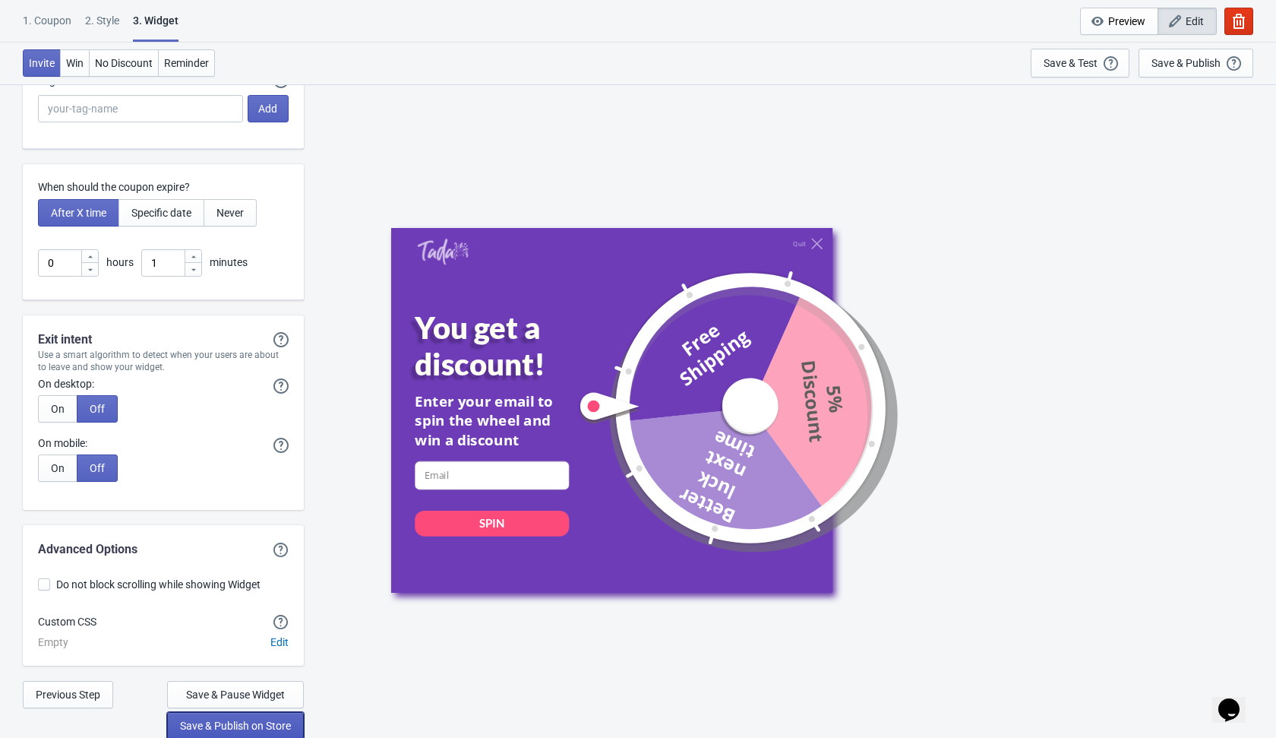
click at [275, 724] on span "Save & Publish on Store" at bounding box center [235, 725] width 111 height 12
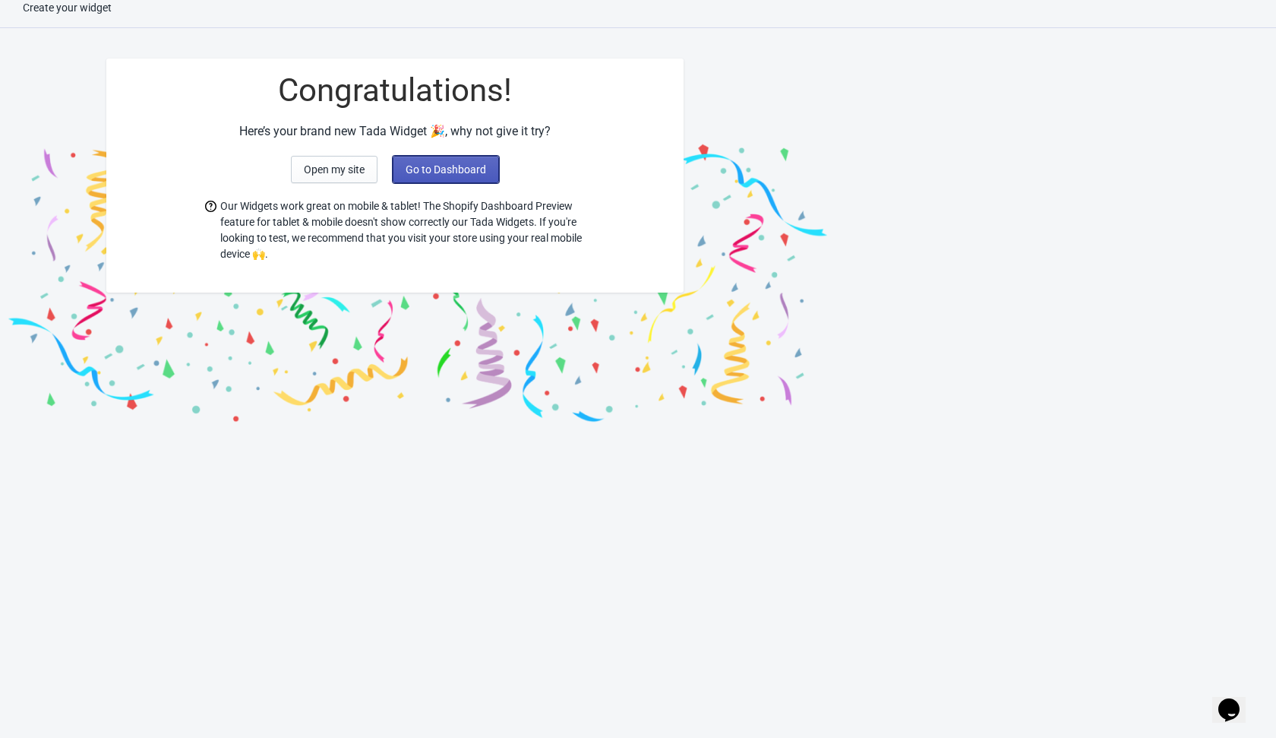
click at [467, 175] on span "Go to Dashboard" at bounding box center [446, 169] width 81 height 12
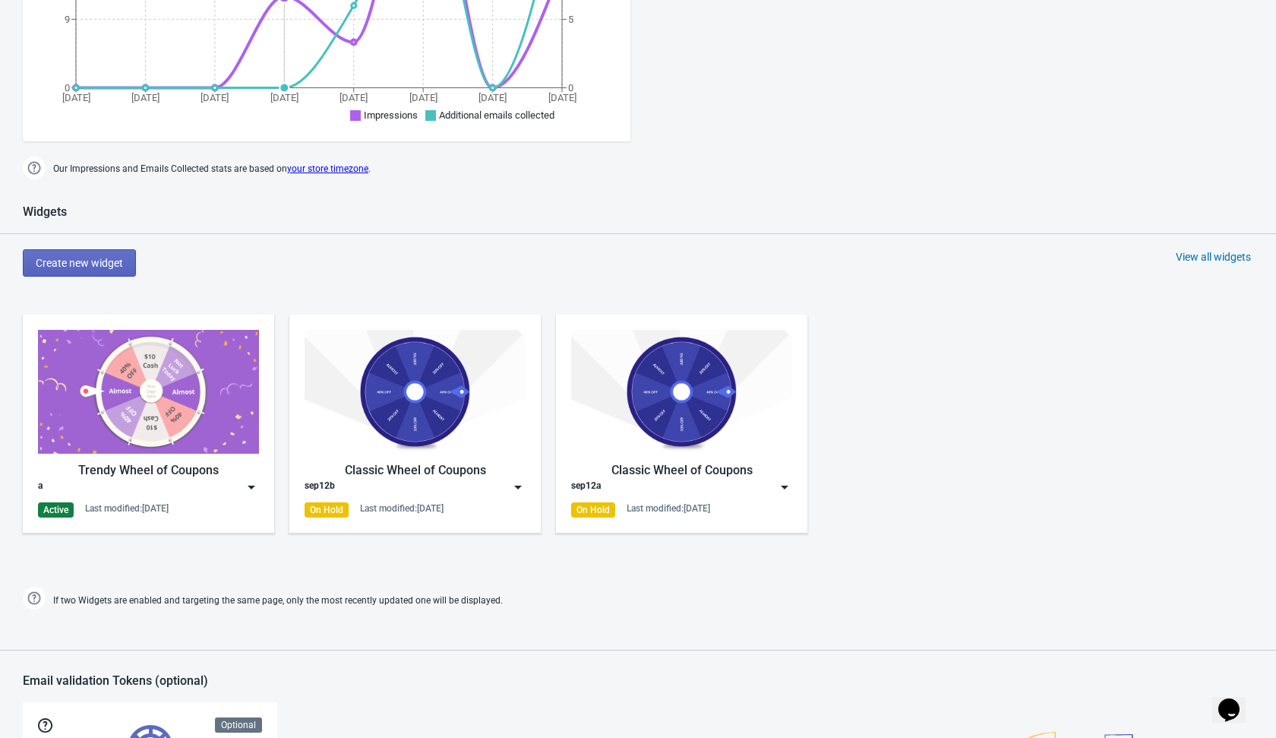
scroll to position [436, 0]
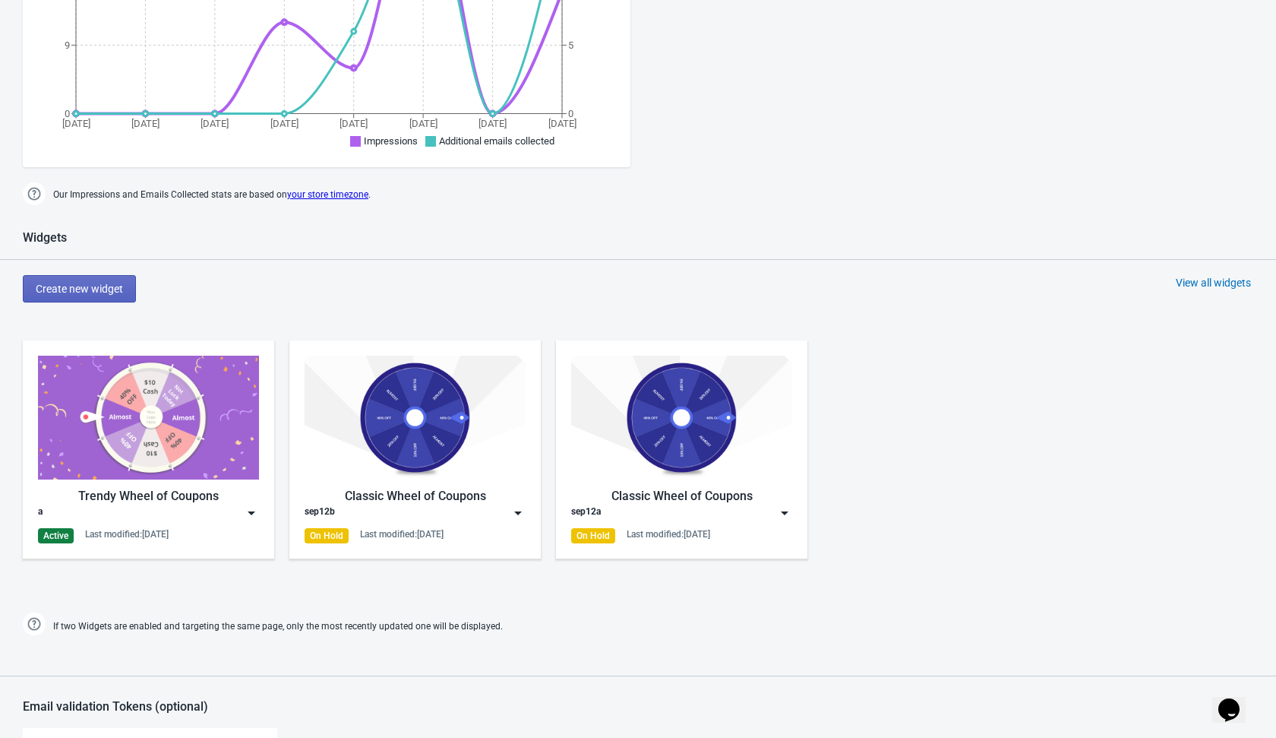
click at [251, 508] on img at bounding box center [251, 512] width 15 height 15
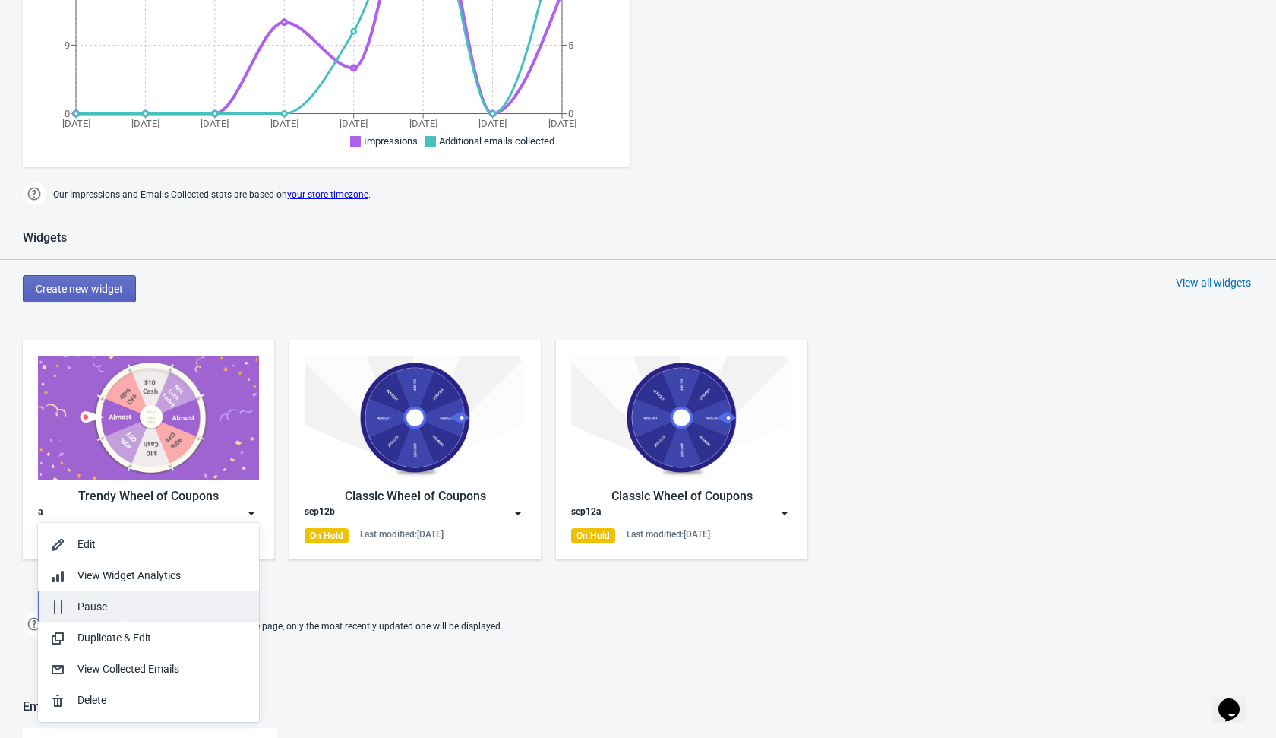
click at [191, 600] on div "Pause" at bounding box center [161, 607] width 169 height 16
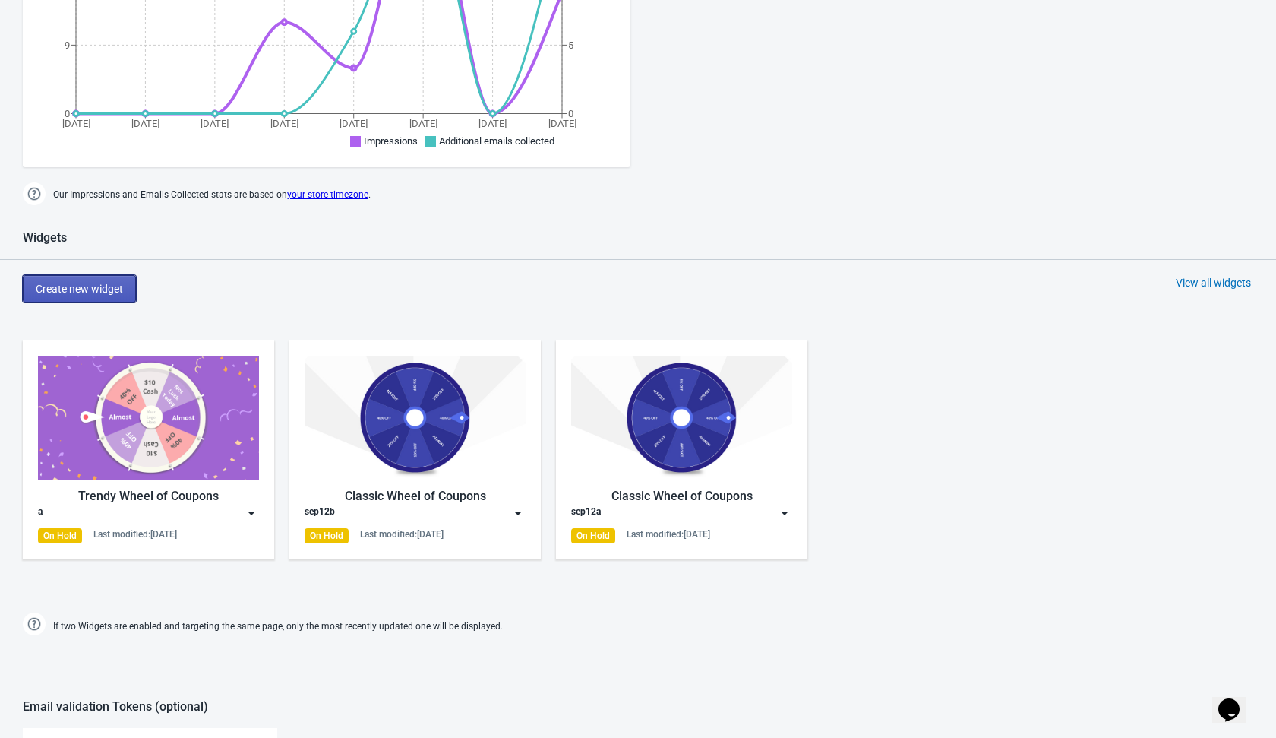
click at [86, 279] on button "Create new widget" at bounding box center [79, 288] width 113 height 27
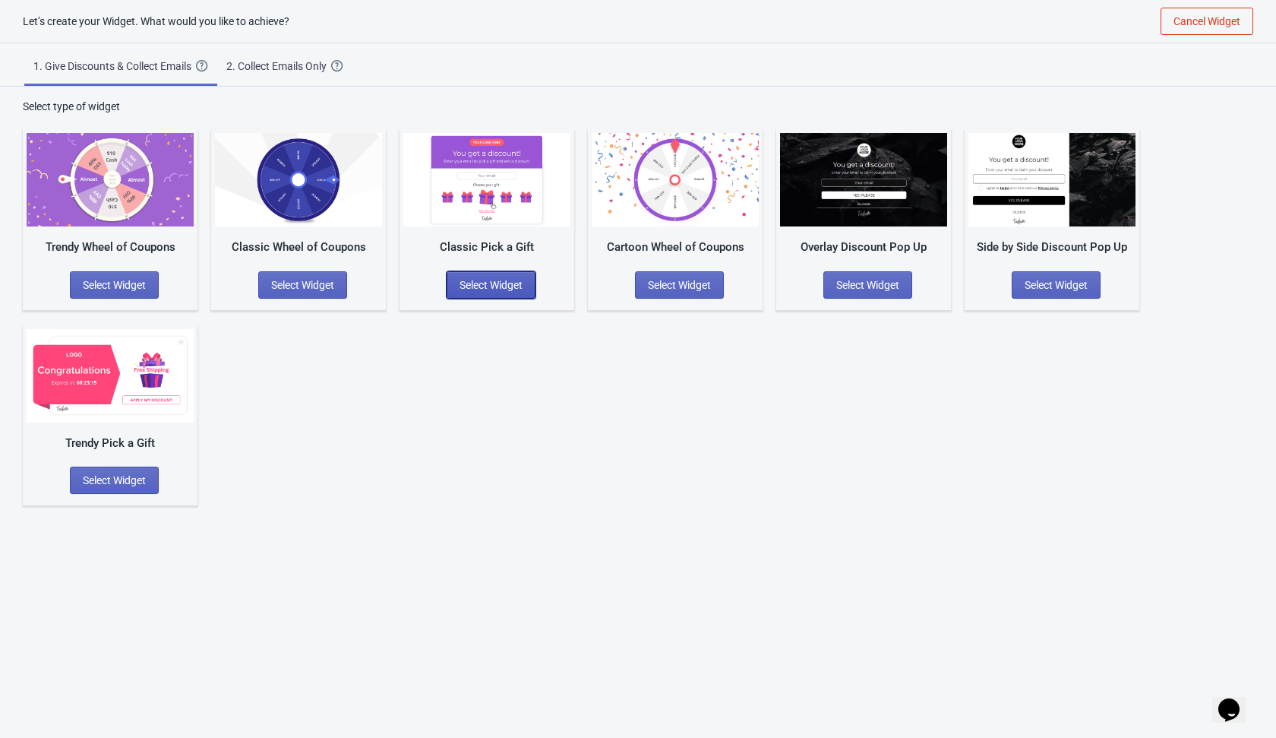
click at [523, 281] on span "Select Widget" at bounding box center [491, 285] width 63 height 12
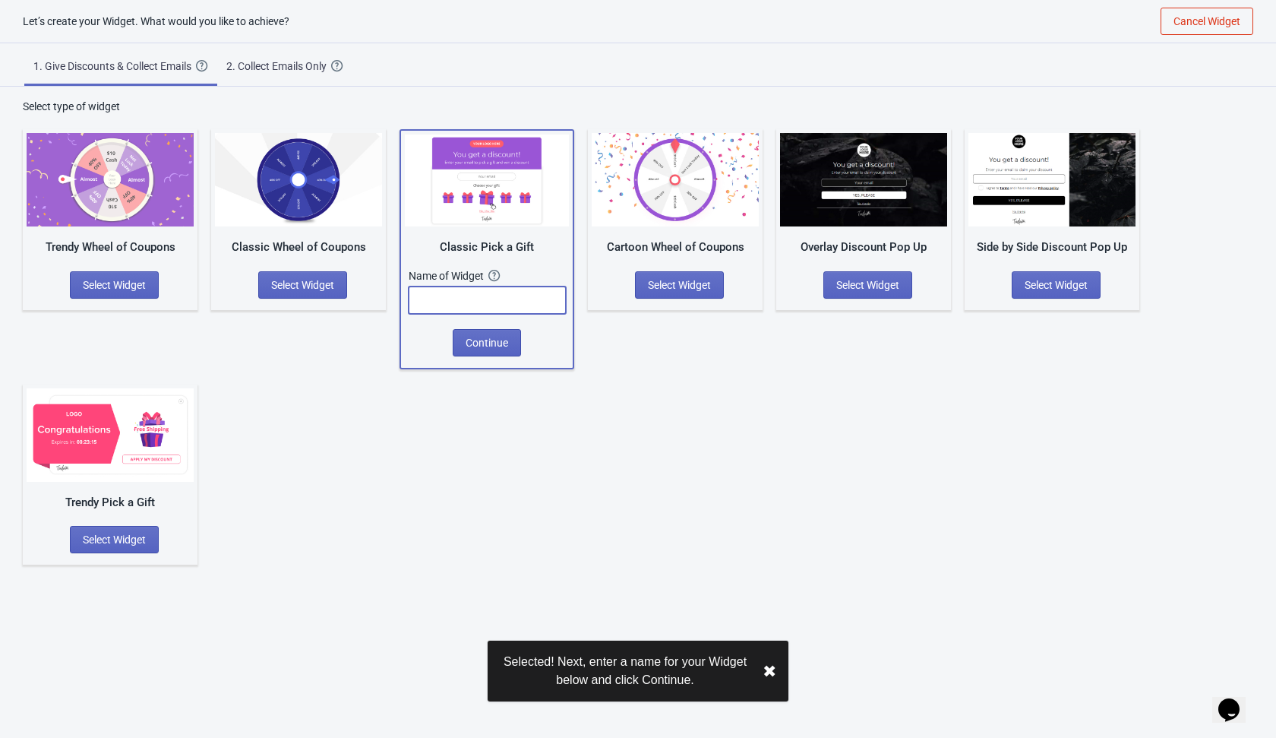
click at [498, 299] on input "text" at bounding box center [487, 299] width 157 height 27
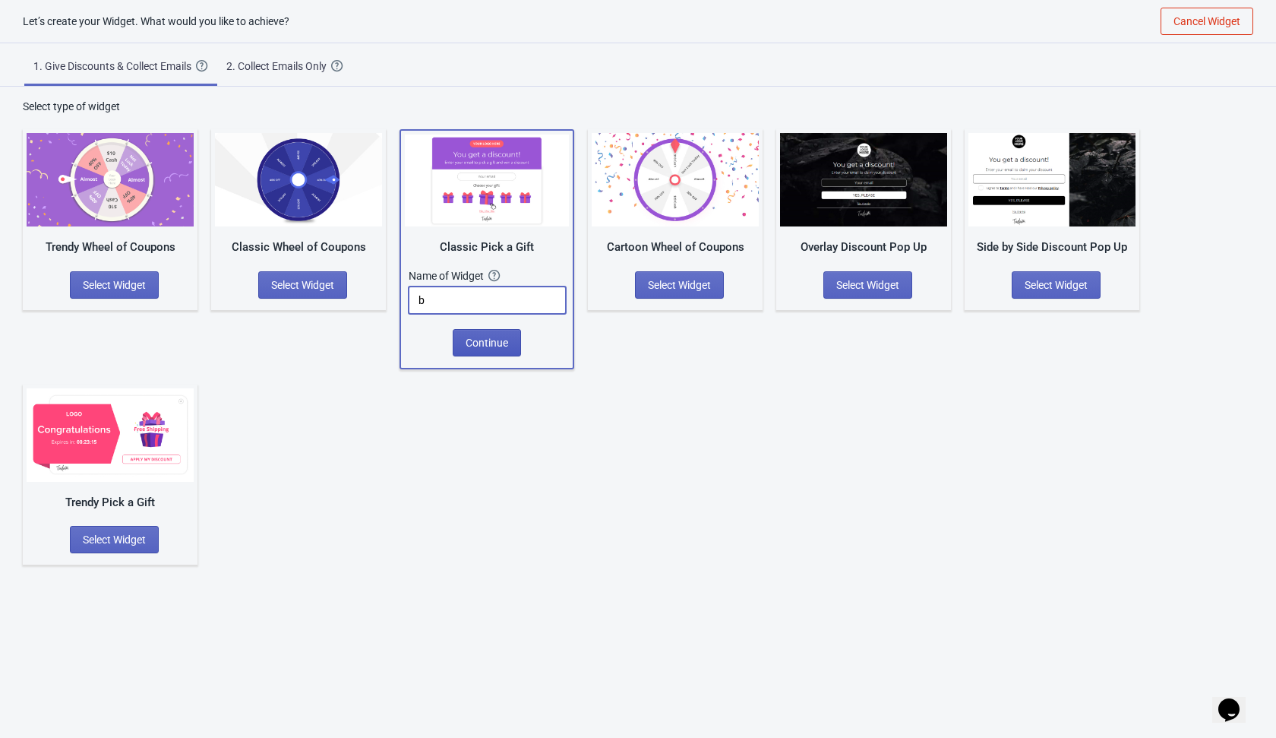
type input "b"
click at [495, 339] on span "Continue" at bounding box center [487, 343] width 43 height 12
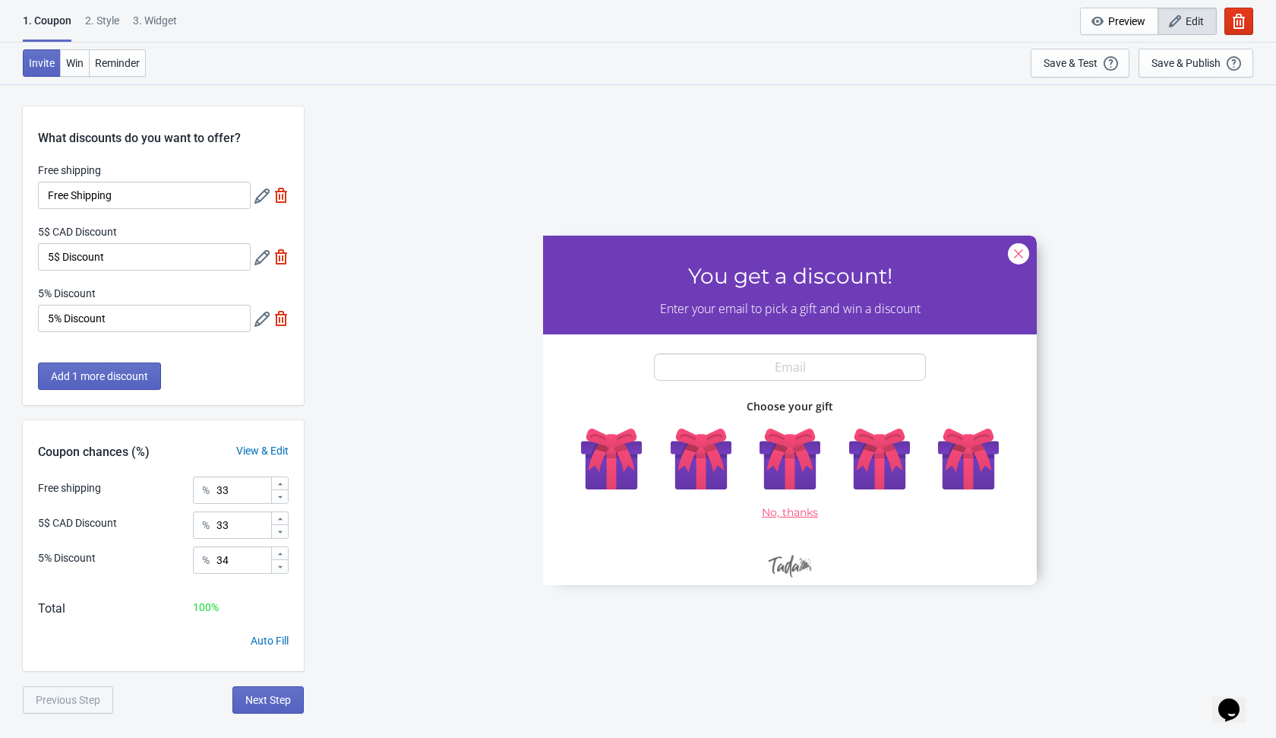
click at [281, 323] on img at bounding box center [281, 318] width 15 height 15
type input "50"
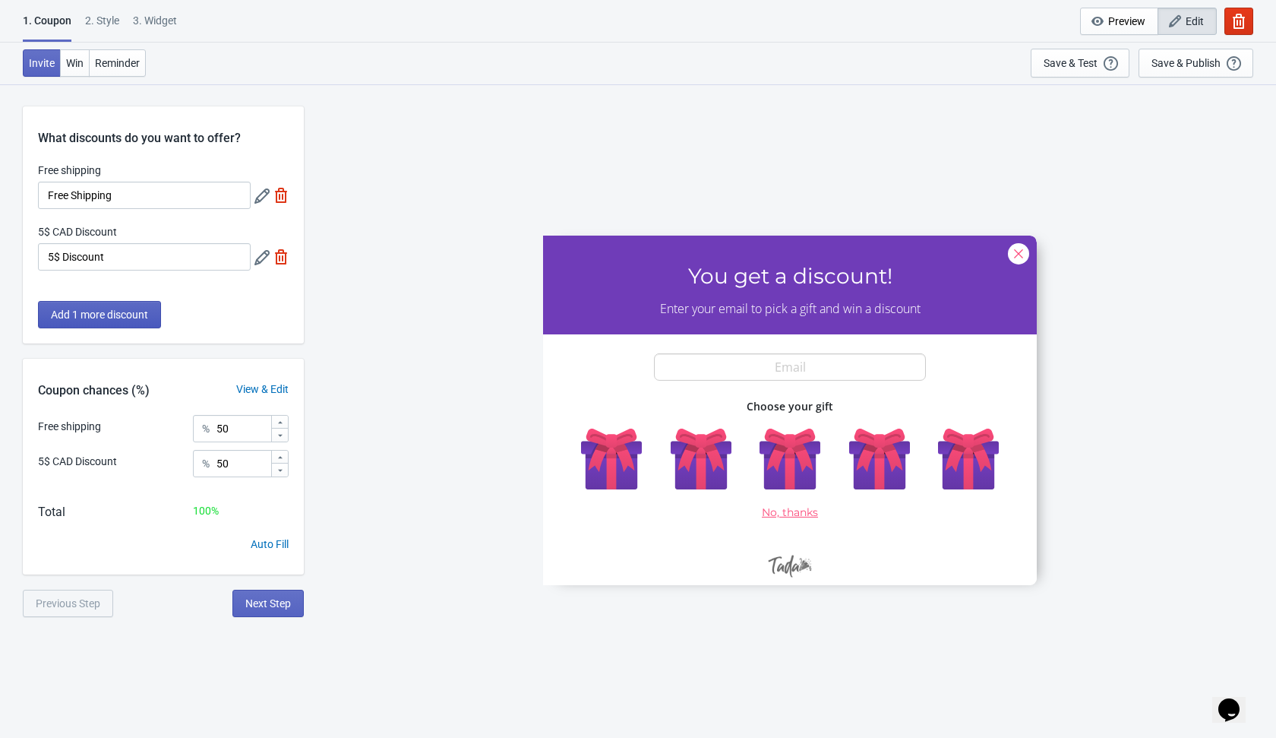
click at [104, 322] on button "Add 1 more discount" at bounding box center [99, 314] width 123 height 27
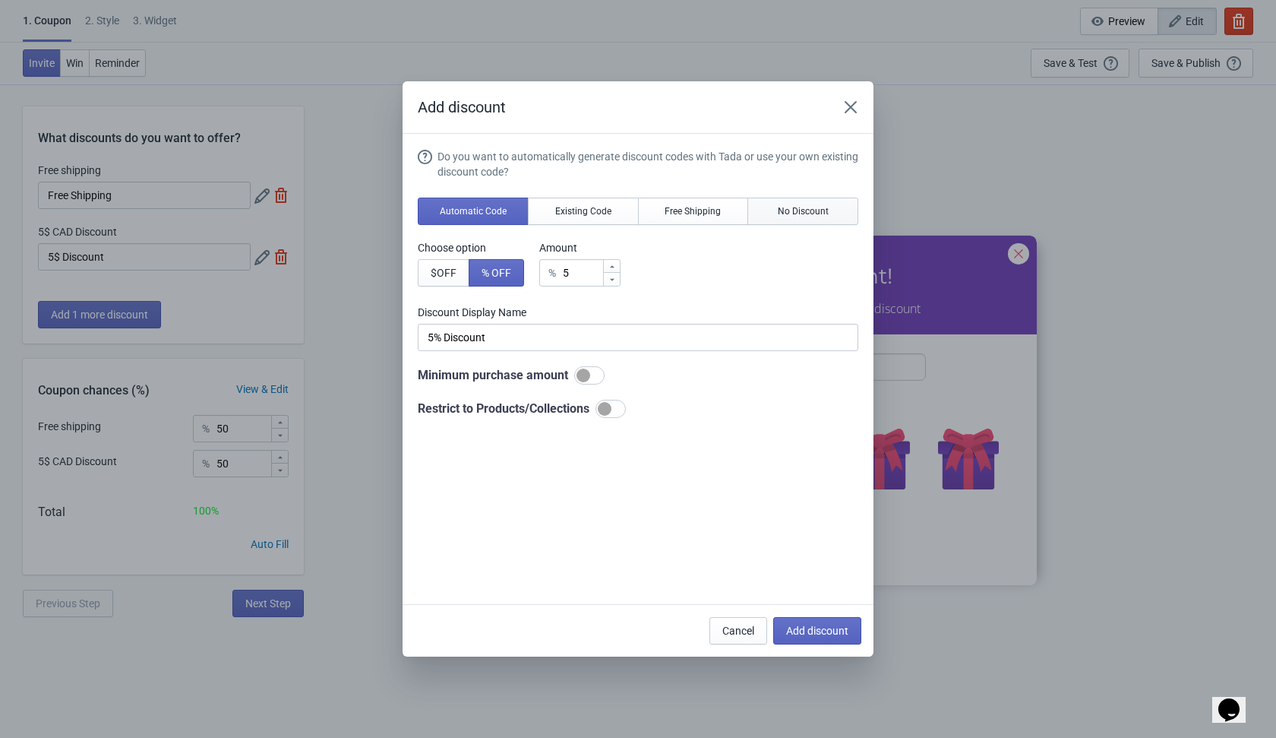
click at [818, 218] on button "No Discount" at bounding box center [803, 211] width 111 height 27
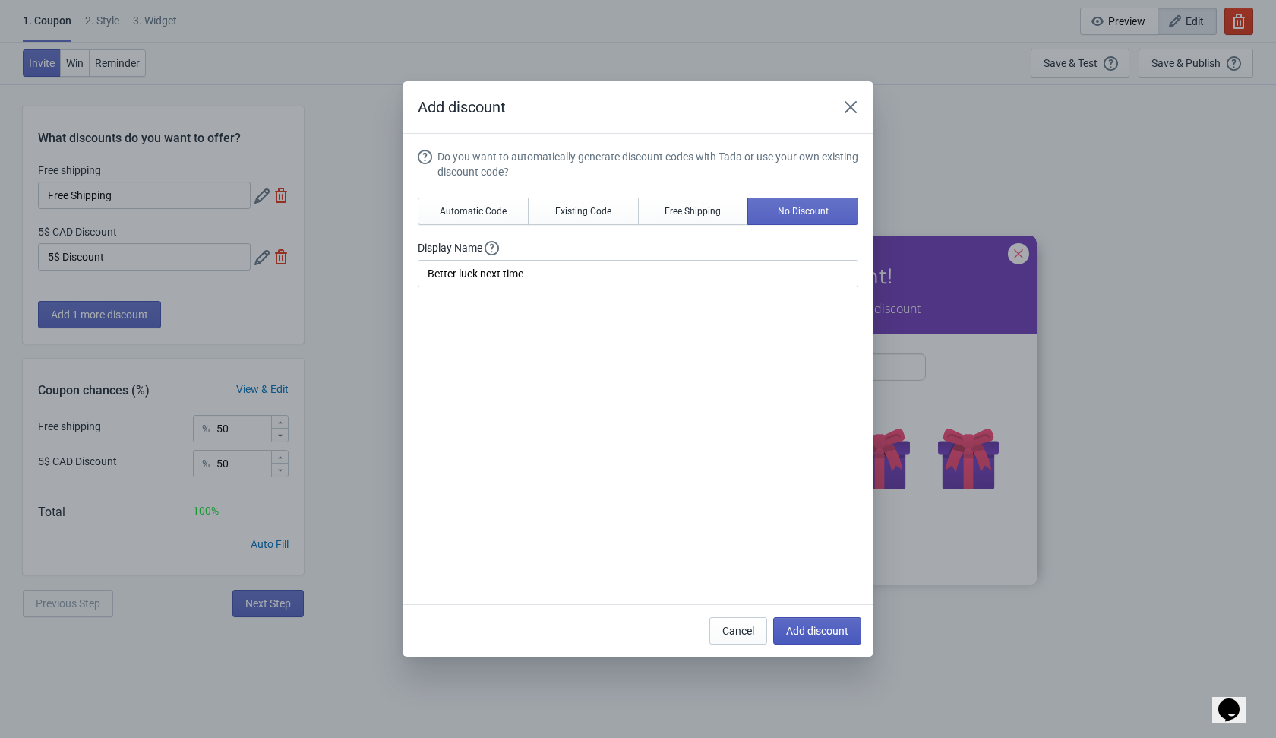
click at [807, 625] on span "Add discount" at bounding box center [817, 631] width 62 height 12
type input "33"
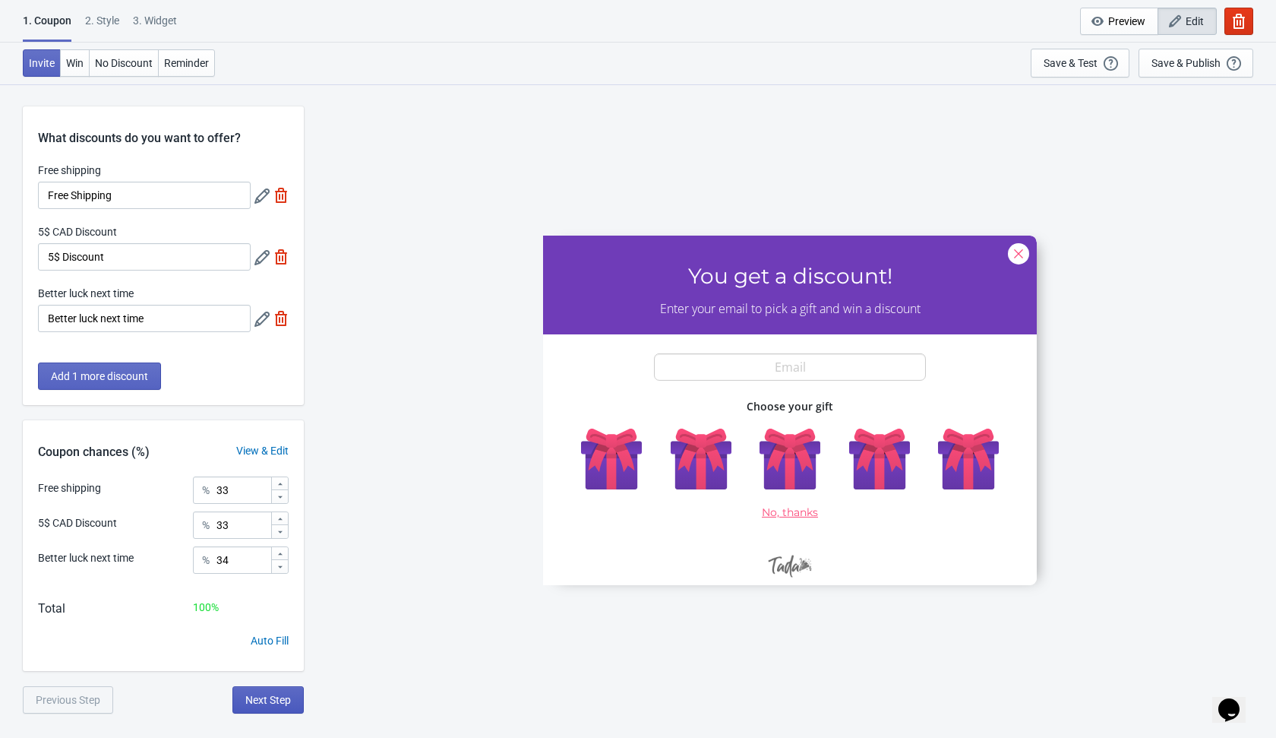
click at [261, 700] on span "Next Step" at bounding box center [268, 700] width 46 height 12
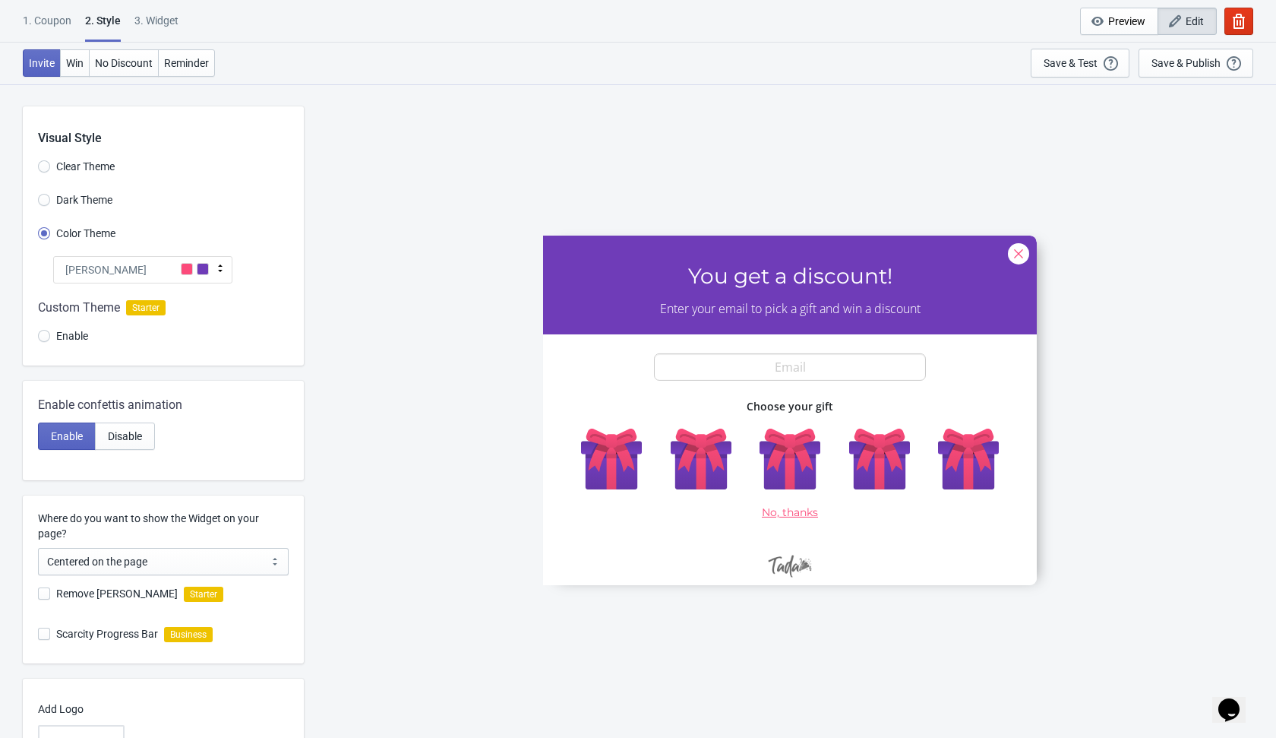
scroll to position [131, 0]
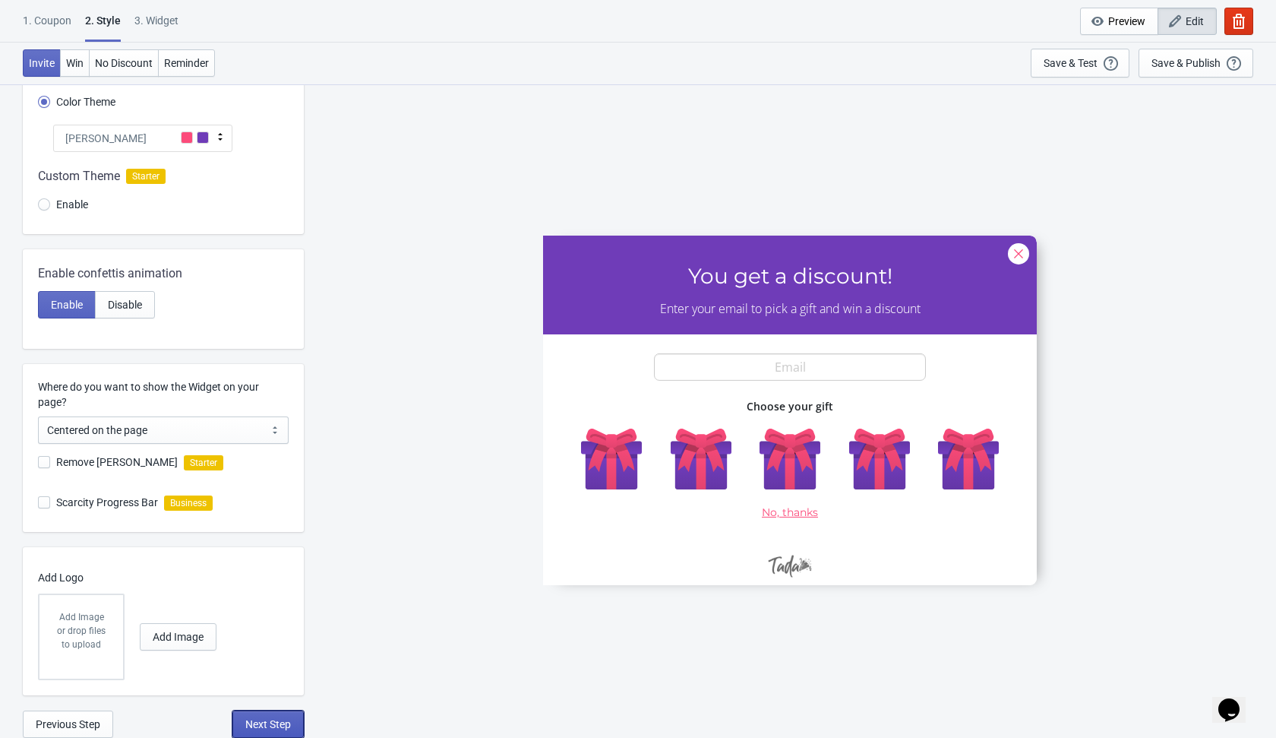
click at [259, 727] on span "Next Step" at bounding box center [268, 724] width 46 height 12
select select "once"
select select "1"
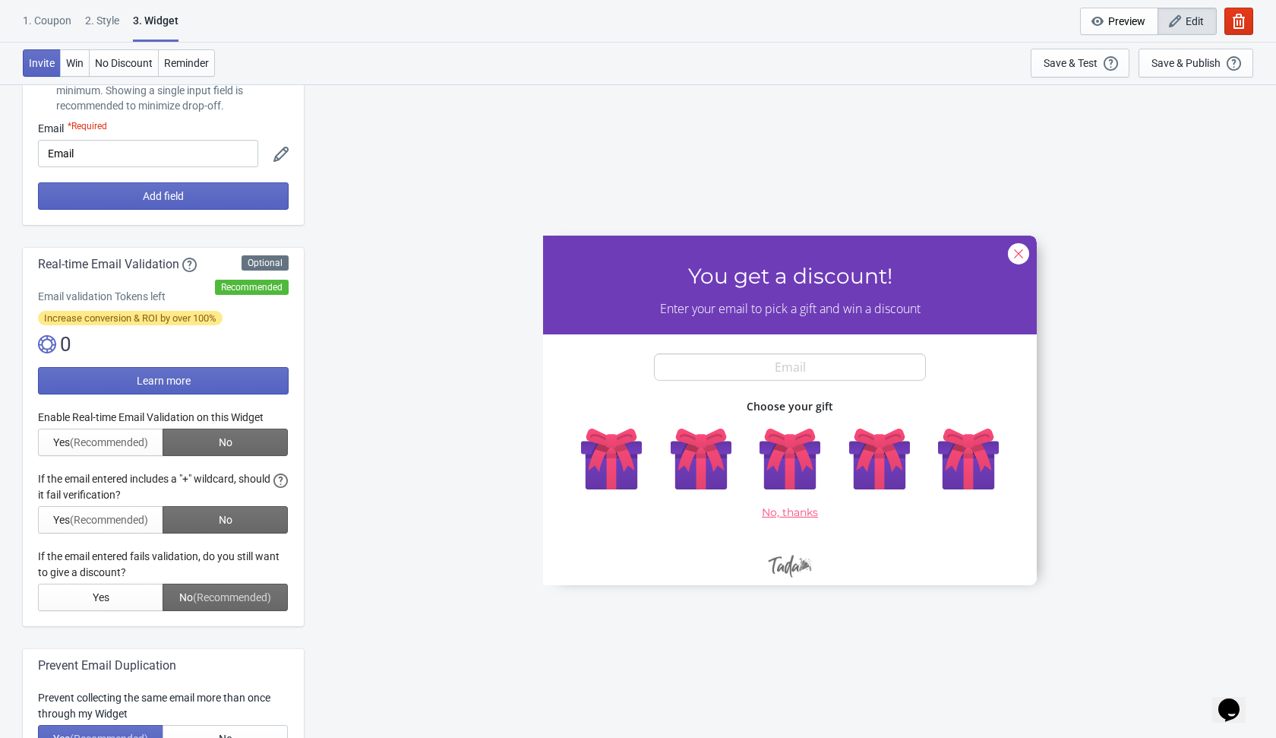
scroll to position [0, 0]
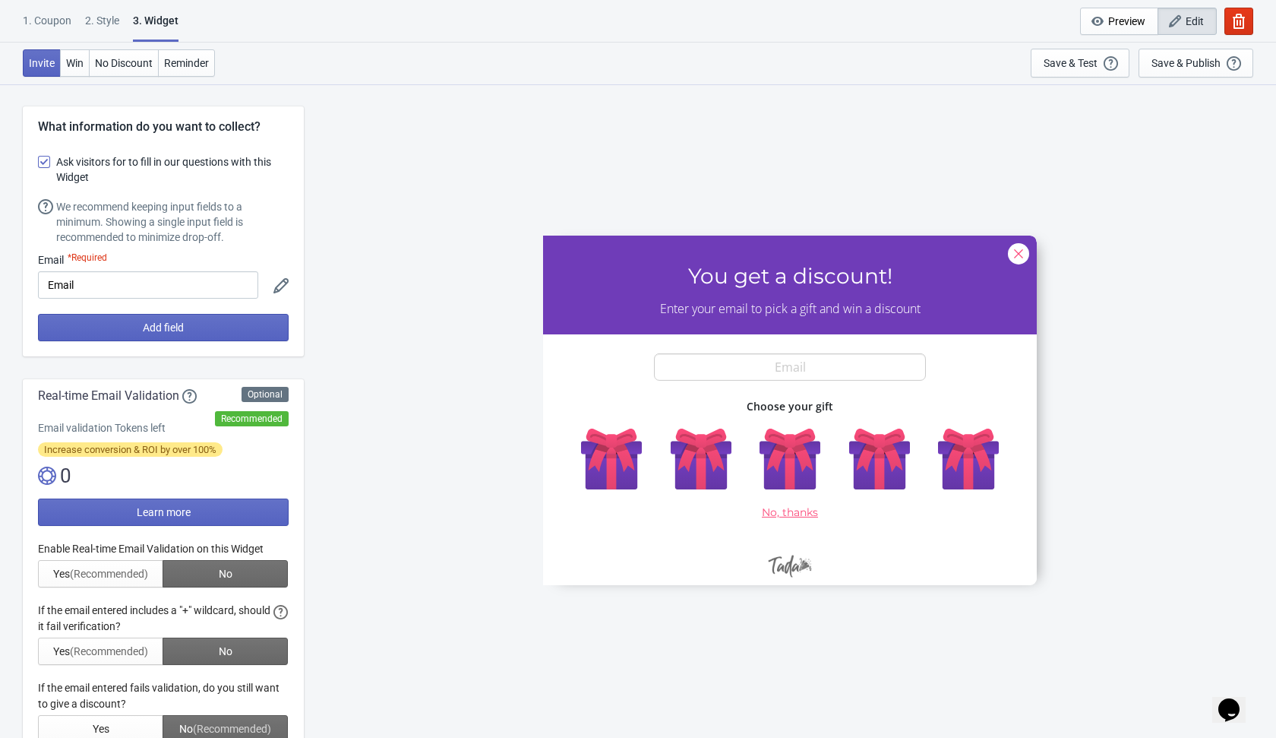
click at [267, 570] on div at bounding box center [163, 641] width 251 height 201
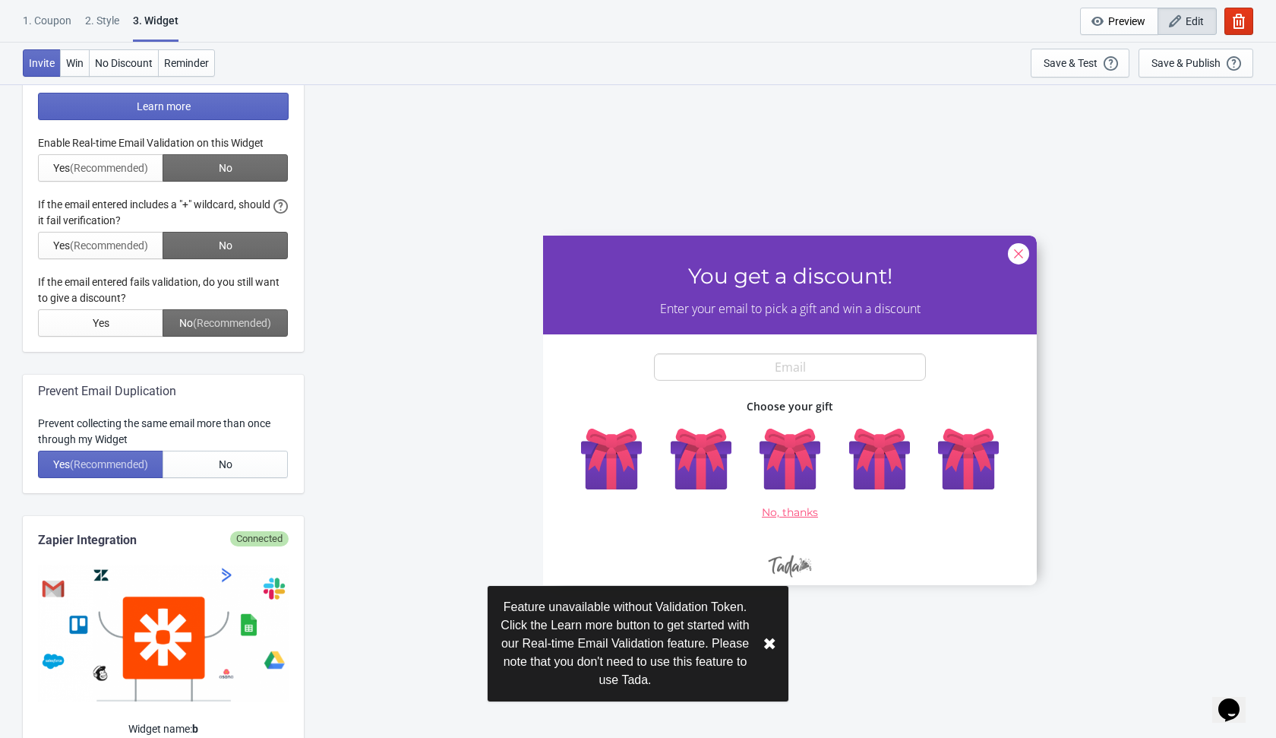
scroll to position [408, 0]
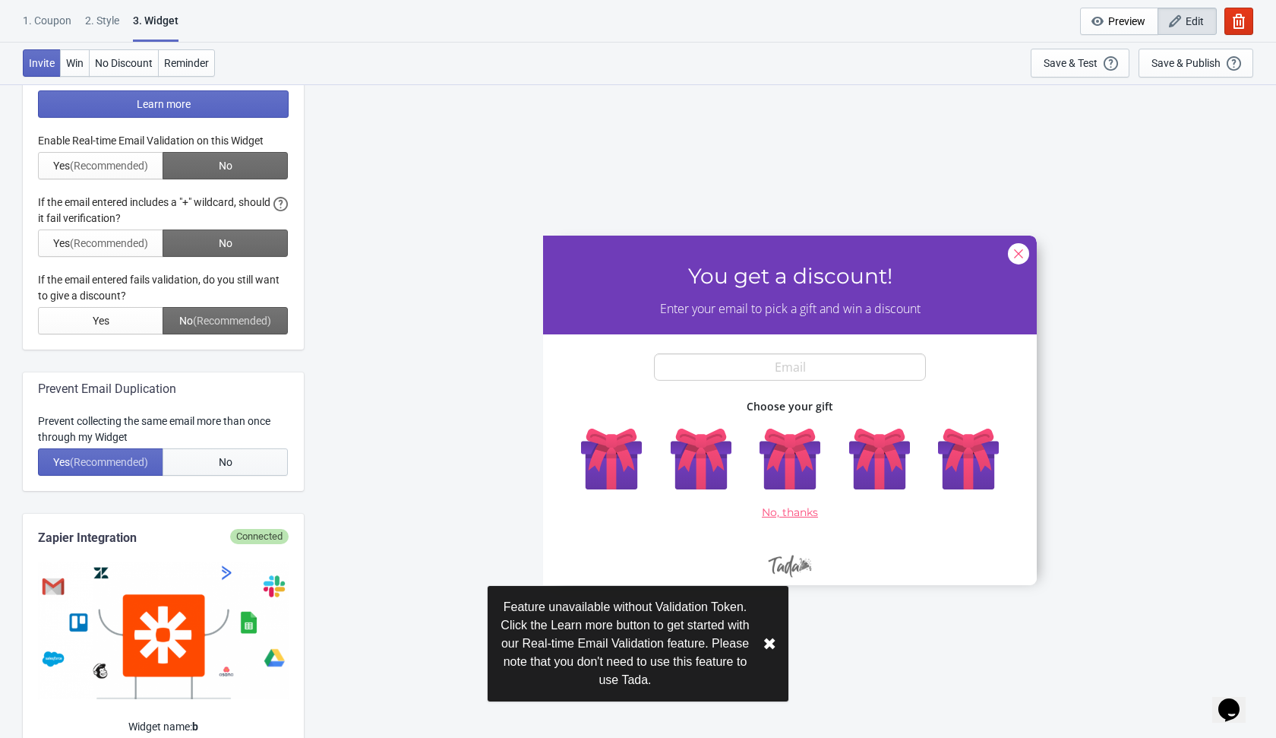
click at [253, 473] on button "No" at bounding box center [225, 461] width 125 height 27
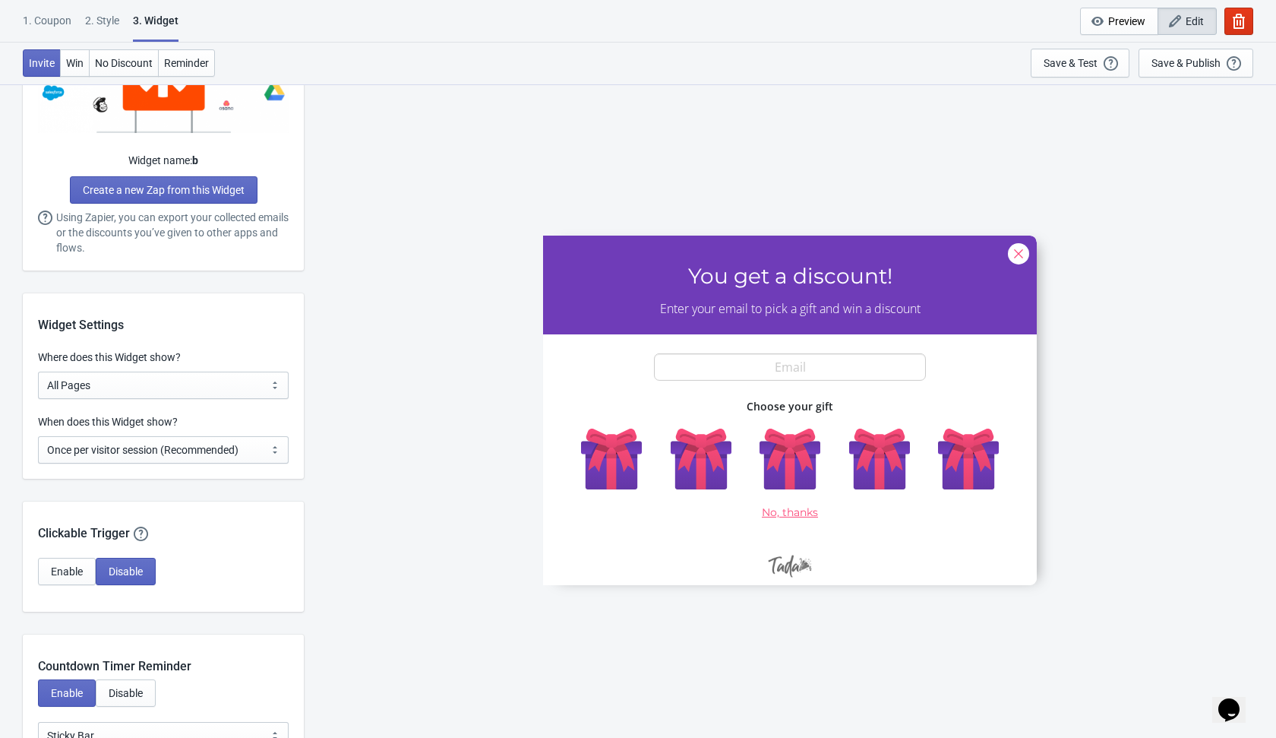
scroll to position [980, 0]
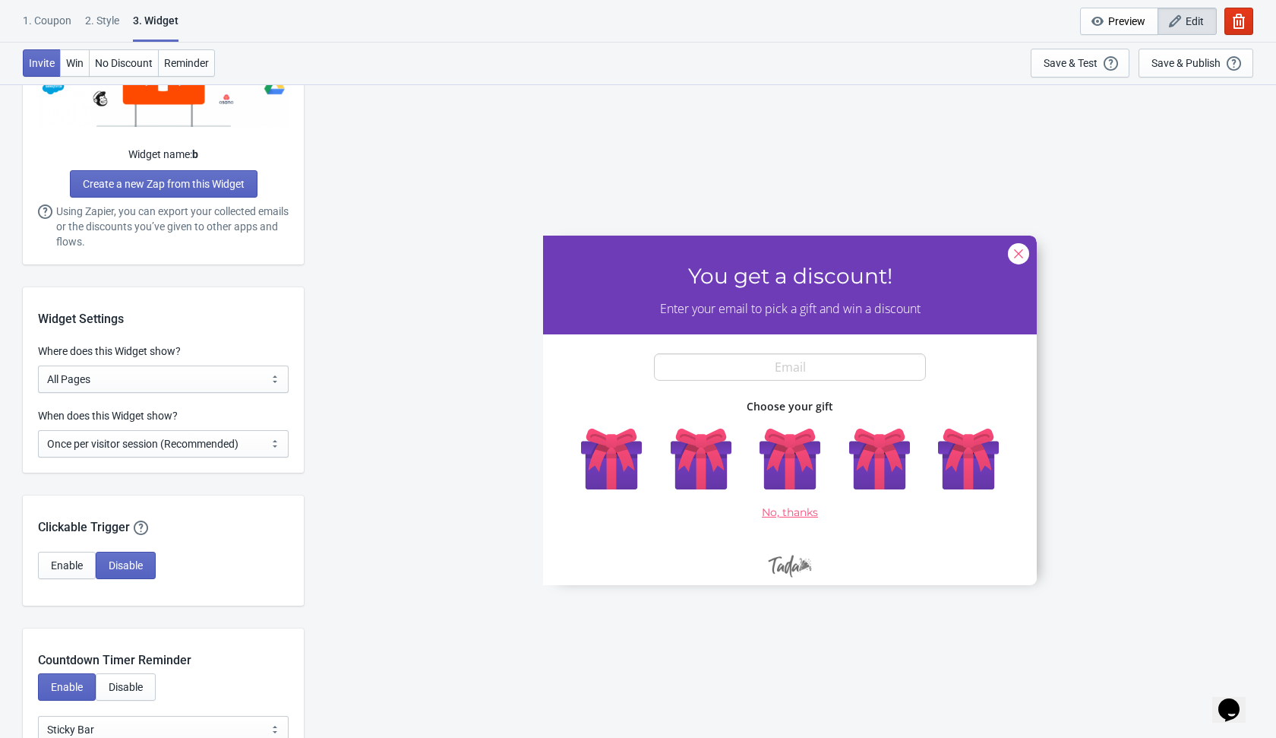
click at [263, 457] on div "When does this Widget show? Every new visit of page Once every period of time O…" at bounding box center [163, 440] width 281 height 65
click at [274, 451] on select "Every new visit of page Once every period of time Once per visitor session (Rec…" at bounding box center [163, 443] width 251 height 27
select select "every"
click at [38, 430] on select "Every new visit of page Once every period of time Once per visitor session (Rec…" at bounding box center [163, 443] width 251 height 27
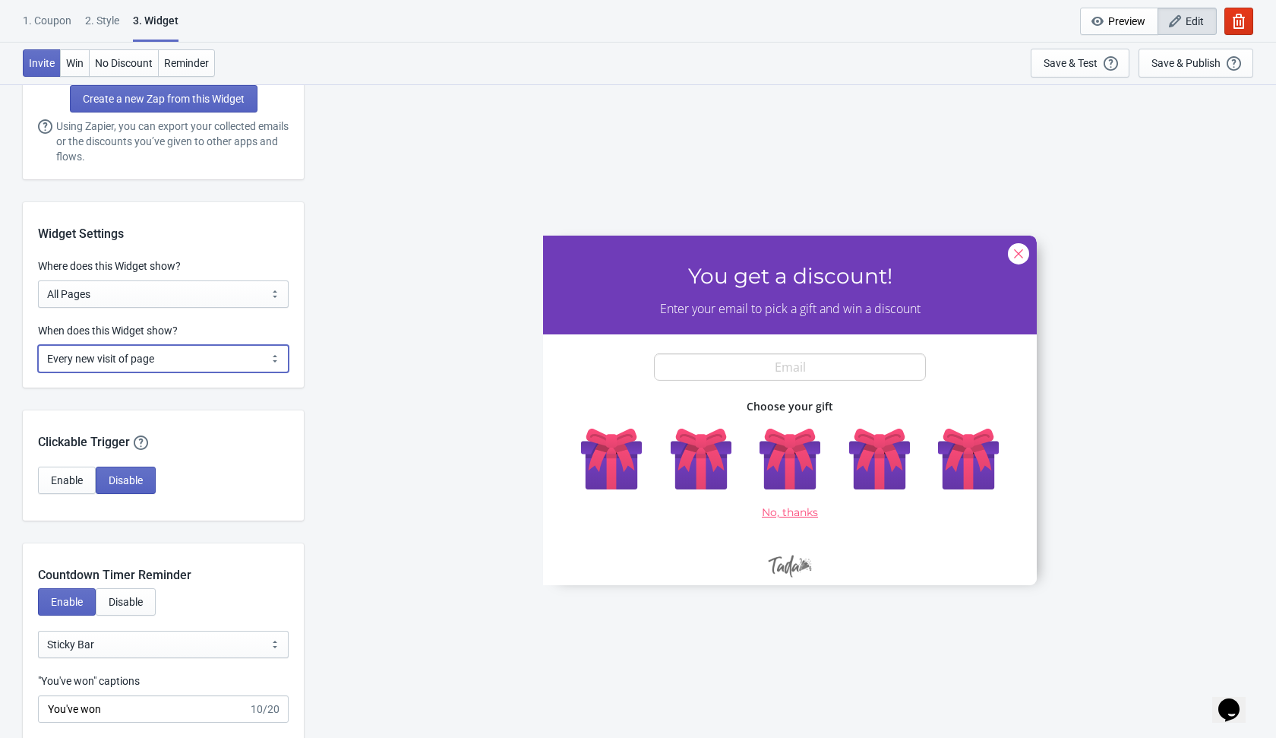
scroll to position [1119, 0]
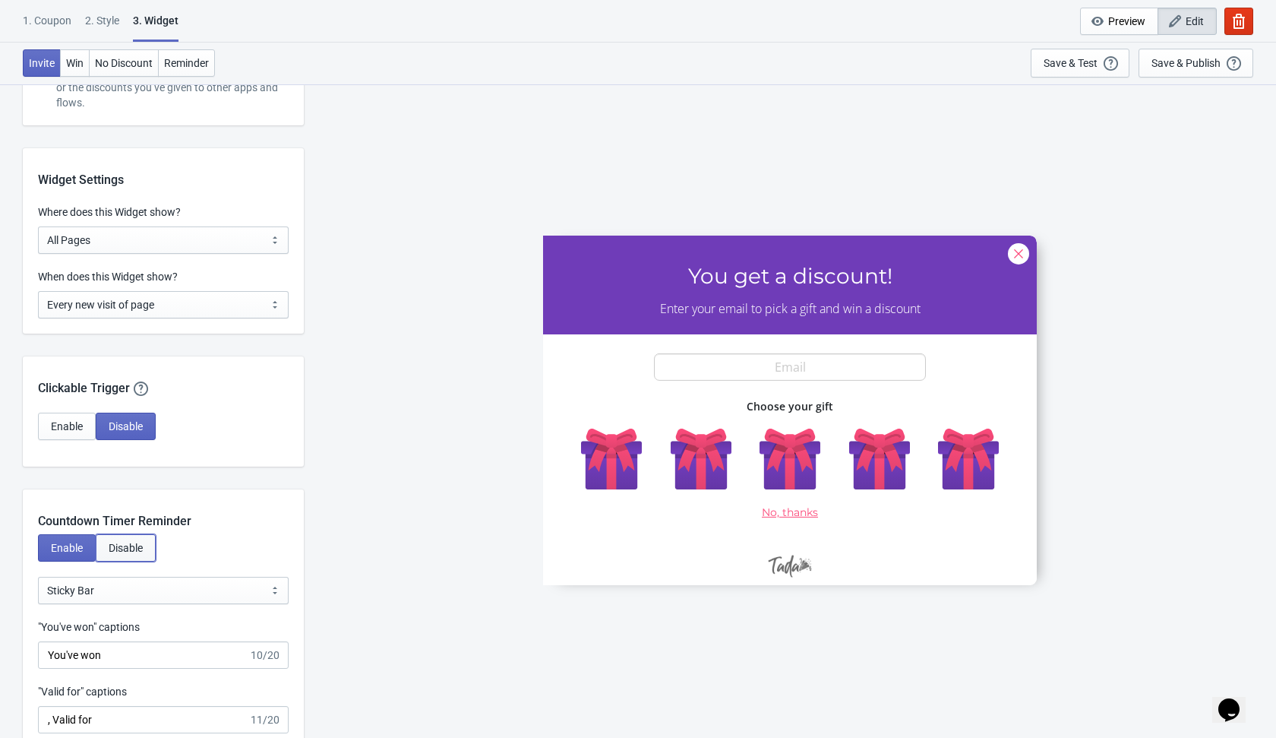
click at [149, 554] on button "Disable" at bounding box center [126, 547] width 60 height 27
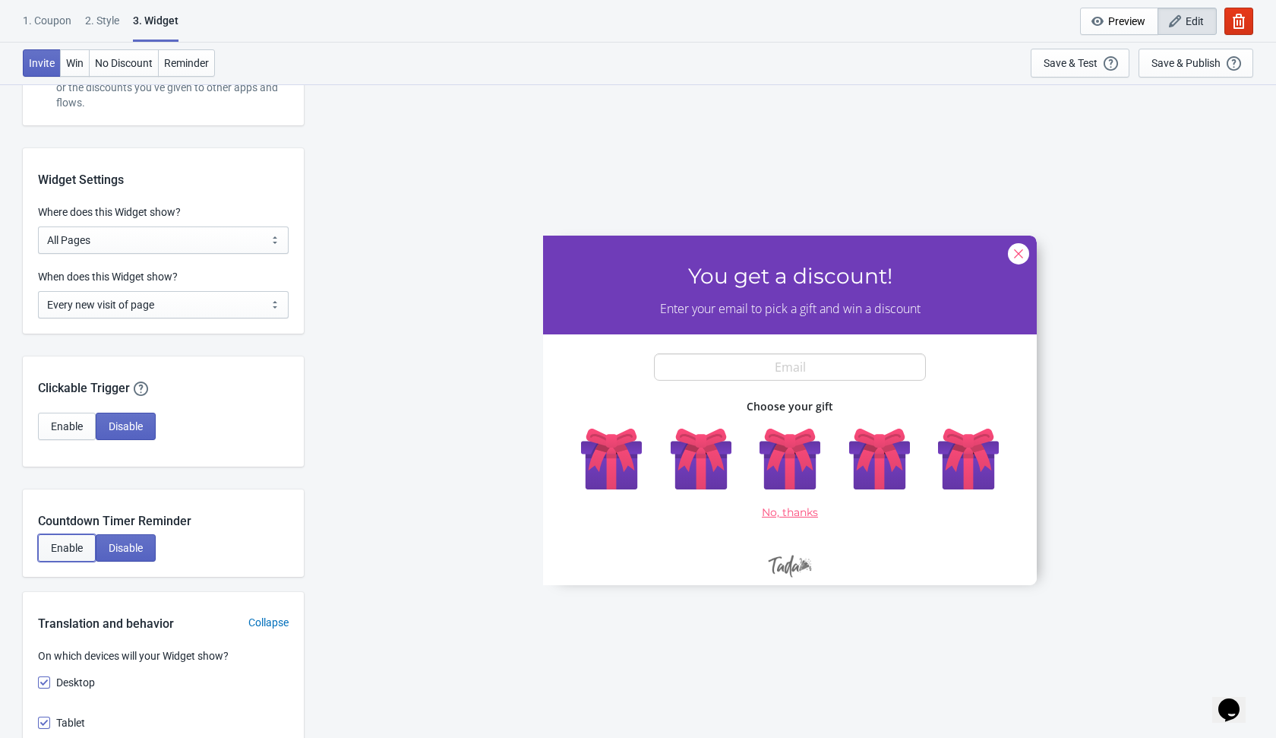
click at [74, 542] on span "Enable" at bounding box center [67, 548] width 32 height 12
select select "1"
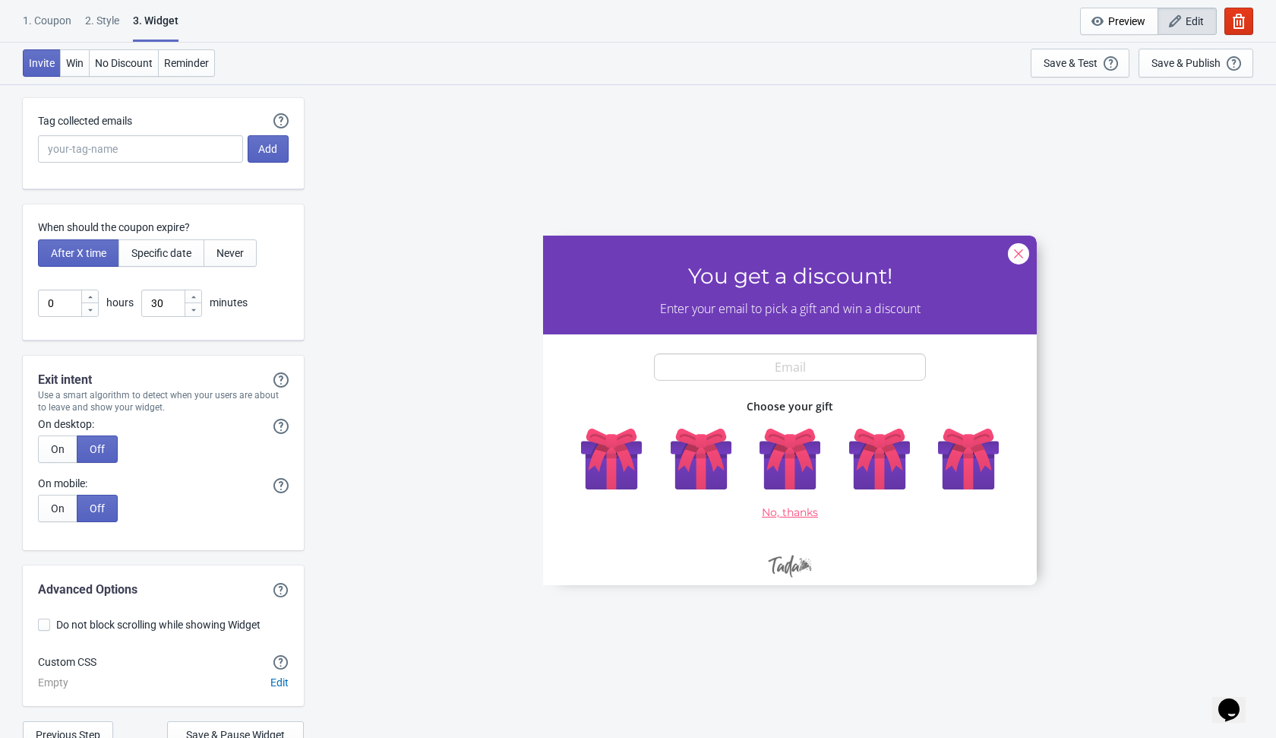
scroll to position [3891, 0]
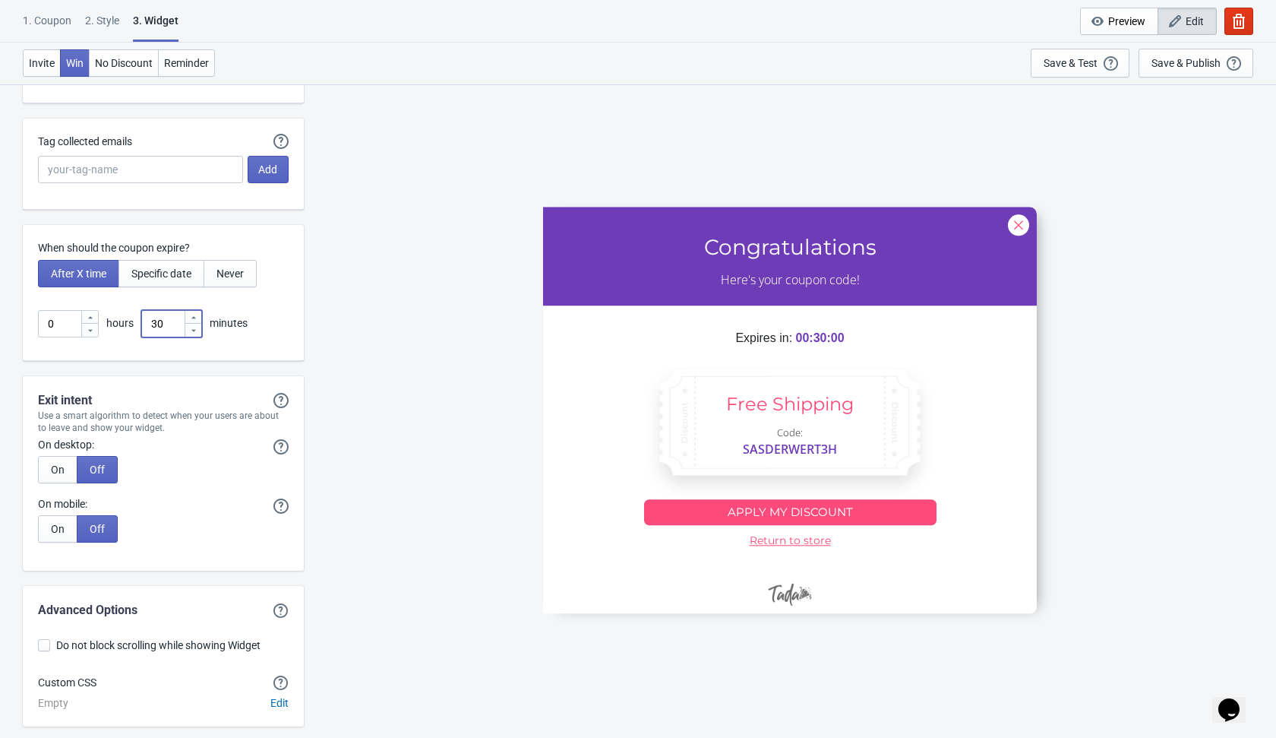
click at [174, 328] on input "30" at bounding box center [162, 323] width 43 height 27
type input "3"
type input "1"
click at [387, 391] on div "SASDERWERT3H Congratulations Here's your coupon code! Expires in: 00:01:00 Free…" at bounding box center [789, 410] width 957 height 653
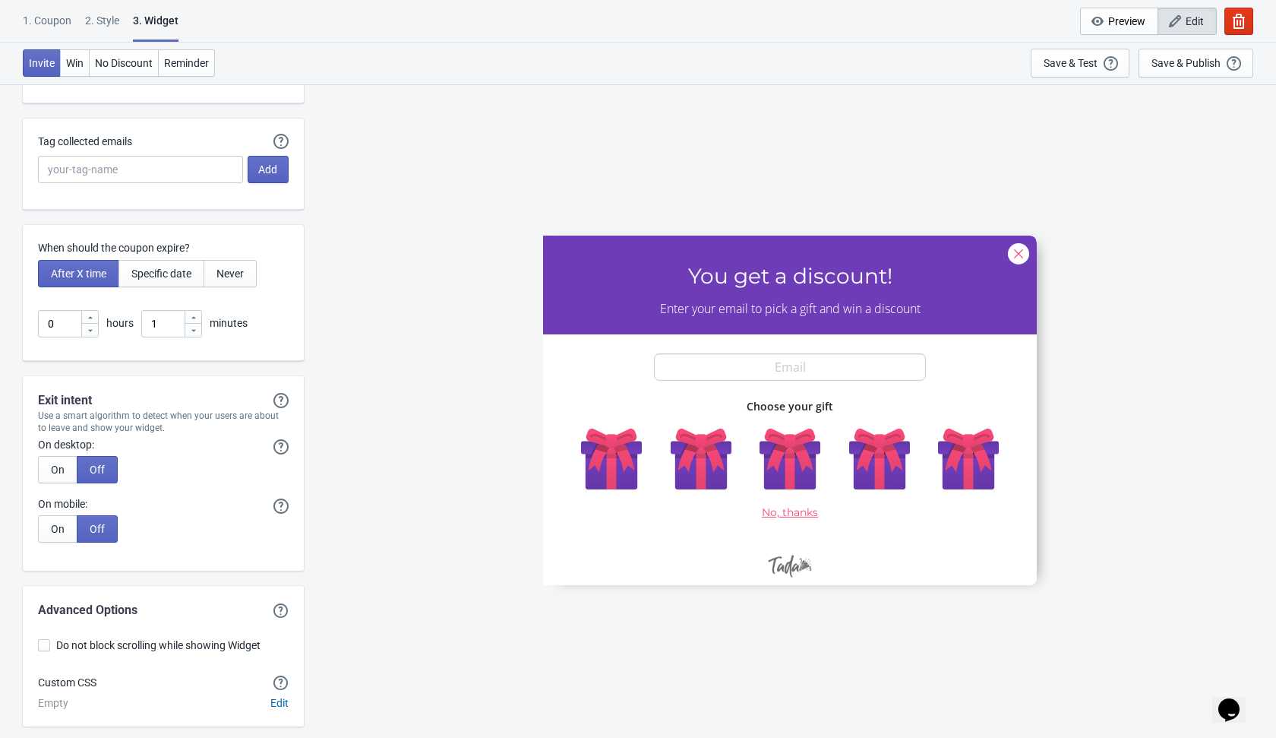
scroll to position [3951, 0]
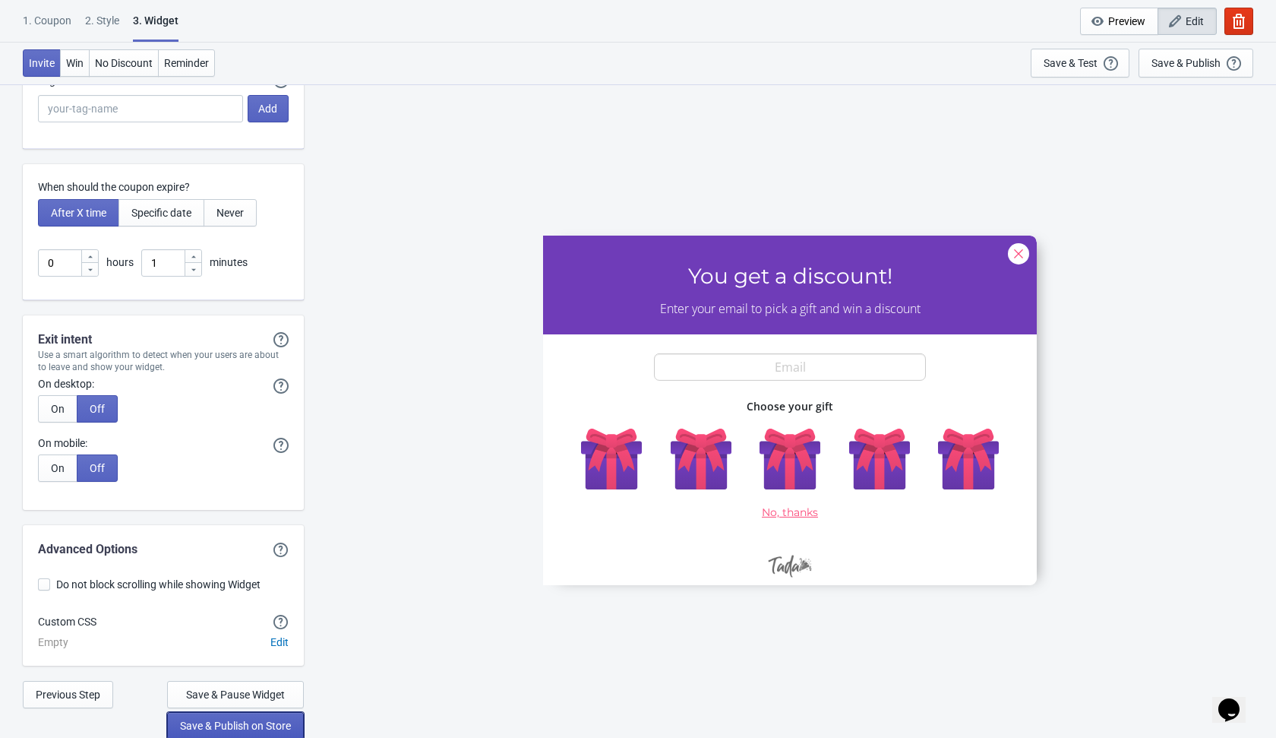
click at [213, 729] on span "Save & Publish on Store" at bounding box center [235, 725] width 111 height 12
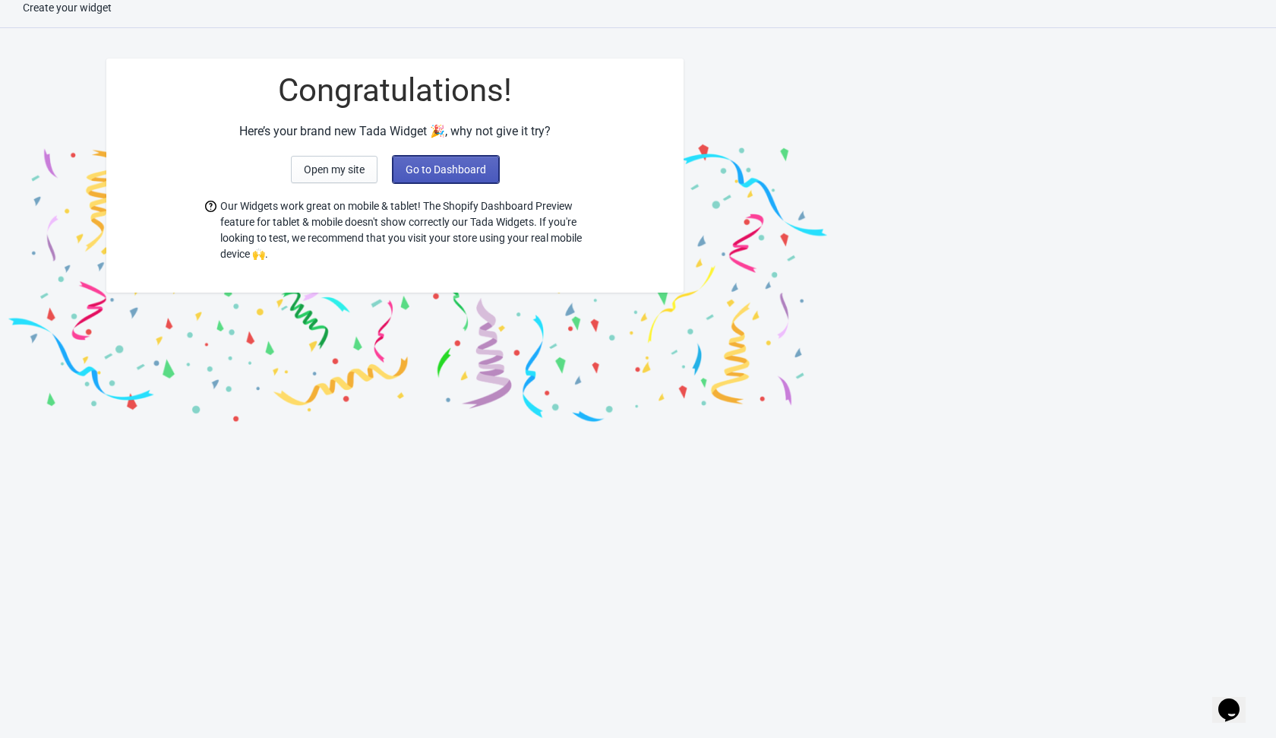
click at [478, 177] on button "Go to Dashboard" at bounding box center [446, 169] width 106 height 27
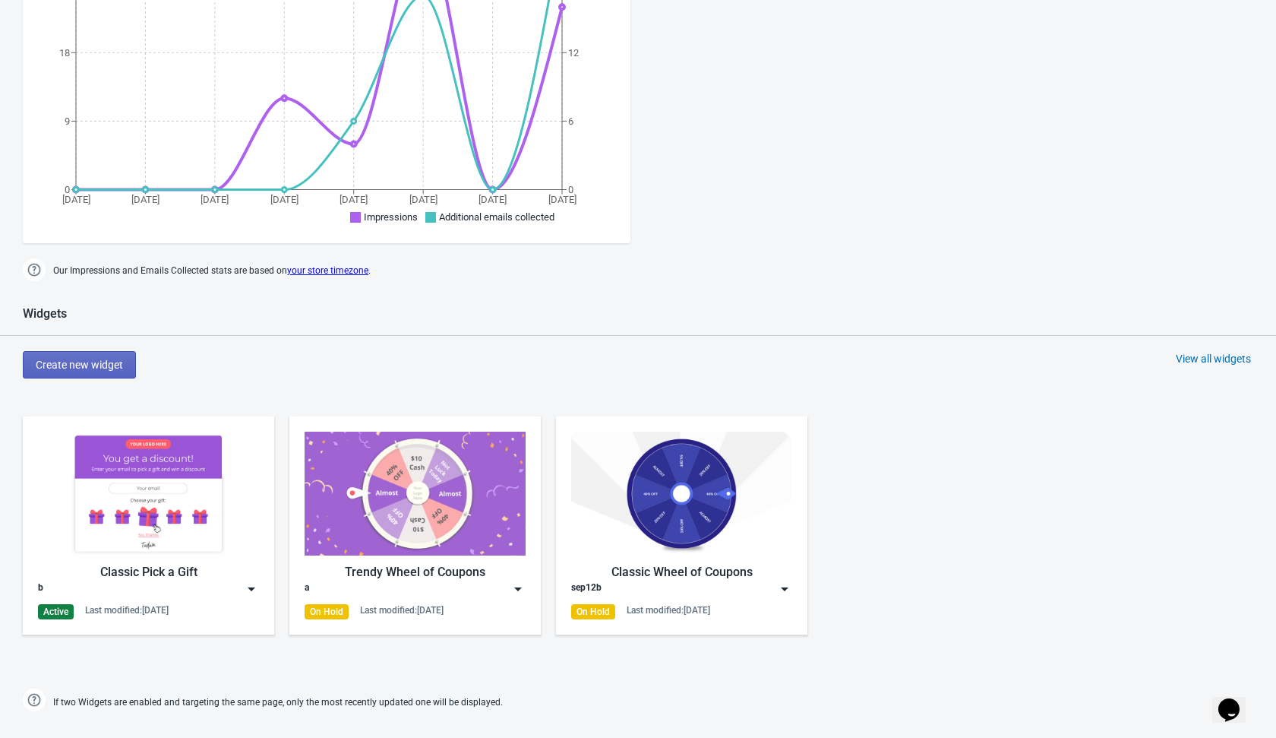
scroll to position [597, 0]
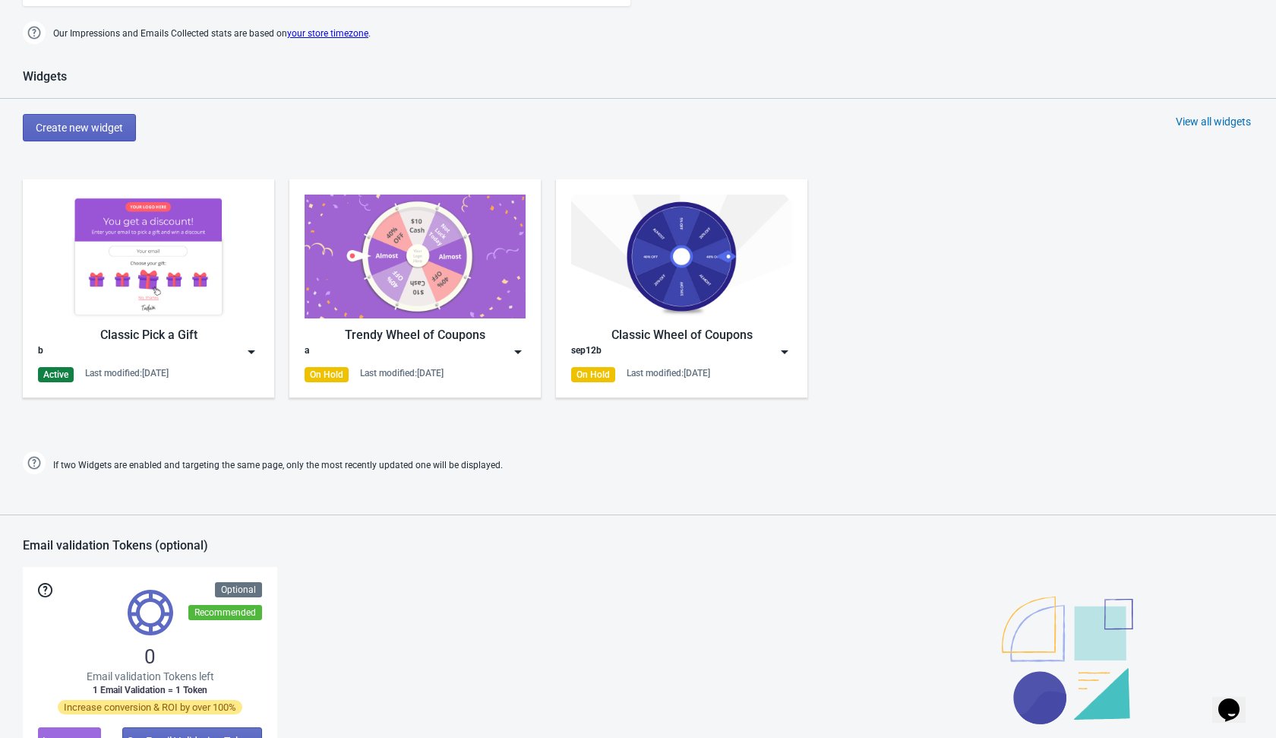
click at [249, 350] on img at bounding box center [251, 351] width 15 height 15
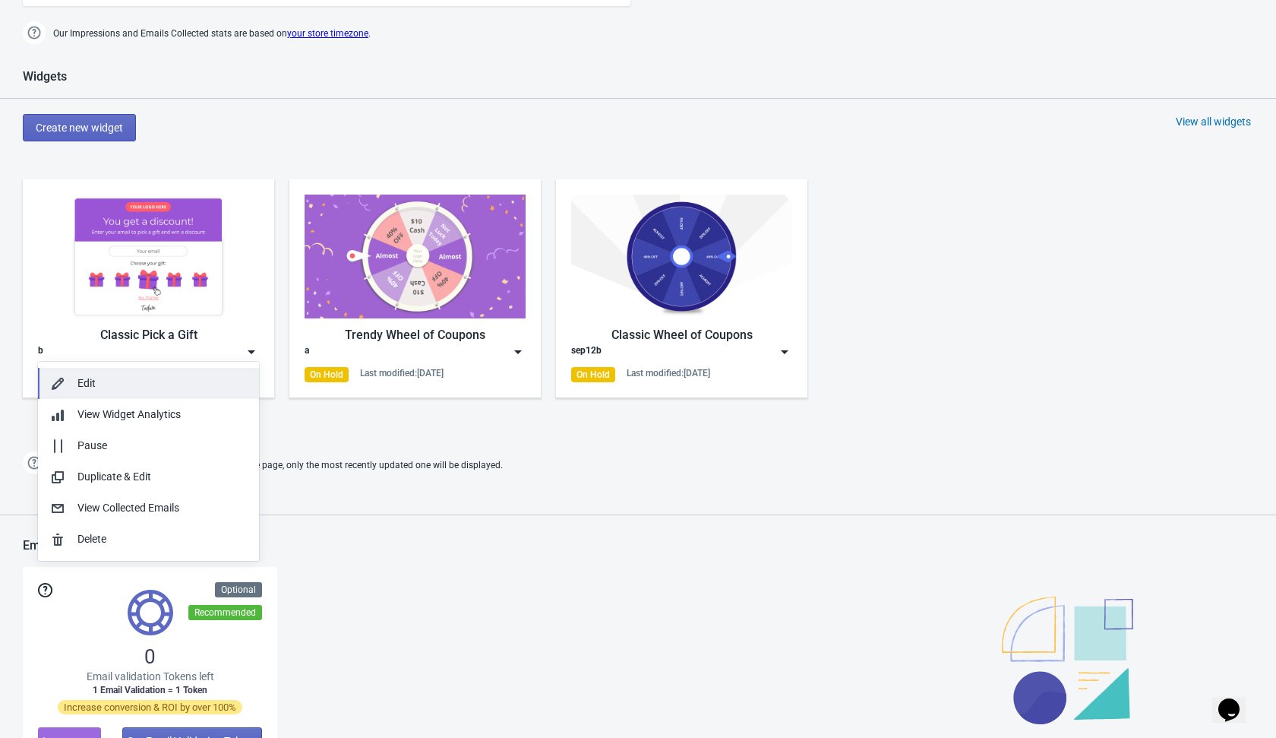
click at [177, 385] on div "Edit" at bounding box center [161, 383] width 169 height 16
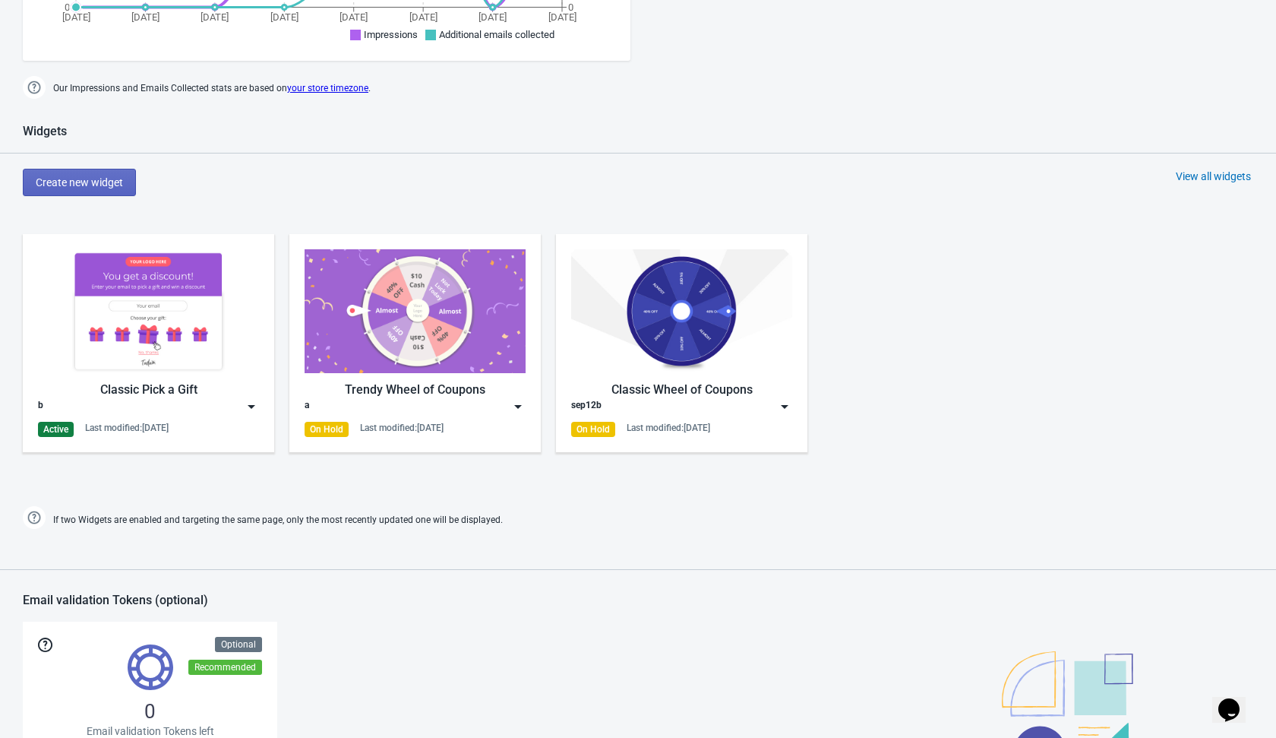
scroll to position [569, 0]
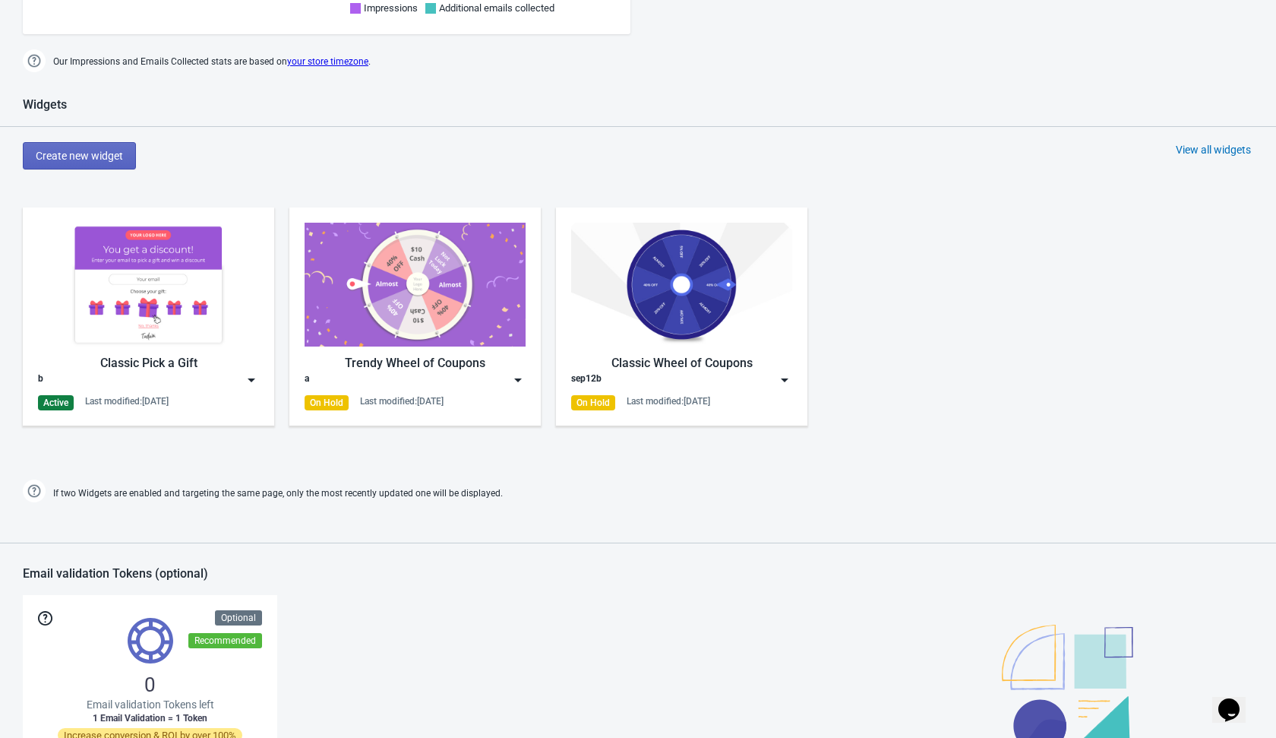
click at [248, 377] on img at bounding box center [251, 379] width 15 height 15
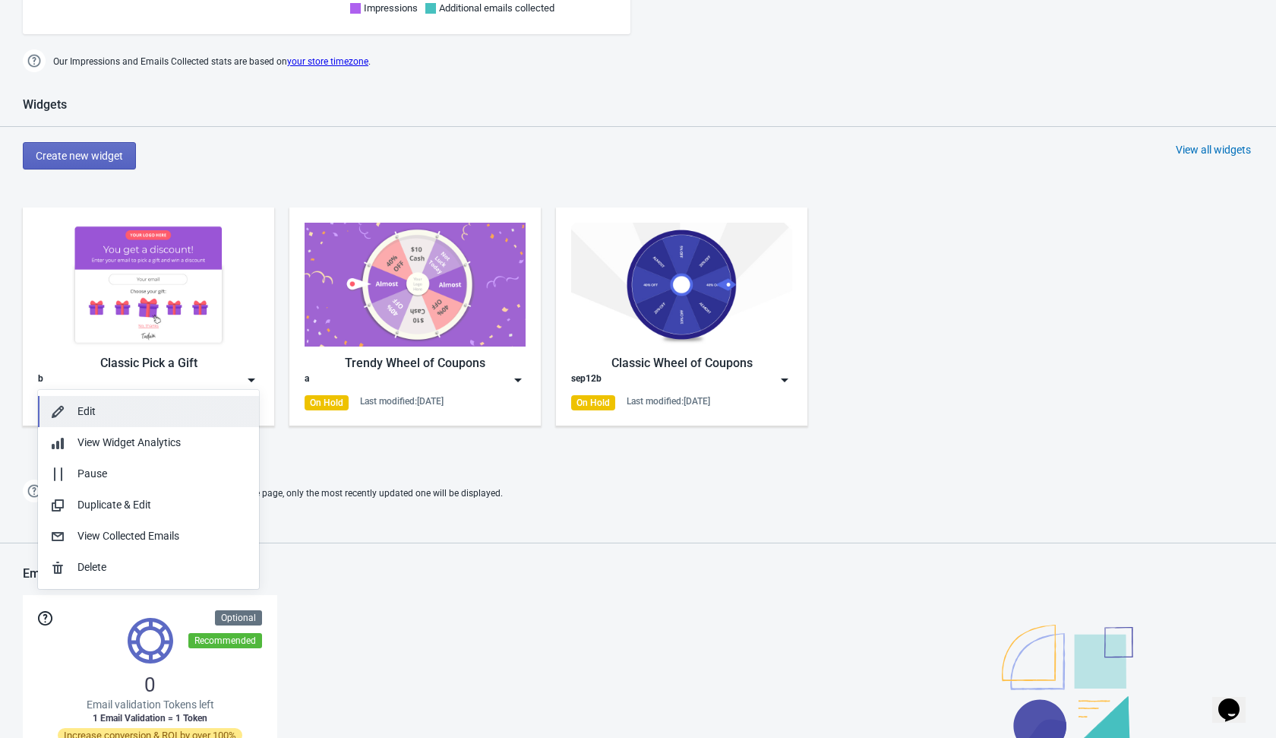
click at [177, 409] on div "Edit" at bounding box center [161, 411] width 169 height 16
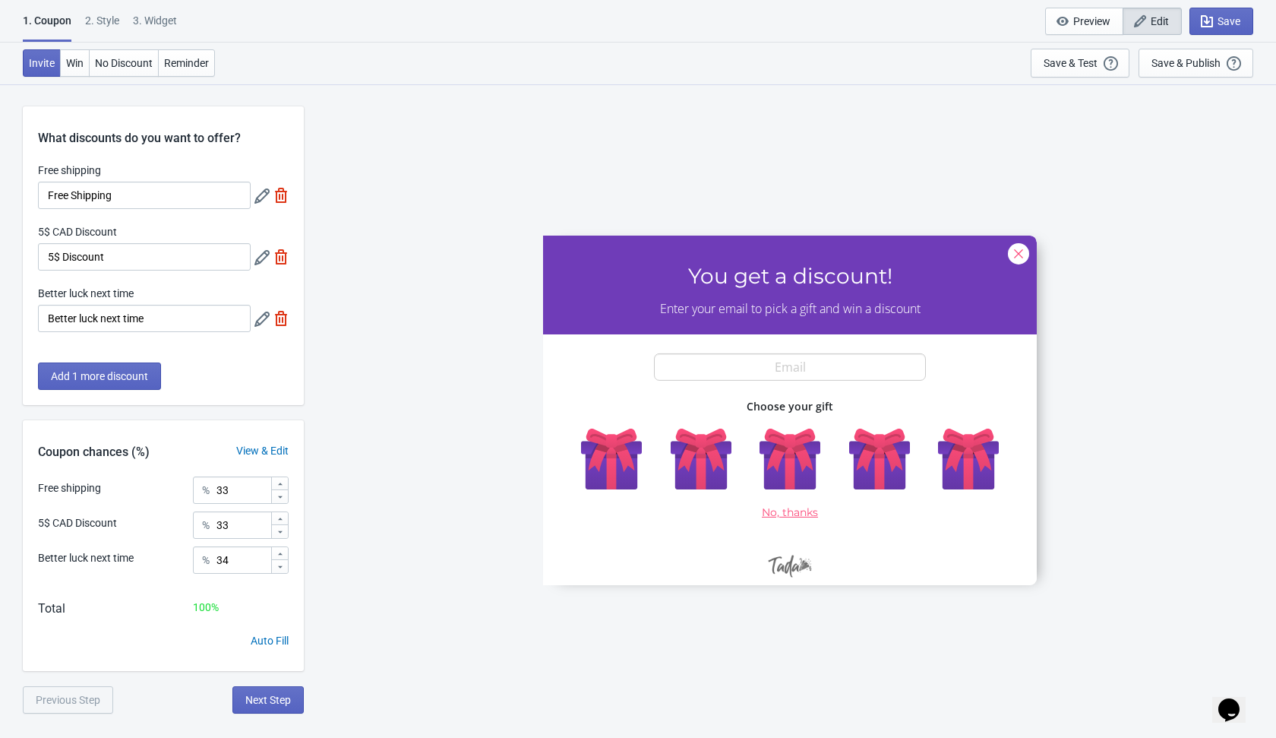
scroll to position [84, 0]
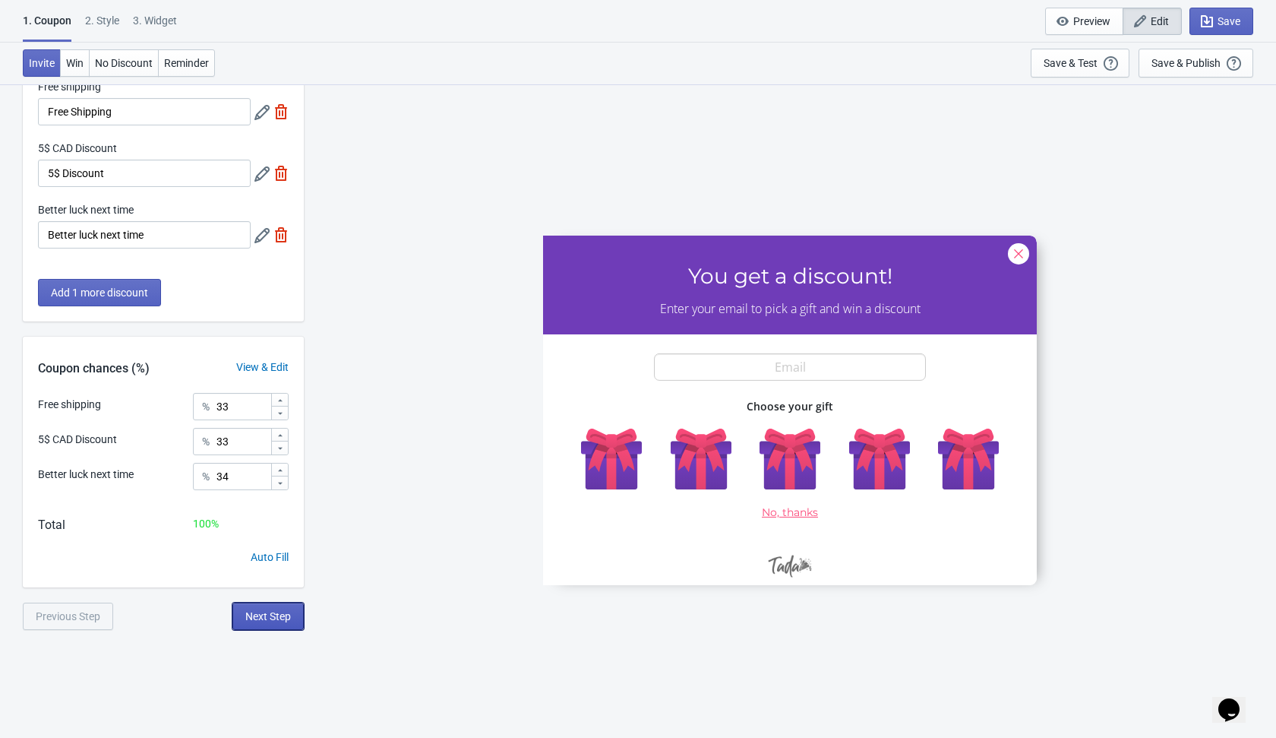
click at [273, 615] on span "Next Step" at bounding box center [268, 616] width 46 height 12
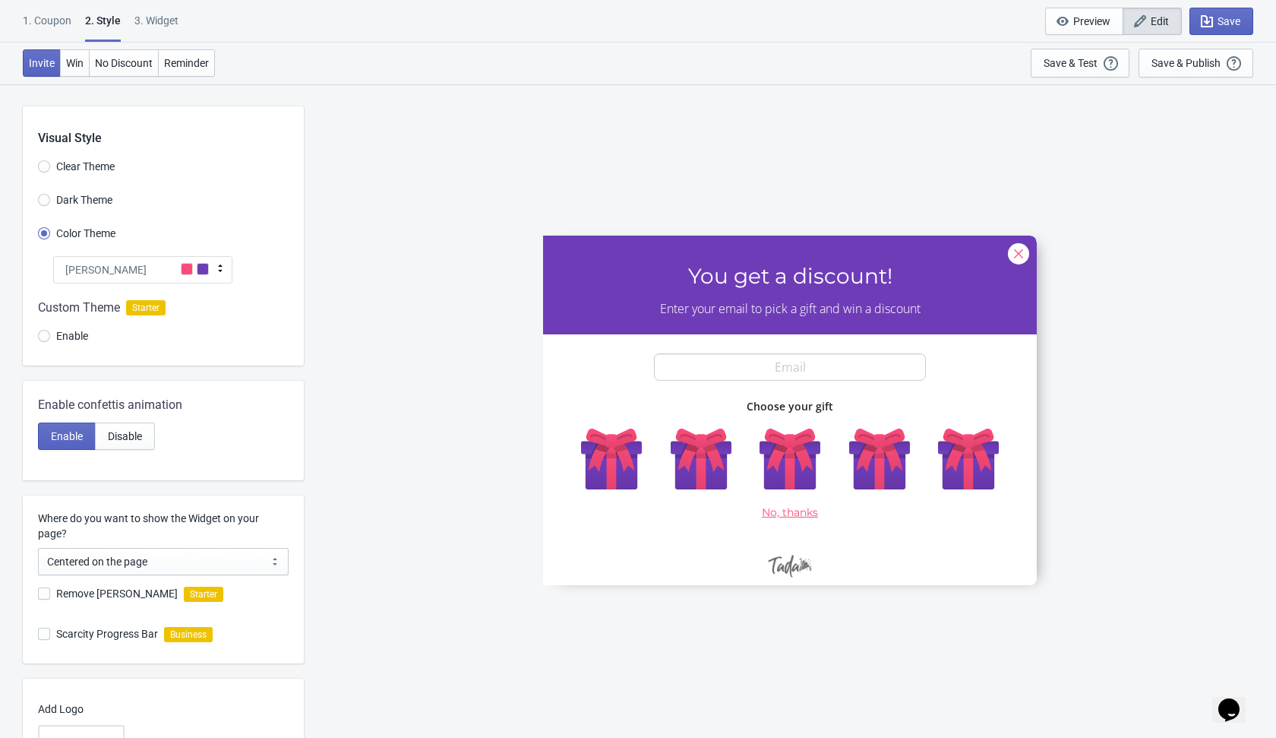
scroll to position [131, 0]
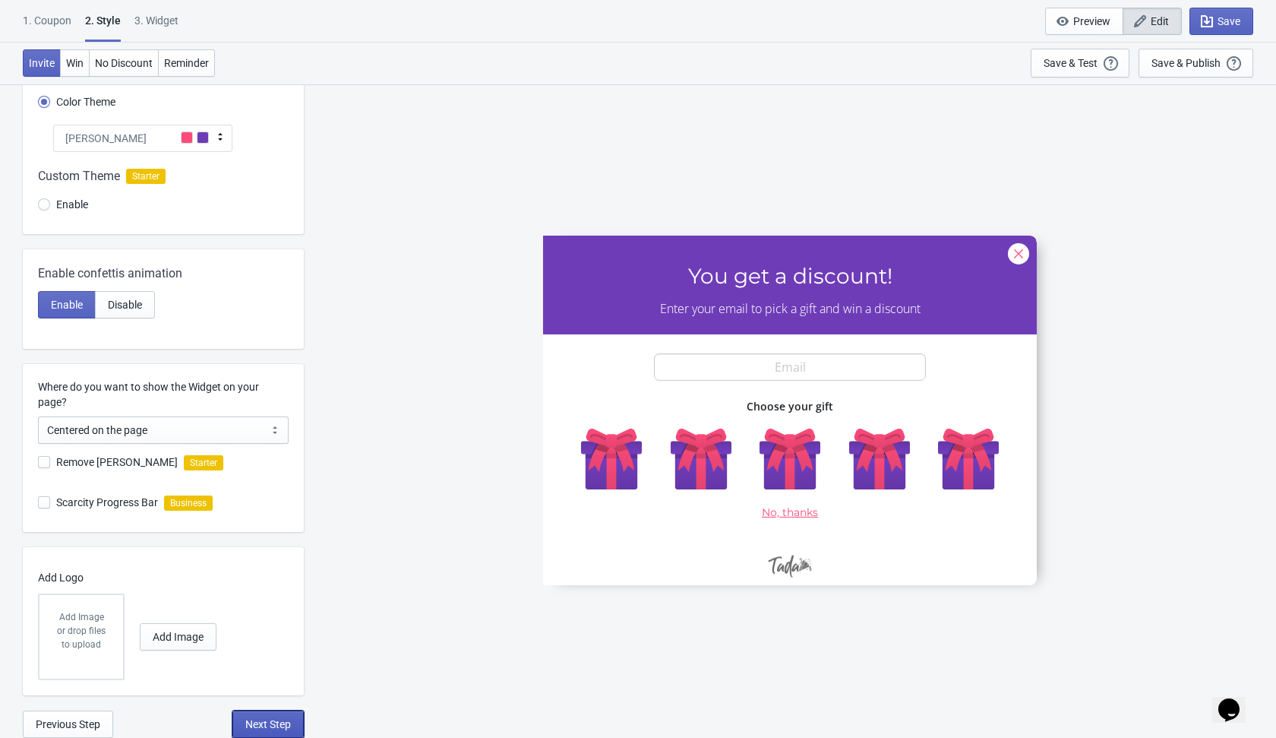
click at [264, 723] on span "Next Step" at bounding box center [268, 724] width 46 height 12
select select "1"
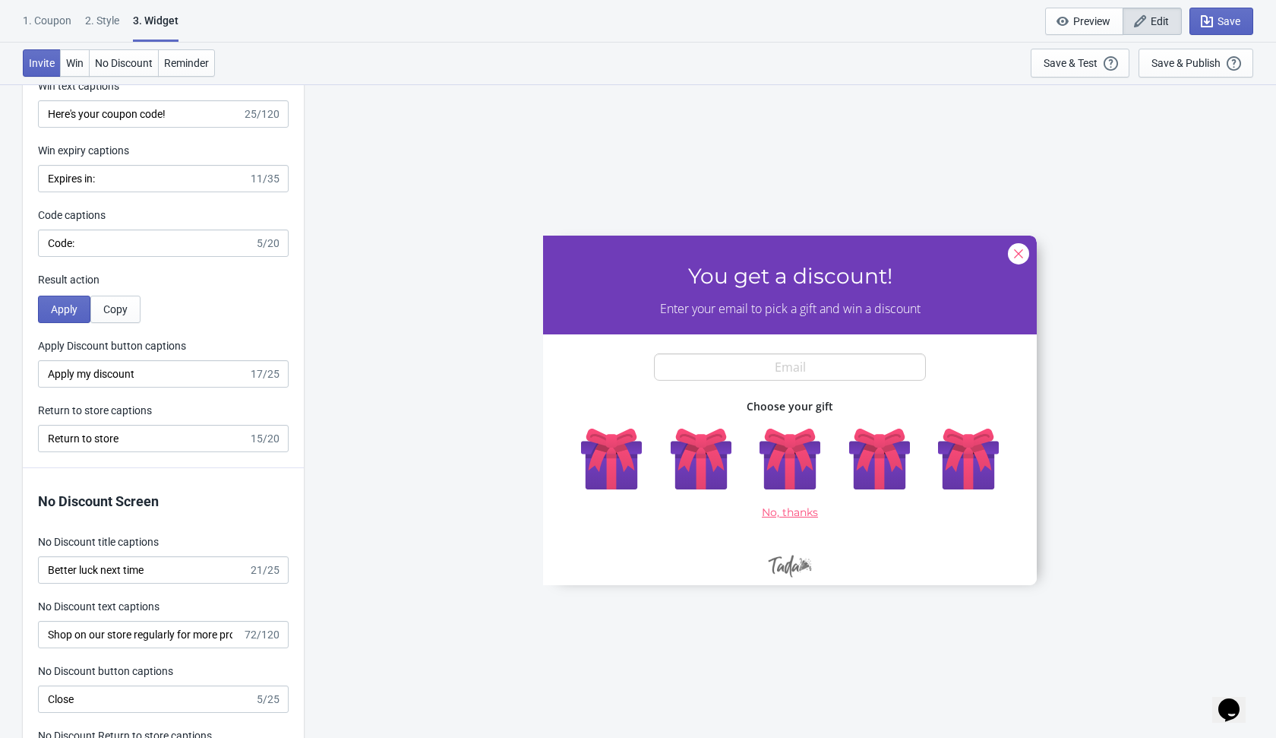
scroll to position [3052, 0]
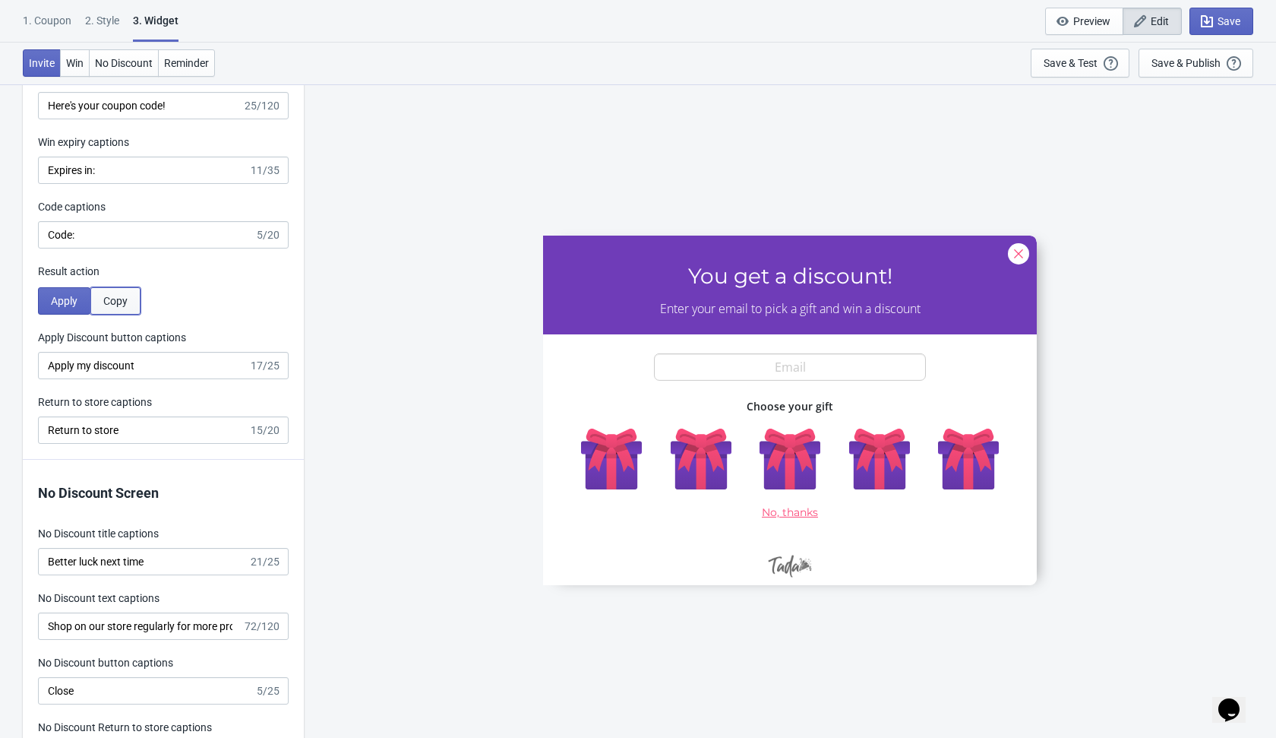
click at [118, 299] on span "Copy" at bounding box center [115, 301] width 24 height 12
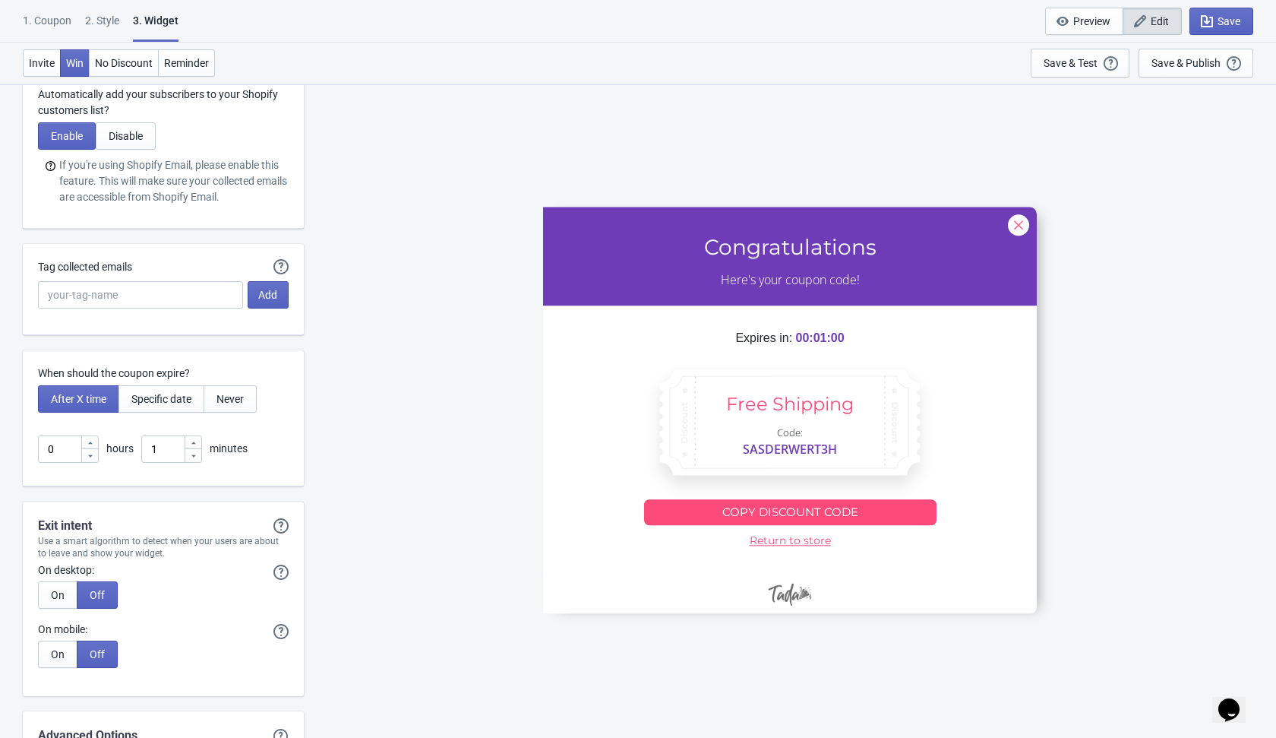
scroll to position [4016, 0]
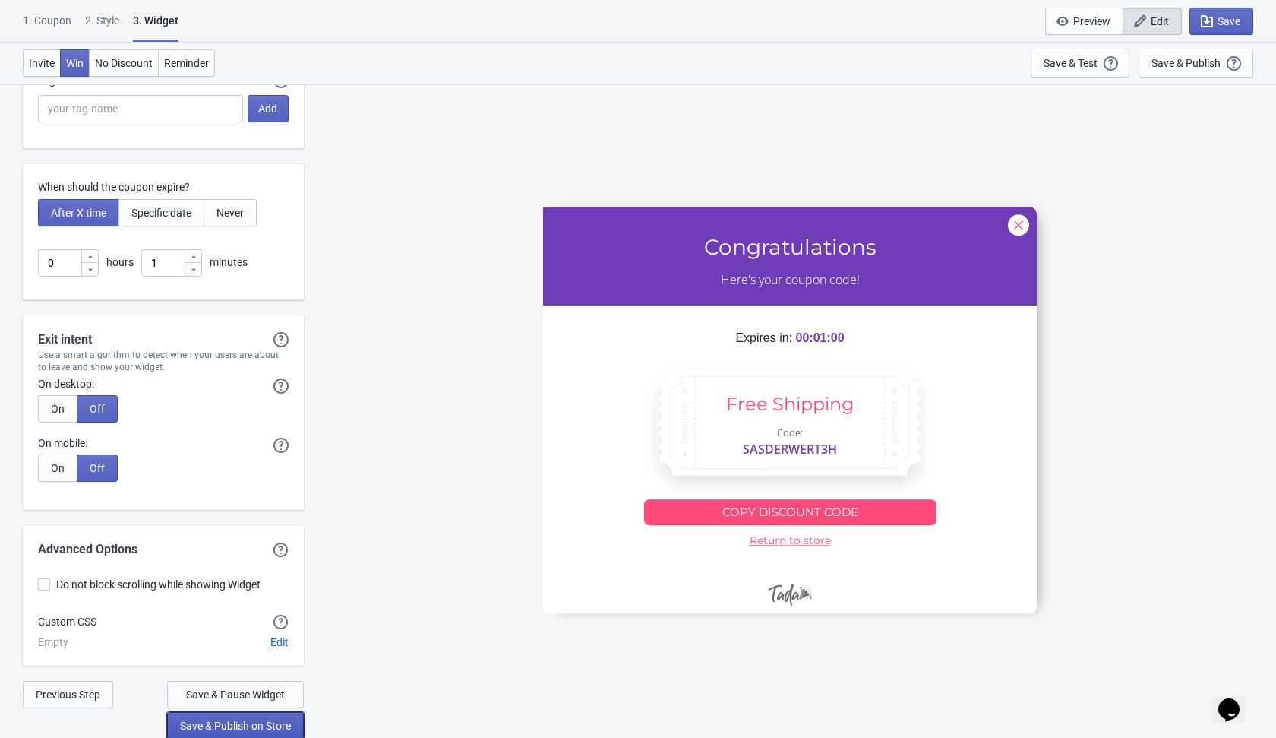
click at [245, 723] on span "Save & Publish on Store" at bounding box center [235, 725] width 111 height 12
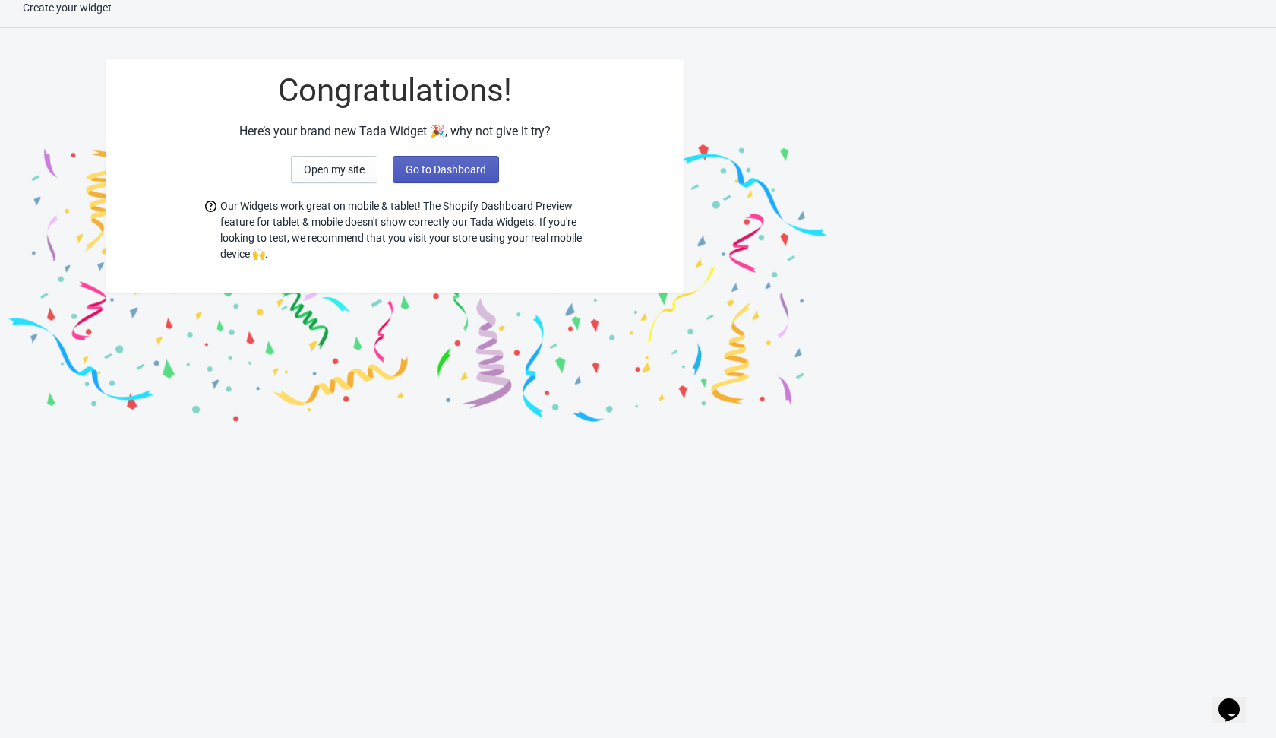
click at [468, 162] on button "Go to Dashboard" at bounding box center [446, 169] width 106 height 27
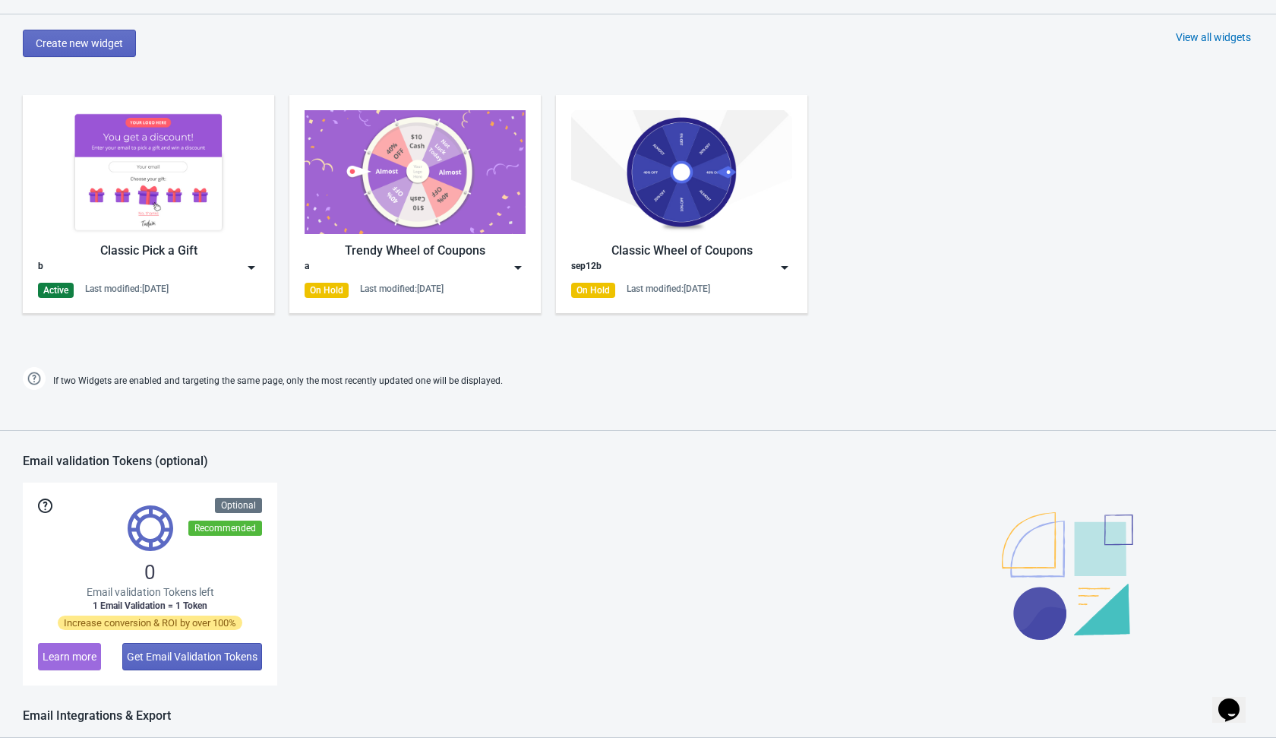
scroll to position [821, 0]
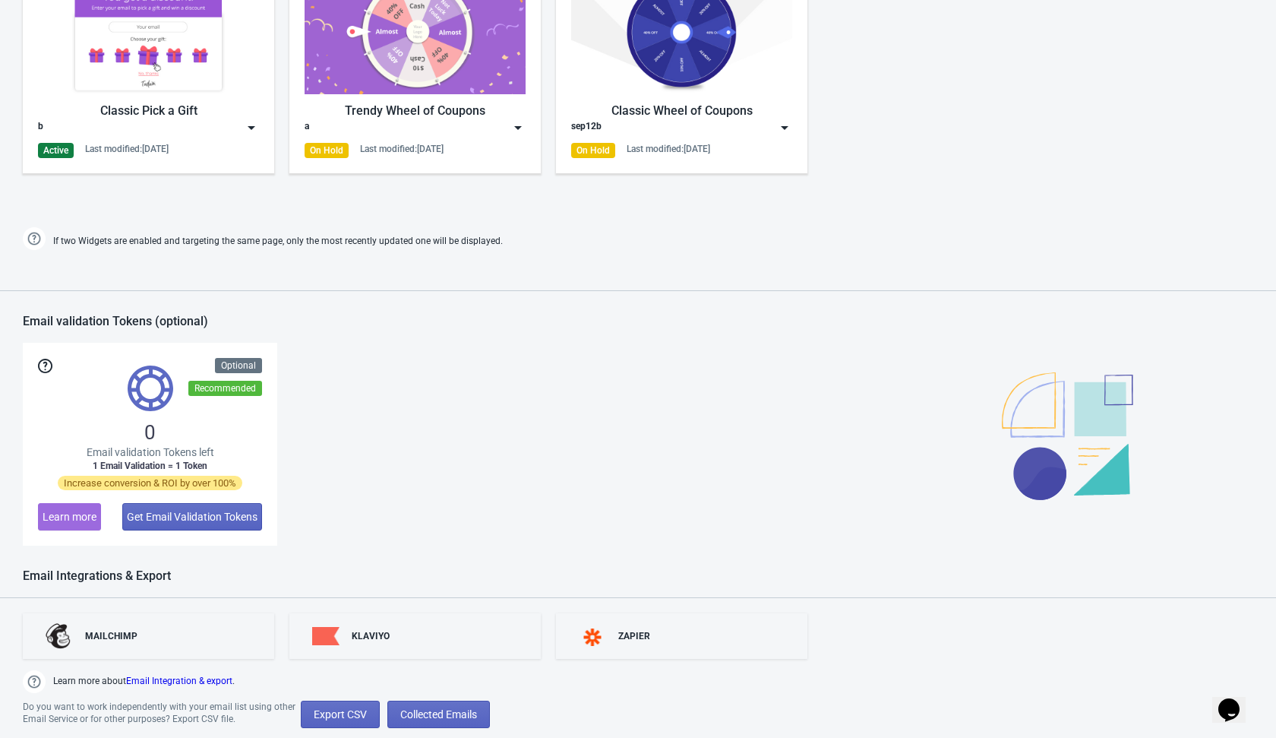
click at [252, 130] on img at bounding box center [251, 127] width 15 height 15
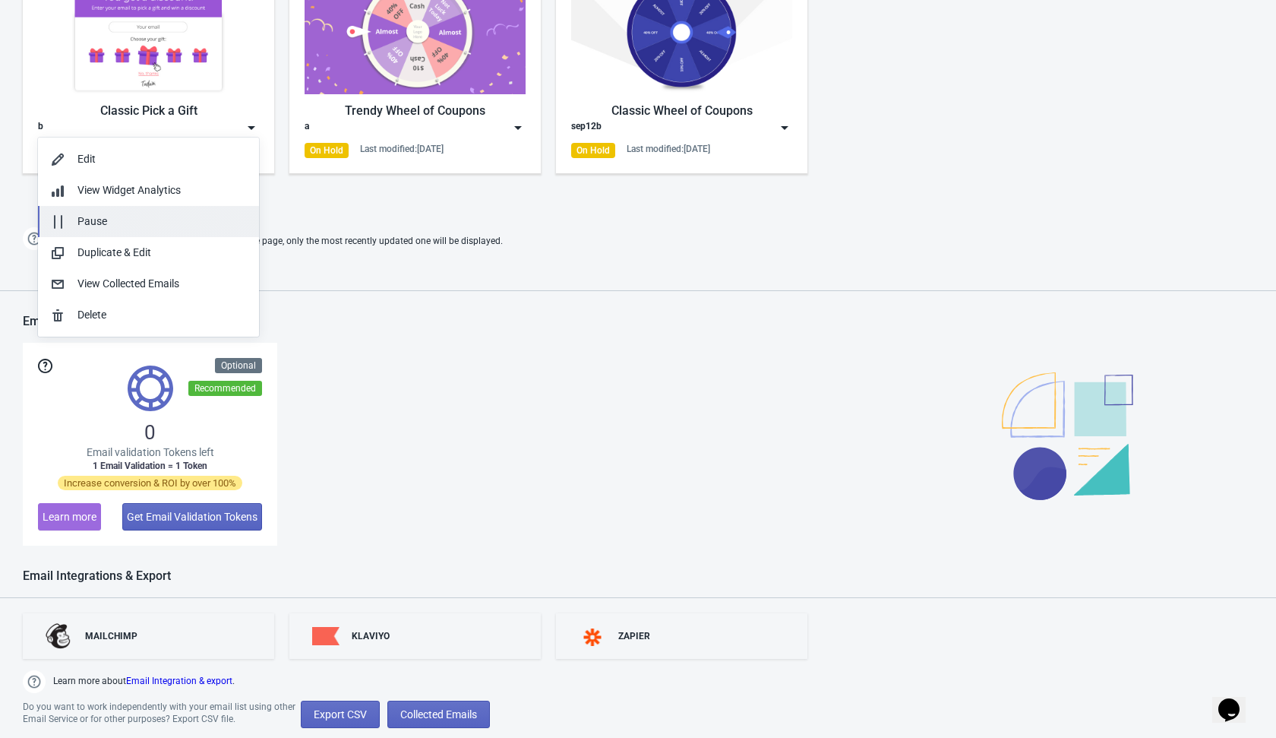
click at [198, 217] on div "Pause" at bounding box center [161, 221] width 169 height 16
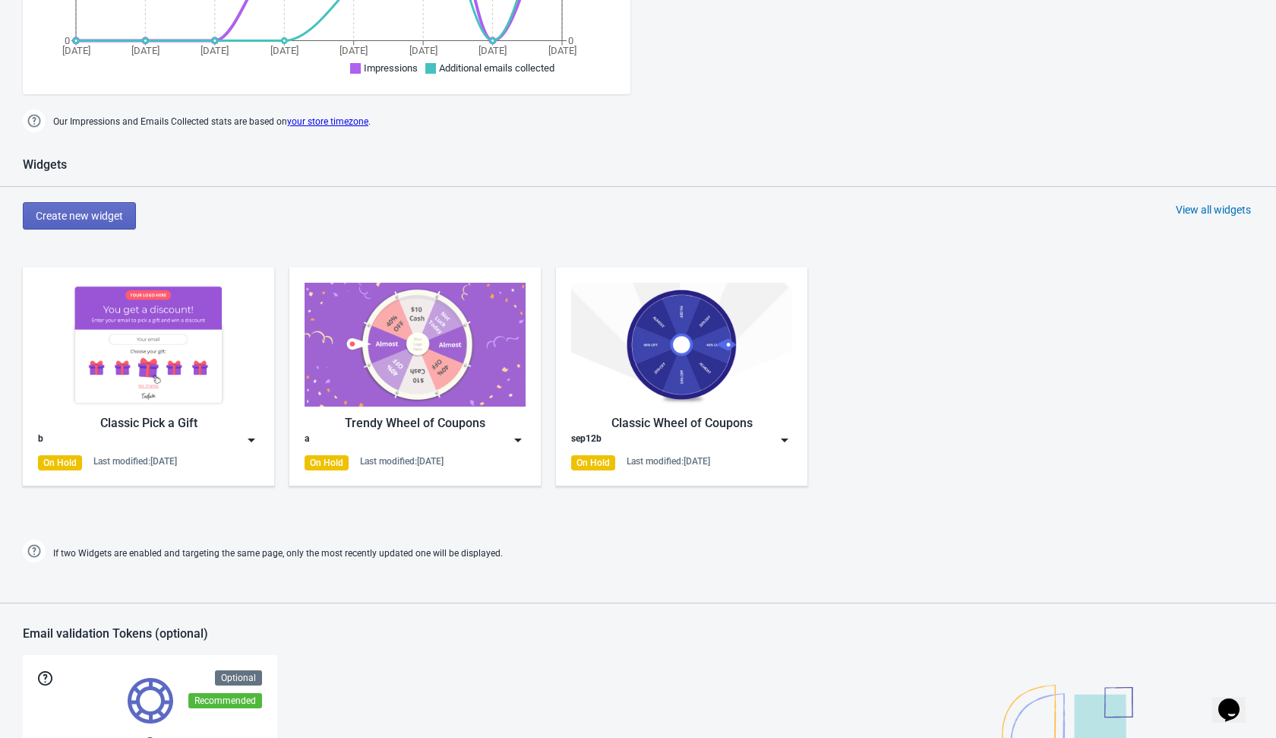
scroll to position [484, 0]
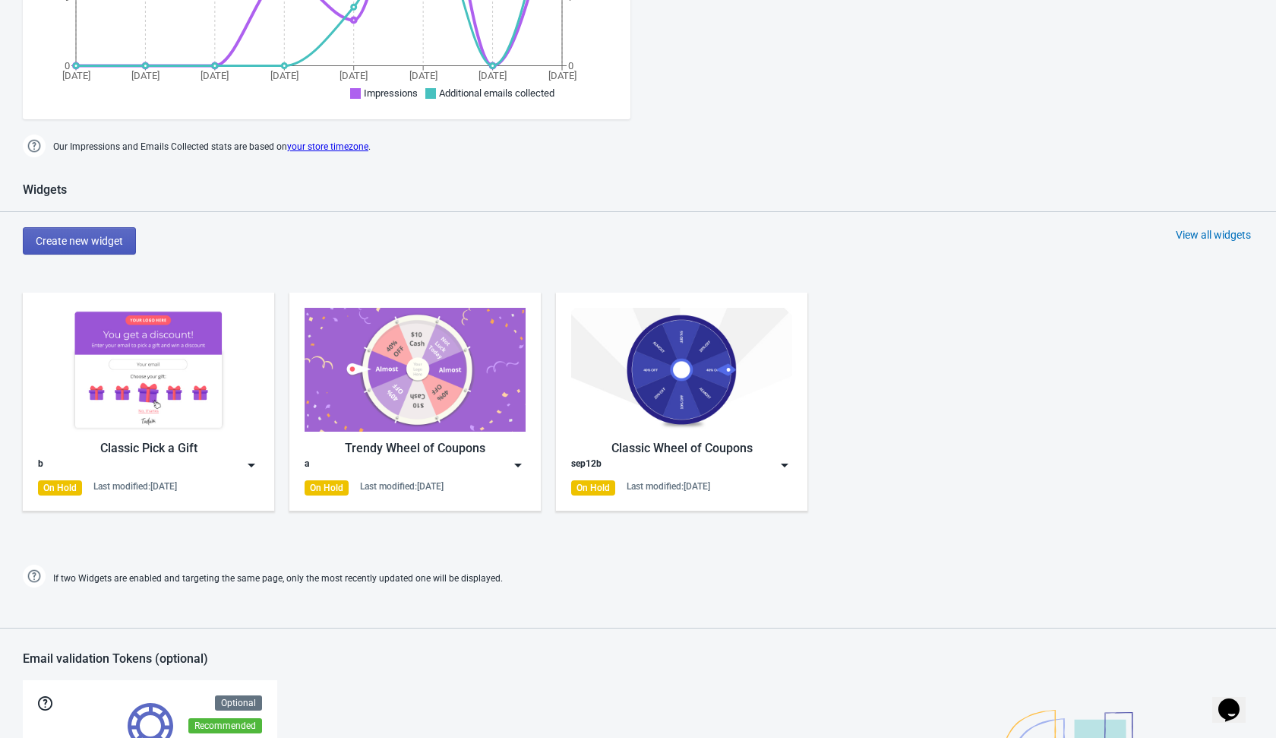
click at [110, 237] on span "Create new widget" at bounding box center [79, 241] width 87 height 12
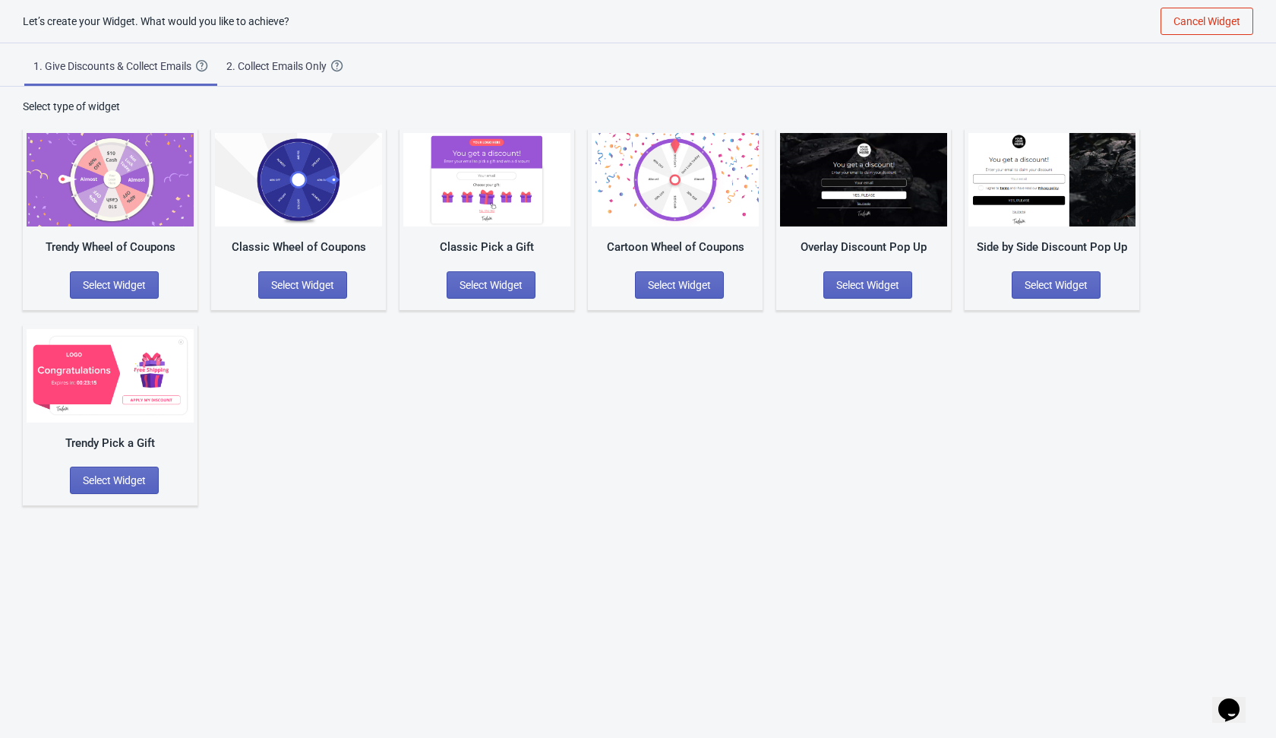
scroll to position [15, 0]
click at [683, 283] on span "Select Widget" at bounding box center [679, 285] width 63 height 12
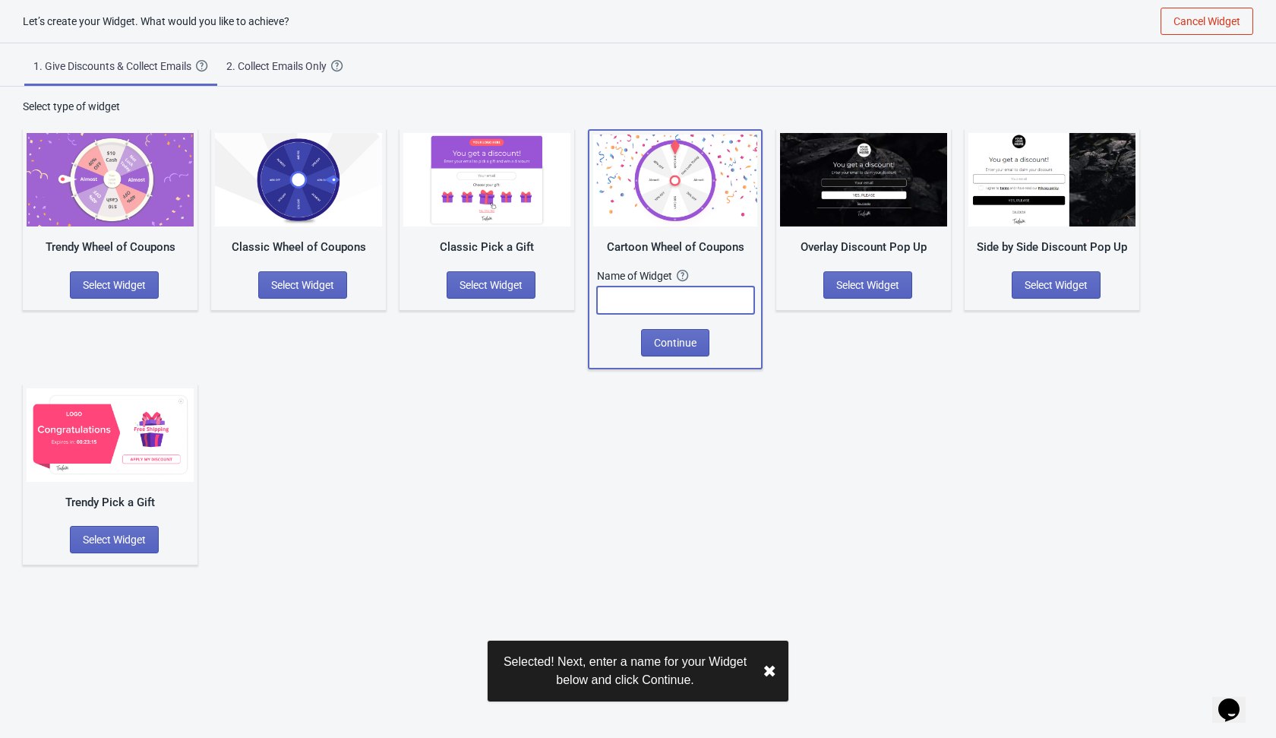
click at [672, 294] on input "text" at bounding box center [675, 299] width 157 height 27
type input "c"
click at [675, 340] on span "Continue" at bounding box center [675, 343] width 43 height 12
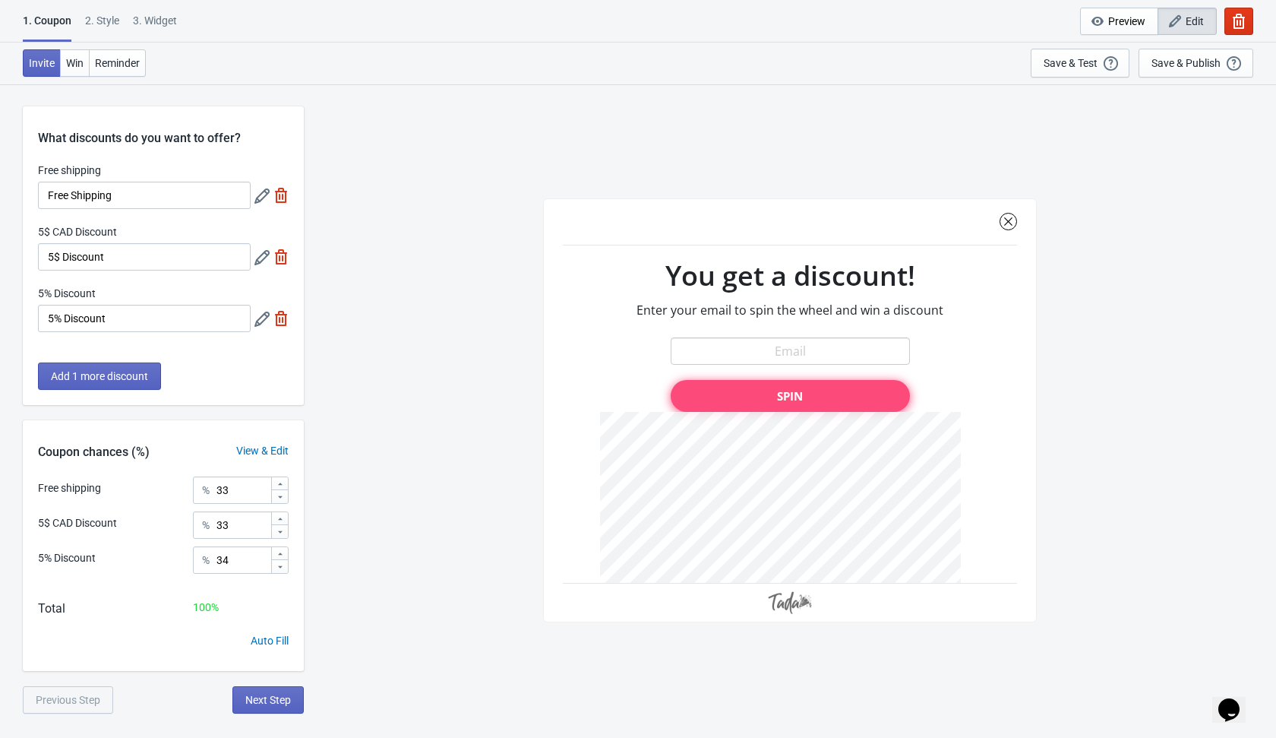
click at [281, 322] on img at bounding box center [281, 318] width 15 height 15
type input "50"
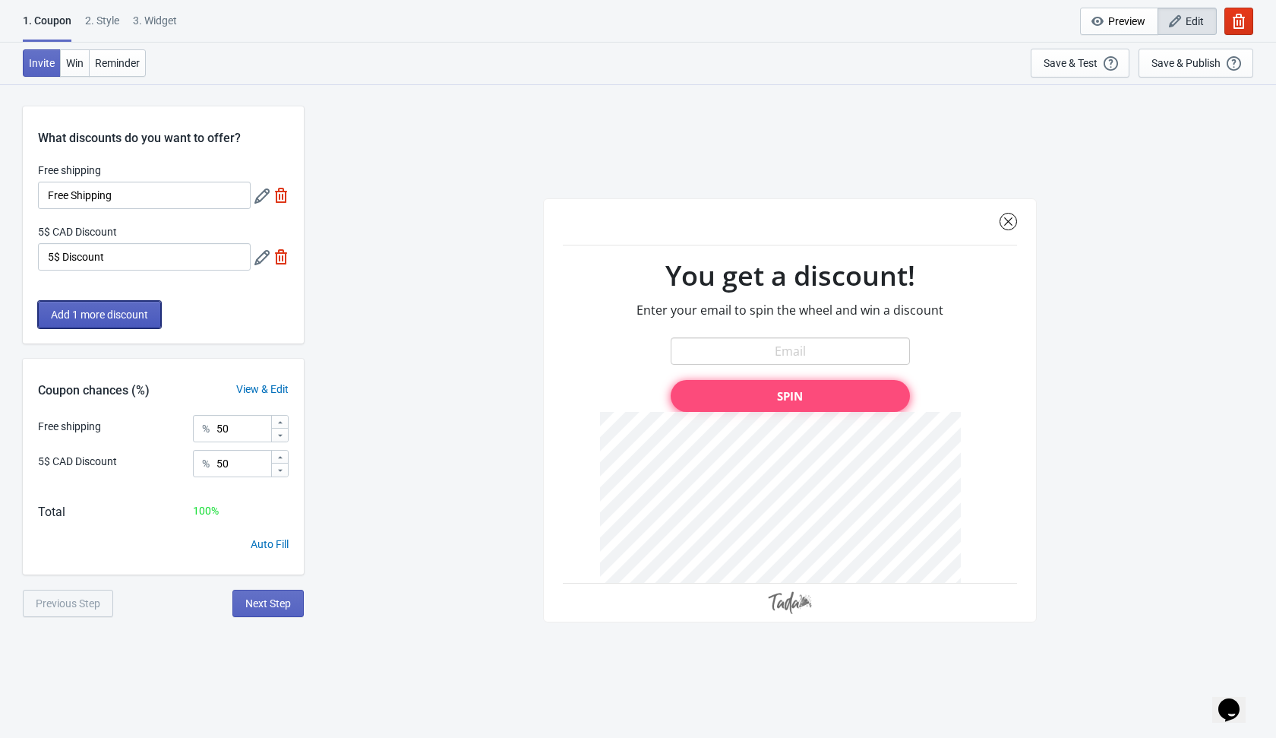
click at [147, 314] on span "Add 1 more discount" at bounding box center [99, 314] width 97 height 12
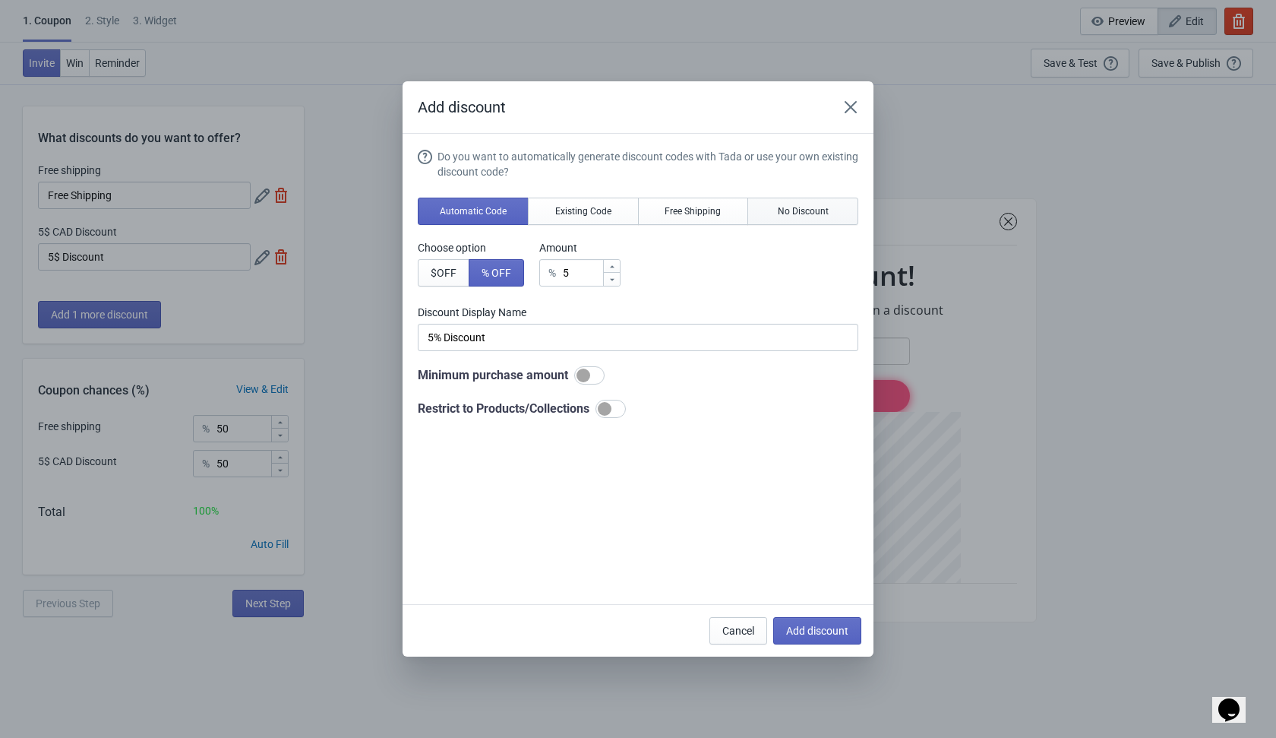
click at [817, 205] on span "No Discount" at bounding box center [803, 211] width 51 height 12
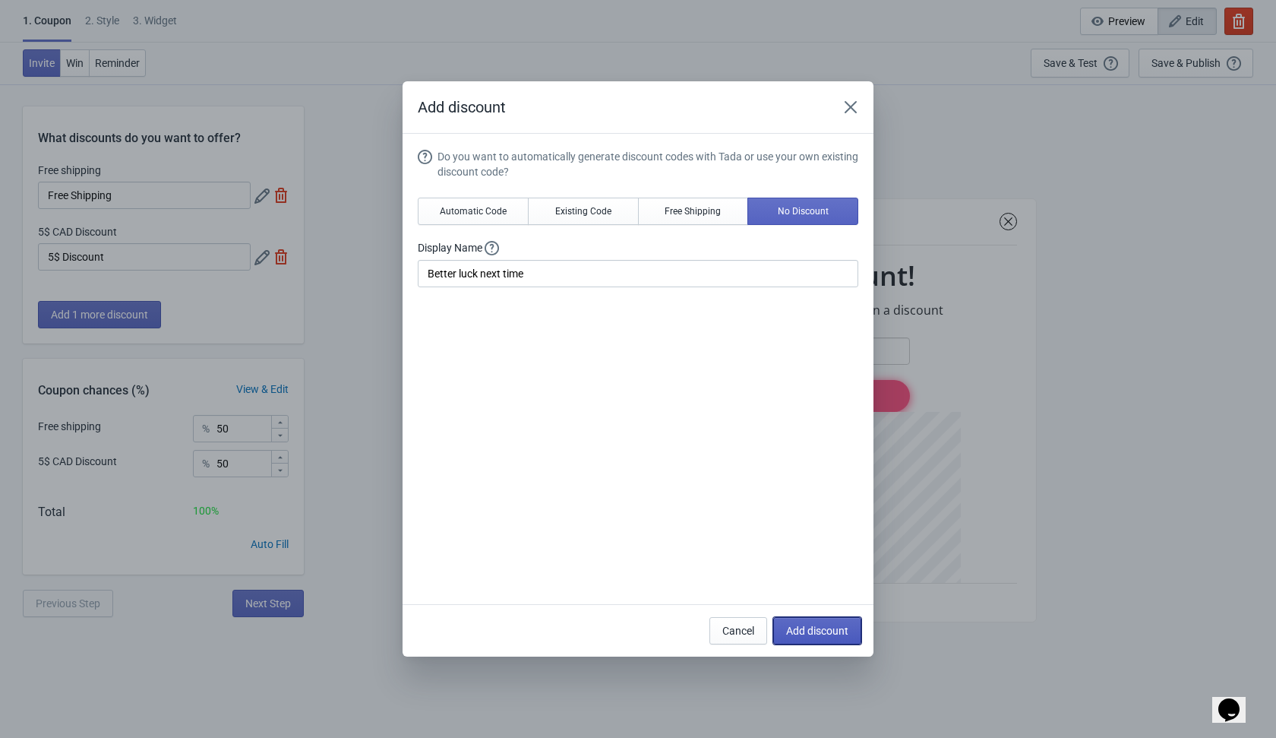
click at [795, 630] on span "Add discount" at bounding box center [817, 631] width 62 height 12
type input "33"
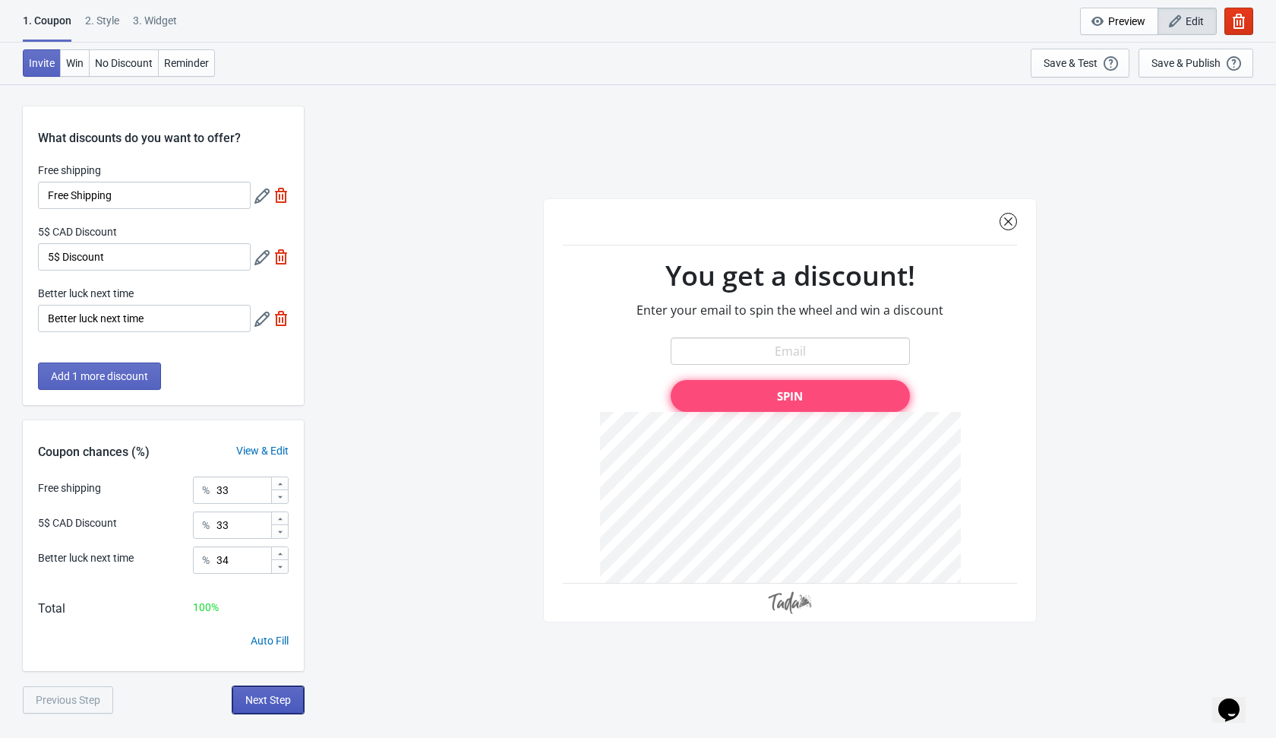
click at [263, 704] on span "Next Step" at bounding box center [268, 700] width 46 height 12
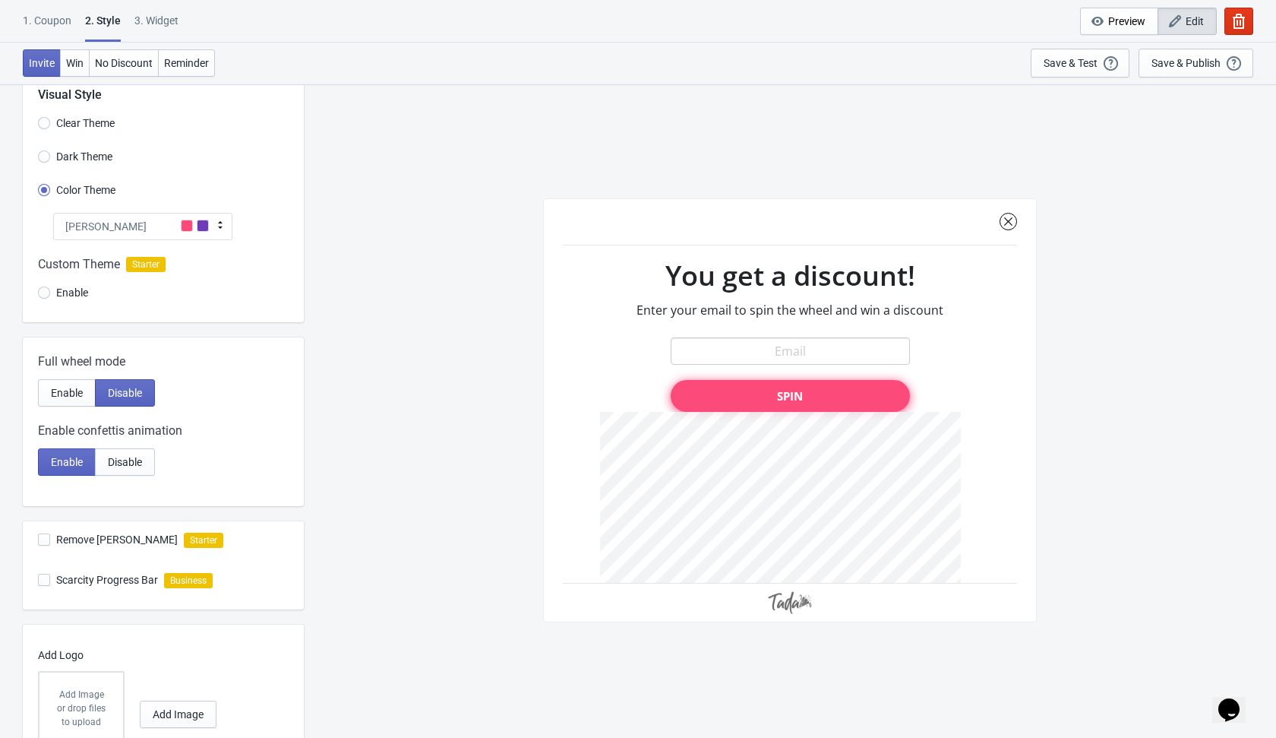
scroll to position [121, 0]
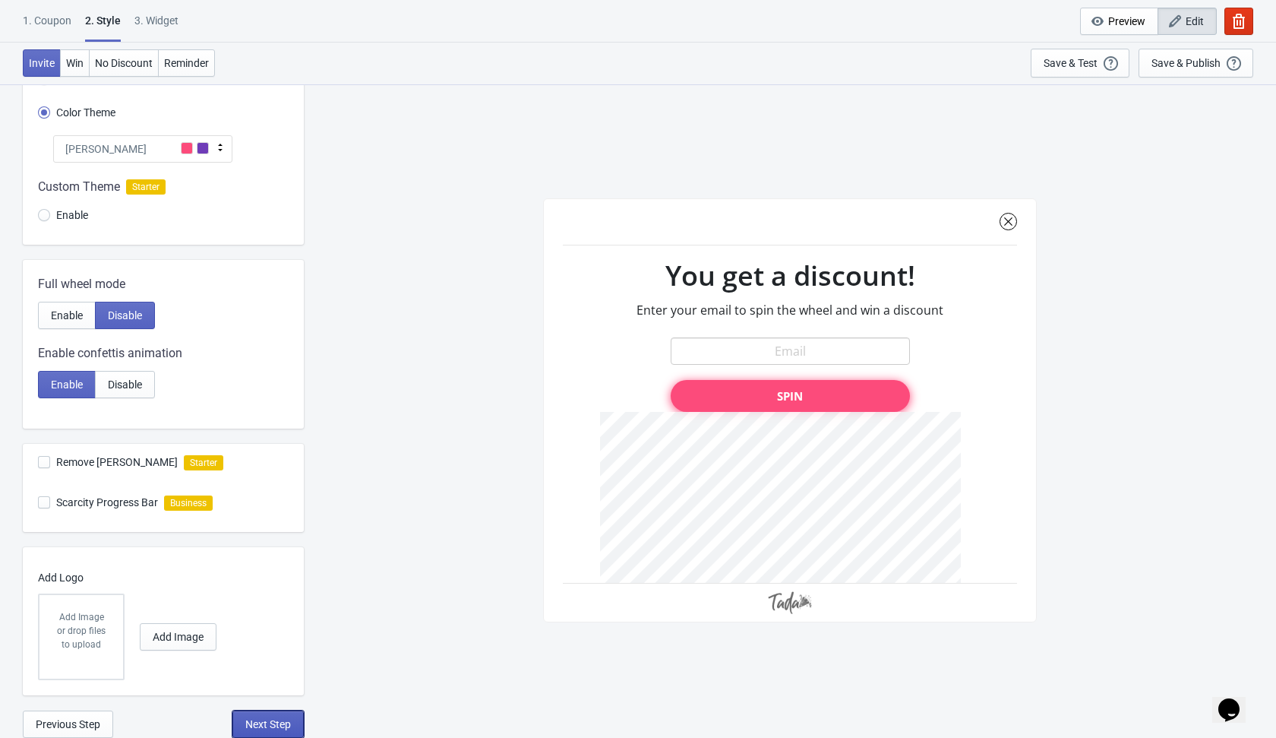
click at [264, 718] on span "Next Step" at bounding box center [268, 724] width 46 height 12
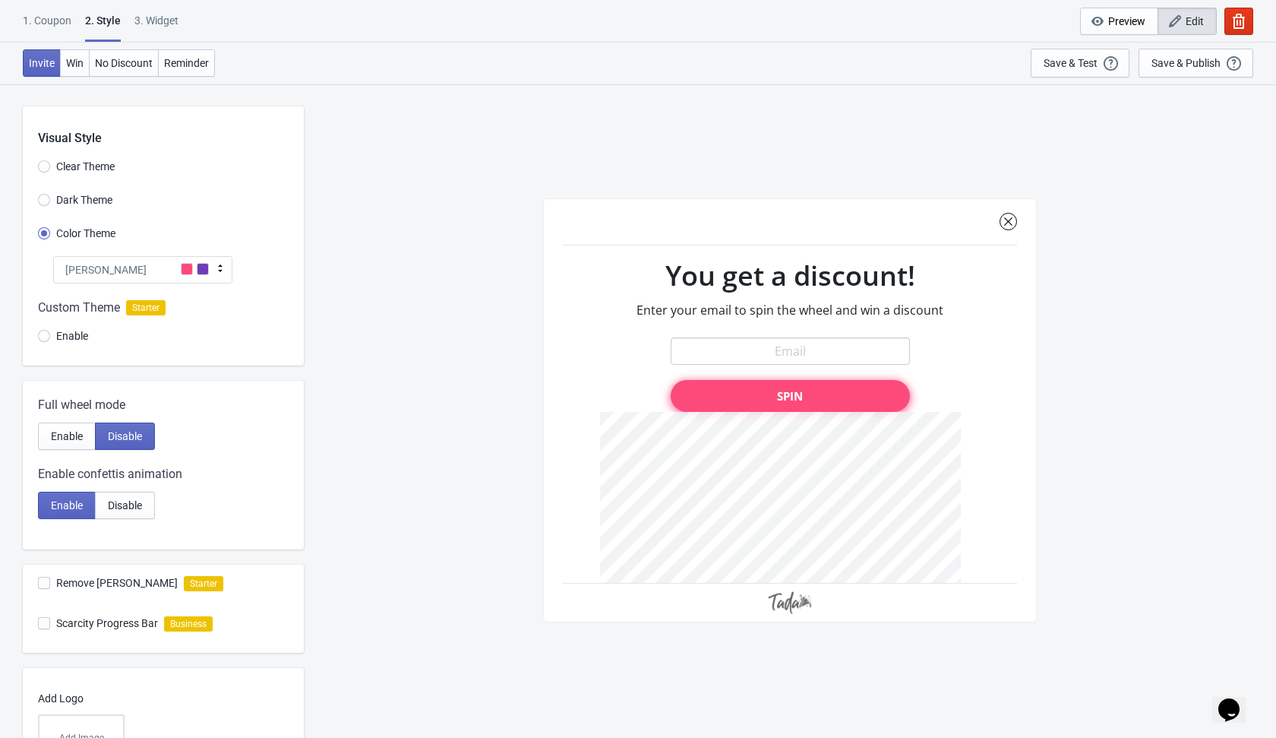
select select "once"
select select "1"
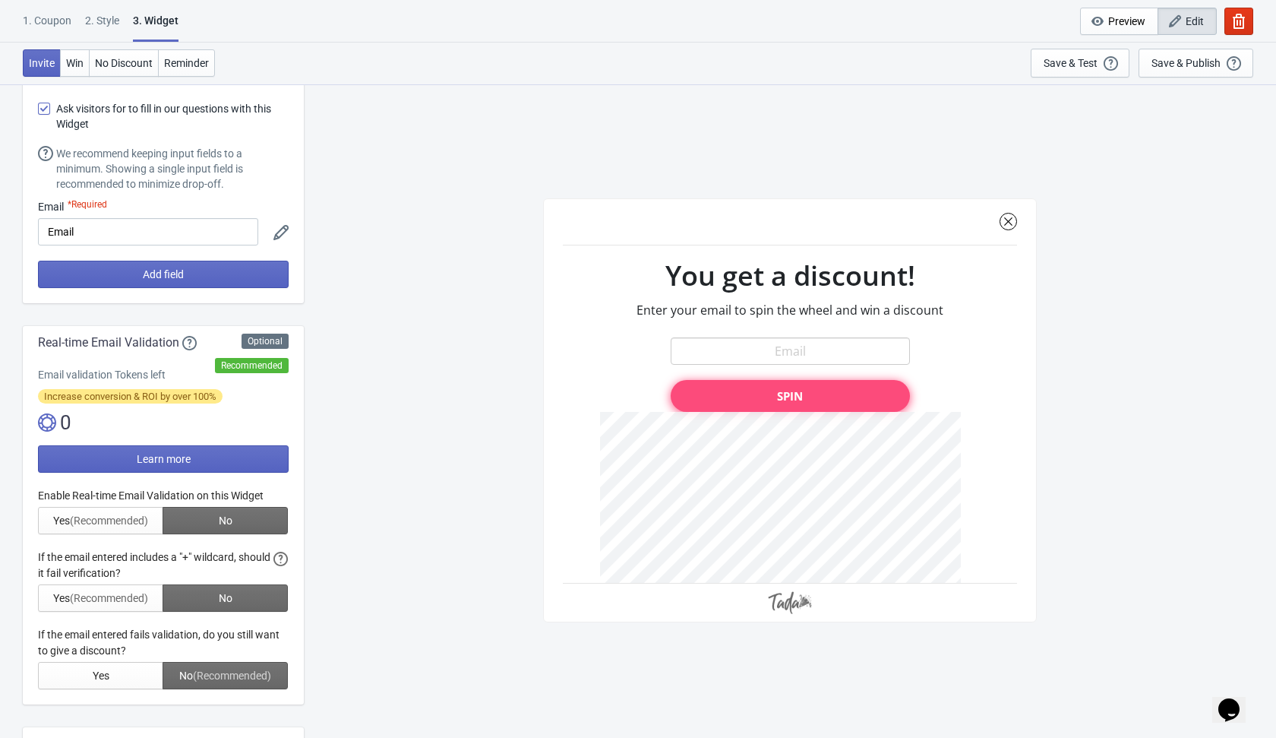
click at [242, 507] on div at bounding box center [163, 588] width 251 height 201
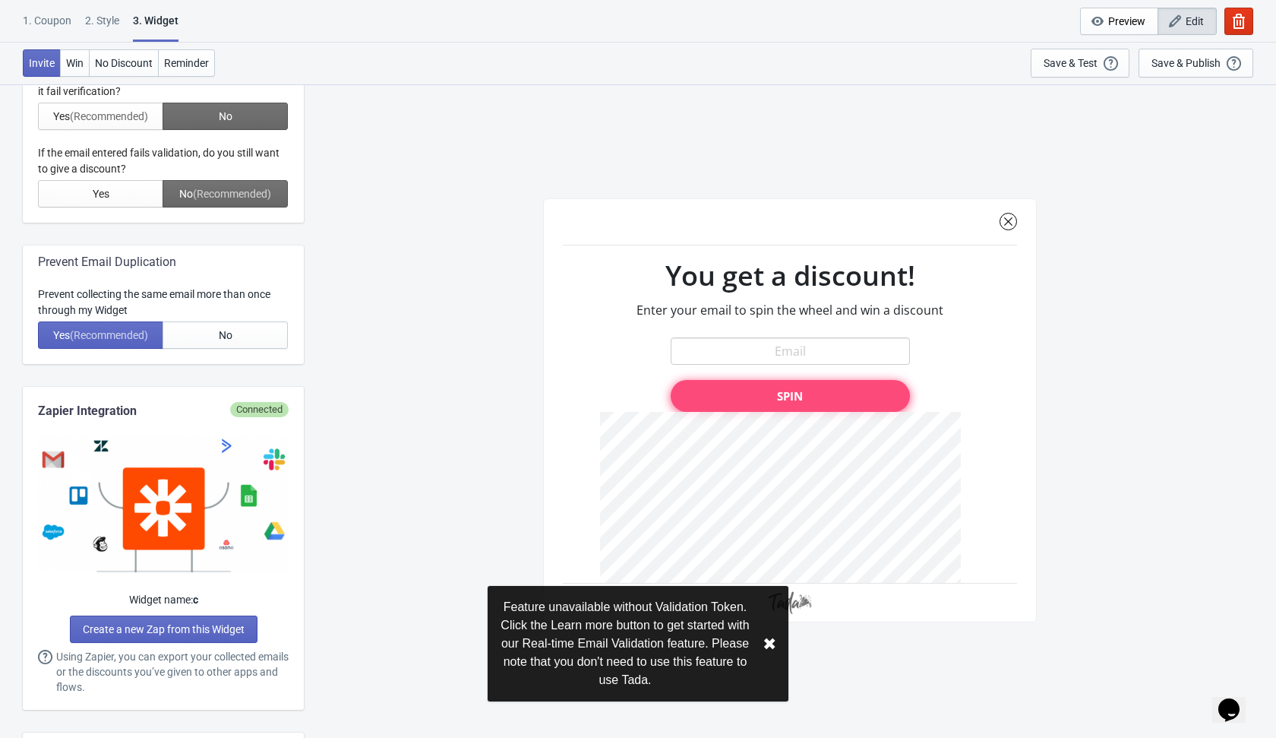
scroll to position [527, 0]
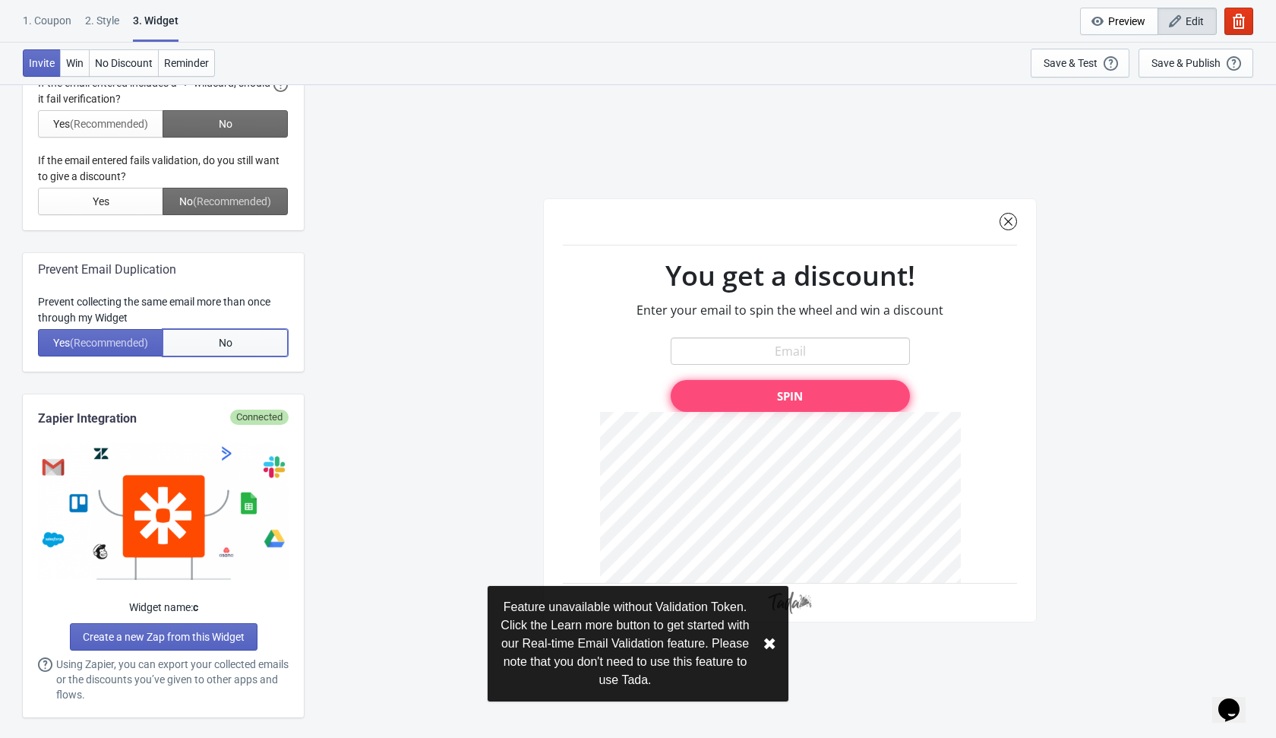
click at [261, 346] on button "No" at bounding box center [225, 342] width 125 height 27
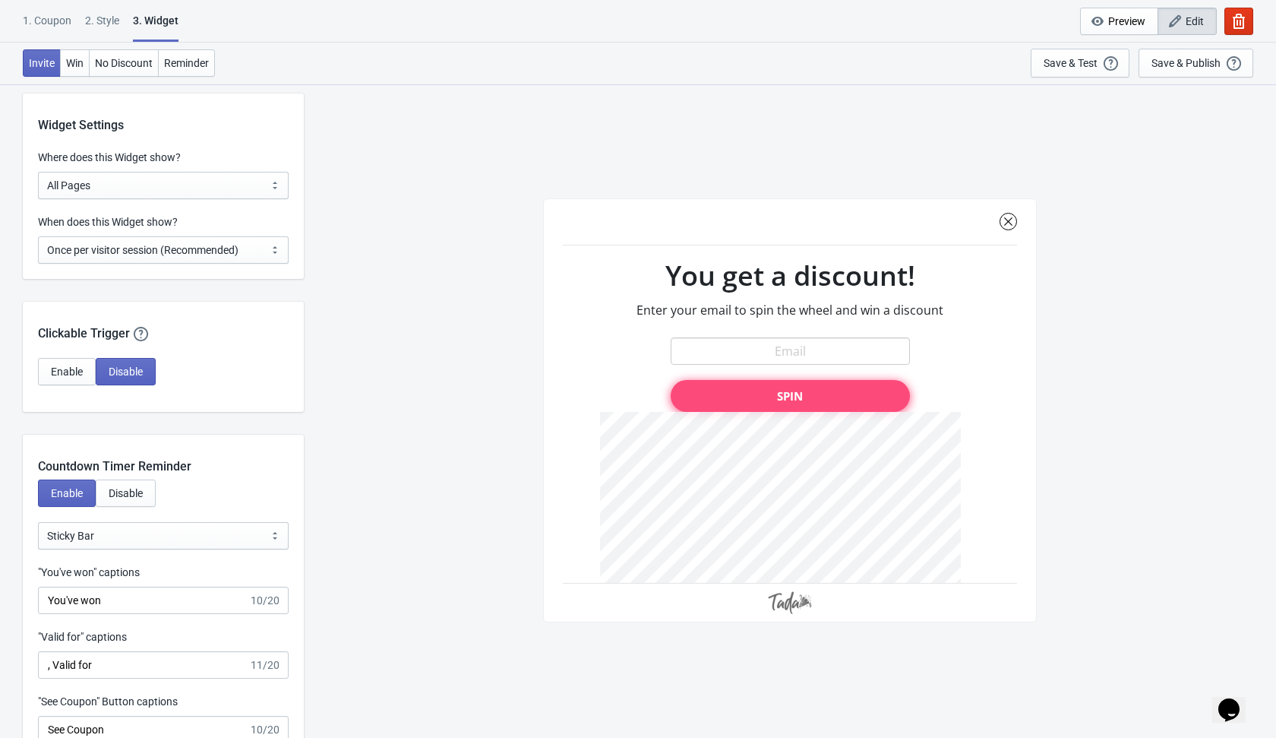
scroll to position [1126, 0]
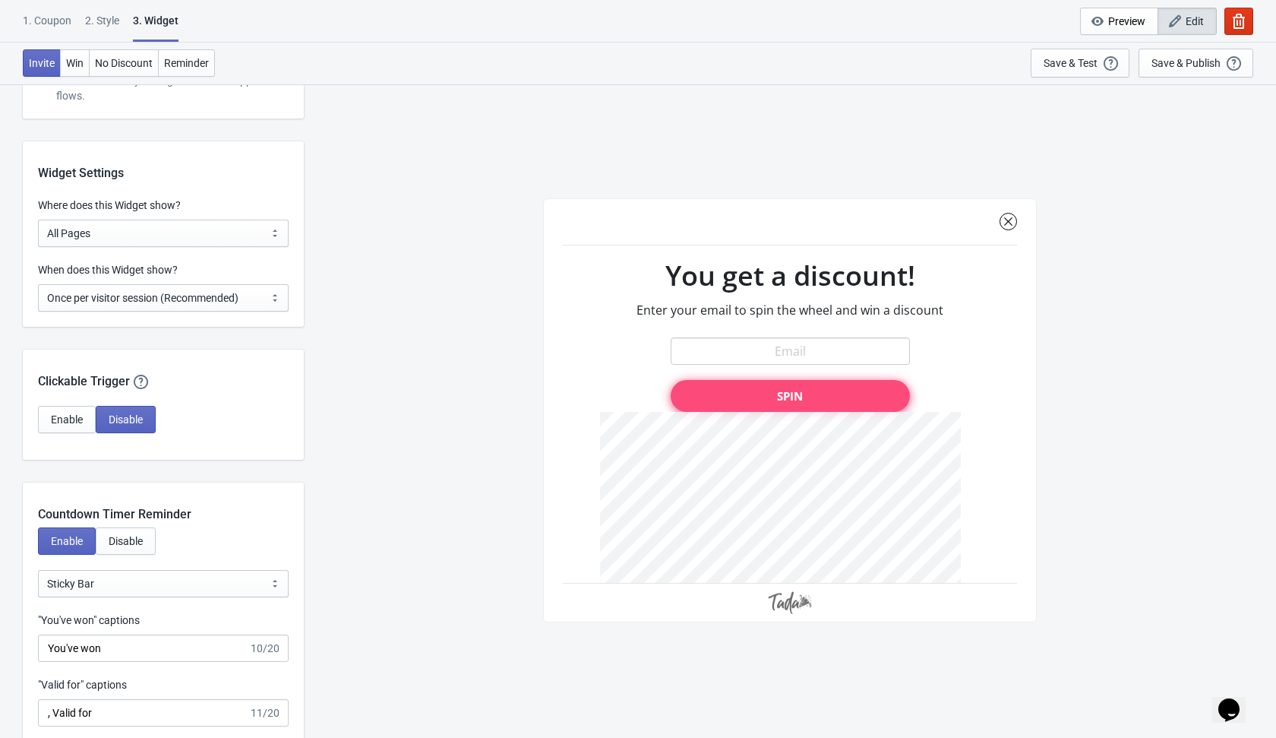
click at [251, 311] on div "When does this Widget show? Every new visit of page Once every period of time O…" at bounding box center [163, 294] width 281 height 65
click at [259, 299] on select "Every new visit of page Once every period of time Once per visitor session (Rec…" at bounding box center [163, 297] width 251 height 27
select select "every"
click at [38, 284] on select "Every new visit of page Once every period of time Once per visitor session (Rec…" at bounding box center [163, 297] width 251 height 27
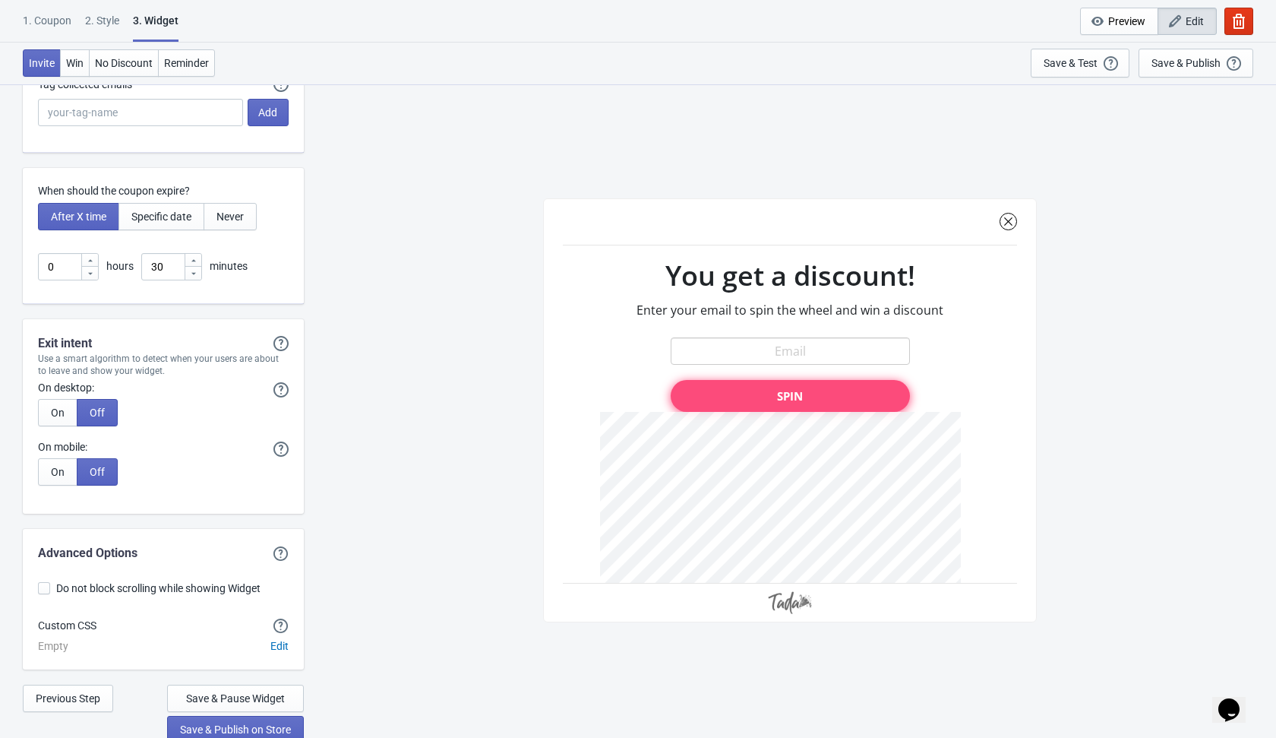
scroll to position [3944, 0]
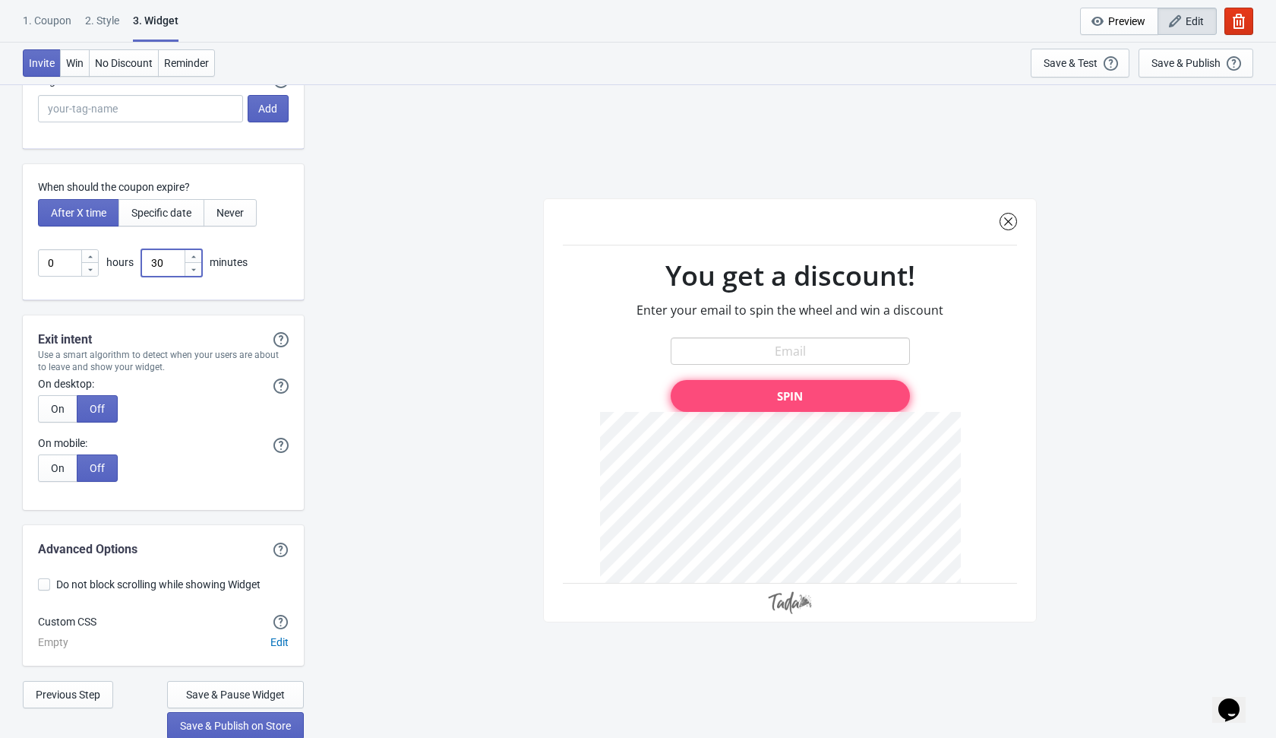
click at [179, 262] on input "30" at bounding box center [162, 262] width 43 height 27
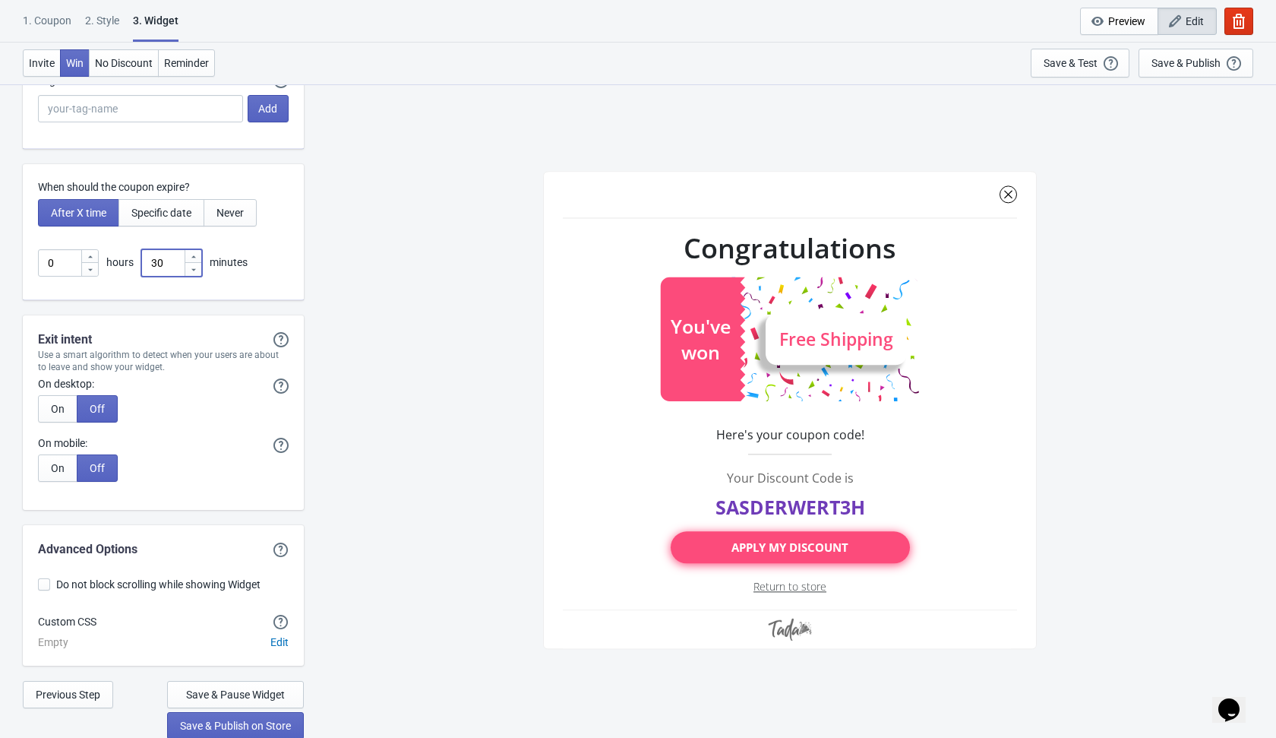
type input "3"
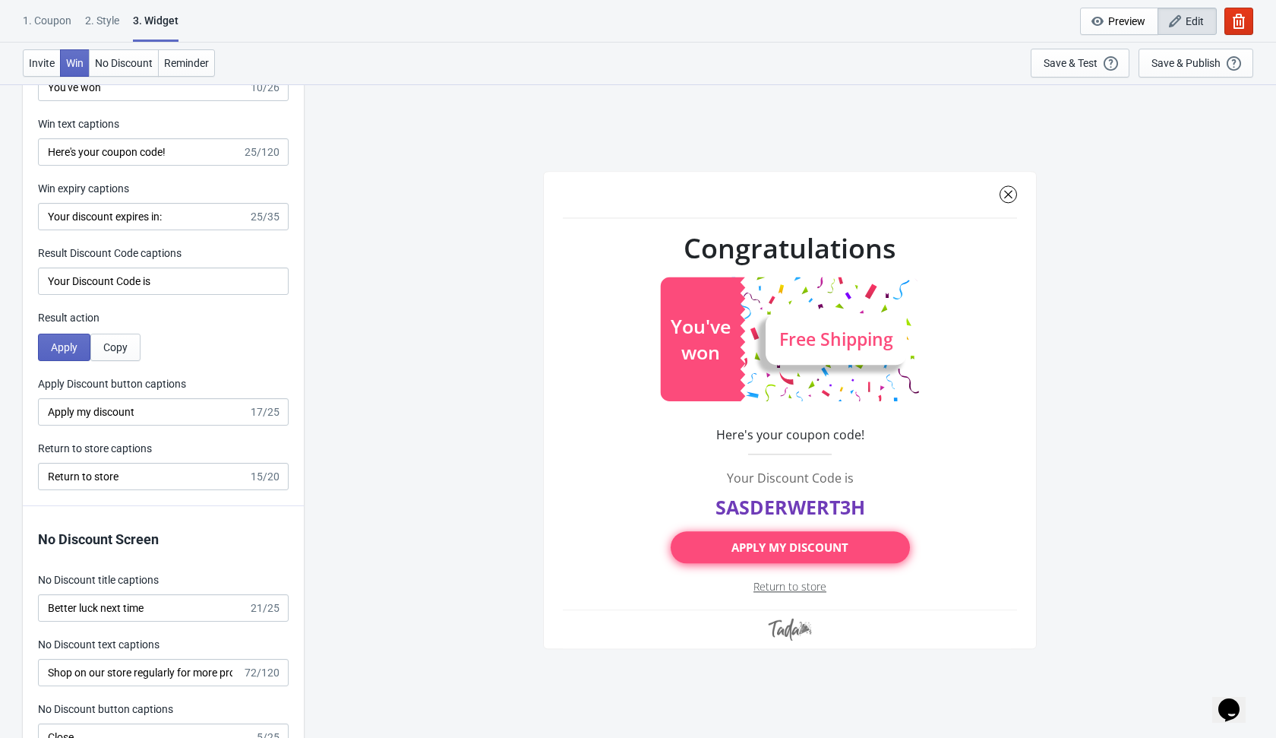
scroll to position [2974, 0]
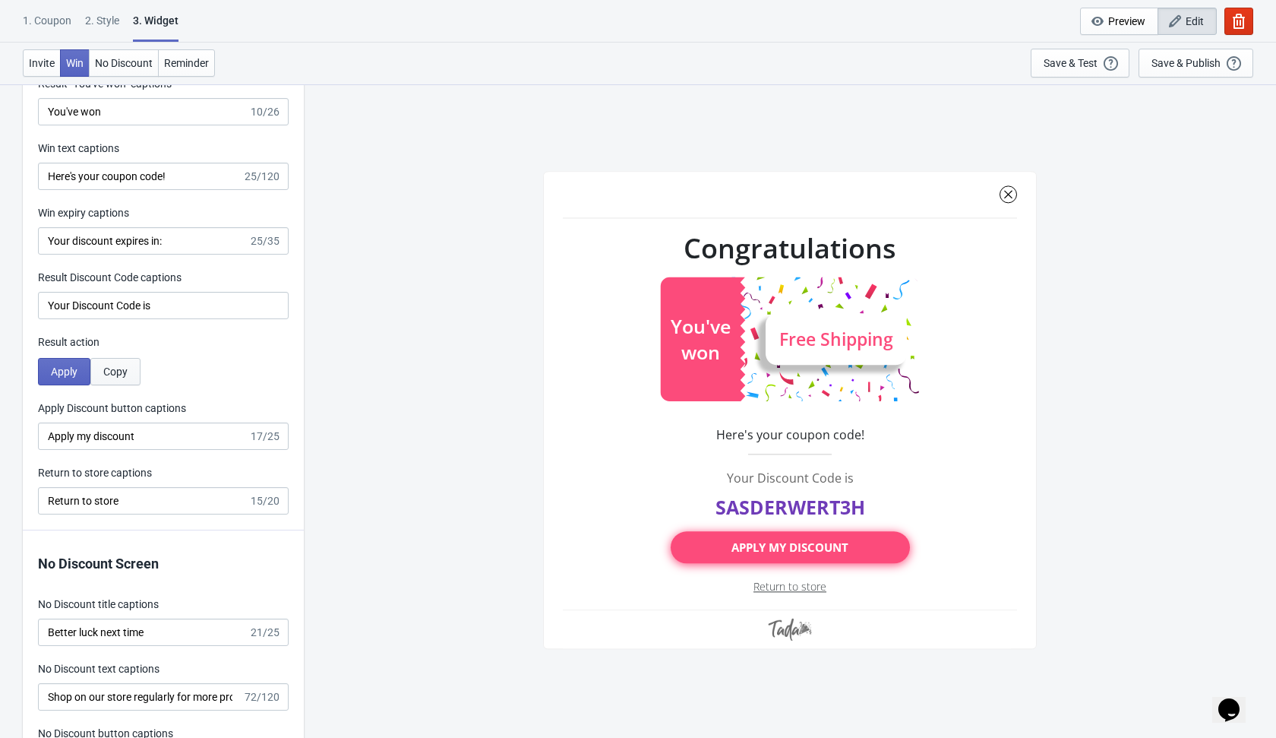
type input "1"
click at [133, 368] on button "Copy" at bounding box center [115, 371] width 50 height 27
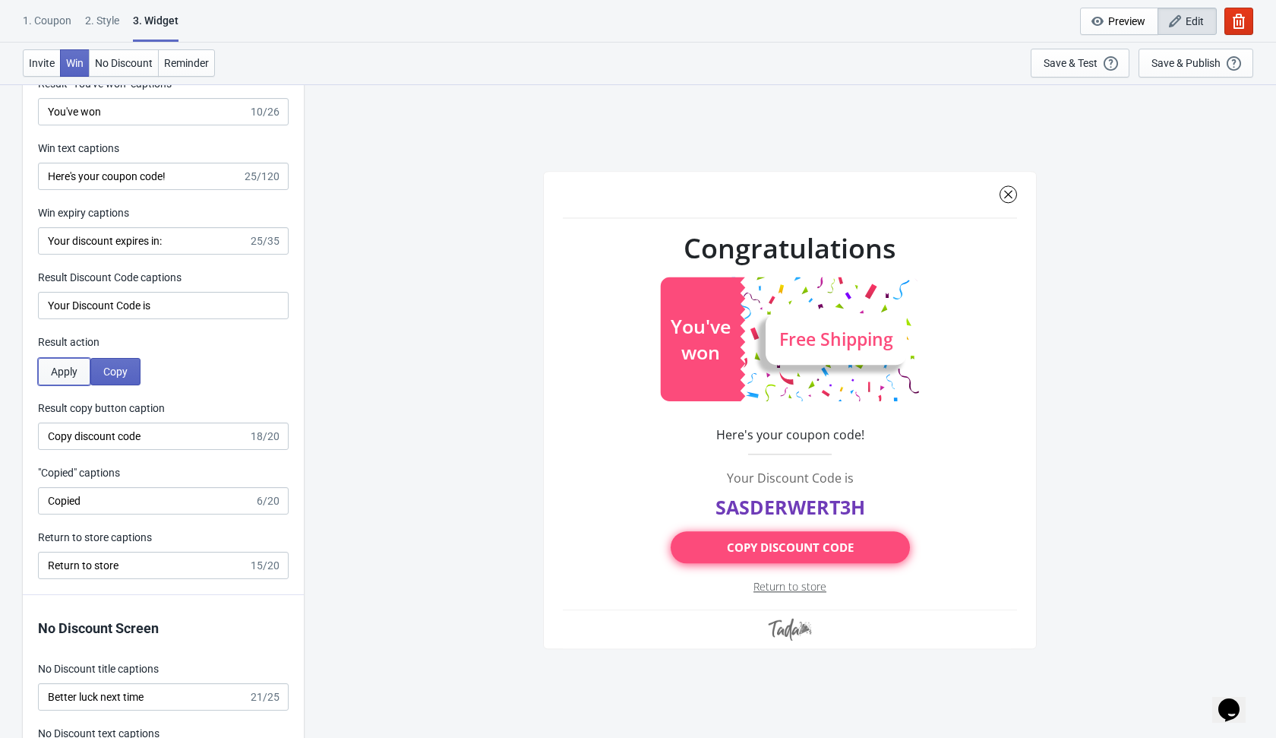
click at [80, 375] on button "Apply" at bounding box center [64, 371] width 52 height 27
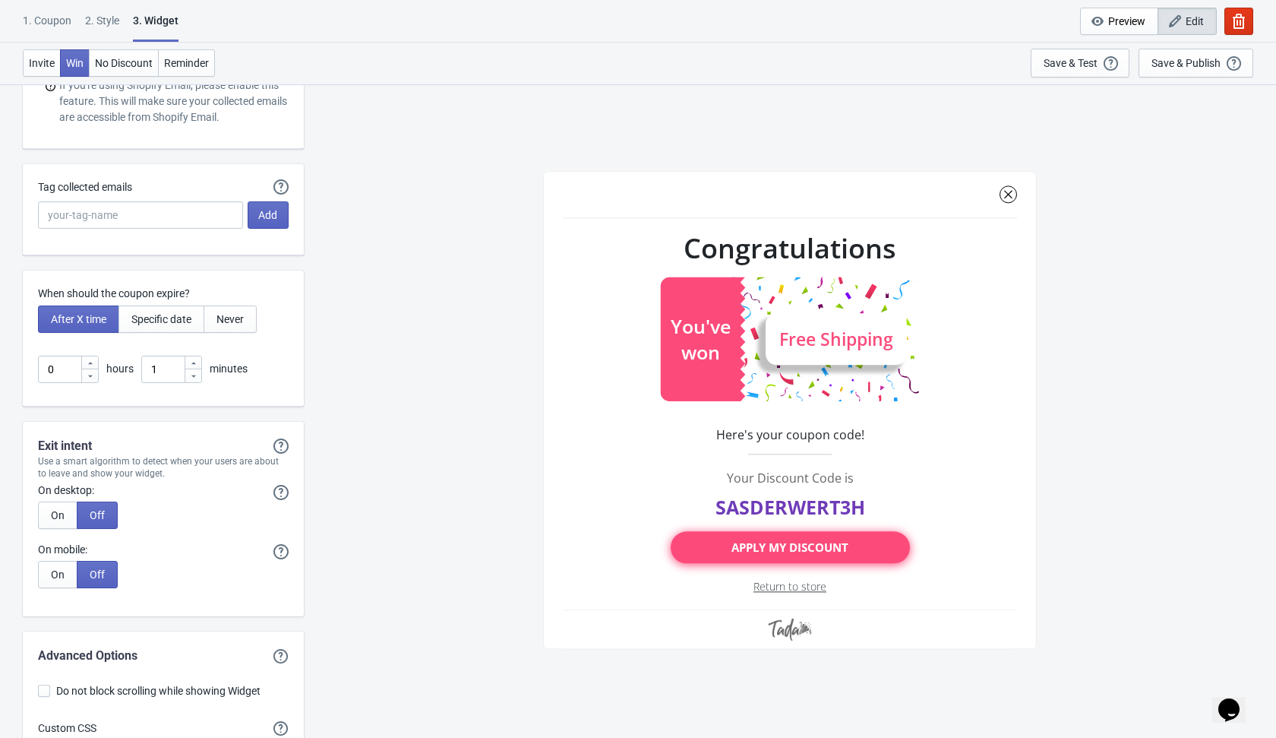
scroll to position [3944, 0]
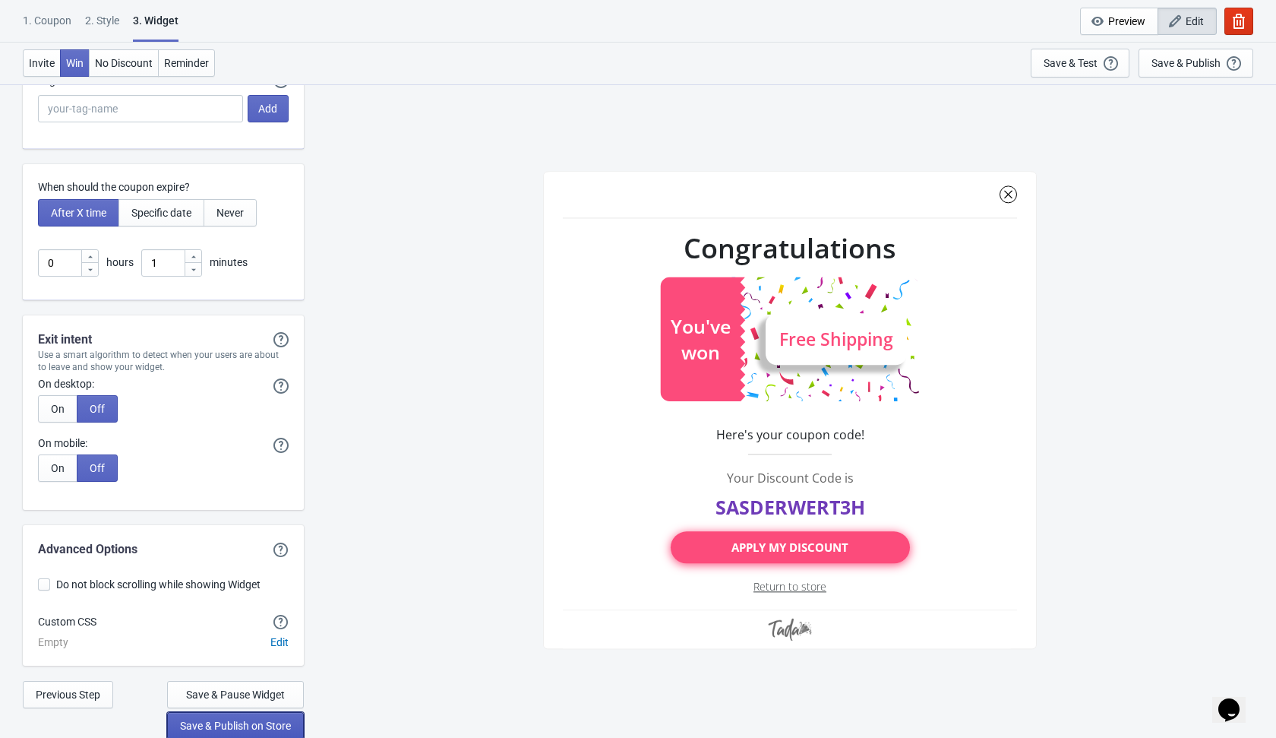
click at [246, 725] on span "Save & Publish on Store" at bounding box center [235, 725] width 111 height 12
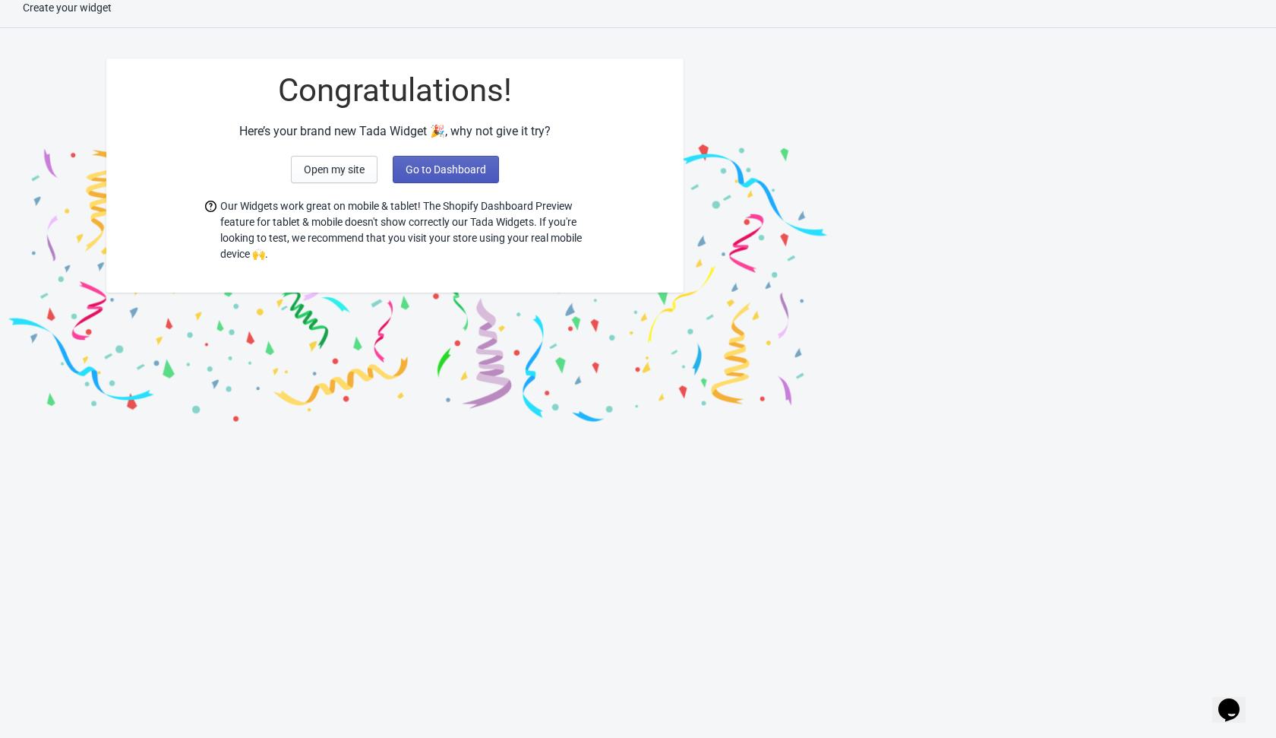
click at [452, 160] on button "Go to Dashboard" at bounding box center [446, 169] width 106 height 27
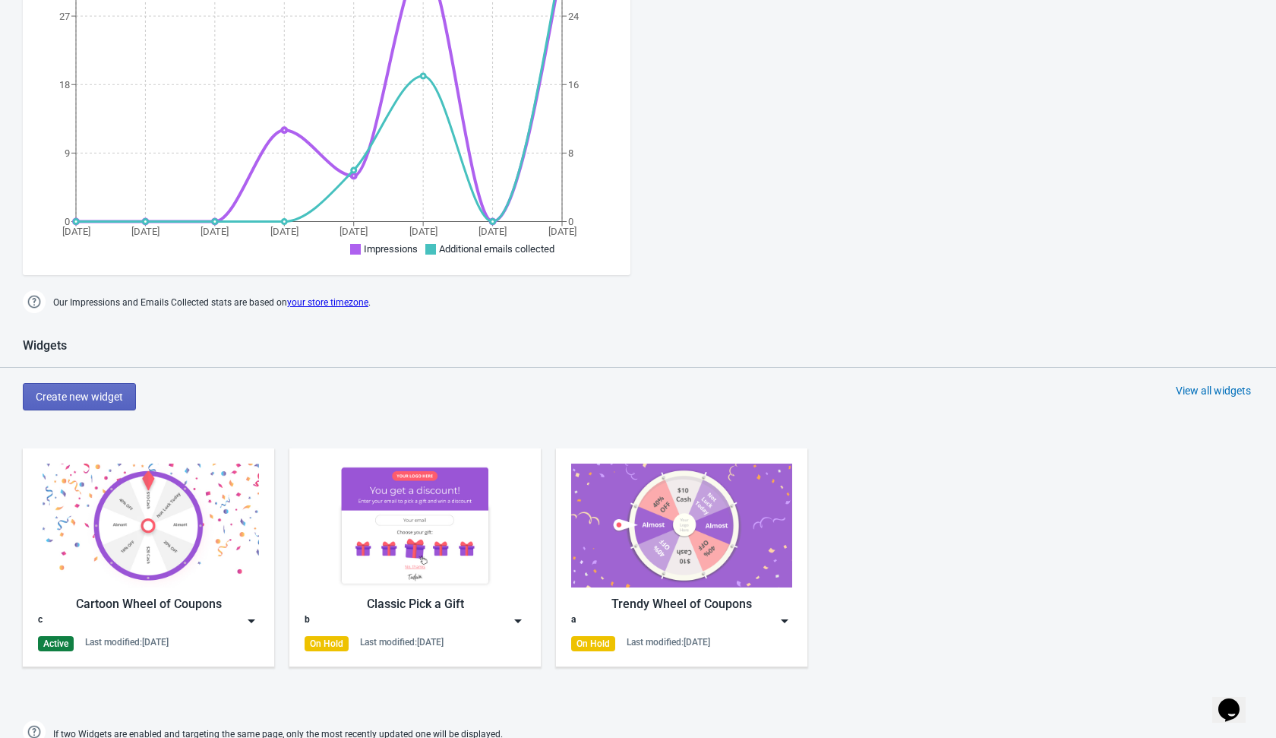
scroll to position [514, 0]
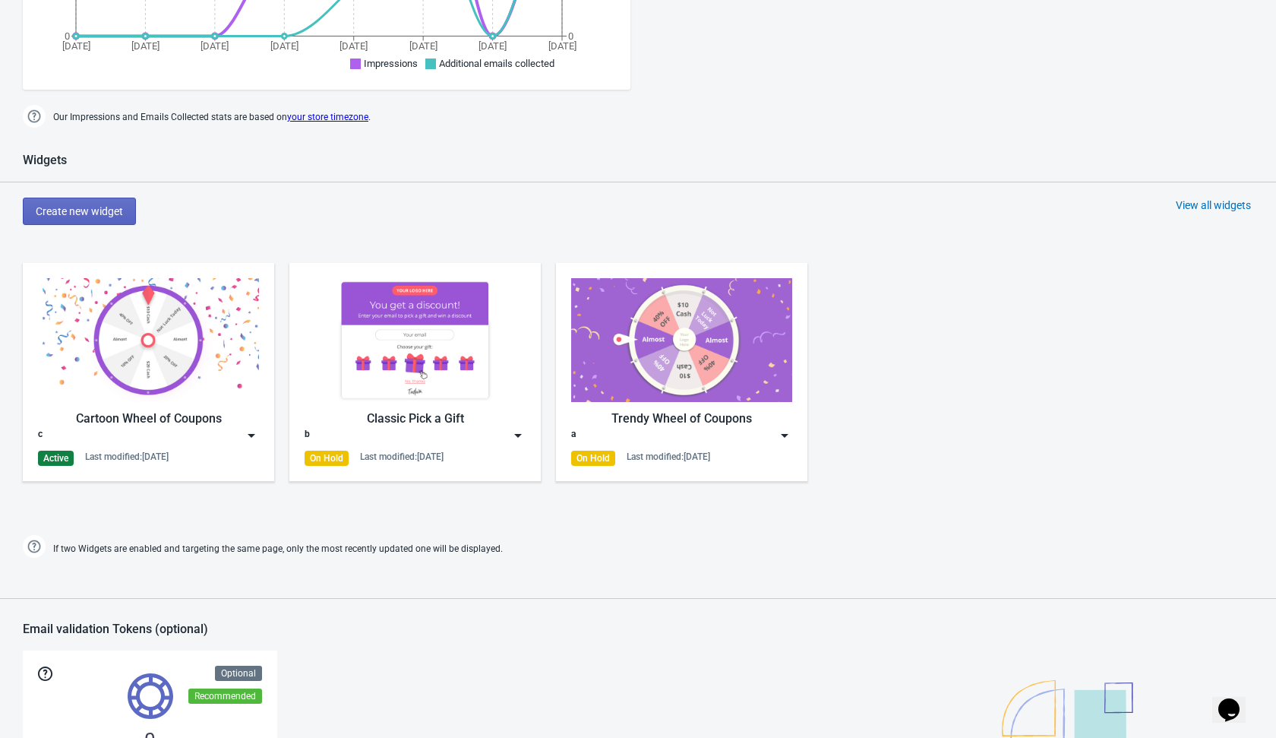
click at [254, 437] on img at bounding box center [251, 435] width 15 height 15
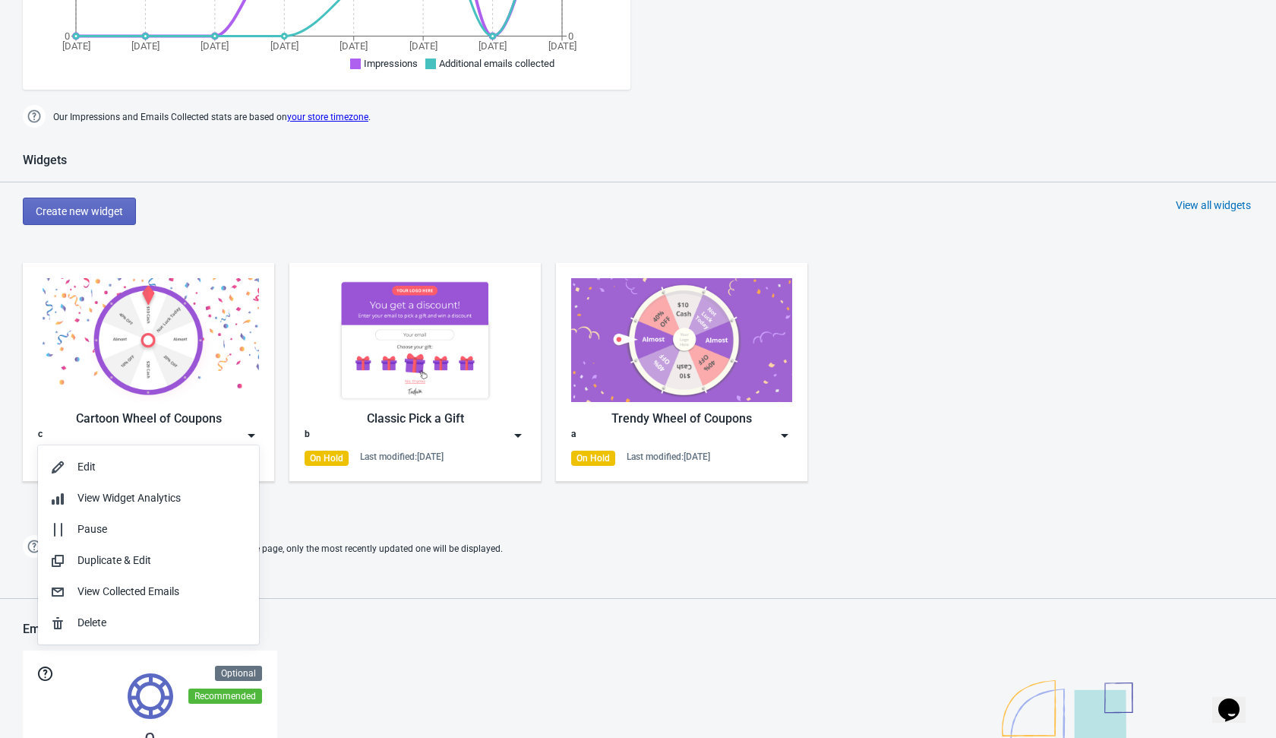
click at [458, 591] on div at bounding box center [638, 591] width 1276 height 14
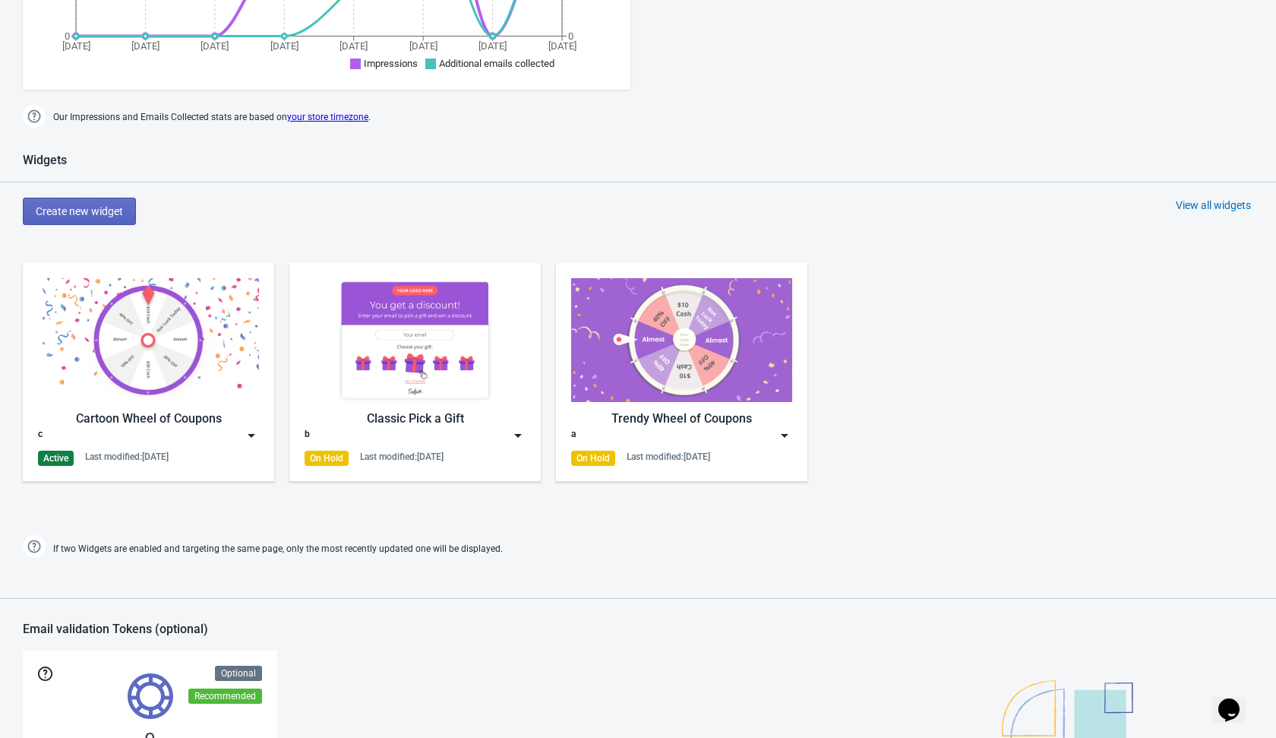
click at [458, 591] on div at bounding box center [638, 591] width 1276 height 14
click at [251, 432] on img at bounding box center [251, 435] width 15 height 15
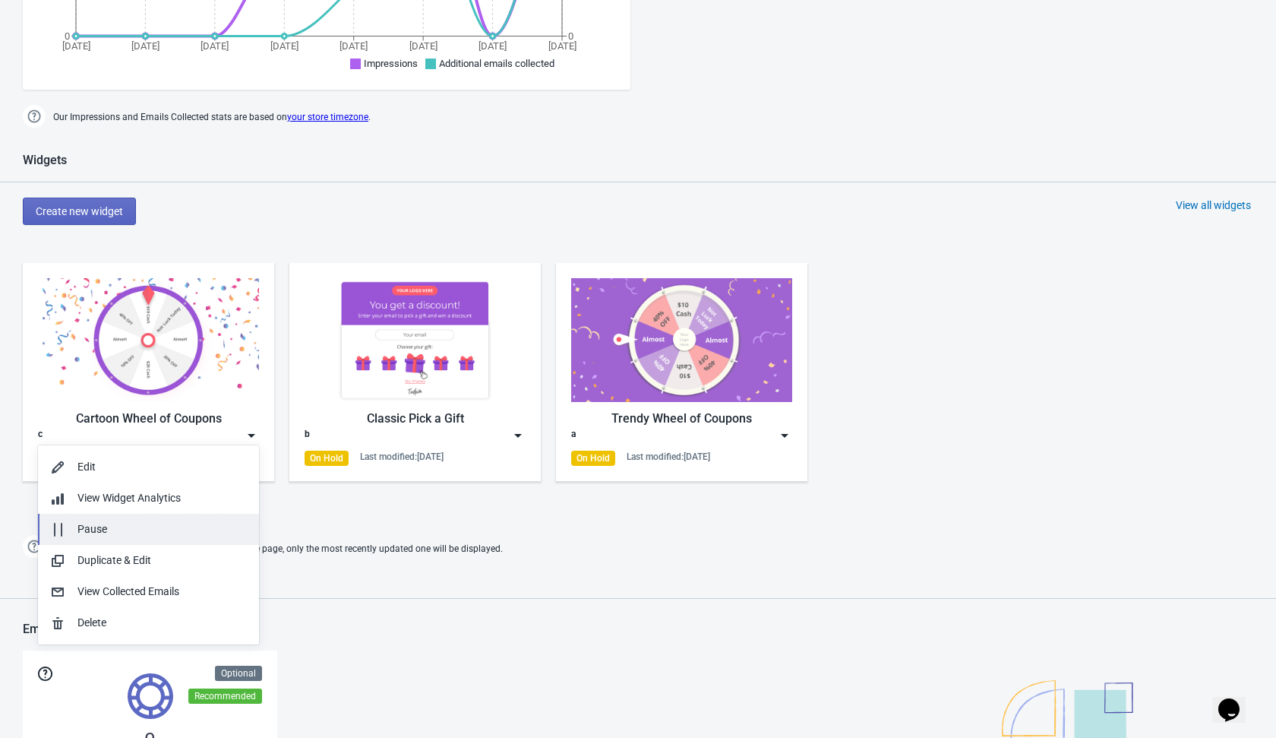
click at [179, 529] on div "Pause" at bounding box center [161, 529] width 169 height 16
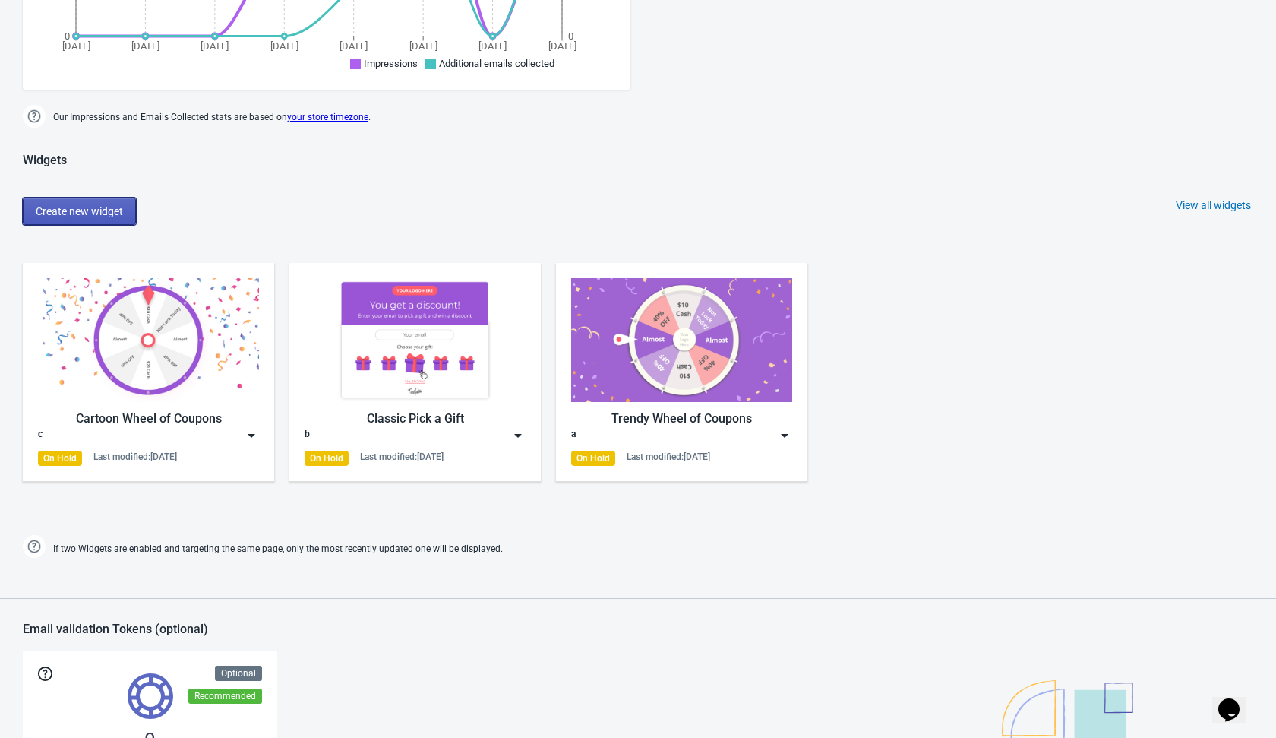
click at [102, 208] on span "Create new widget" at bounding box center [79, 211] width 87 height 12
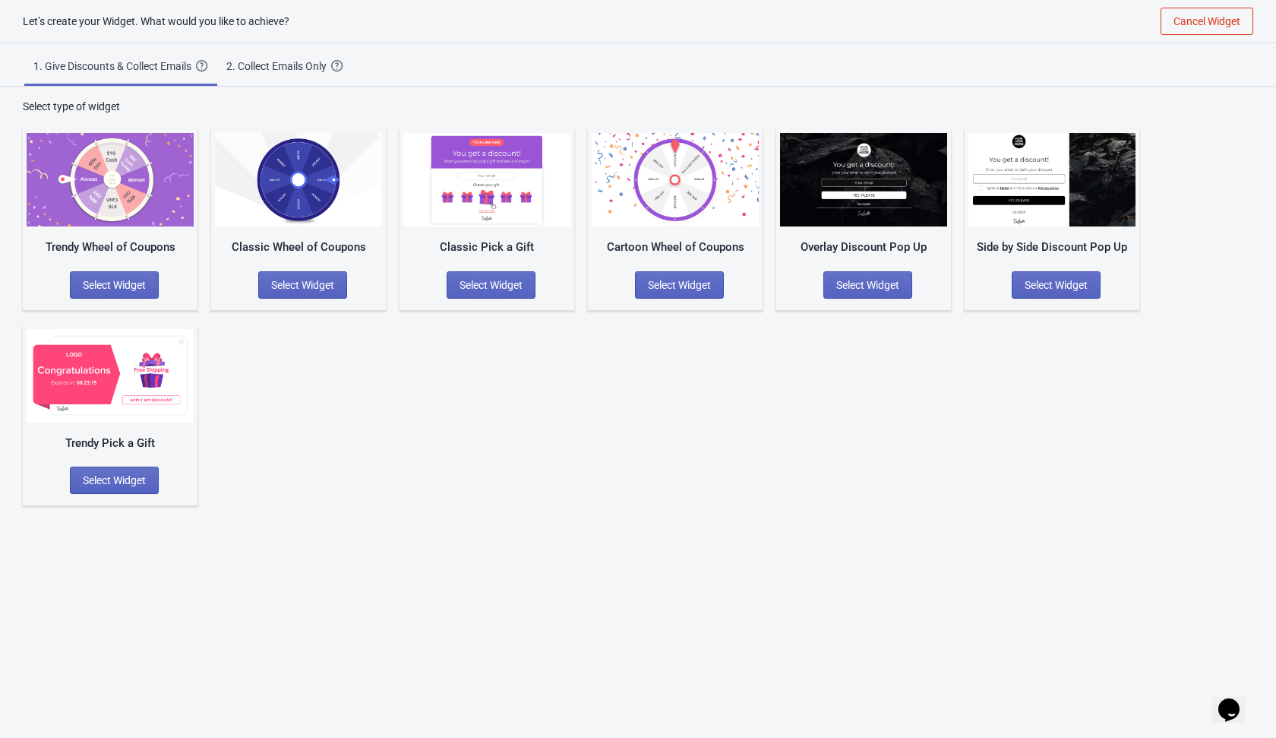
click at [357, 404] on div "Trendy Wheel of Coupons Select Widget Classic Wheel of Coupons Select Widget Cl…" at bounding box center [638, 309] width 1231 height 391
click at [139, 476] on span "Select Widget" at bounding box center [114, 480] width 63 height 12
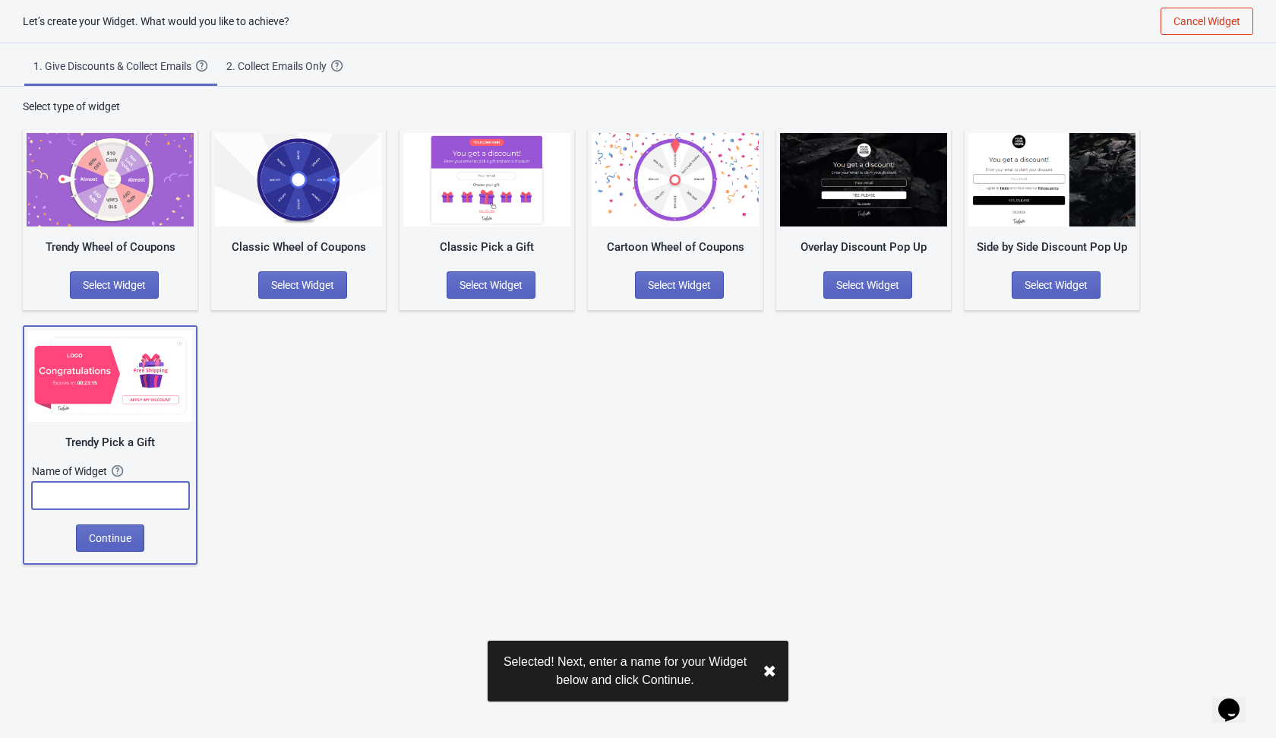
click at [149, 489] on input "text" at bounding box center [110, 495] width 157 height 27
type input "k"
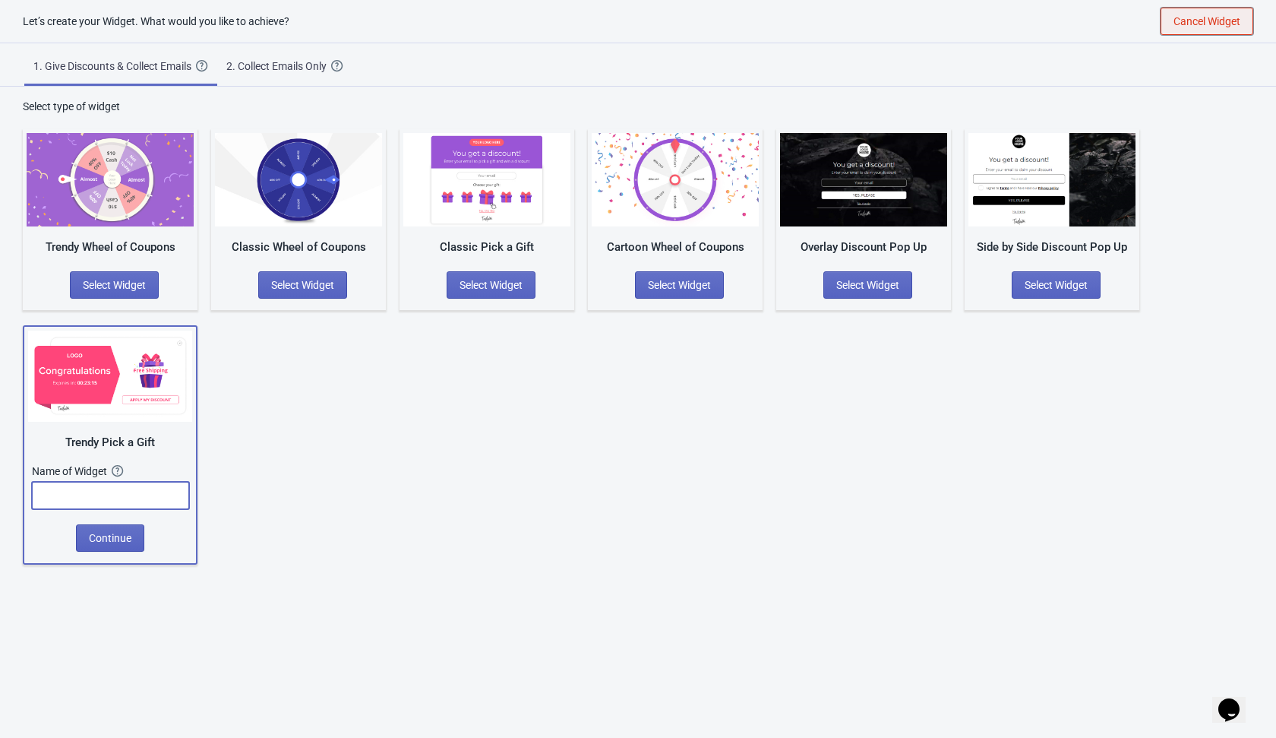
click at [1210, 21] on span "Cancel Widget" at bounding box center [1207, 21] width 67 height 12
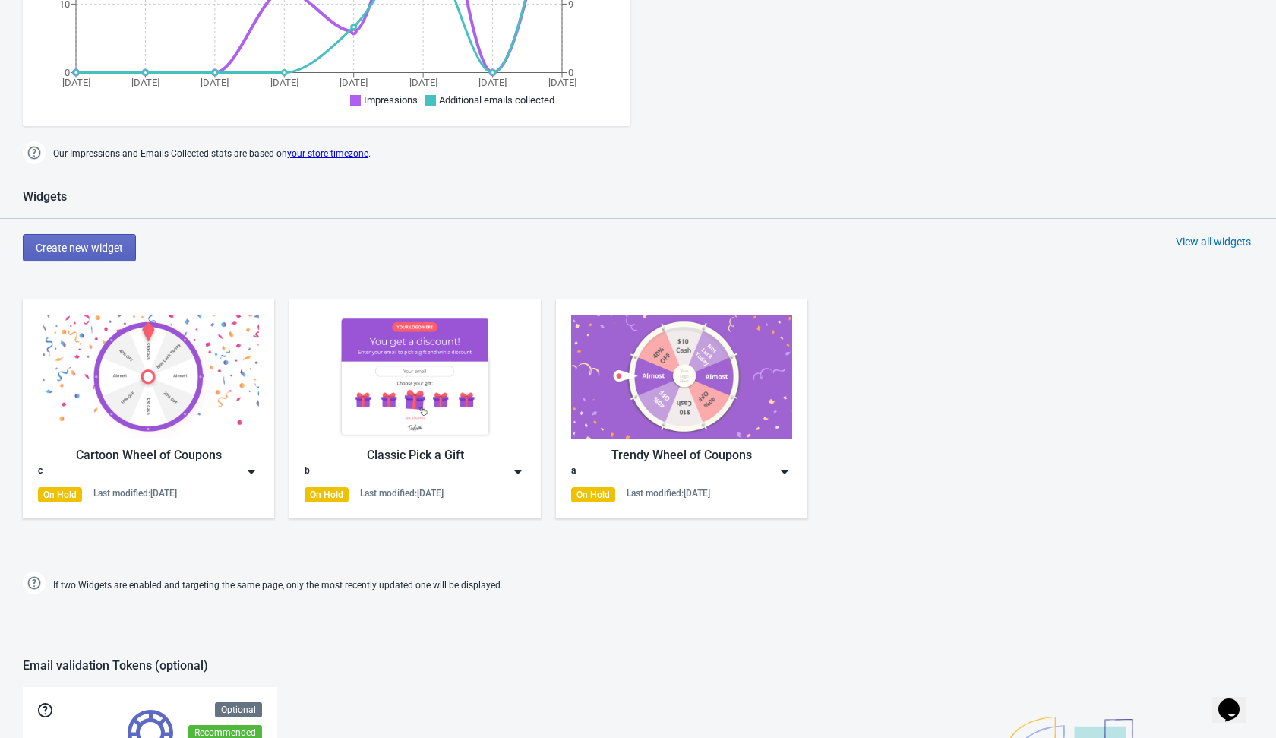
scroll to position [442, 0]
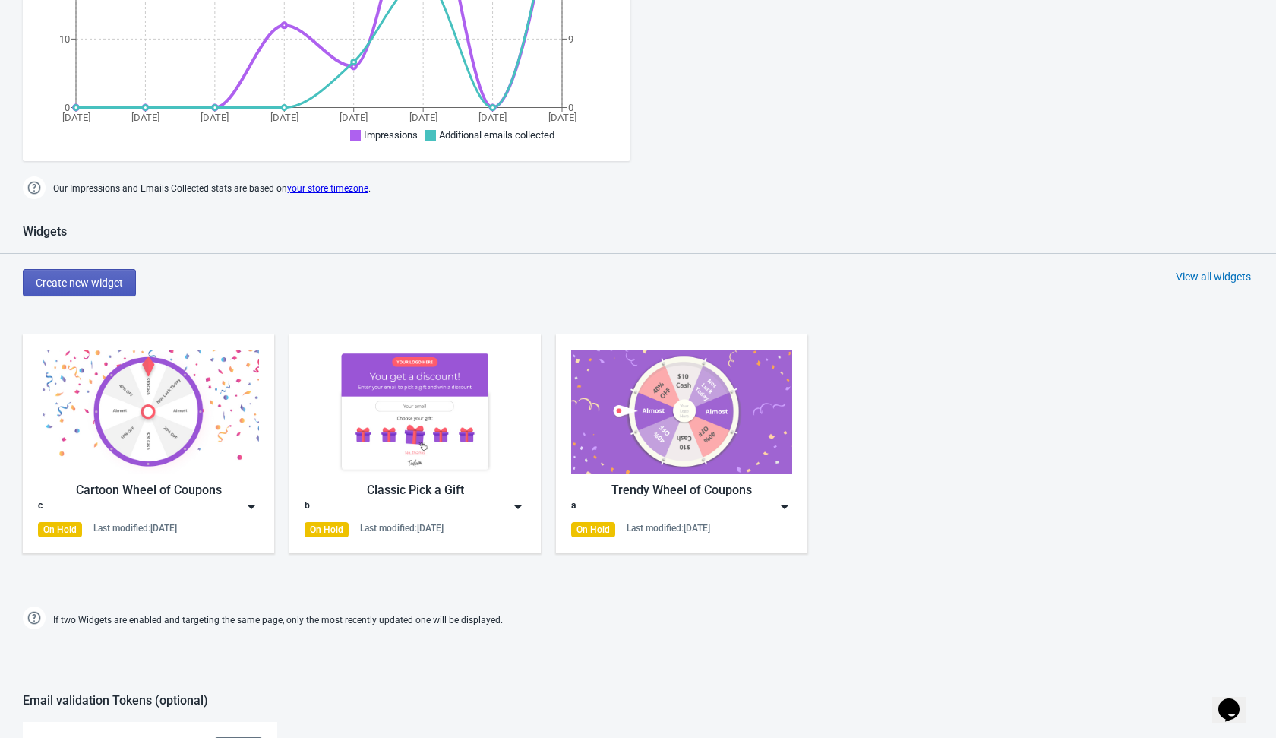
click at [86, 279] on span "Create new widget" at bounding box center [79, 283] width 87 height 12
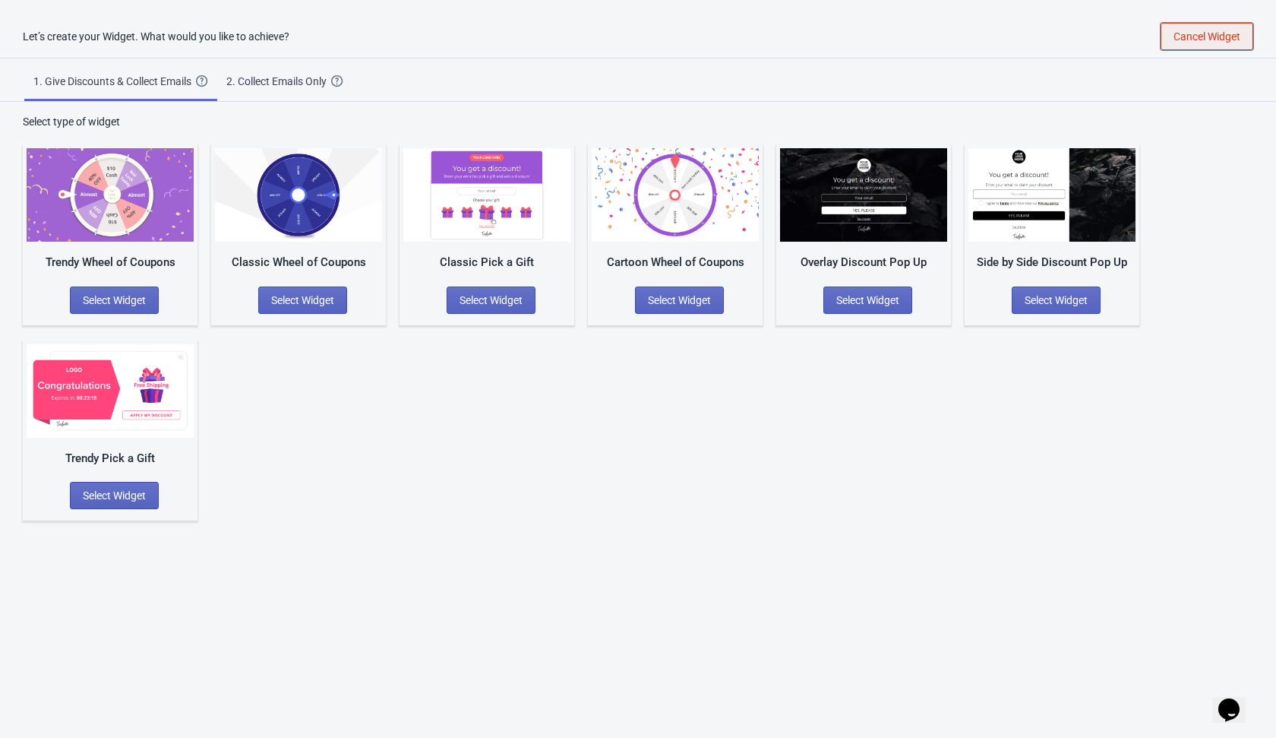
click at [1191, 40] on span "Cancel Widget" at bounding box center [1207, 36] width 67 height 12
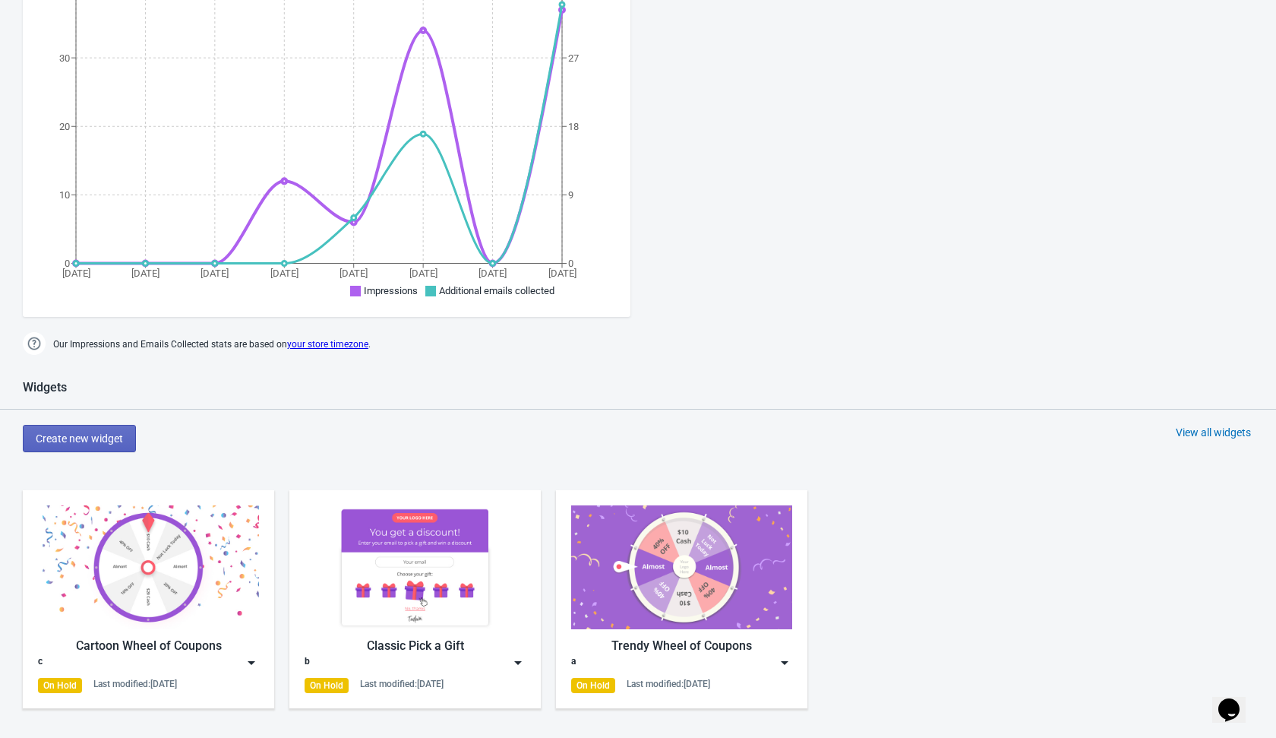
scroll to position [292, 0]
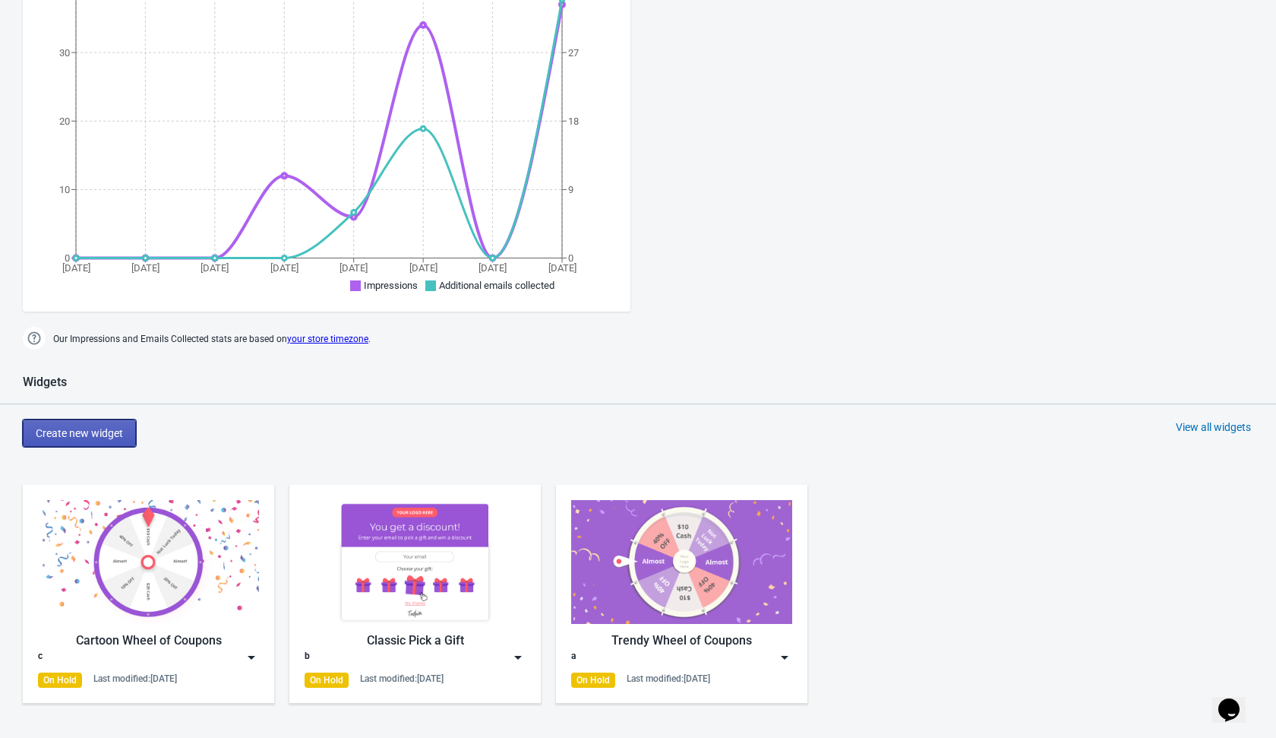
click at [117, 442] on button "Create new widget" at bounding box center [79, 432] width 113 height 27
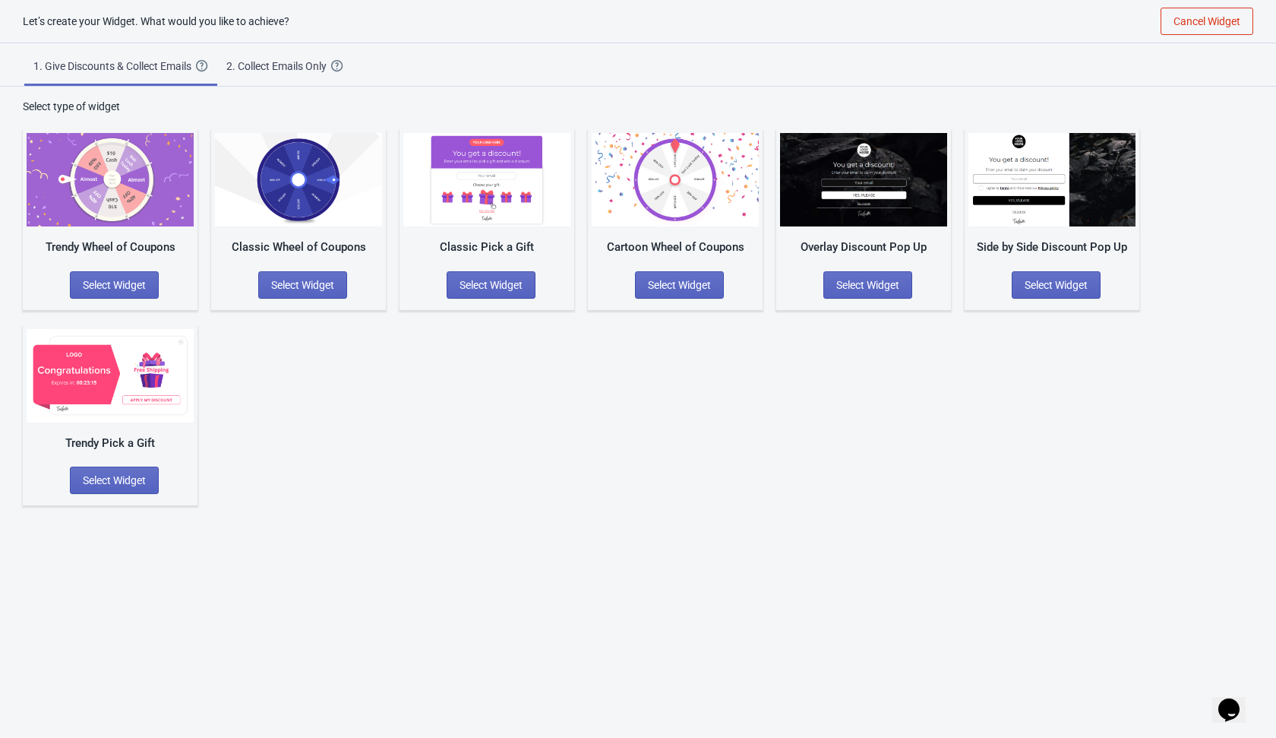
scroll to position [15, 0]
click at [134, 471] on button "Select Widget" at bounding box center [114, 479] width 89 height 27
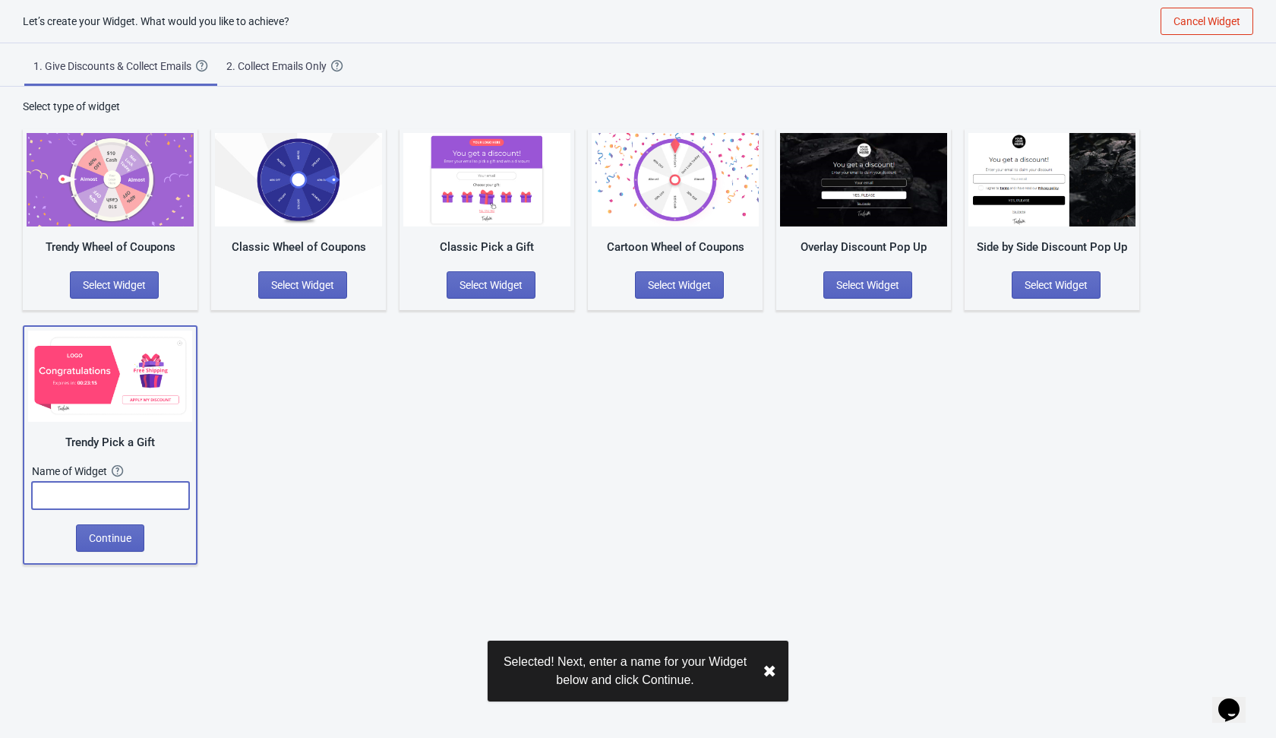
click at [124, 504] on input "text" at bounding box center [110, 495] width 157 height 27
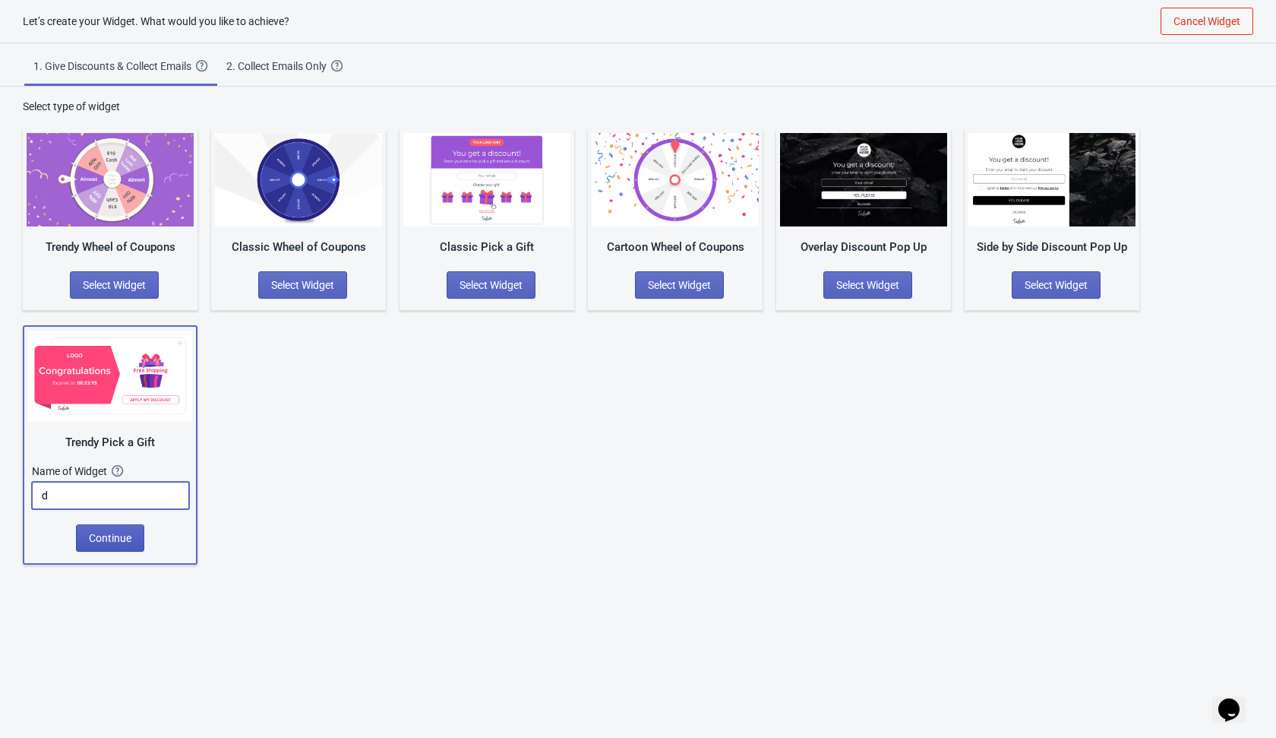
type input "d"
click at [128, 539] on span "Continue" at bounding box center [110, 538] width 43 height 12
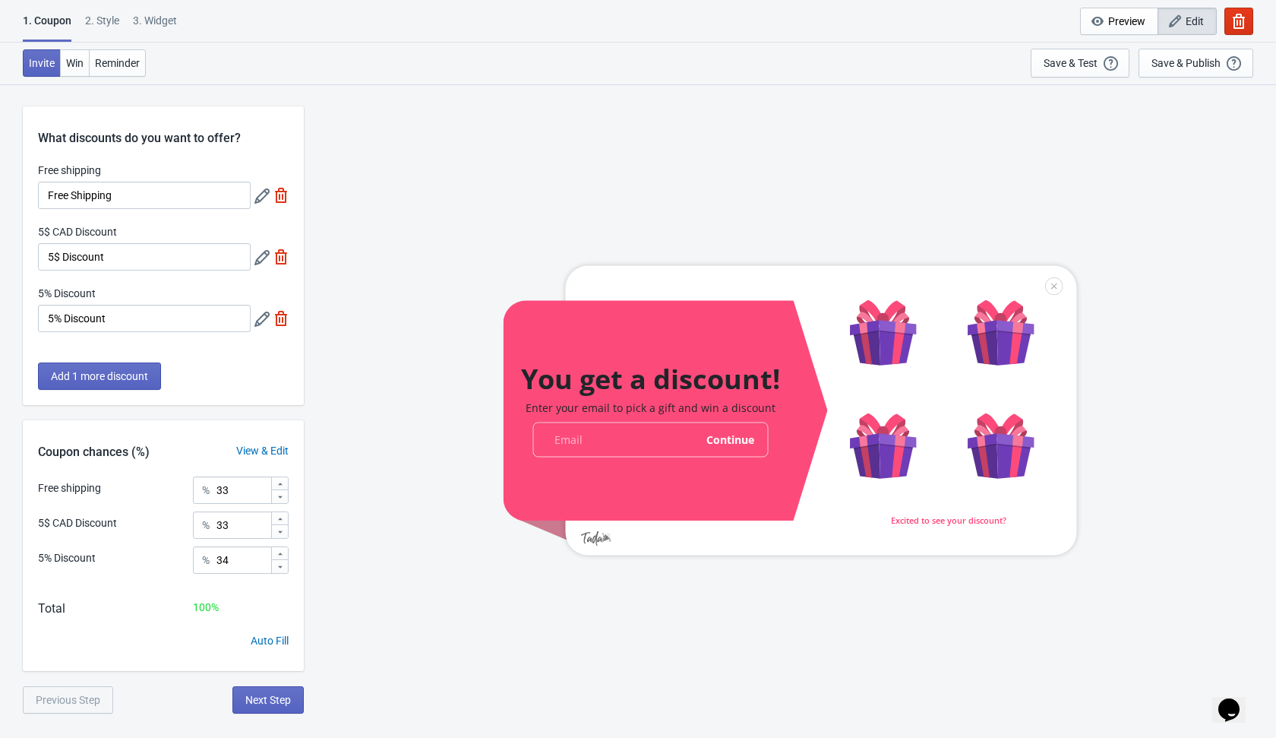
click at [286, 315] on img at bounding box center [281, 318] width 15 height 15
type input "50"
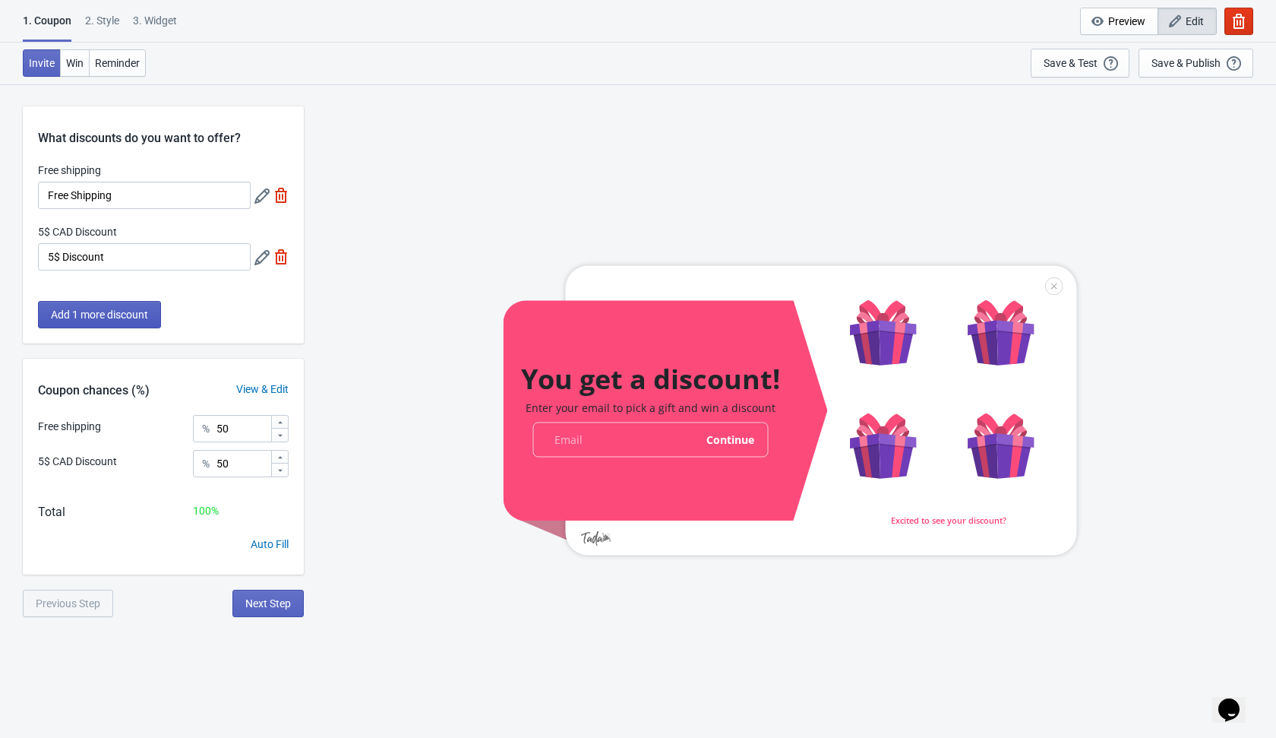
click at [116, 307] on button "Add 1 more discount" at bounding box center [99, 314] width 123 height 27
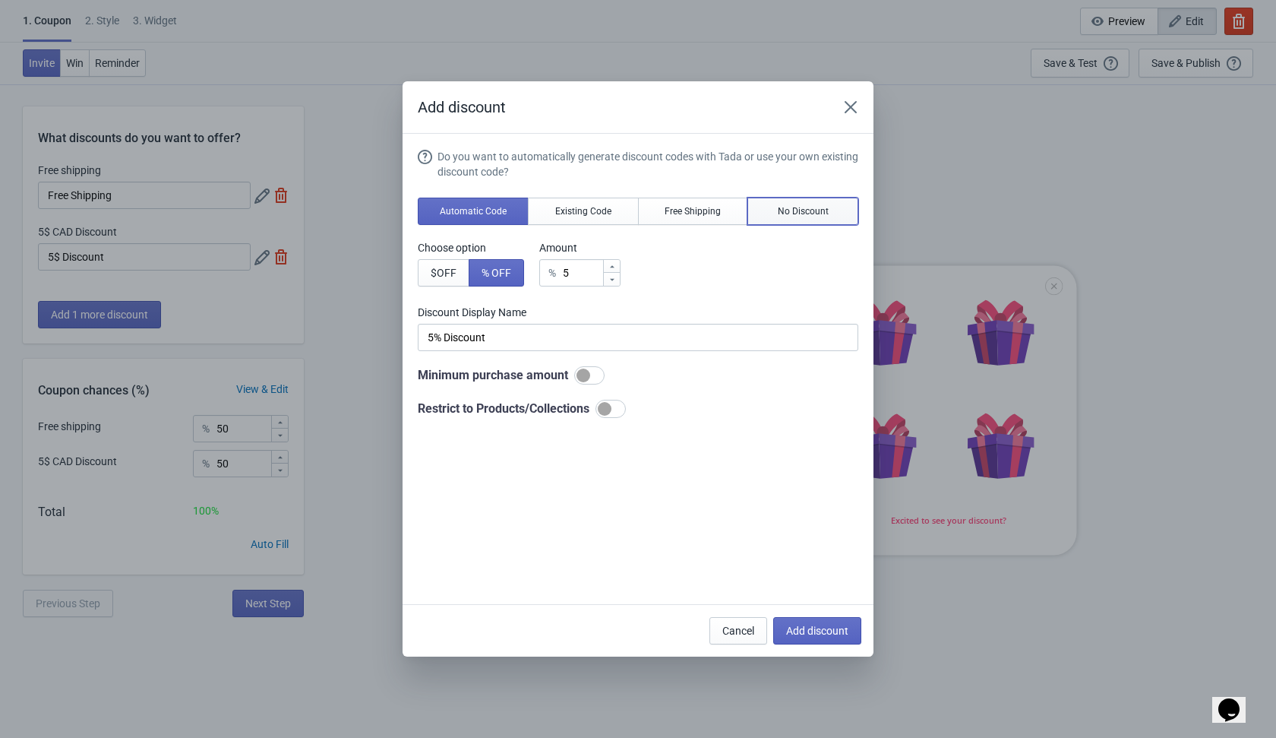
click at [835, 217] on button "No Discount" at bounding box center [803, 211] width 111 height 27
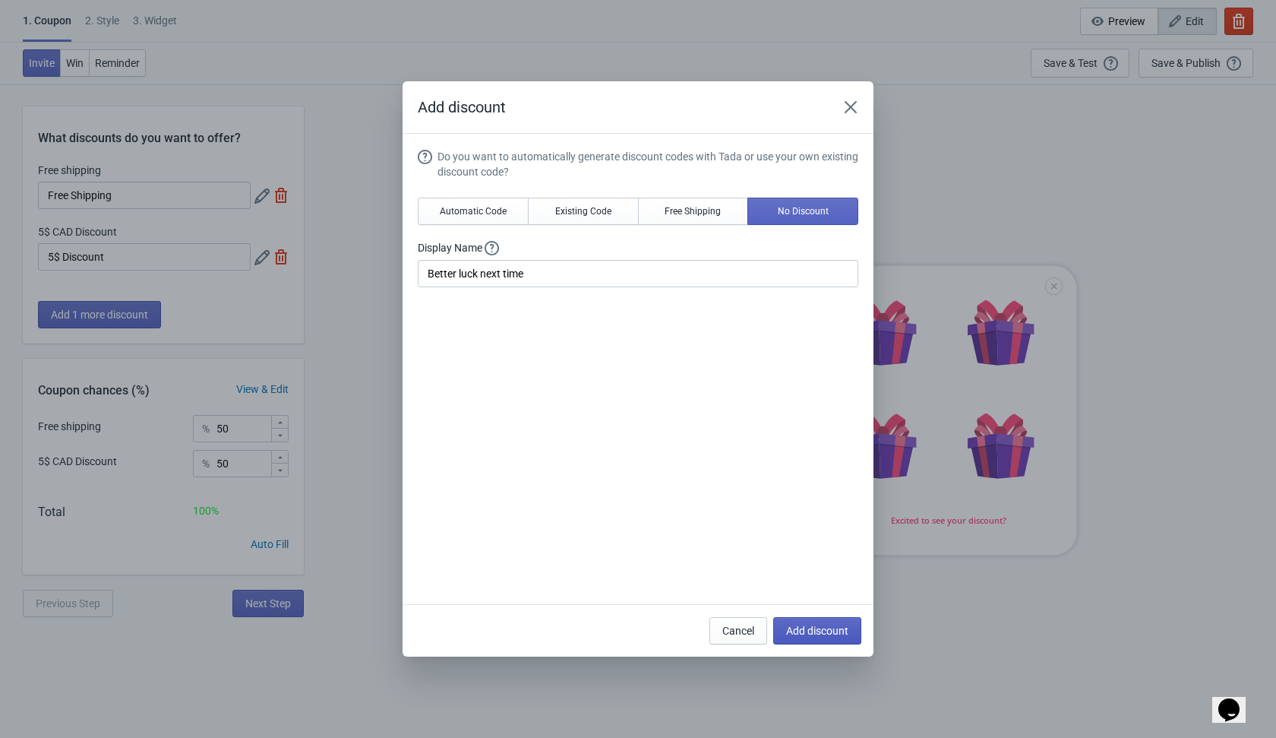
click at [799, 631] on span "Add discount" at bounding box center [817, 631] width 62 height 12
type input "33"
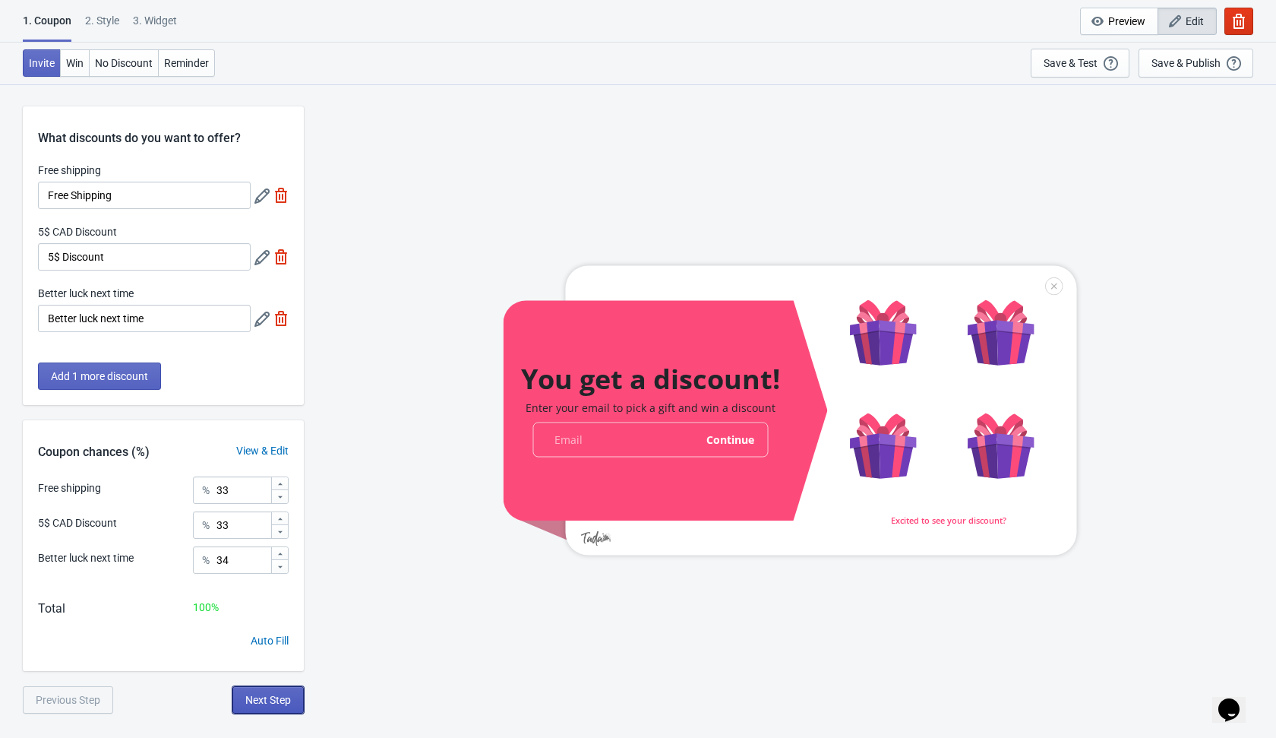
click at [283, 694] on span "Next Step" at bounding box center [268, 700] width 46 height 12
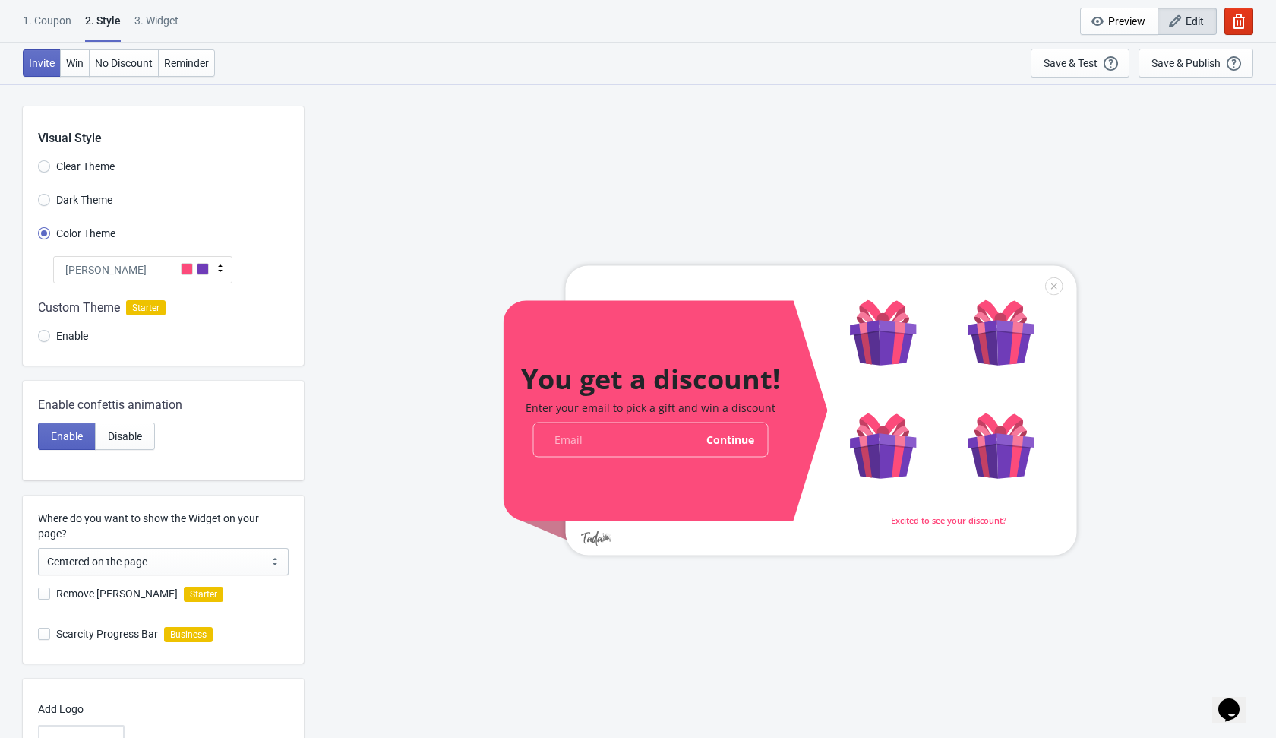
scroll to position [131, 0]
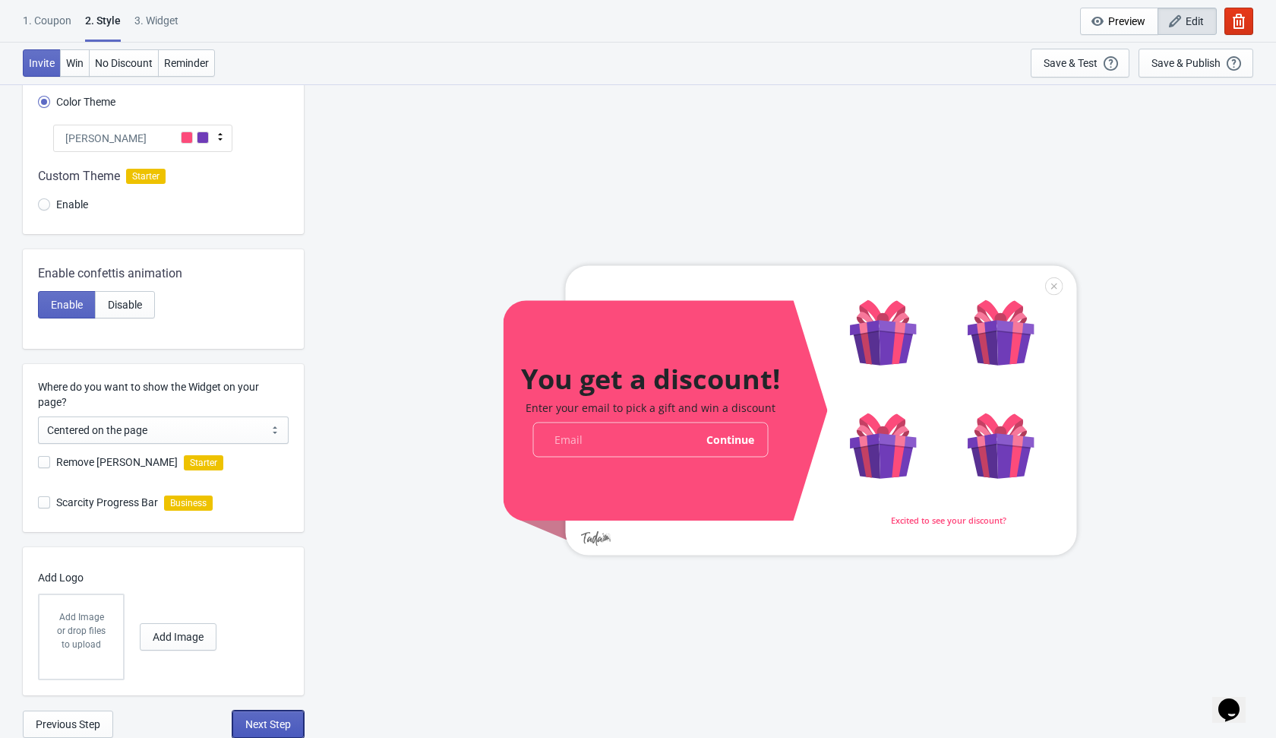
click at [279, 719] on span "Next Step" at bounding box center [268, 724] width 46 height 12
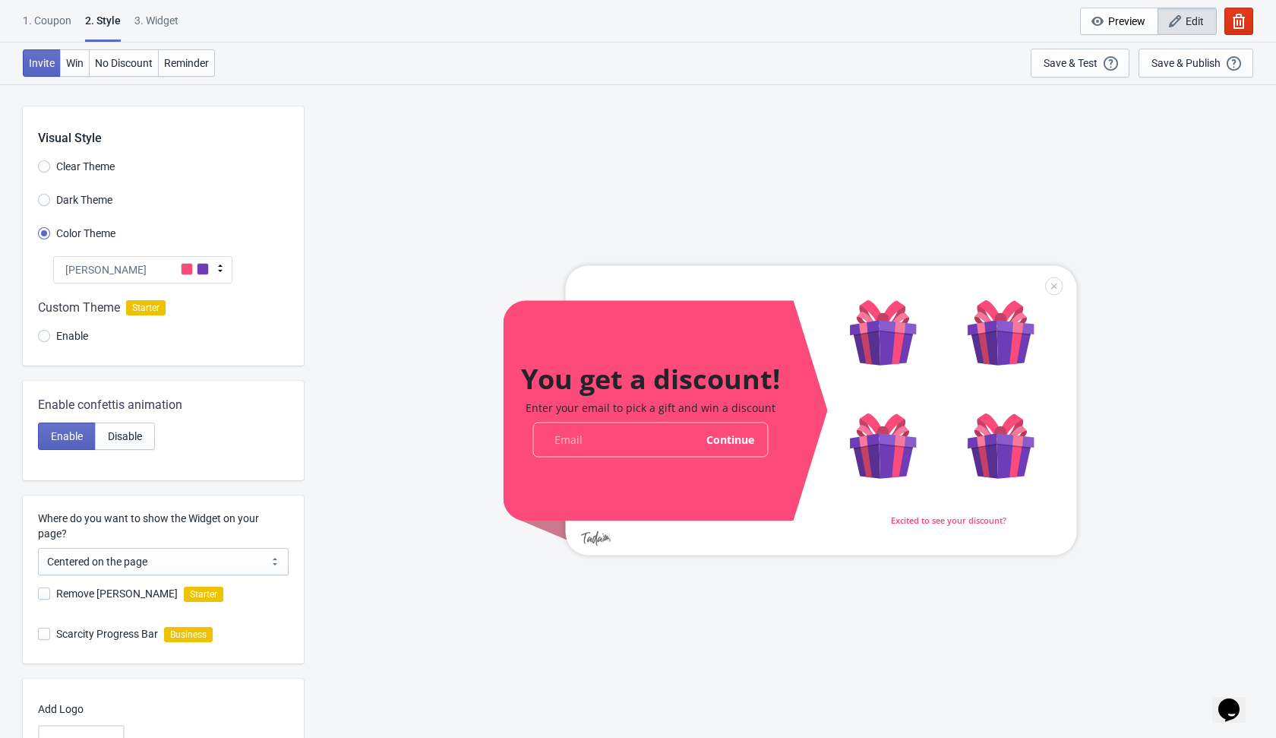
select select "once"
select select "1"
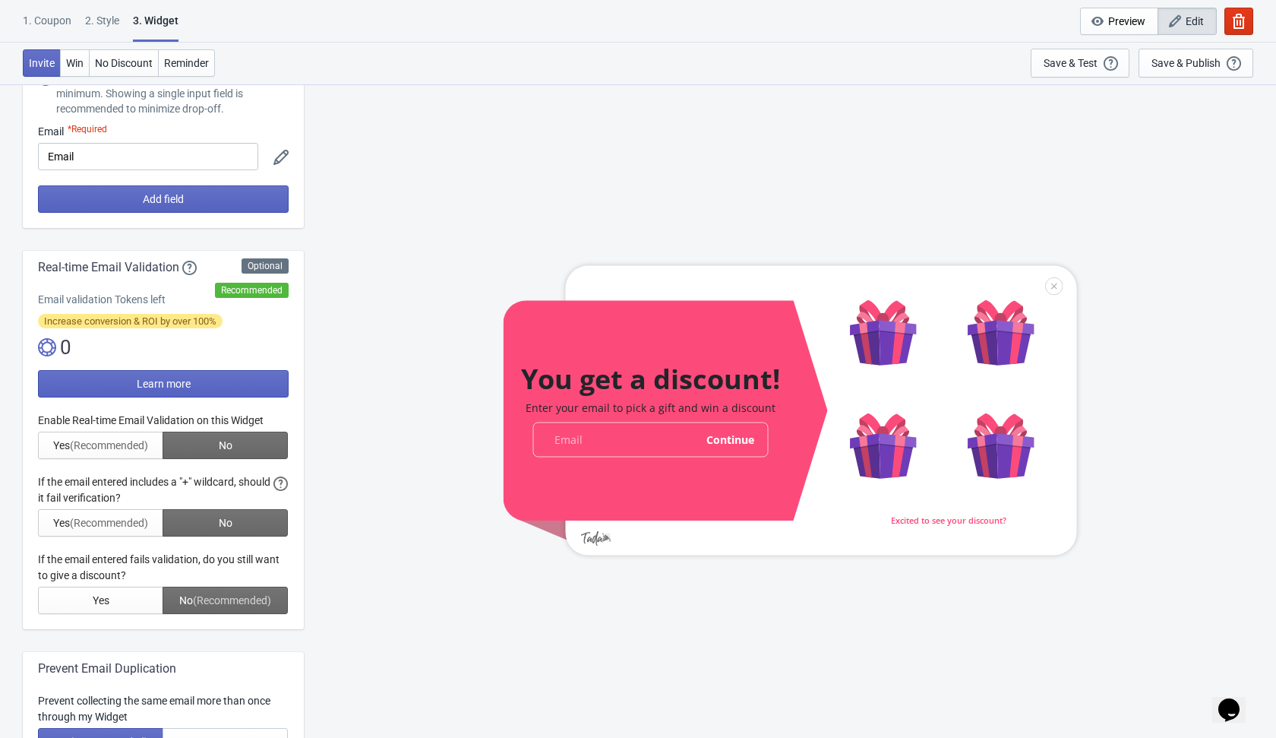
scroll to position [179, 0]
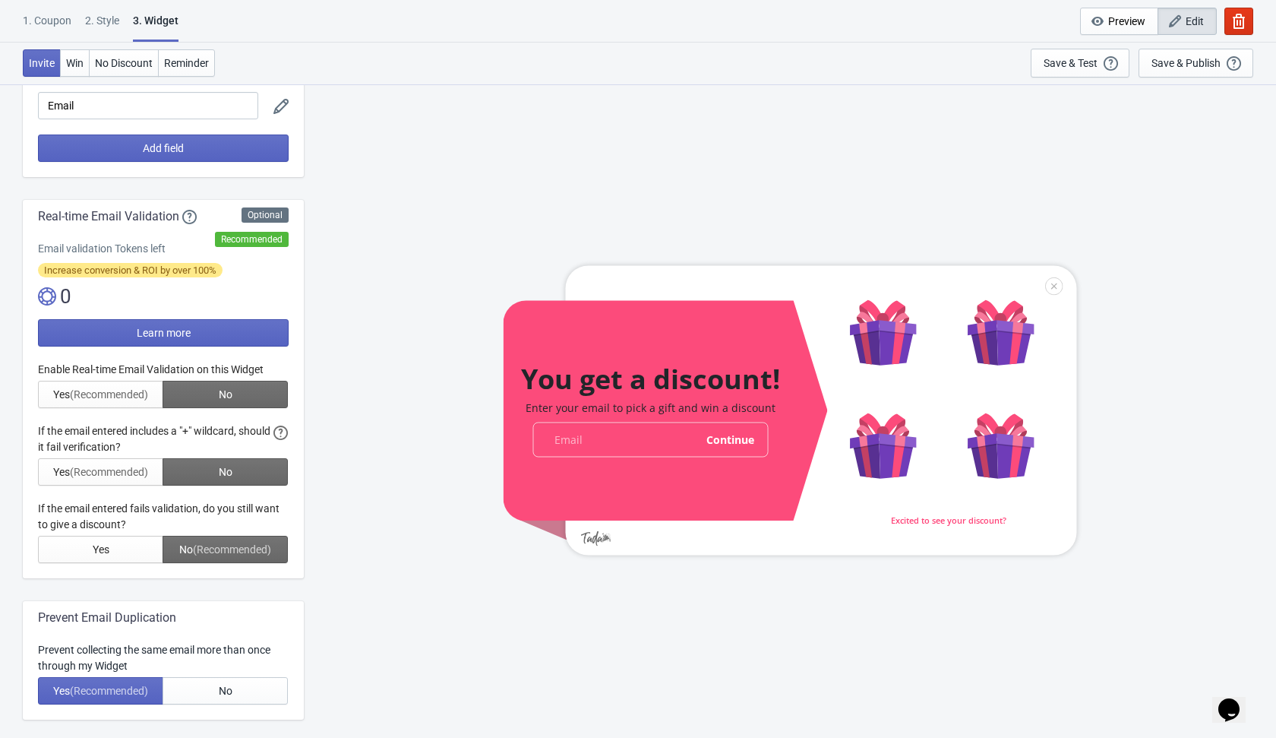
click at [226, 394] on div at bounding box center [163, 462] width 251 height 201
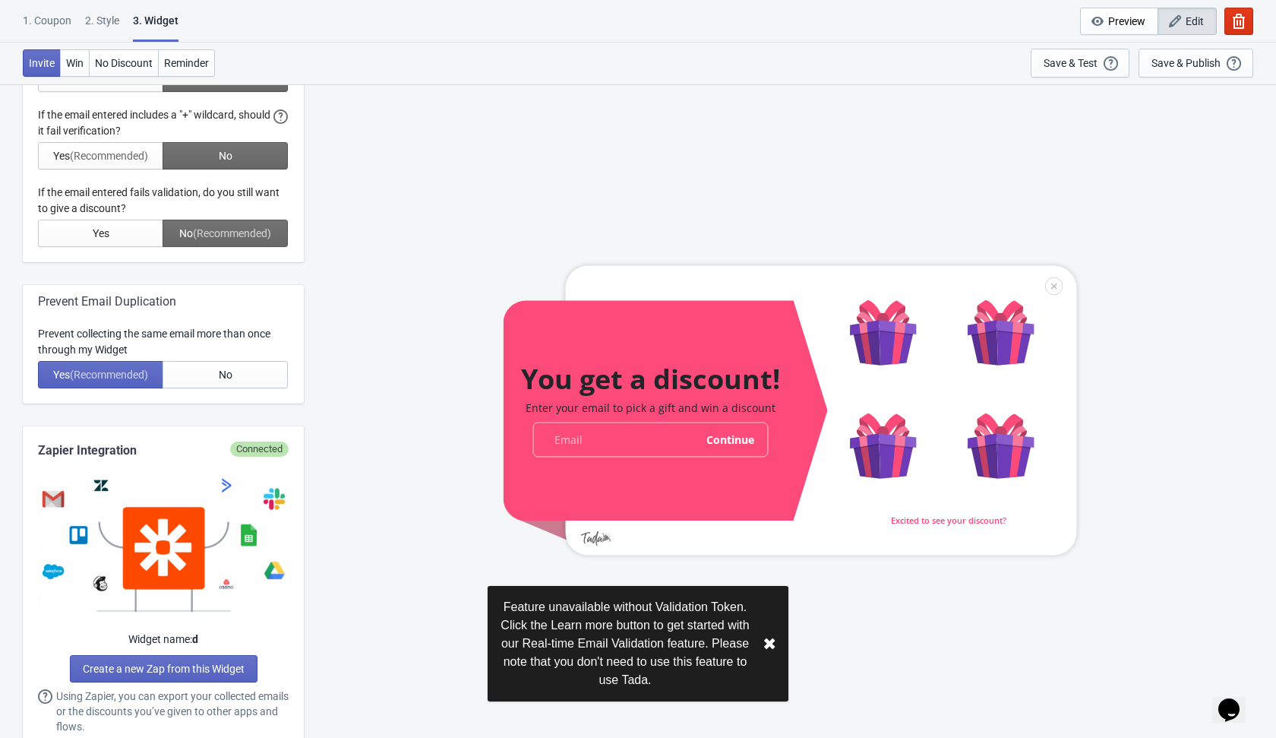
scroll to position [548, 0]
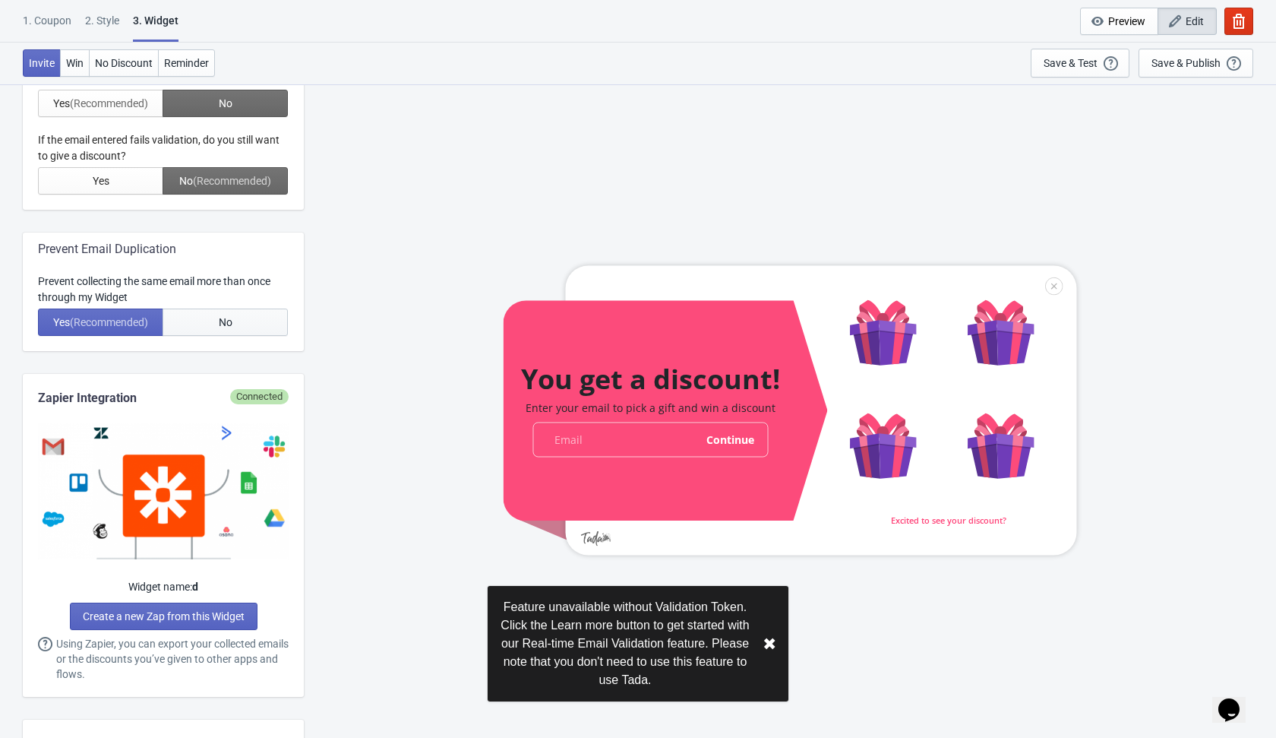
click at [242, 329] on button "No" at bounding box center [225, 321] width 125 height 27
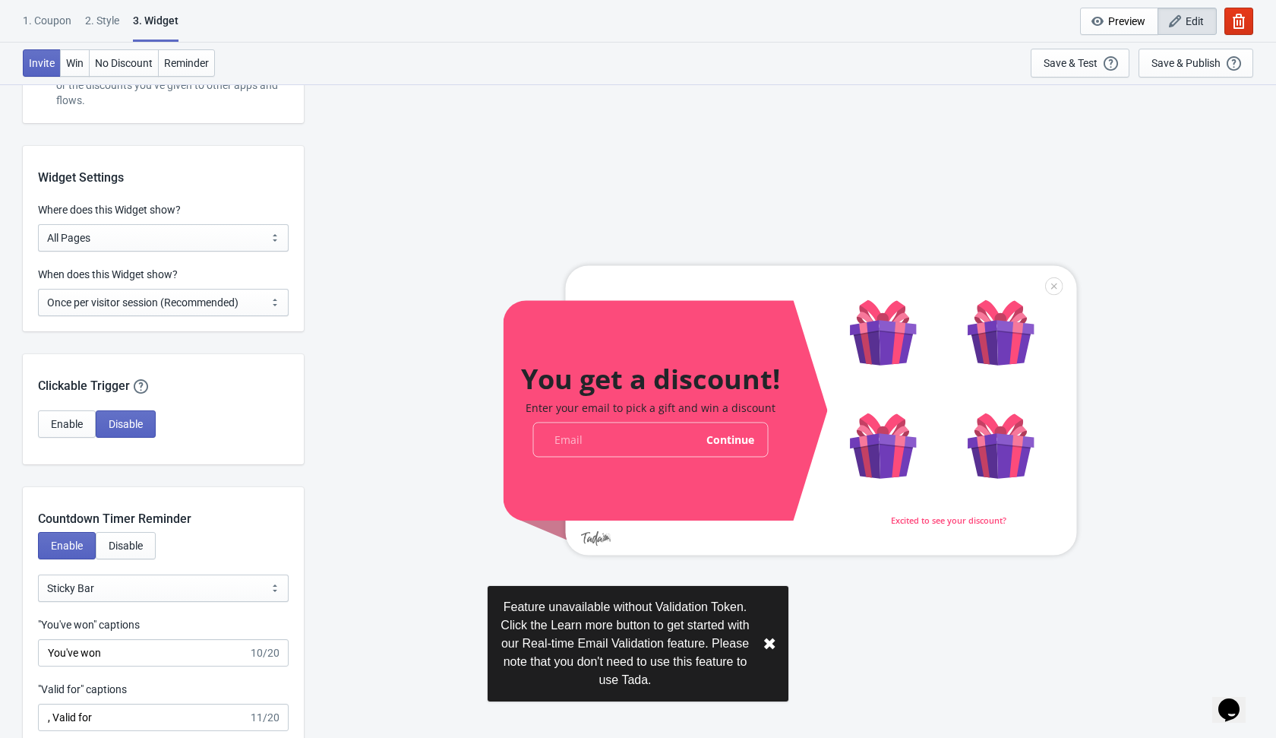
scroll to position [1129, 0]
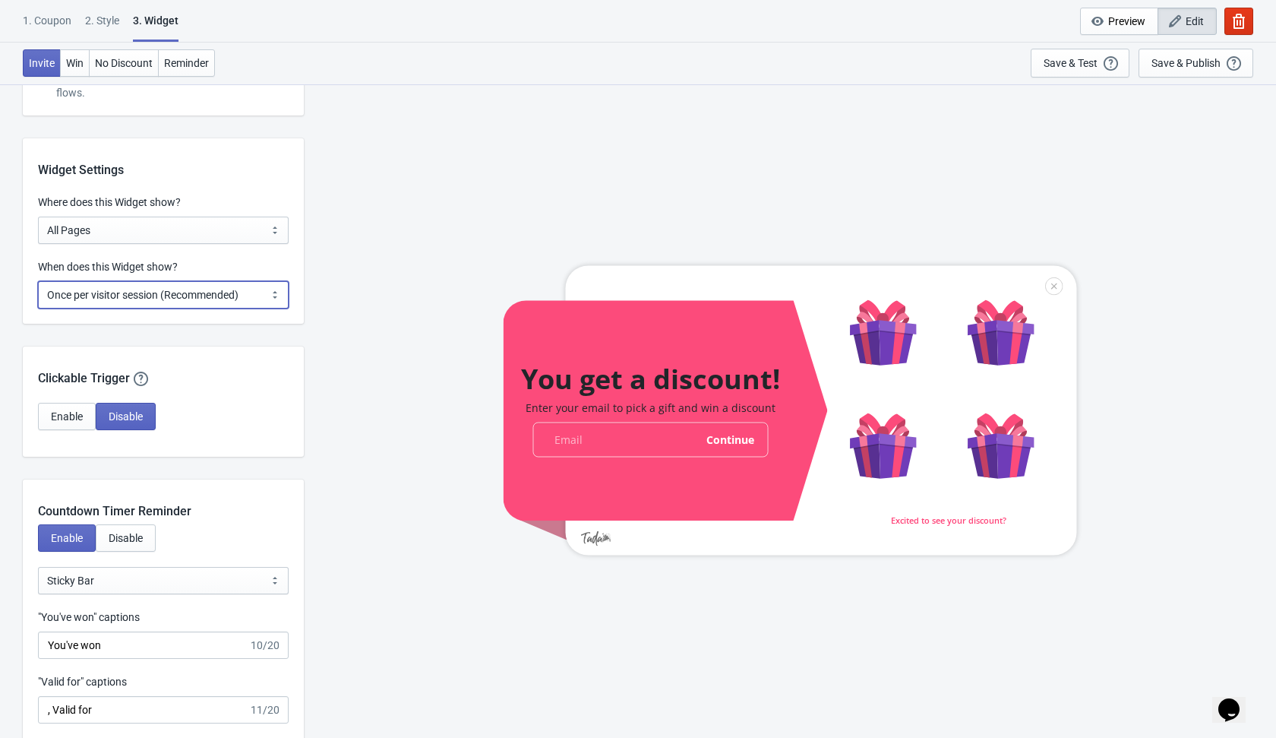
click at [254, 290] on select "Every new visit of page Once every period of time Once per visitor session (Rec…" at bounding box center [163, 294] width 251 height 27
select select "every"
click at [38, 281] on select "Every new visit of page Once every period of time Once per visitor session (Rec…" at bounding box center [163, 294] width 251 height 27
click at [245, 406] on div "Enable Disable" at bounding box center [163, 416] width 251 height 27
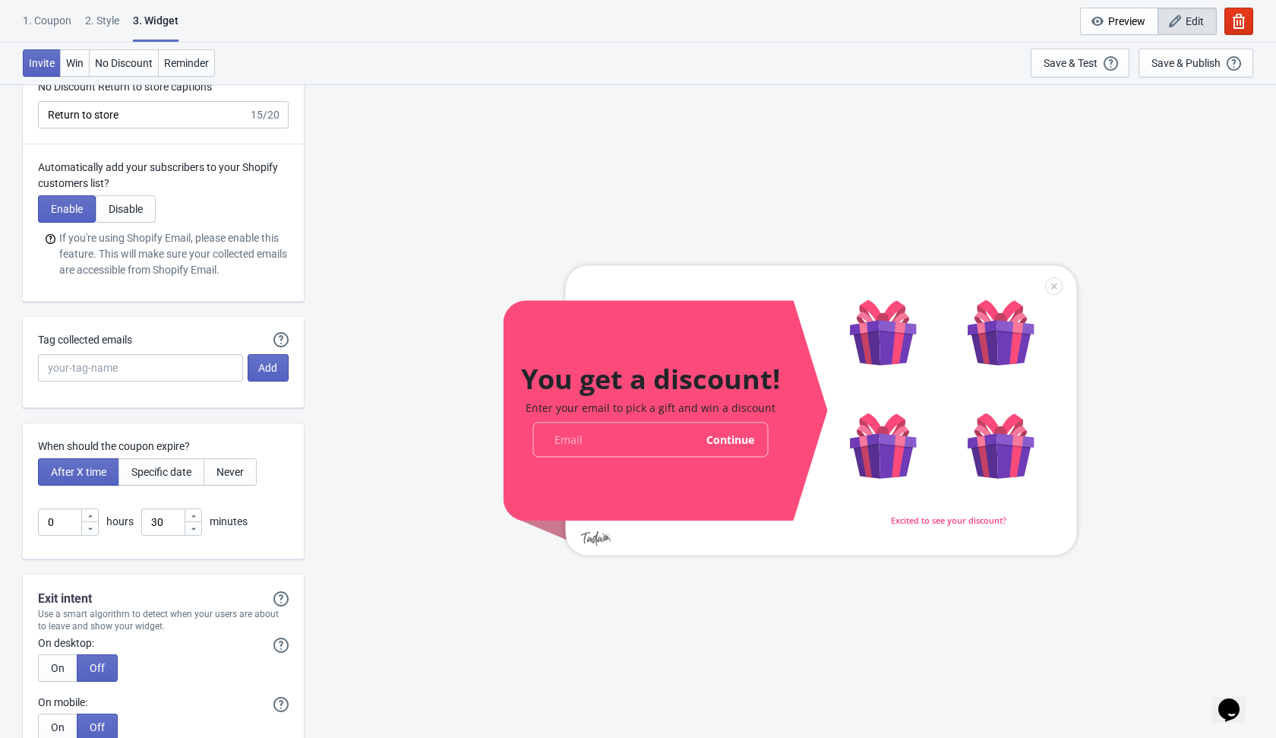
scroll to position [3700, 0]
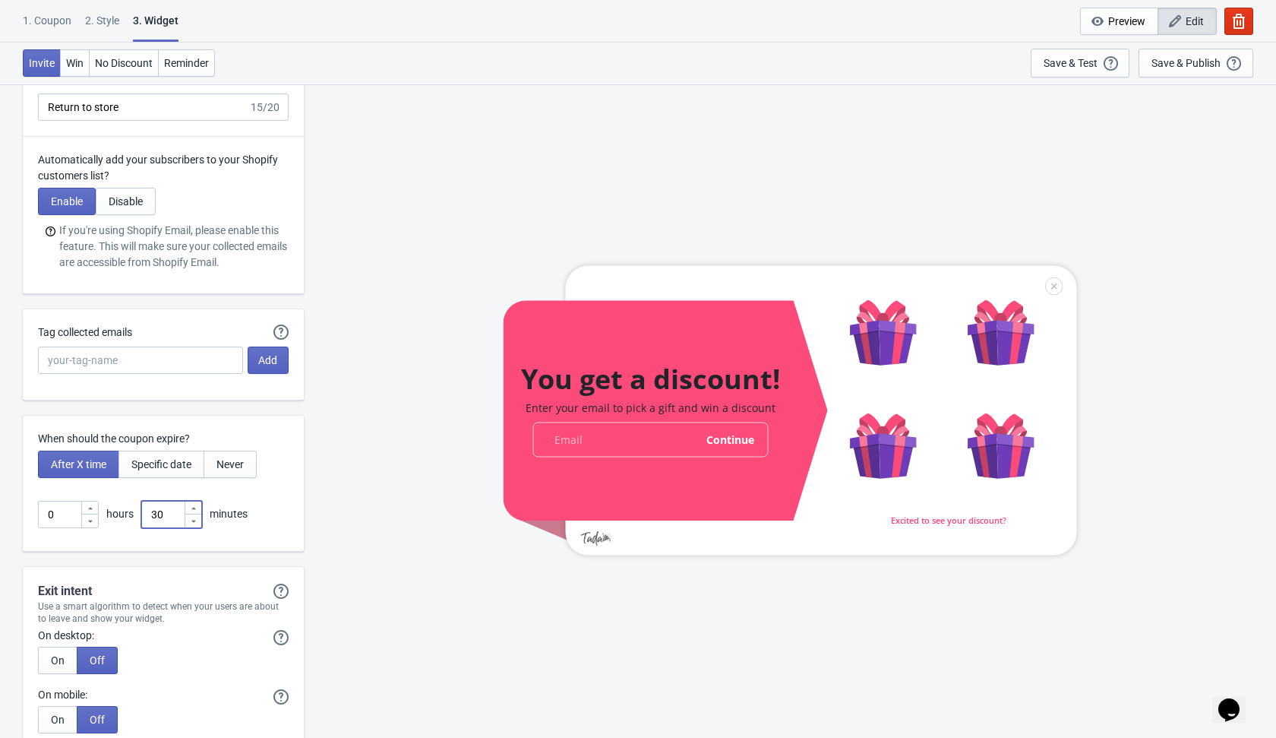
click at [166, 507] on input "30" at bounding box center [162, 514] width 43 height 27
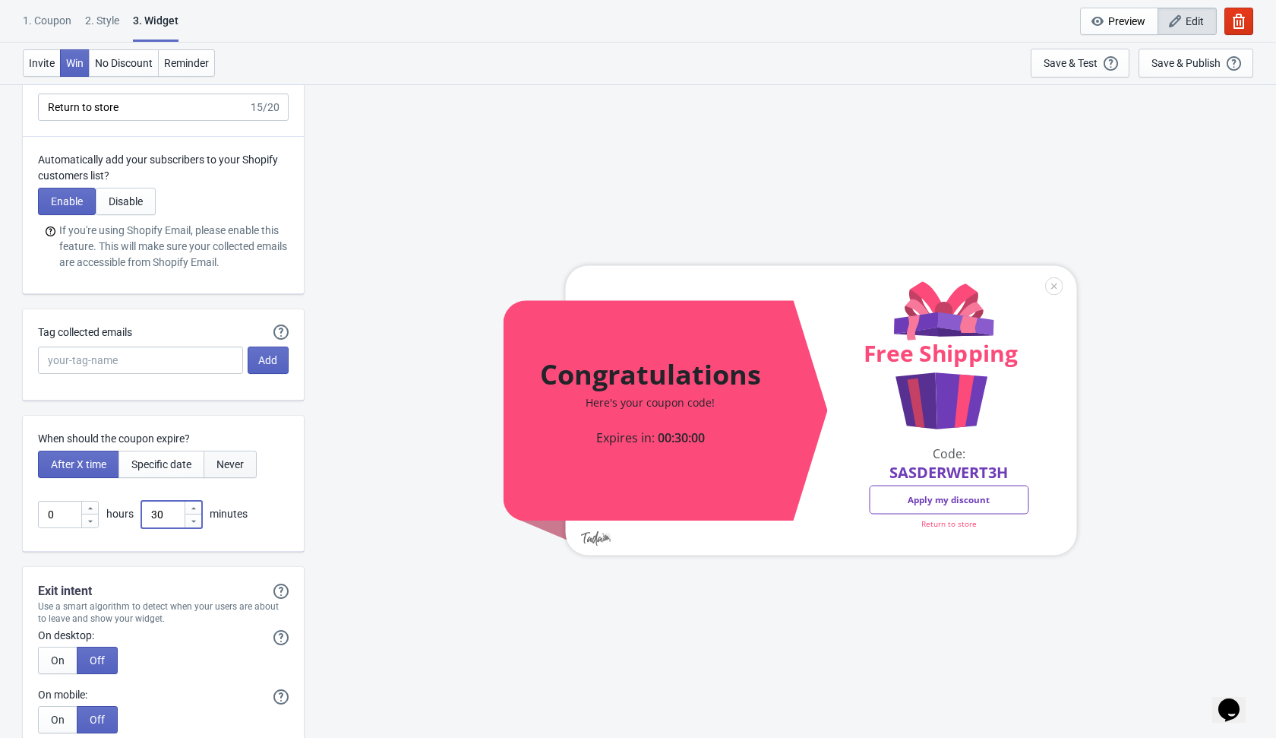
type input "3"
type input "1"
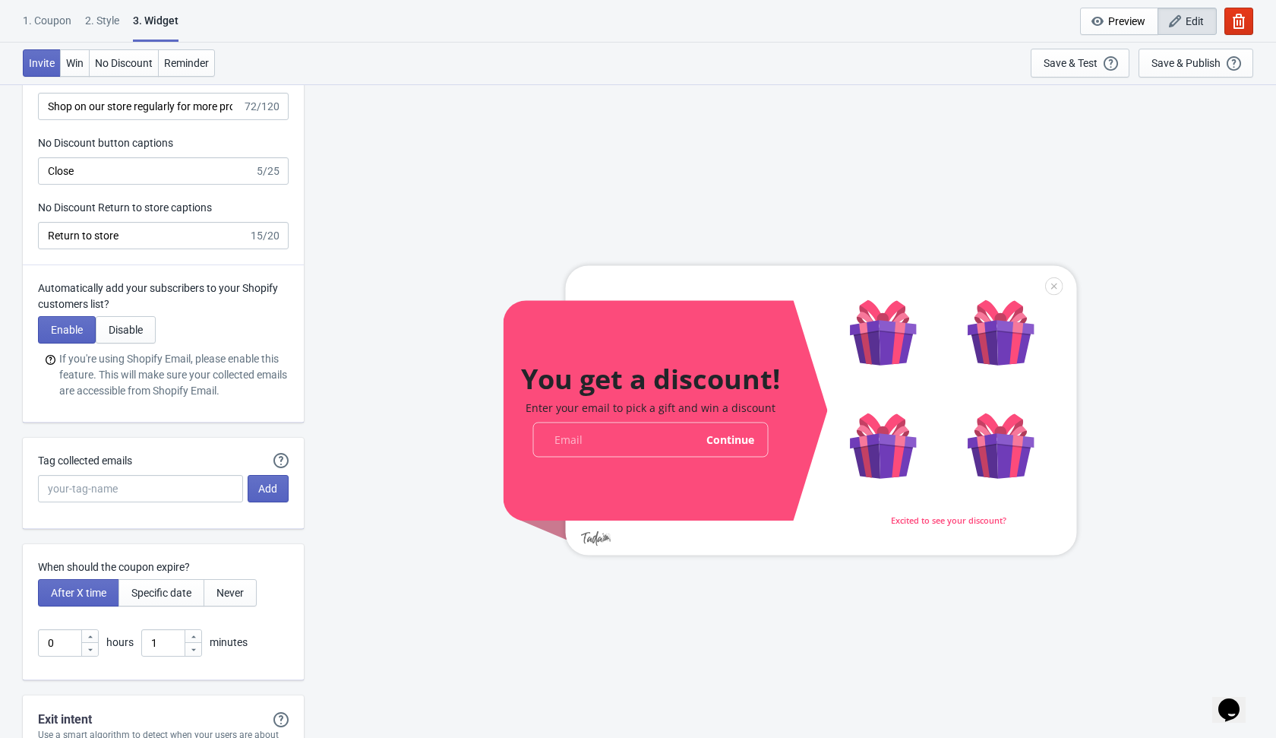
scroll to position [3951, 0]
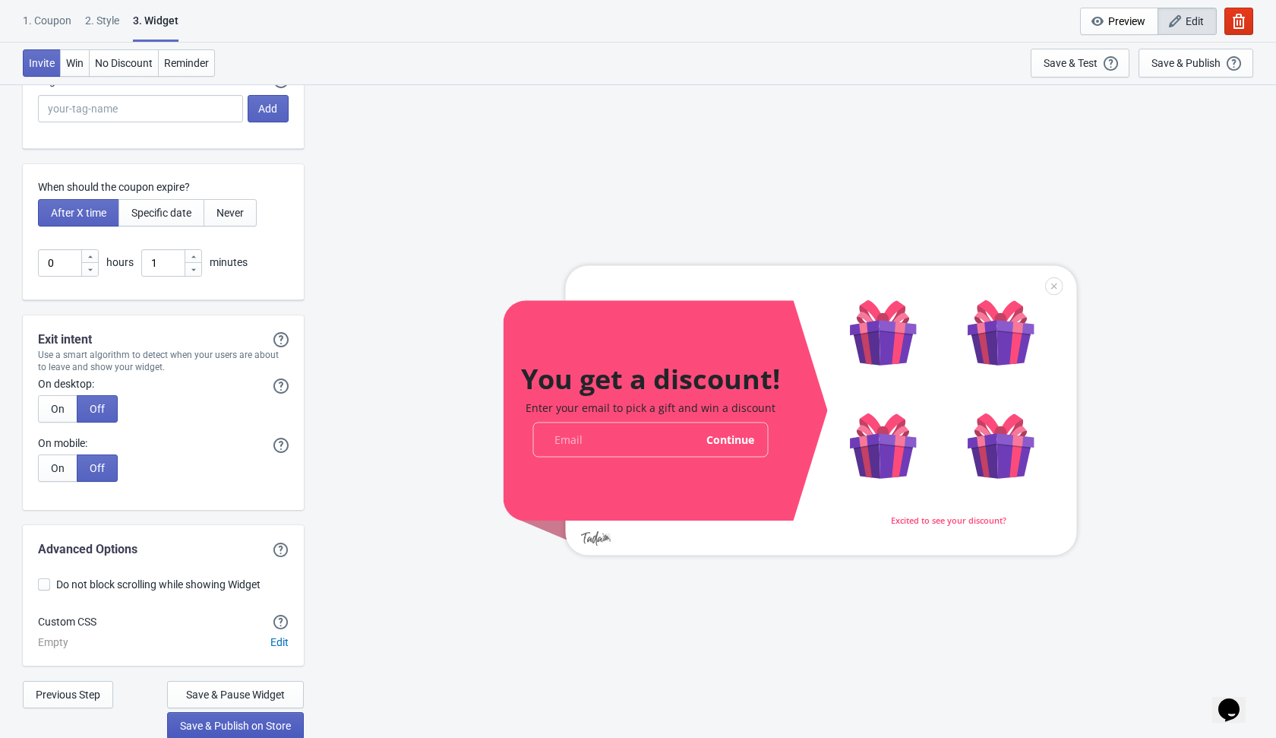
click at [261, 723] on span "Save & Publish on Store" at bounding box center [235, 725] width 111 height 12
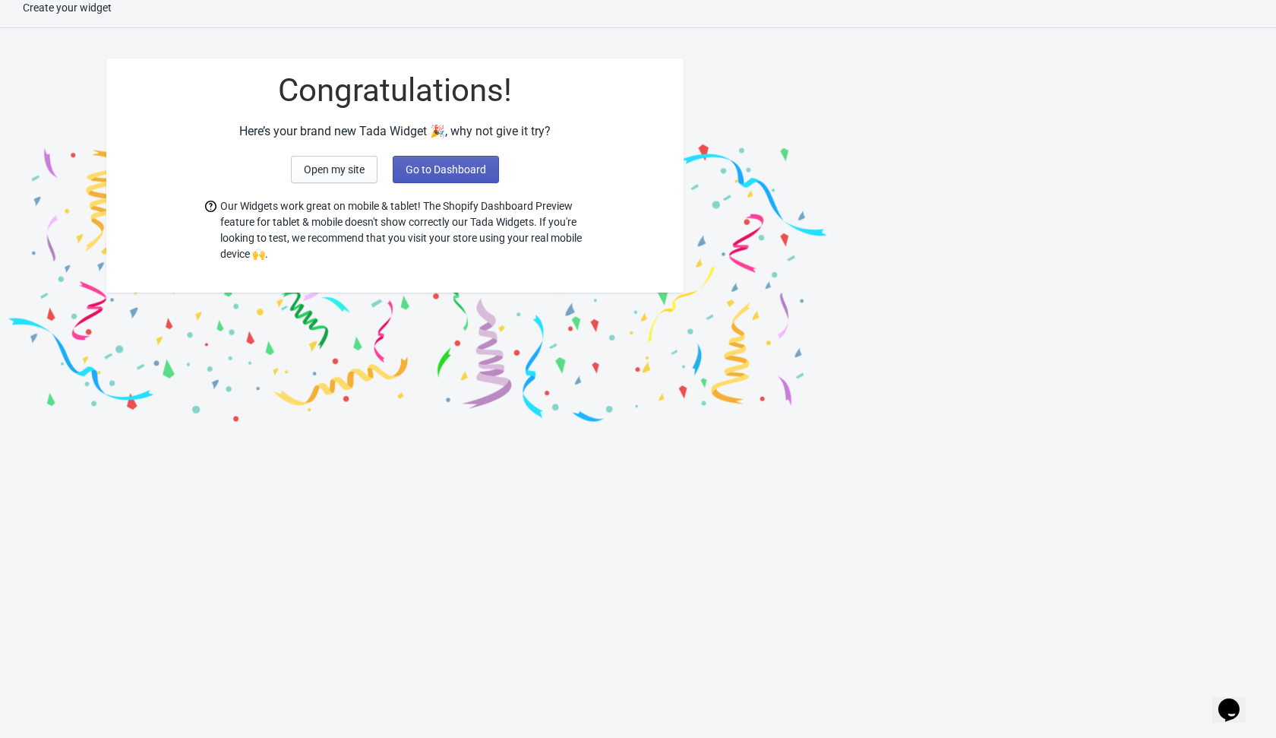
click at [463, 175] on span "Go to Dashboard" at bounding box center [446, 169] width 81 height 12
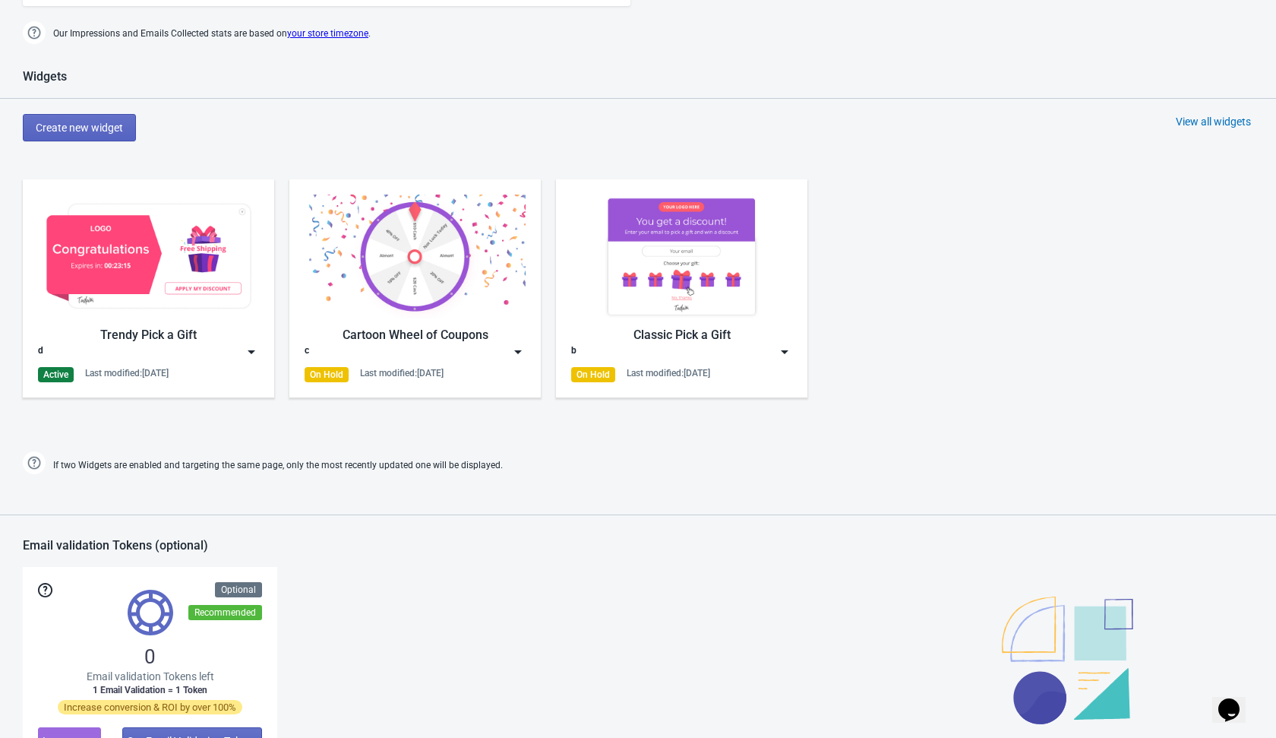
scroll to position [609, 0]
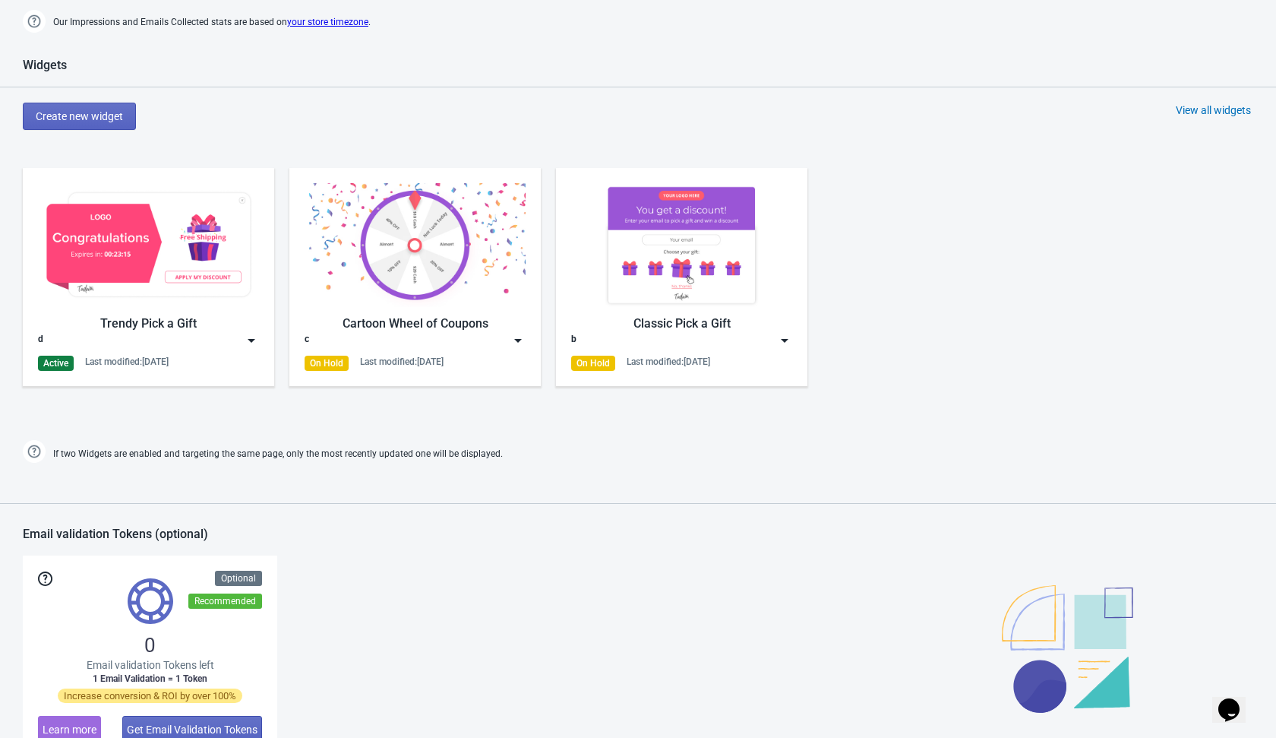
click at [256, 340] on img at bounding box center [251, 340] width 15 height 15
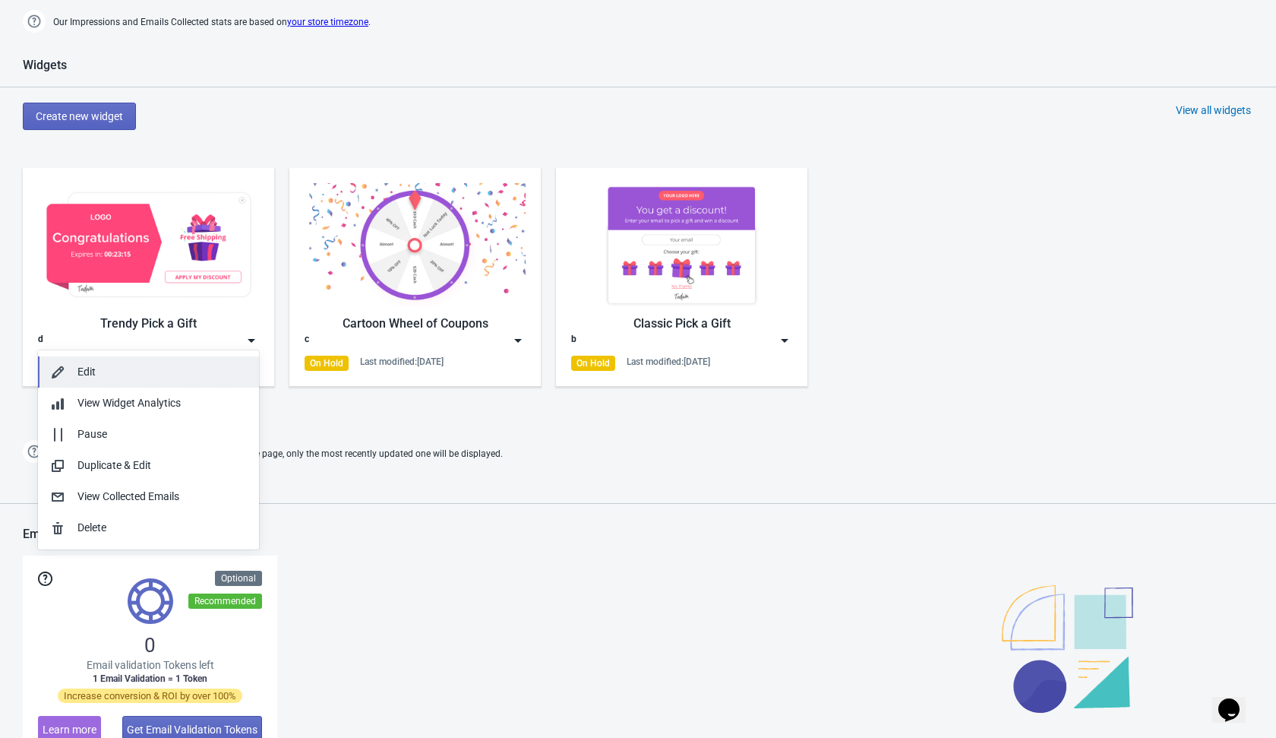
click at [166, 384] on button "Edit" at bounding box center [148, 371] width 221 height 31
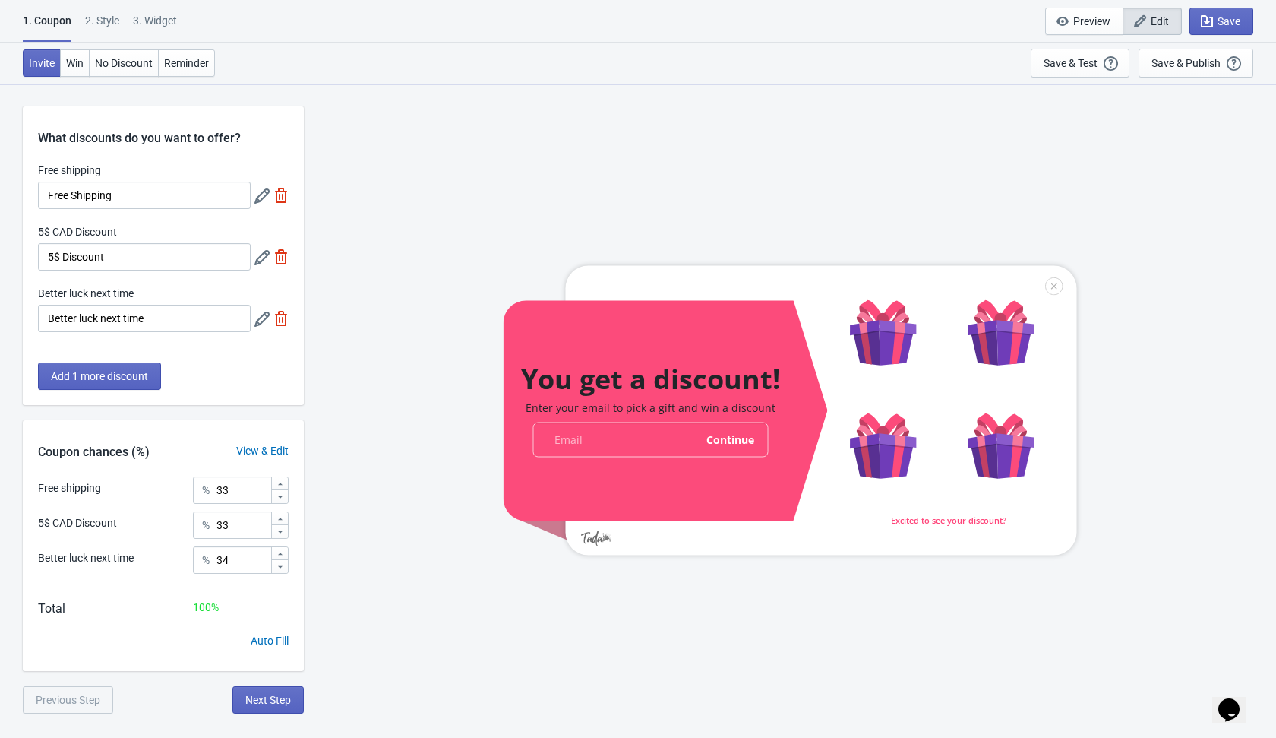
scroll to position [84, 0]
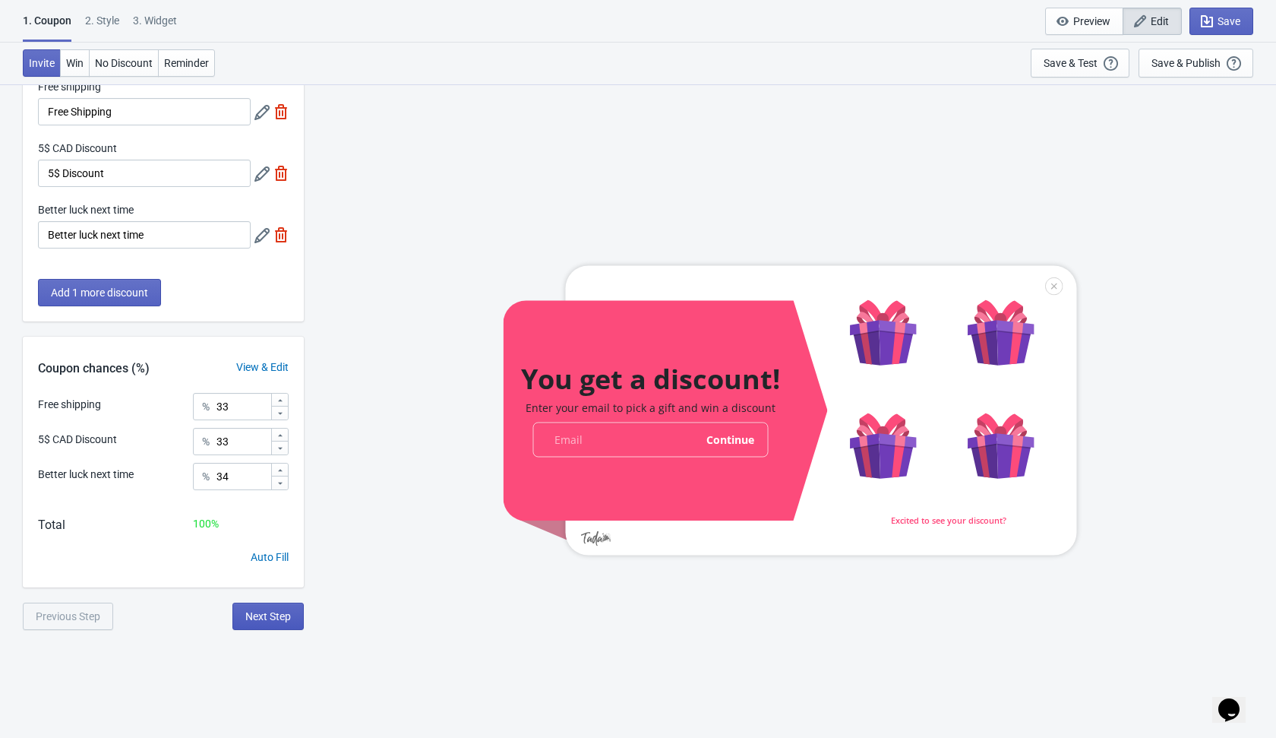
click at [269, 625] on button "Next Step" at bounding box center [267, 615] width 71 height 27
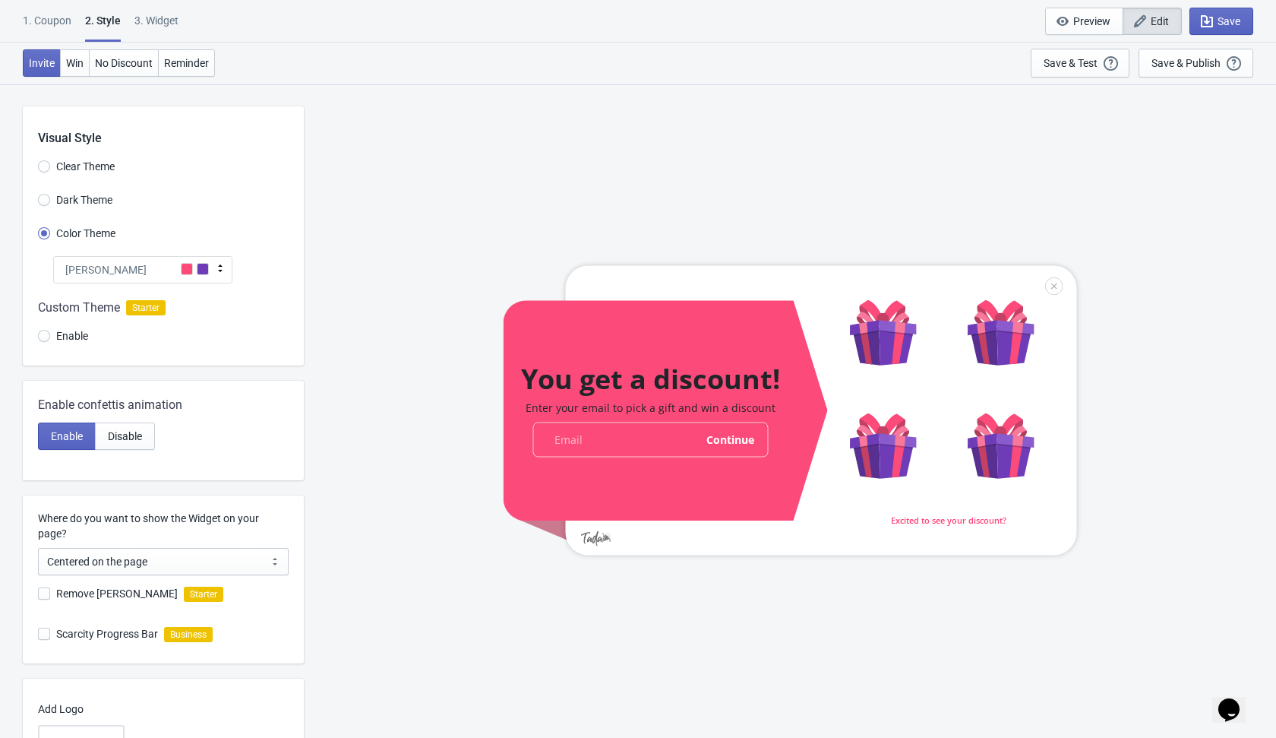
scroll to position [131, 0]
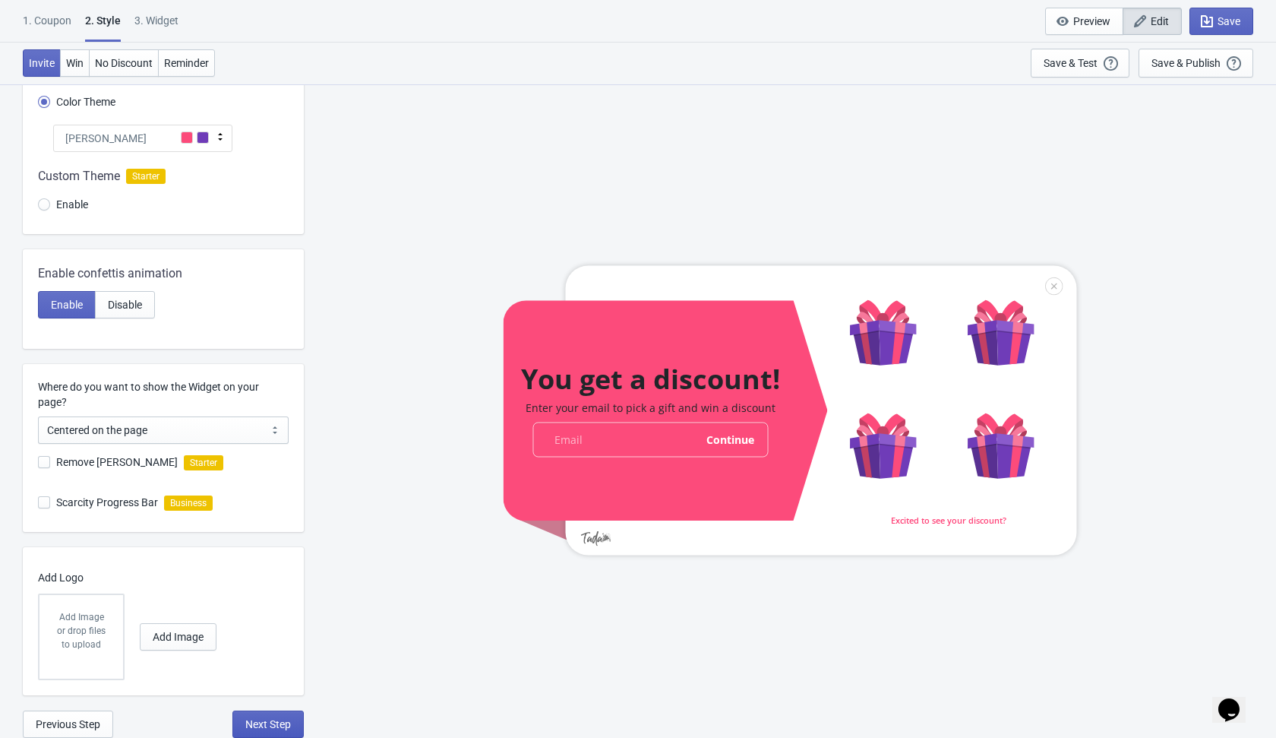
click at [249, 723] on span "Next Step" at bounding box center [268, 724] width 46 height 12
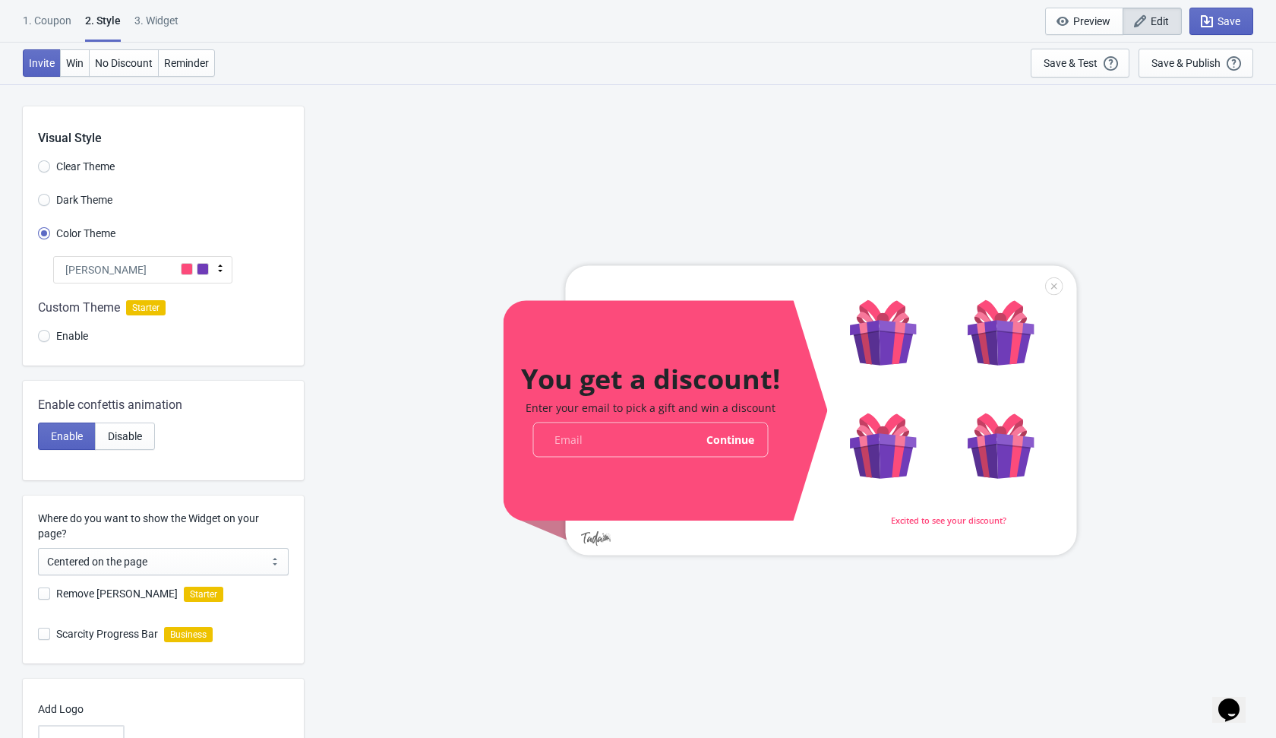
select select "1"
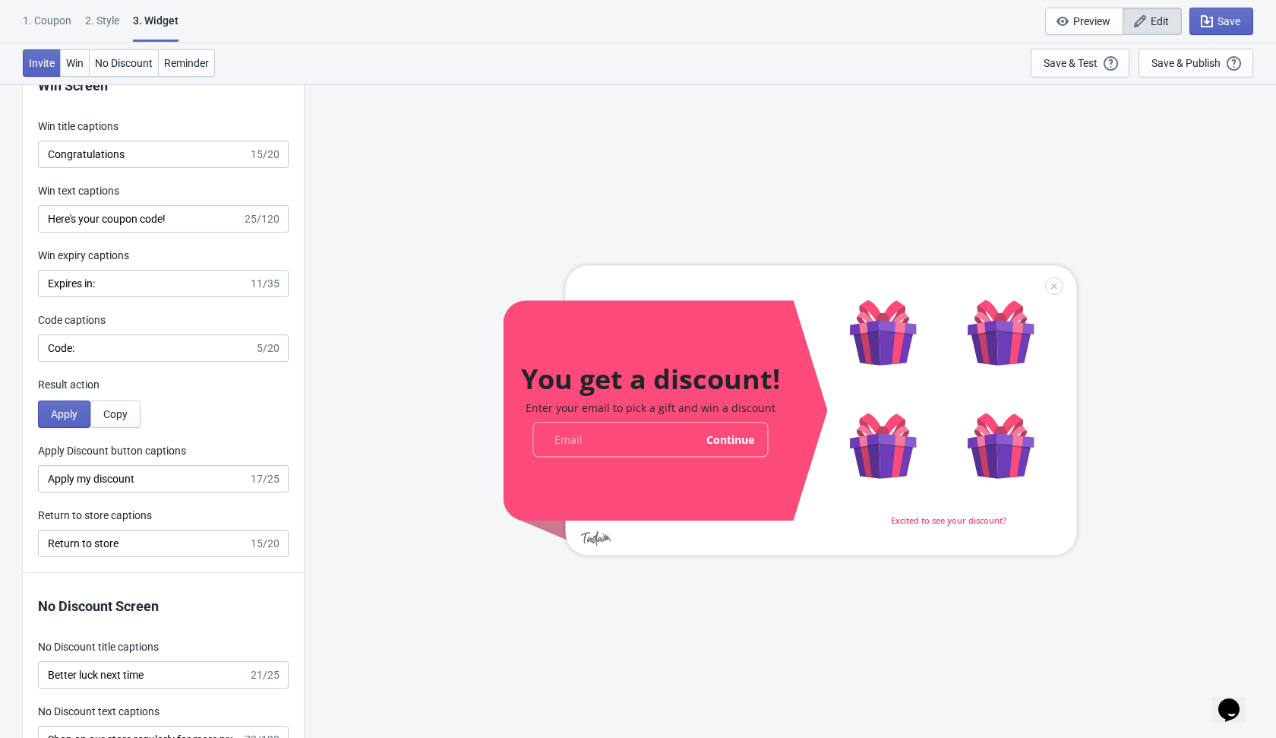
scroll to position [2943, 0]
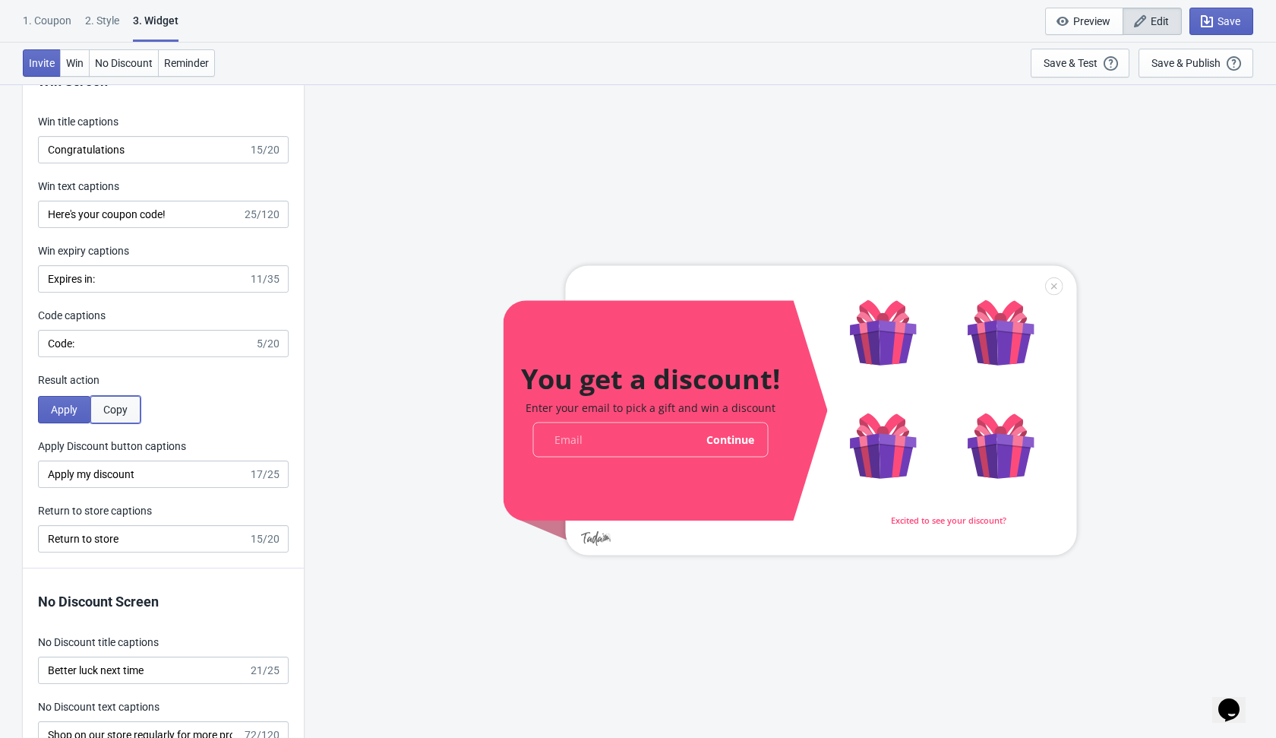
click at [123, 409] on span "Copy" at bounding box center [115, 409] width 24 height 12
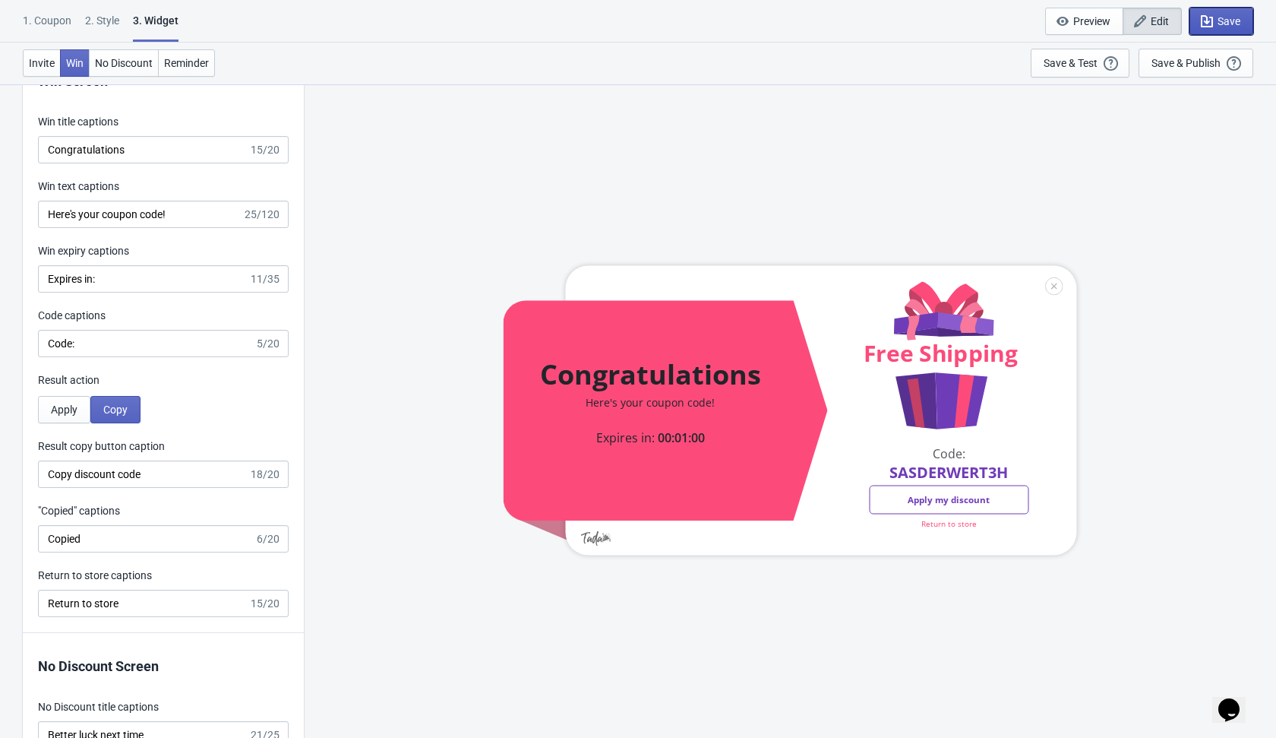
click at [1225, 21] on span "Save" at bounding box center [1229, 21] width 23 height 12
